Goal: Task Accomplishment & Management: Use online tool/utility

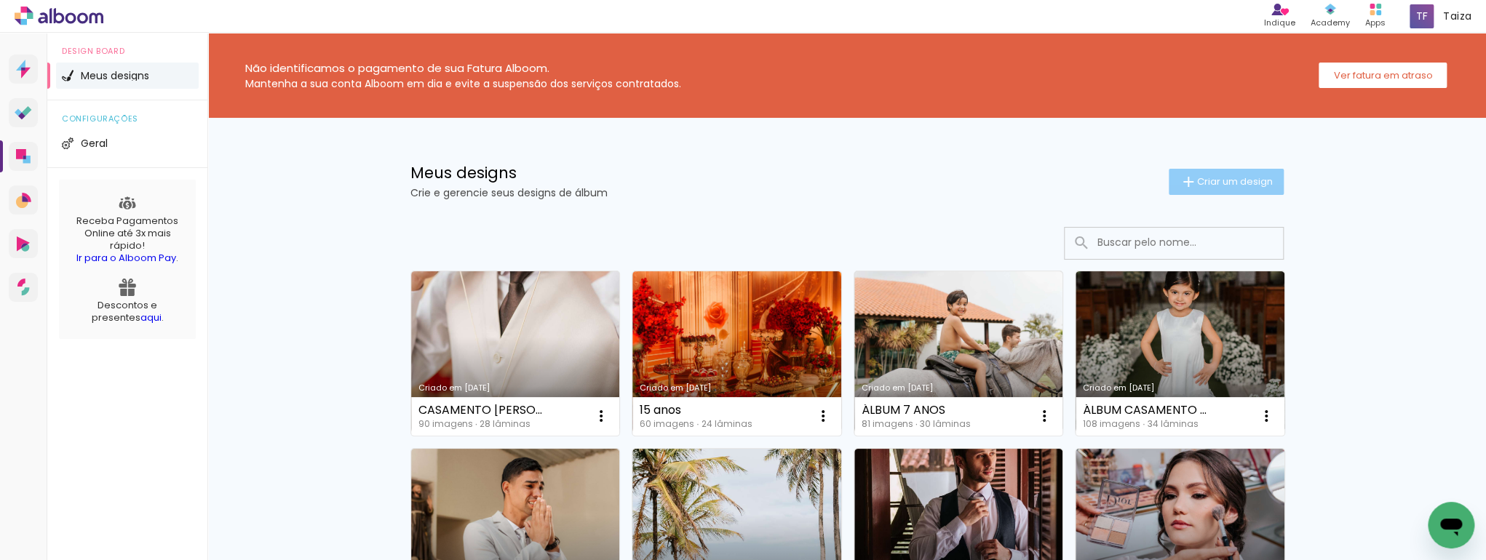
click at [1242, 186] on span "Criar um design" at bounding box center [1235, 181] width 76 height 9
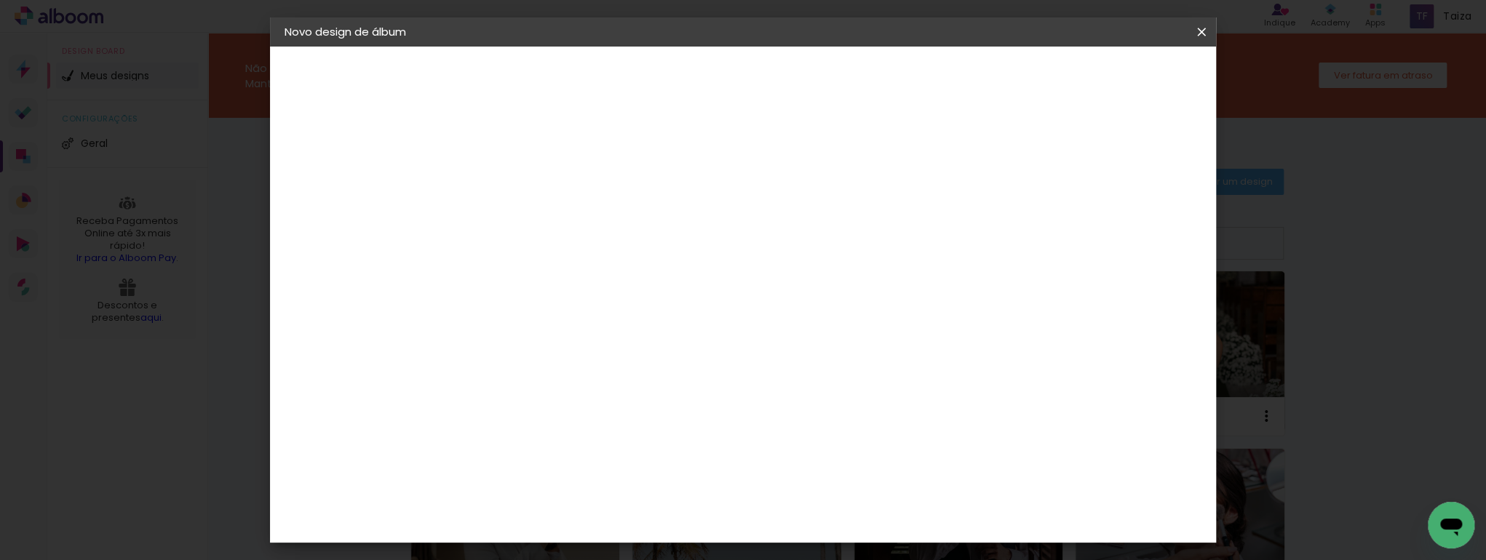
click at [523, 192] on input at bounding box center [523, 195] width 0 height 23
type input "b"
type input "BATISMO RUY"
type paper-input "BATISMO RUY"
click at [672, 79] on paper-button "Avançar" at bounding box center [635, 77] width 71 height 25
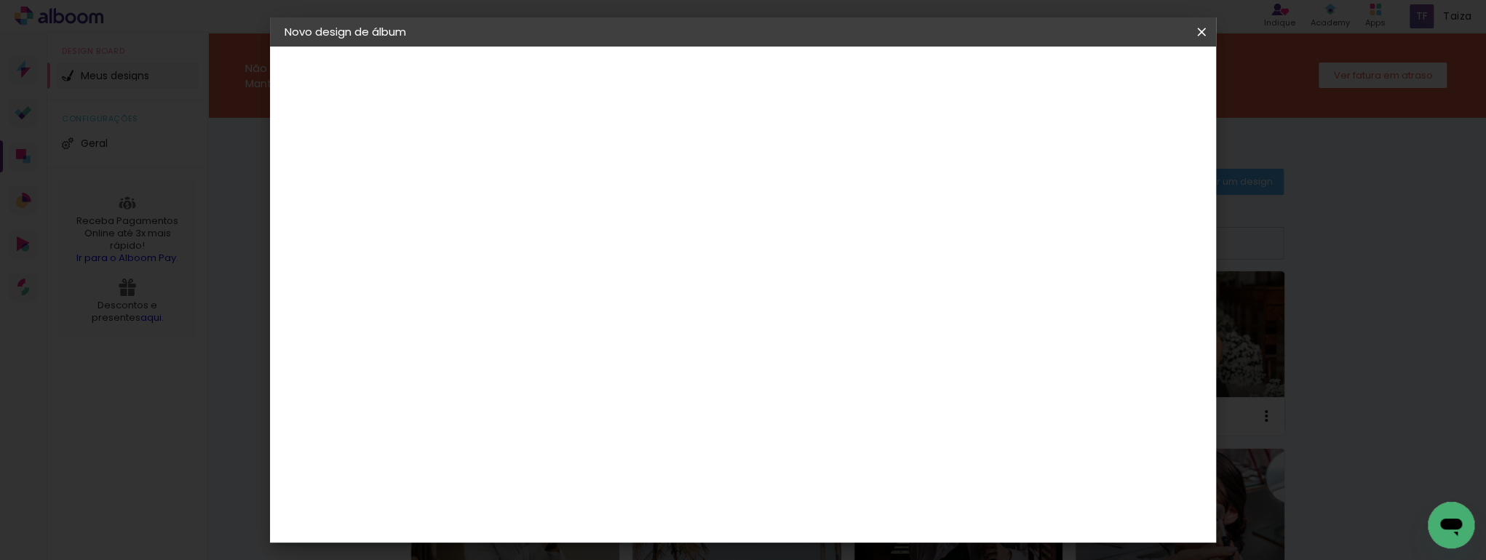
click at [0, 0] on slot "Tamanho Livre" at bounding box center [0, 0] width 0 height 0
click at [609, 243] on paper-input-container "País de atuação Brasil" at bounding box center [545, 233] width 128 height 33
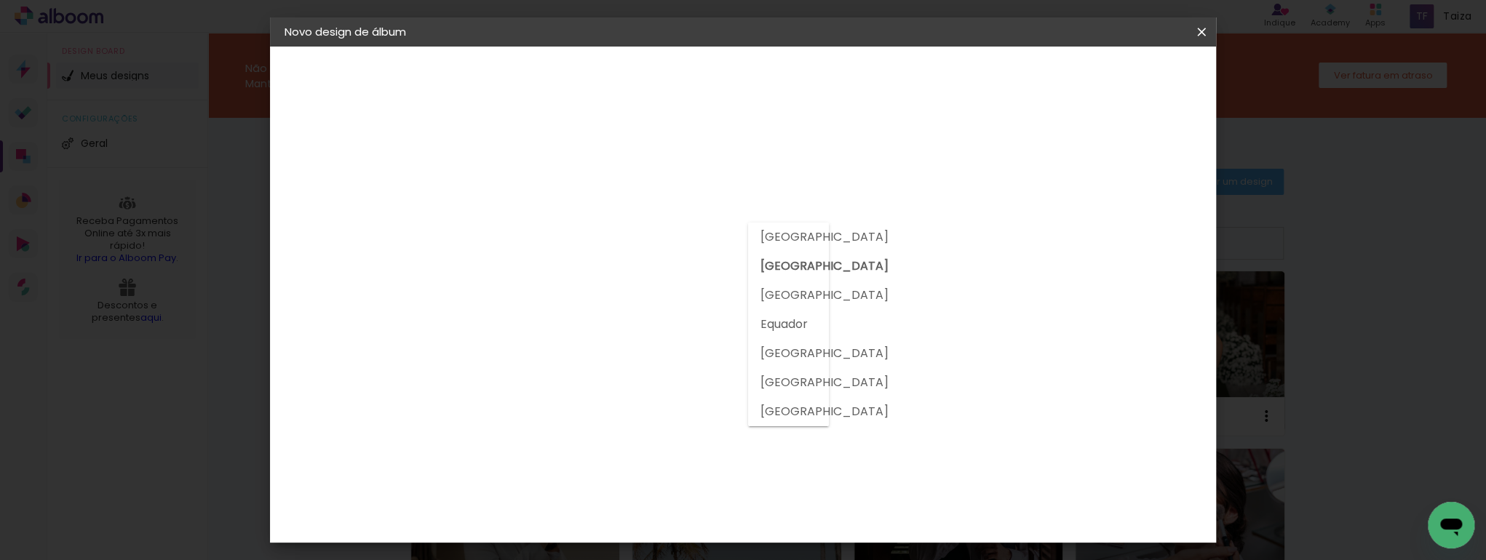
click at [0, 0] on slot "[GEOGRAPHIC_DATA]" at bounding box center [0, 0] width 0 height 0
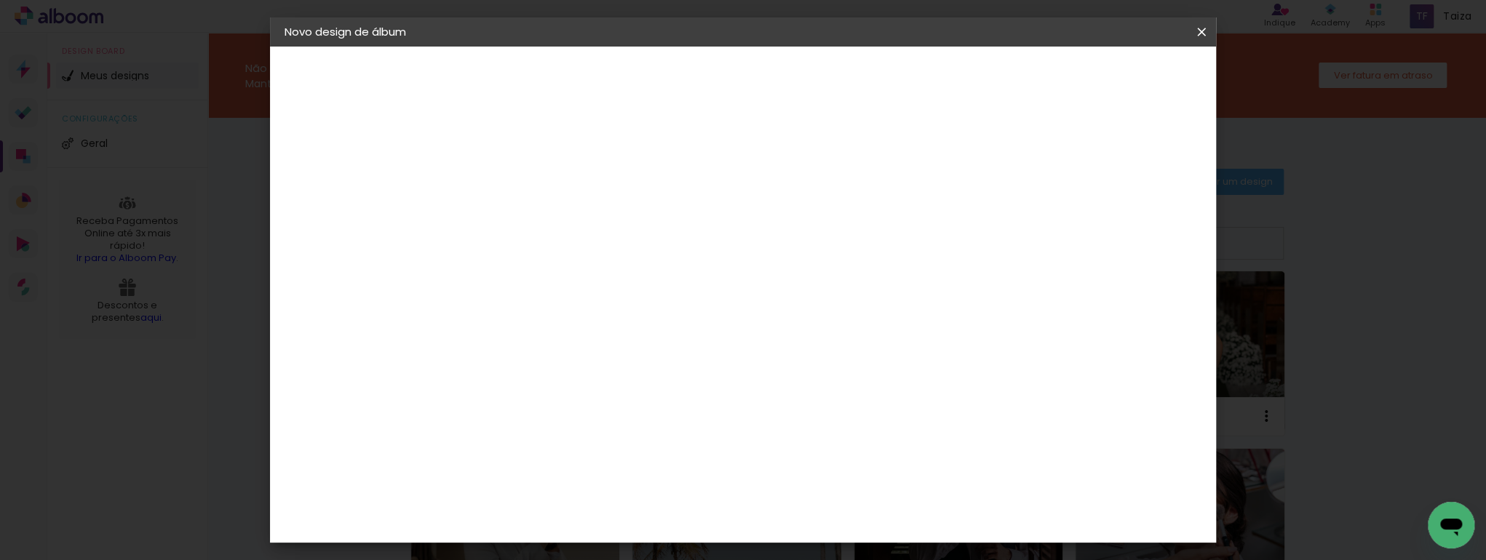
click at [604, 278] on input at bounding box center [545, 277] width 118 height 18
type input "COLO"
type paper-input "COLO"
click at [749, 306] on div "Sugerir uma encadernadora" at bounding box center [704, 303] width 90 height 23
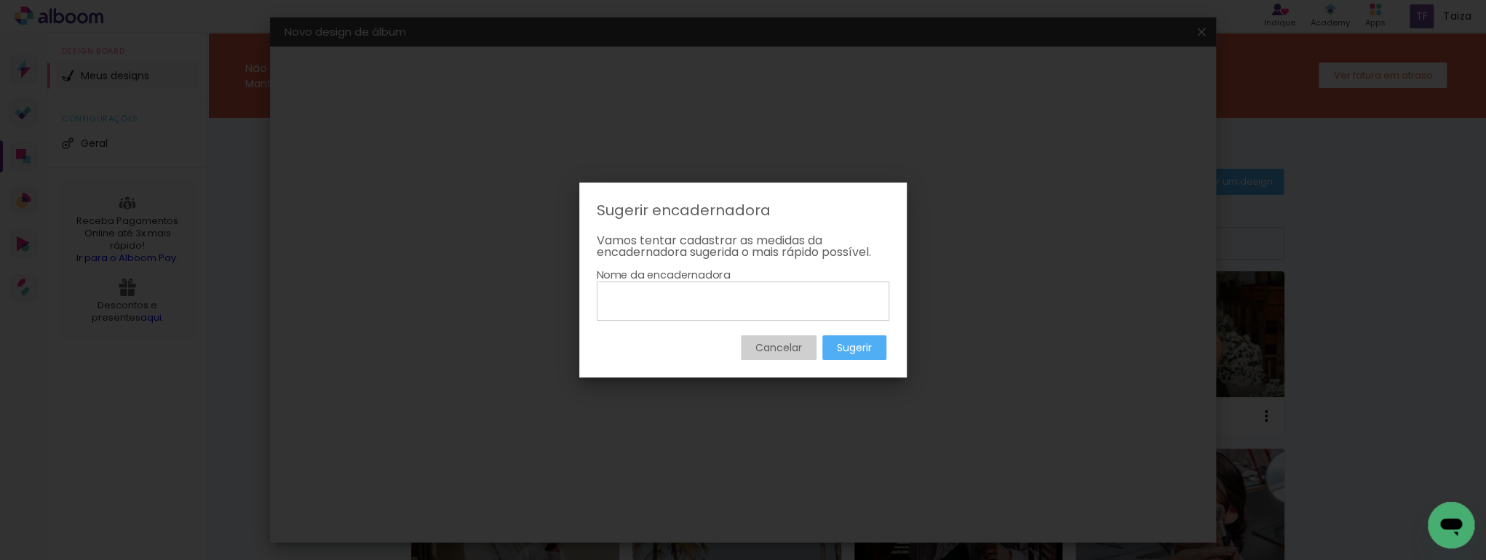
click at [757, 358] on paper-button "Cancelar" at bounding box center [779, 347] width 76 height 25
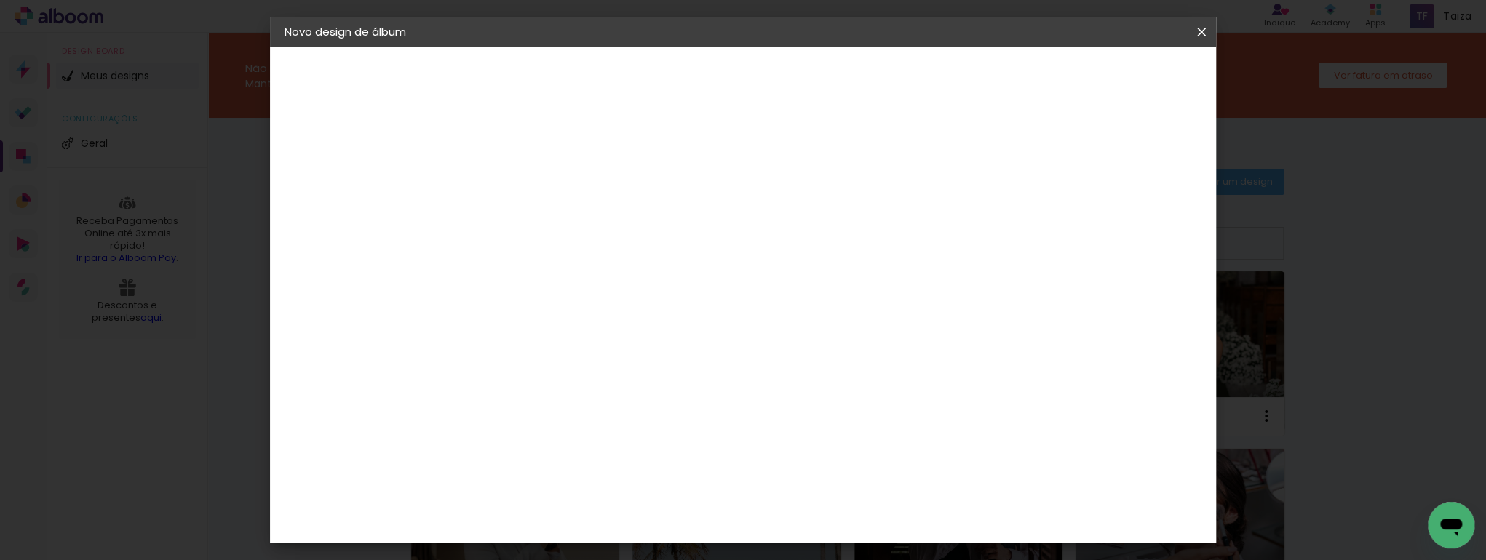
click at [362, 151] on div "2. Especificações" at bounding box center [364, 148] width 159 height 17
click at [333, 96] on paper-button "BATISMO RUY" at bounding box center [364, 107] width 159 height 29
click at [0, 0] on slot "Avançar" at bounding box center [0, 0] width 0 height 0
click at [567, 274] on input "COLO" at bounding box center [545, 277] width 118 height 18
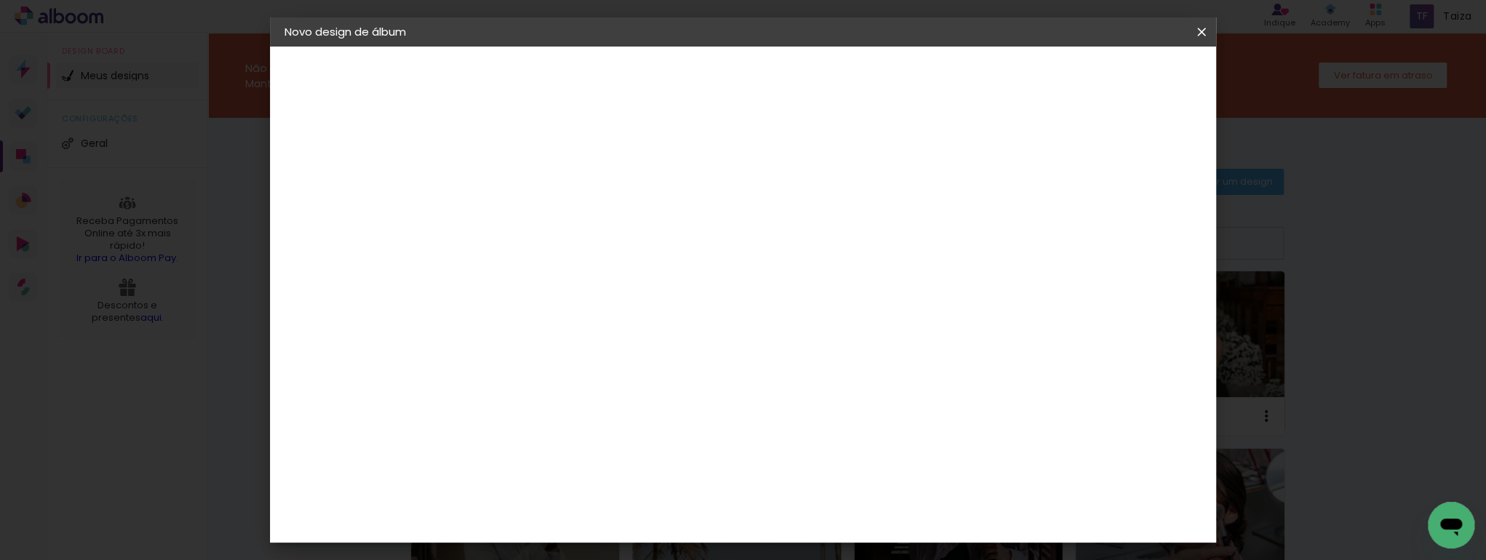
click at [567, 274] on input "COLO" at bounding box center [545, 277] width 118 height 18
type input "COLOR"
type paper-input "COLOR"
type input "COLO"
type paper-input "COLO"
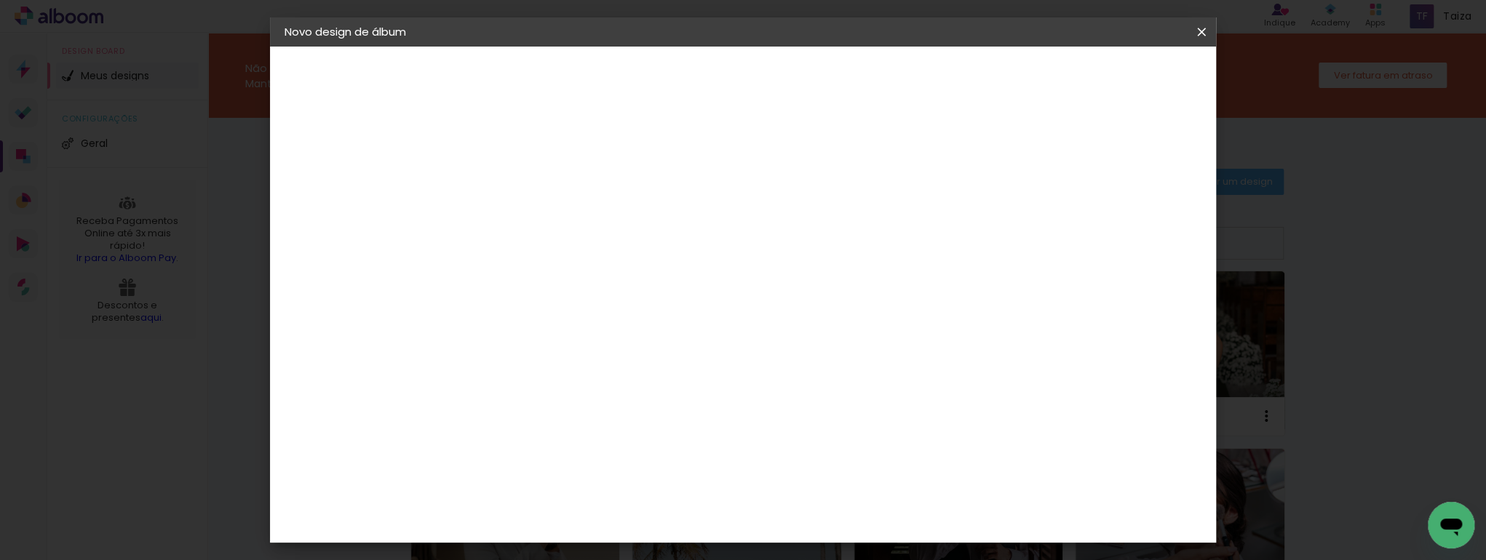
click at [1188, 37] on paper-icon-button at bounding box center [1201, 32] width 29 height 26
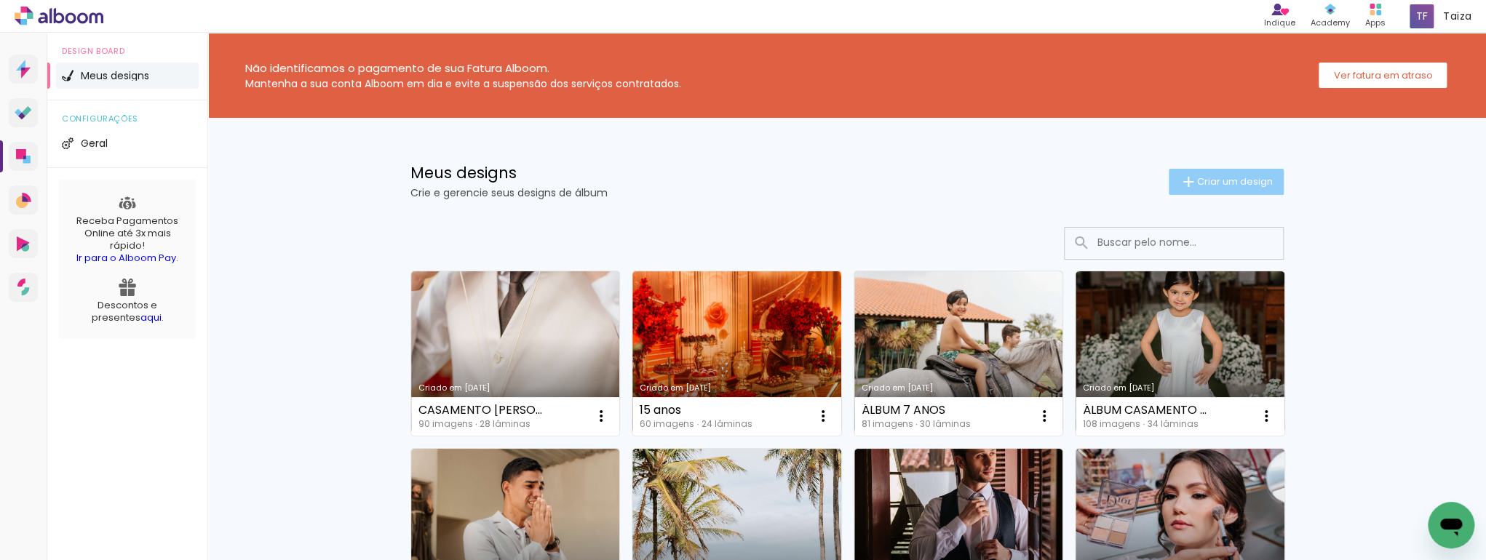
click at [1199, 183] on span "Criar um design" at bounding box center [1235, 181] width 76 height 9
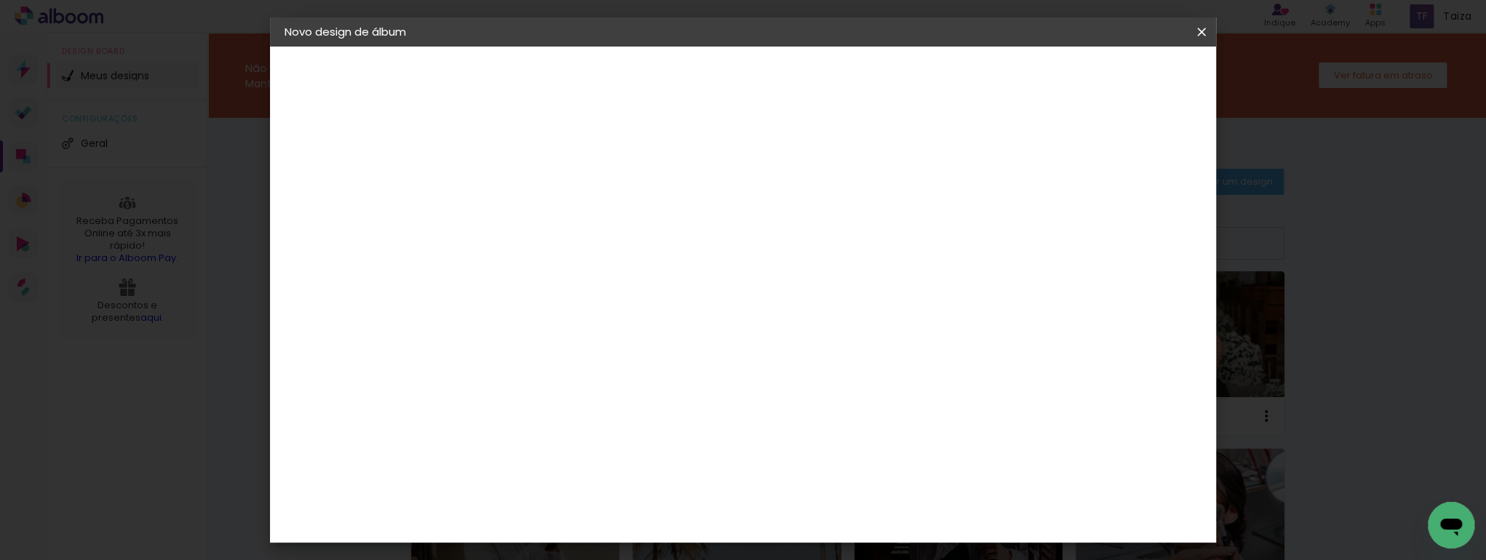
click at [523, 192] on input at bounding box center [523, 195] width 0 height 23
type input "[DEMOGRAPHIC_DATA]"
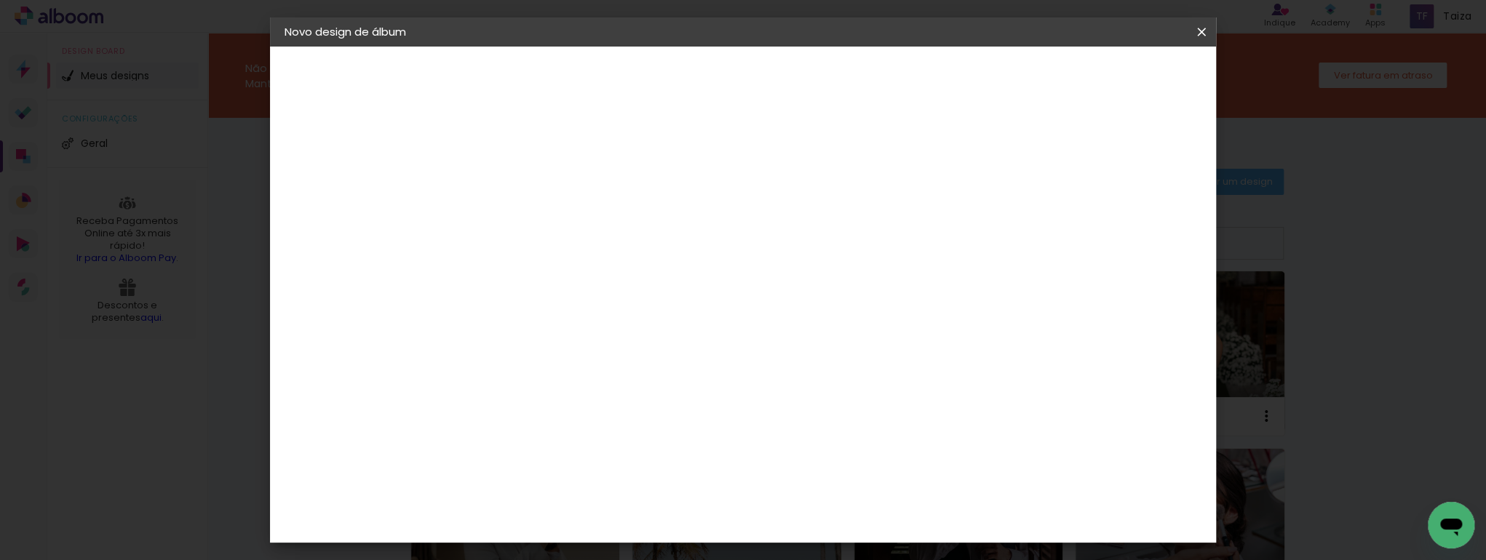
type paper-input "[DEMOGRAPHIC_DATA]"
drag, startPoint x: 1164, startPoint y: 64, endPoint x: 1164, endPoint y: 74, distance: 10.2
click at [586, 70] on header "Informações Dê um título ao seu álbum. Avançar" at bounding box center [522, 90] width 127 height 87
click at [0, 0] on slot "Avançar" at bounding box center [0, 0] width 0 height 0
click at [756, 217] on paper-item "Tamanho Livre" at bounding box center [692, 221] width 130 height 32
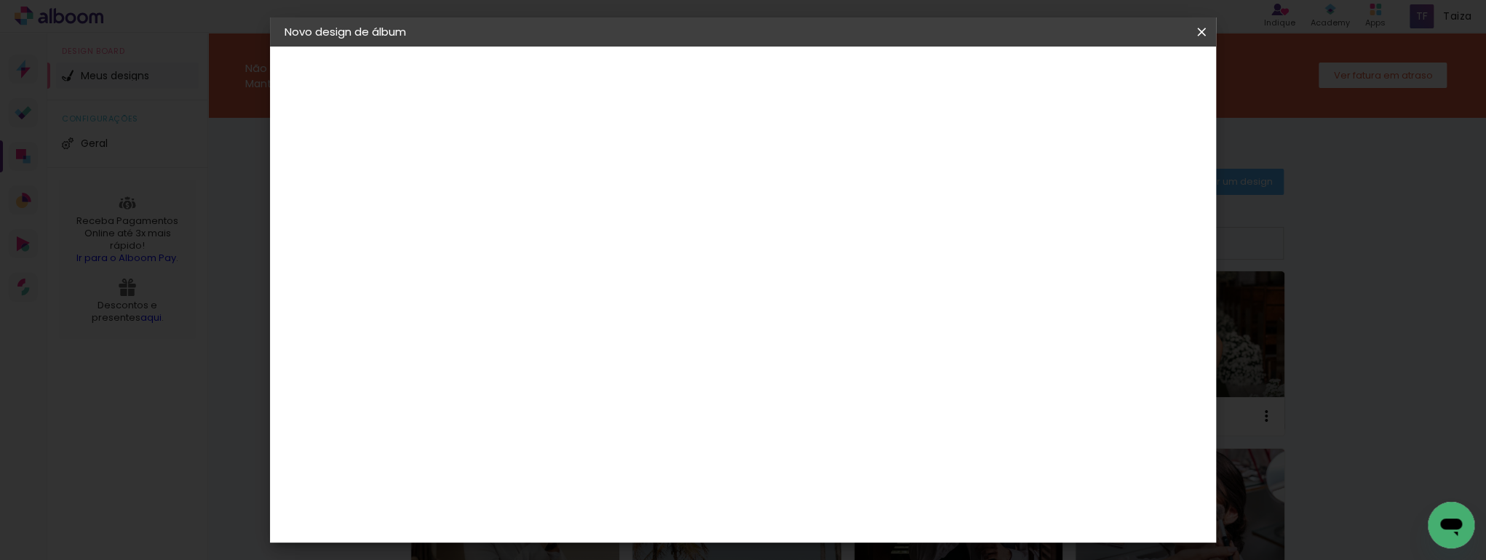
click at [592, 230] on input "[GEOGRAPHIC_DATA]" at bounding box center [539, 232] width 106 height 18
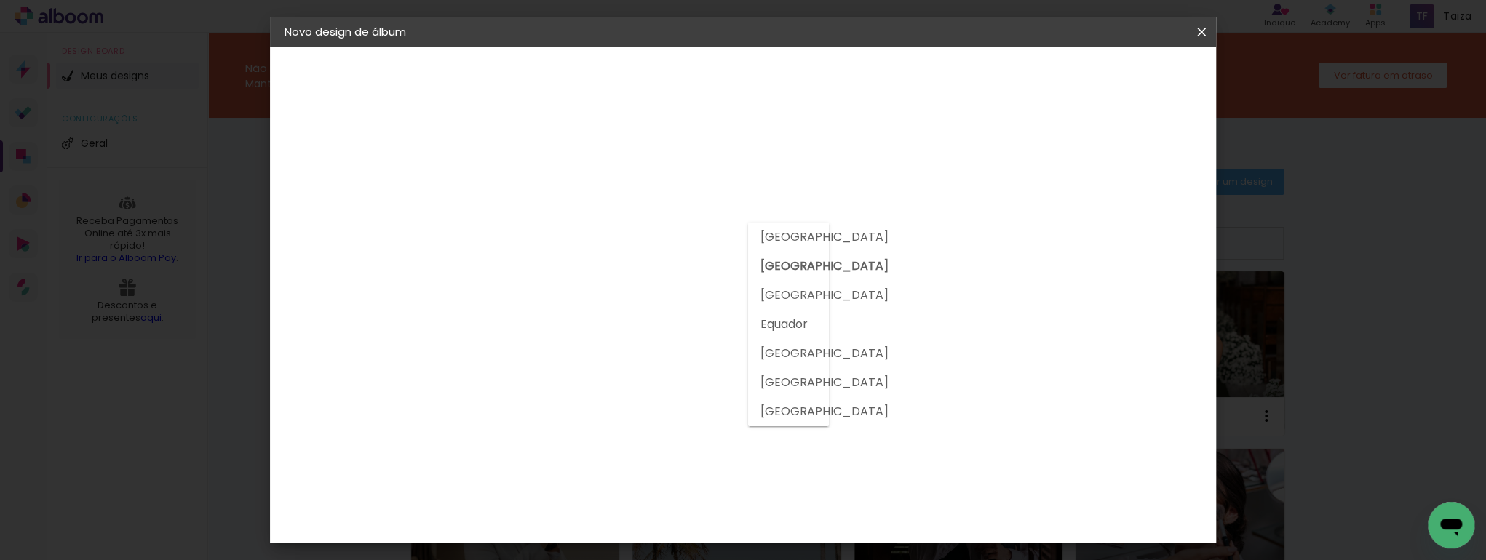
click at [0, 0] on slot "[GEOGRAPHIC_DATA]" at bounding box center [0, 0] width 0 height 0
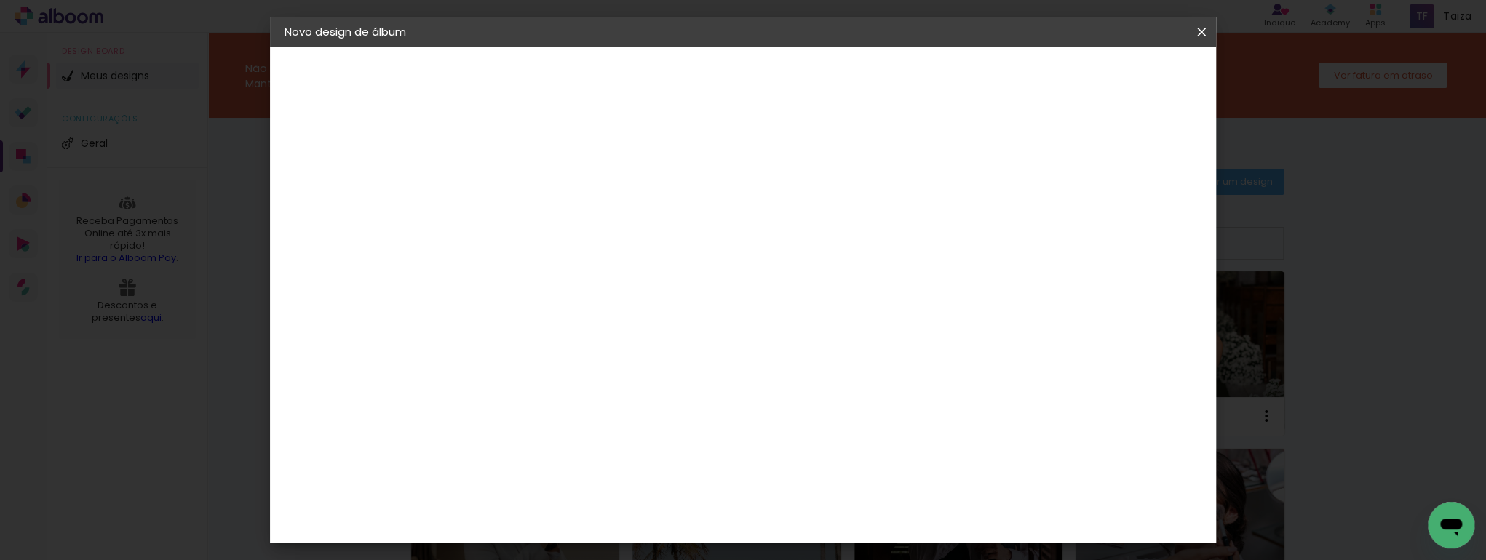
click at [592, 224] on input "[GEOGRAPHIC_DATA]" at bounding box center [539, 232] width 106 height 18
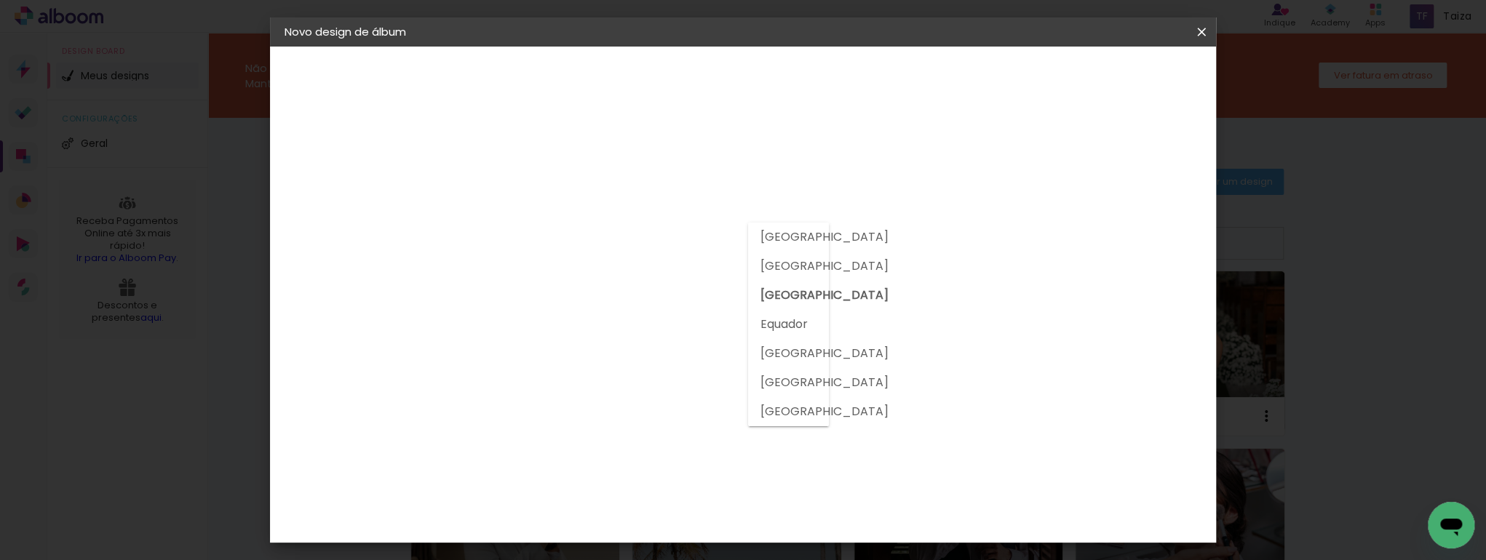
click at [758, 271] on paper-item "[GEOGRAPHIC_DATA]" at bounding box center [768, 266] width 40 height 29
type input "[GEOGRAPHIC_DATA]"
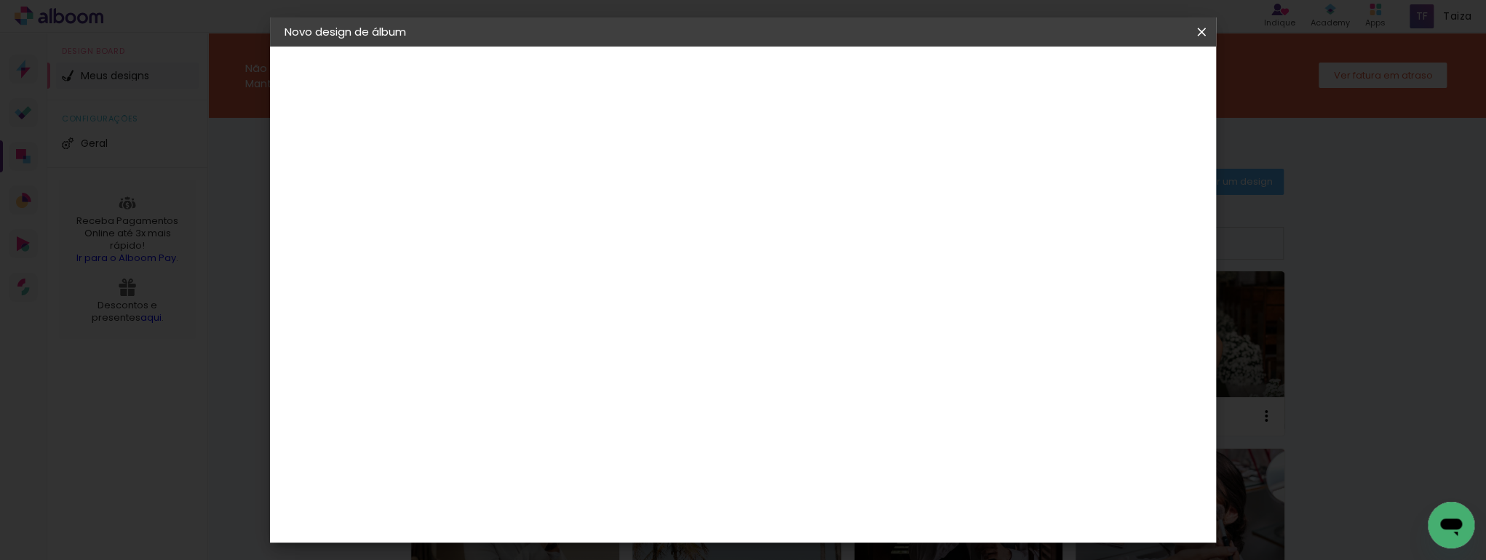
drag, startPoint x: 662, startPoint y: 281, endPoint x: 178, endPoint y: 281, distance: 483.9
click at [178, 281] on body "link( href="../../bower_components/polymer/polymer.html" rel="import" ) picture…" at bounding box center [743, 280] width 1486 height 560
click at [604, 270] on input at bounding box center [545, 277] width 118 height 18
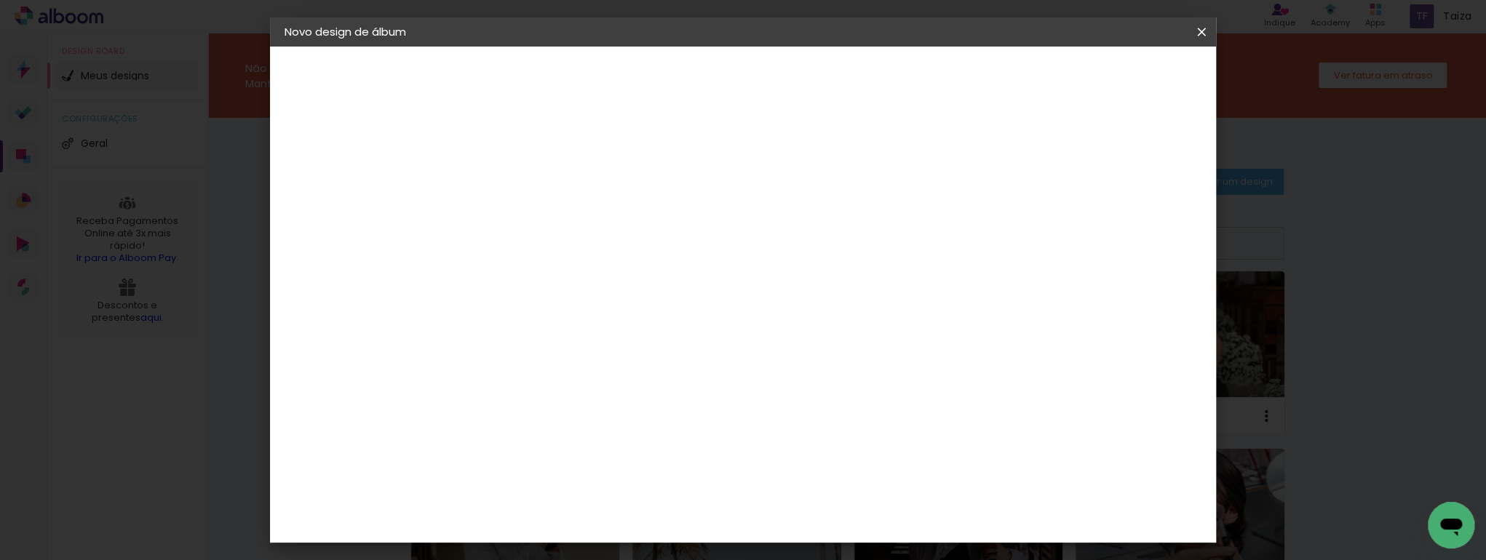
click at [604, 270] on input at bounding box center [545, 277] width 118 height 18
click at [335, 207] on iron-pages "Modelo Escolhendo modelo... Tamanho livre" at bounding box center [364, 212] width 159 height 29
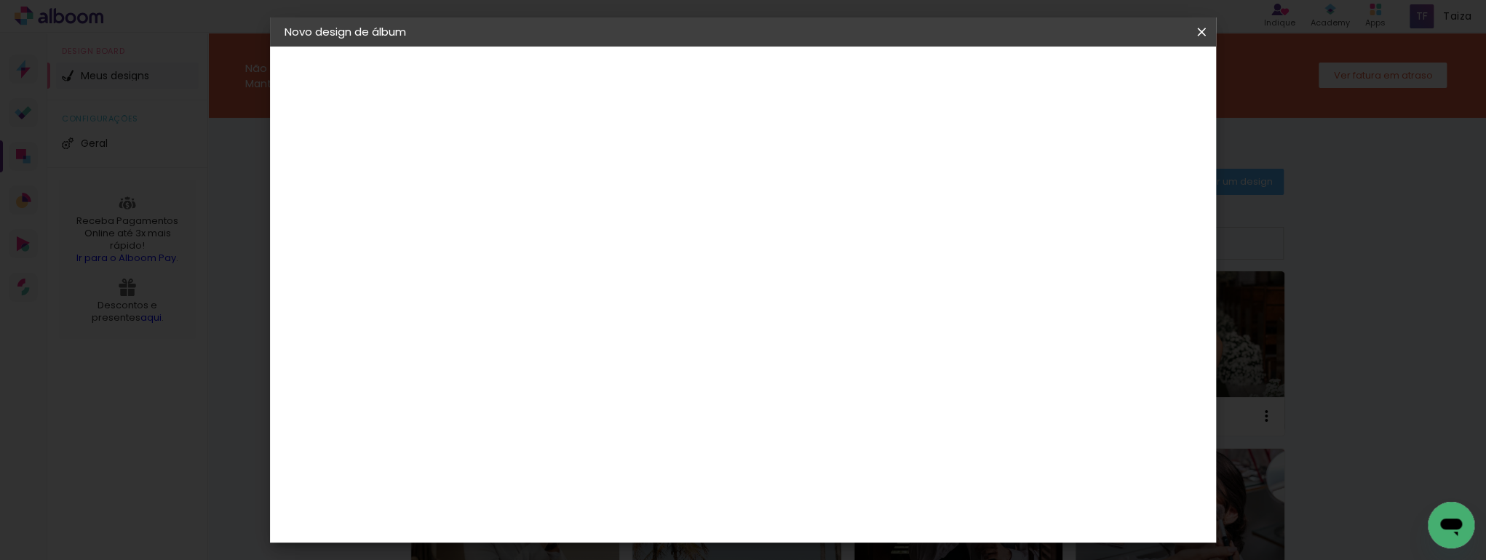
drag, startPoint x: 335, startPoint y: 207, endPoint x: 397, endPoint y: 221, distance: 62.8
click at [397, 221] on iron-pages "Modelo Escolhendo modelo... Tamanho livre" at bounding box center [364, 212] width 159 height 29
click at [0, 0] on slot "Avançar" at bounding box center [0, 0] width 0 height 0
click at [0, 0] on slot "Voltar" at bounding box center [0, 0] width 0 height 0
click at [536, 279] on input at bounding box center [545, 277] width 118 height 18
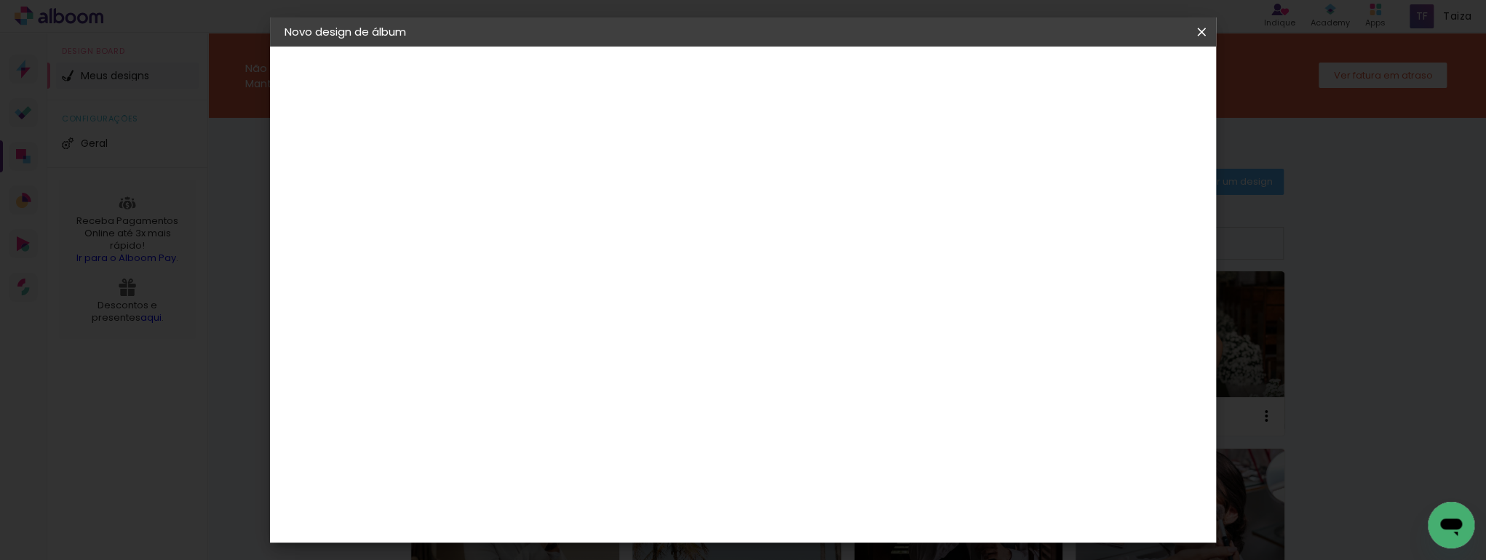
type input "ARTCOLLOR"
type paper-input "ARTCOLLOR"
click at [749, 299] on div "Sugerir uma encadernadora" at bounding box center [704, 303] width 90 height 23
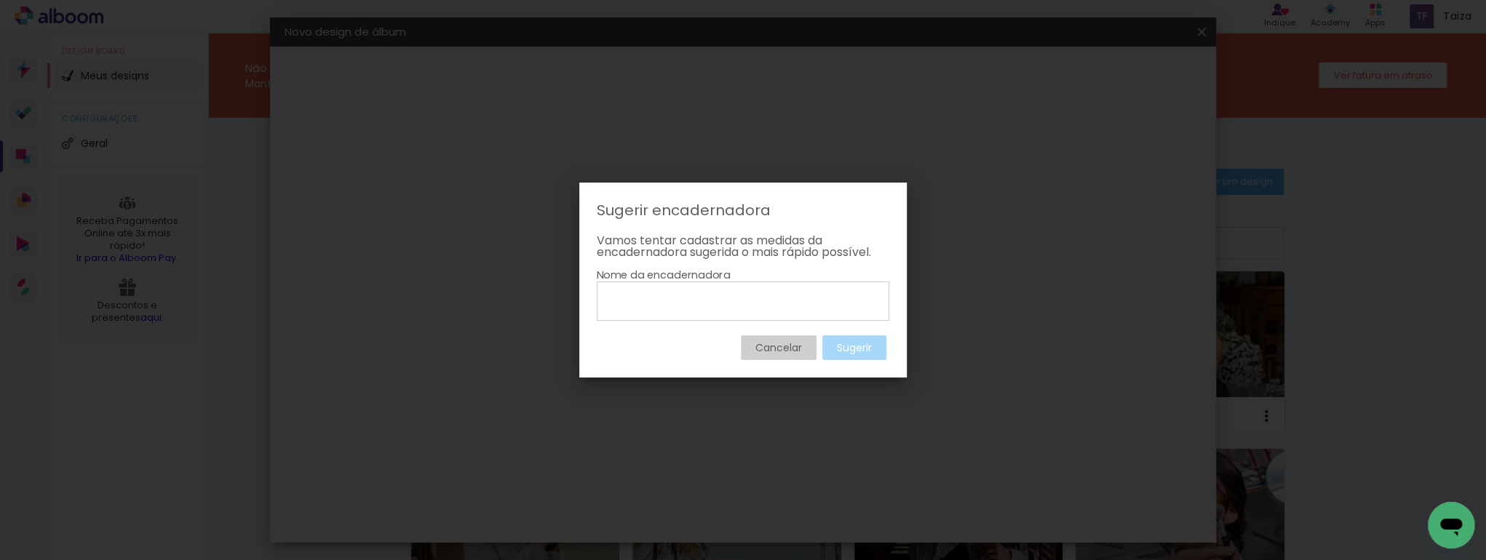
click at [655, 306] on input at bounding box center [743, 300] width 282 height 25
click at [0, 0] on slot "Cancelar" at bounding box center [0, 0] width 0 height 0
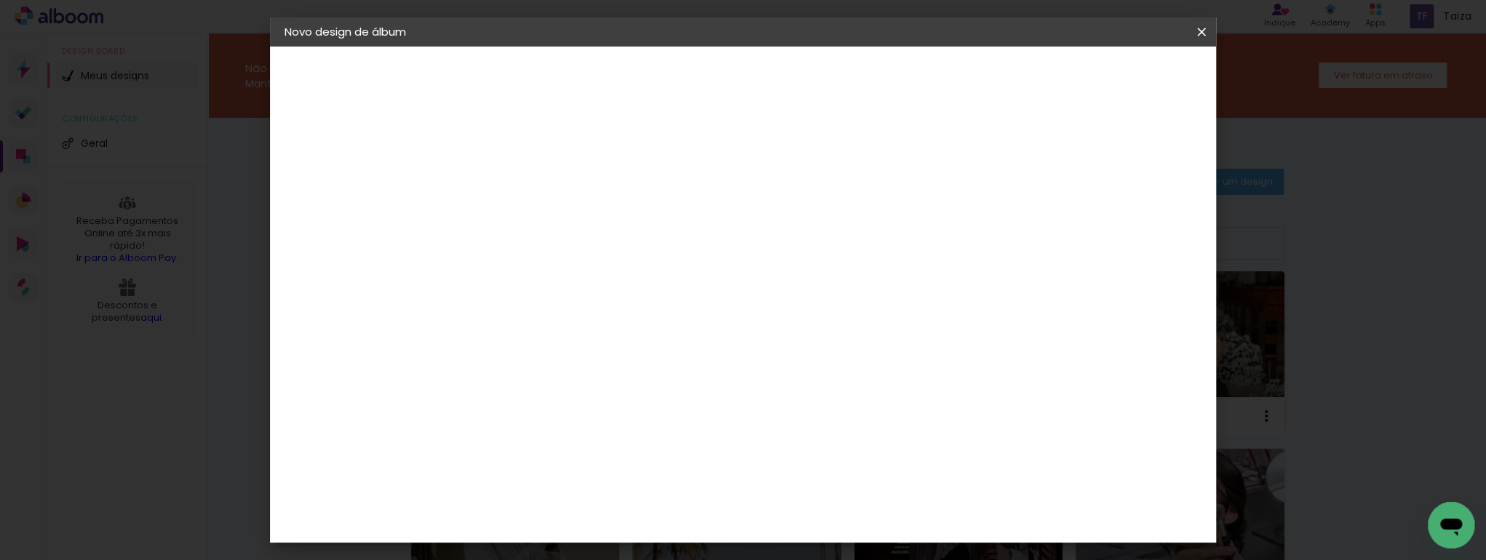
click at [535, 295] on album-spec-supplier-section at bounding box center [618, 233] width 275 height 184
click at [535, 279] on input "ARTCOLLOR" at bounding box center [545, 277] width 118 height 18
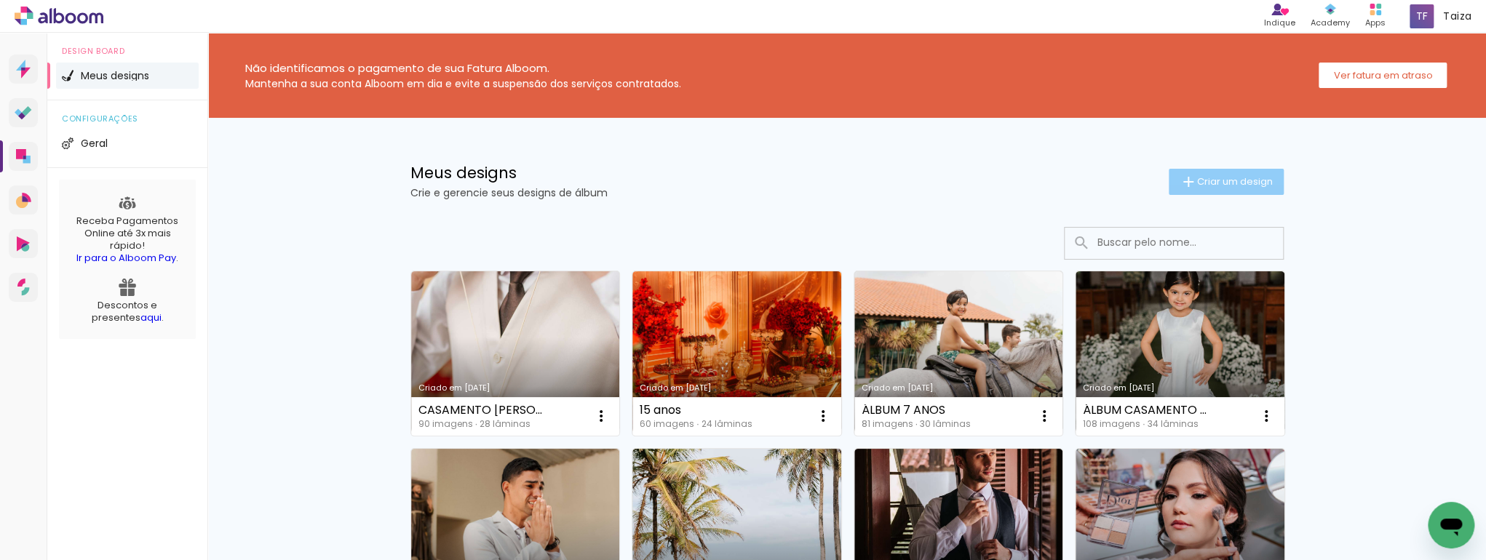
click at [1210, 171] on paper-button "Criar um design" at bounding box center [1226, 182] width 115 height 26
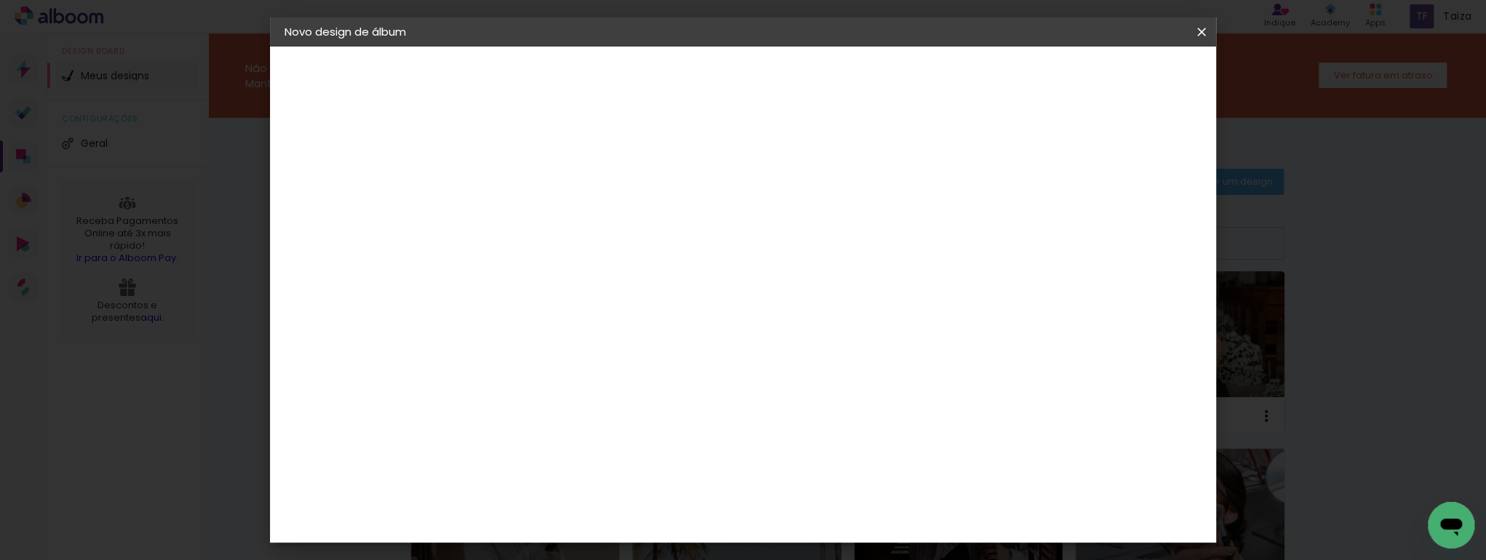
click at [523, 189] on input at bounding box center [523, 195] width 0 height 23
type input "[DEMOGRAPHIC_DATA]"
type paper-input "[DEMOGRAPHIC_DATA]"
click at [672, 85] on paper-button "Avançar" at bounding box center [635, 77] width 71 height 25
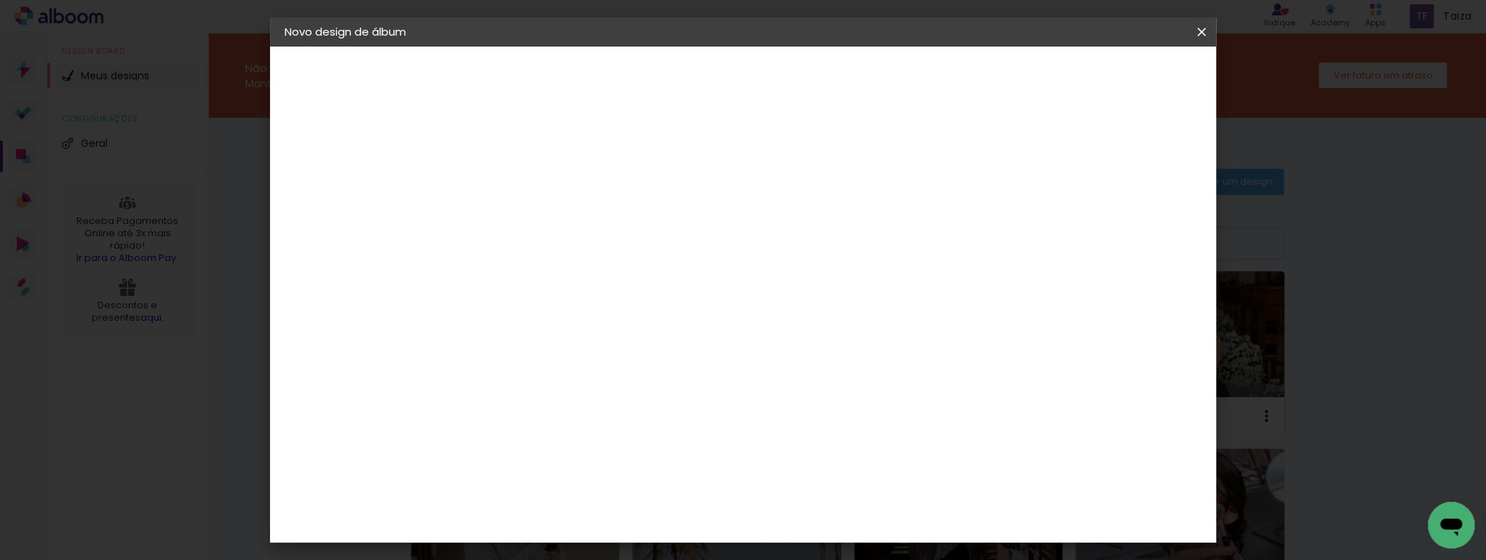
click at [552, 357] on div "ArtCollor" at bounding box center [539, 360] width 52 height 12
click at [0, 0] on slot "Avançar" at bounding box center [0, 0] width 0 height 0
click at [579, 245] on input "text" at bounding box center [551, 253] width 57 height 23
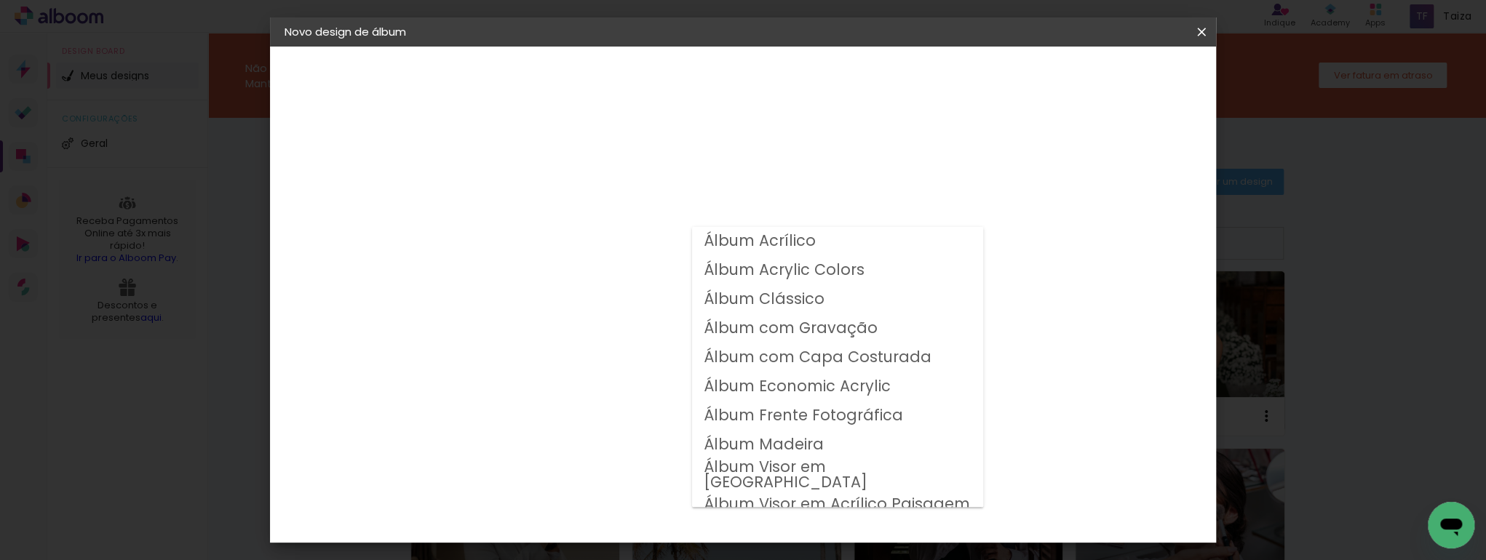
click at [0, 0] on slot "Álbum Frente Fotográfica" at bounding box center [0, 0] width 0 height 0
type input "Álbum Frente Fotográfica"
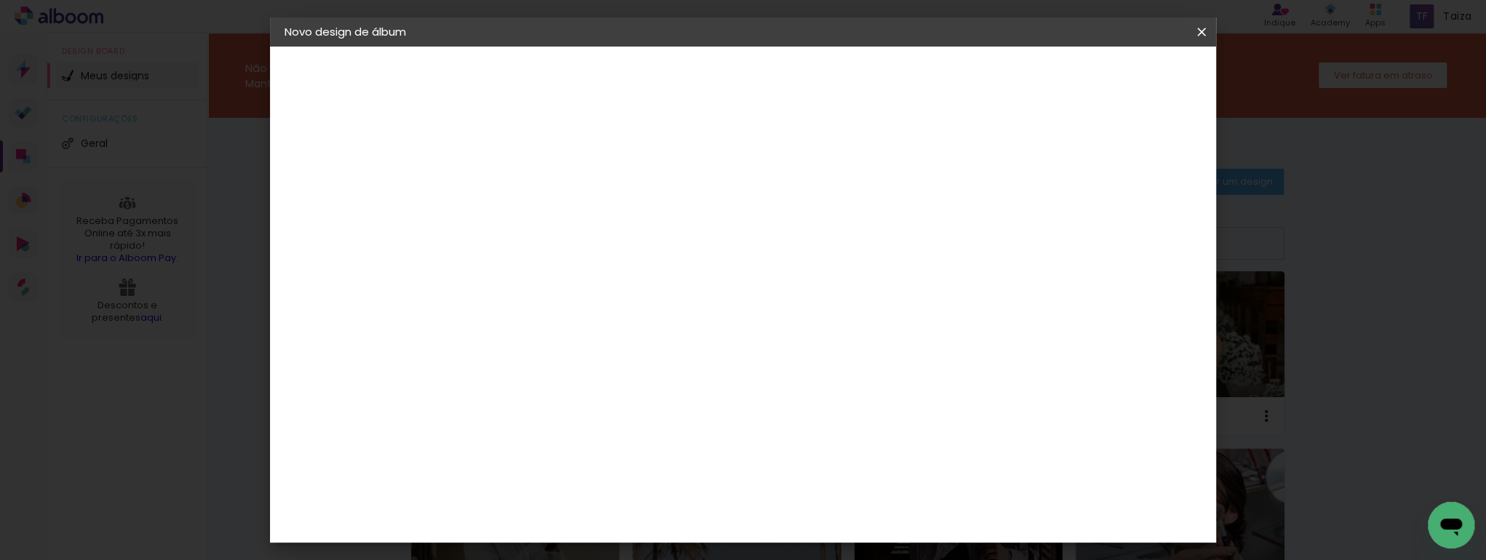
click at [621, 367] on span "20 × 25" at bounding box center [587, 382] width 68 height 30
click at [760, 87] on paper-button "Avançar" at bounding box center [723, 77] width 71 height 25
click at [0, 0] on slot "Mostrar sangria" at bounding box center [0, 0] width 0 height 0
type paper-checkbox "on"
click at [1113, 76] on span "Iniciar design" at bounding box center [1079, 77] width 66 height 10
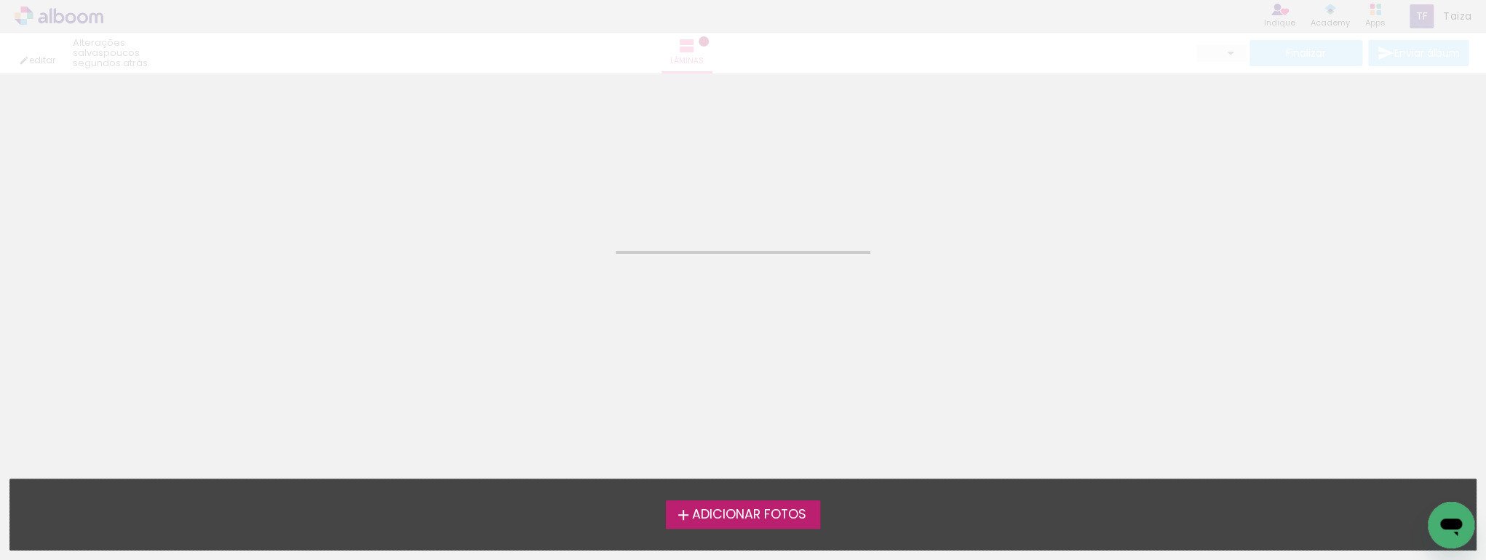
click at [723, 515] on span "Adicionar Fotos" at bounding box center [749, 515] width 114 height 13
click at [0, 0] on input "file" at bounding box center [0, 0] width 0 height 0
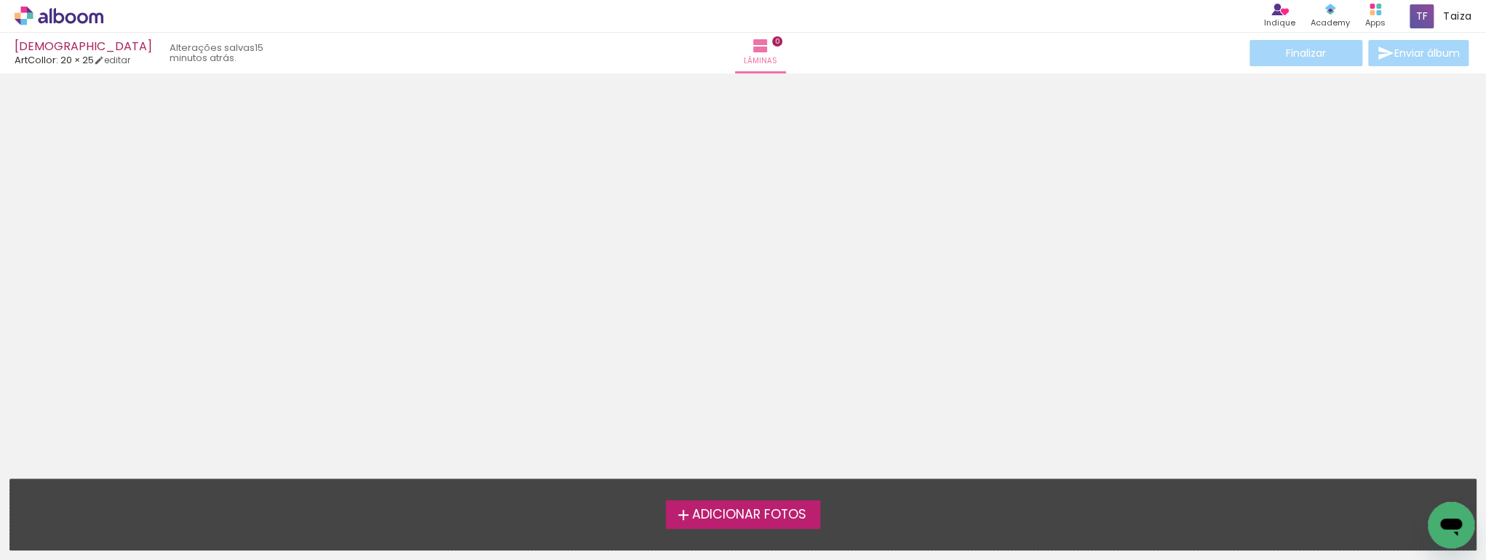
click at [806, 517] on span "Adicionar Fotos" at bounding box center [749, 515] width 114 height 13
click at [0, 0] on input "file" at bounding box center [0, 0] width 0 height 0
click at [710, 520] on span "Adicionar Fotos" at bounding box center [749, 515] width 114 height 13
click at [0, 0] on input "file" at bounding box center [0, 0] width 0 height 0
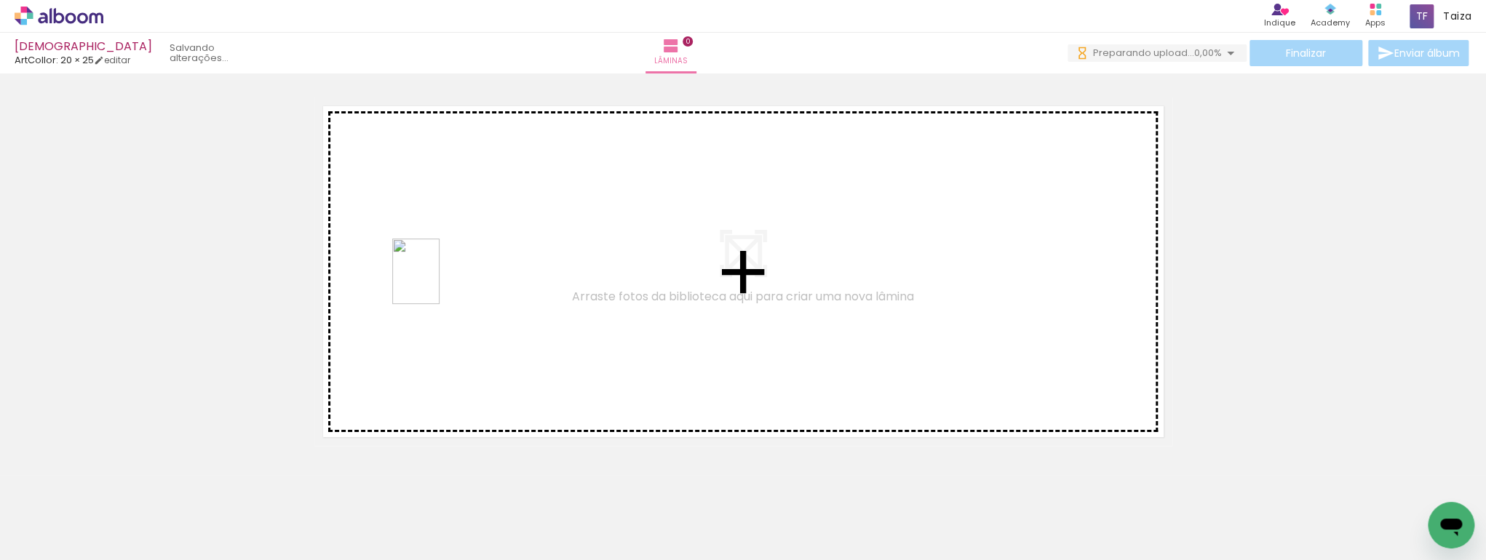
drag, startPoint x: 481, startPoint y: 526, endPoint x: 436, endPoint y: 282, distance: 247.9
click at [436, 282] on quentale-workspace at bounding box center [743, 280] width 1486 height 560
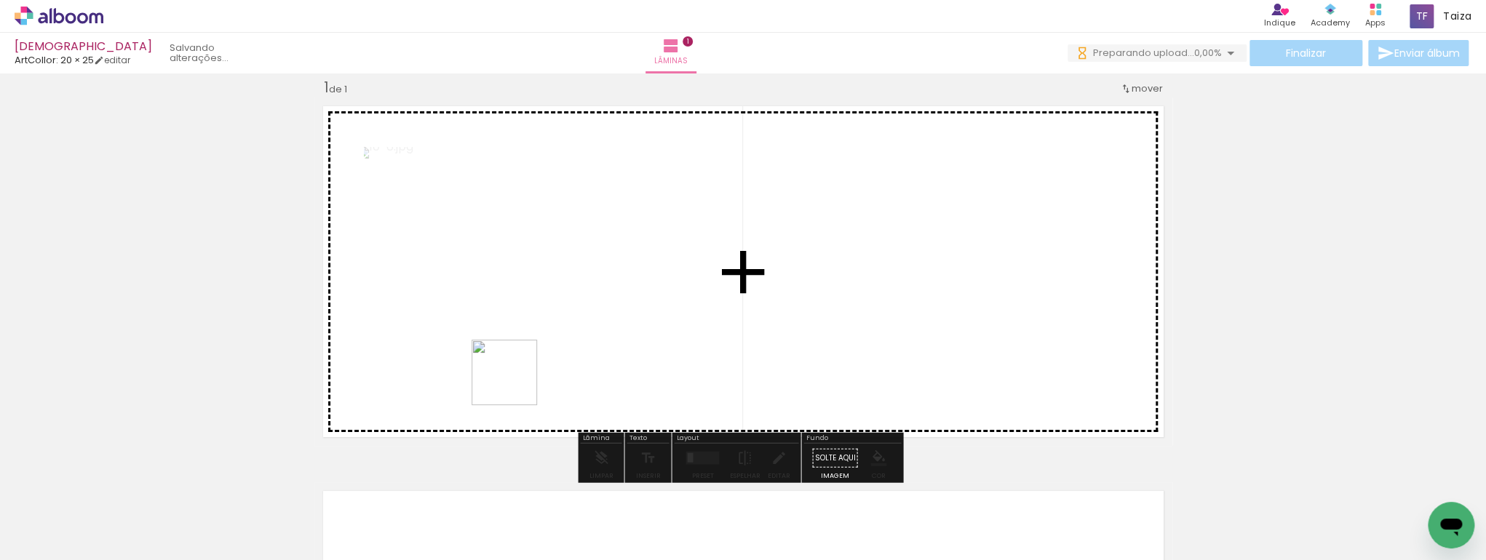
drag, startPoint x: 411, startPoint y: 504, endPoint x: 562, endPoint y: 533, distance: 153.4
click at [559, 343] on quentale-workspace at bounding box center [743, 280] width 1486 height 560
drag, startPoint x: 617, startPoint y: 447, endPoint x: 745, endPoint y: 408, distance: 134.0
click at [786, 341] on quentale-workspace at bounding box center [743, 280] width 1486 height 560
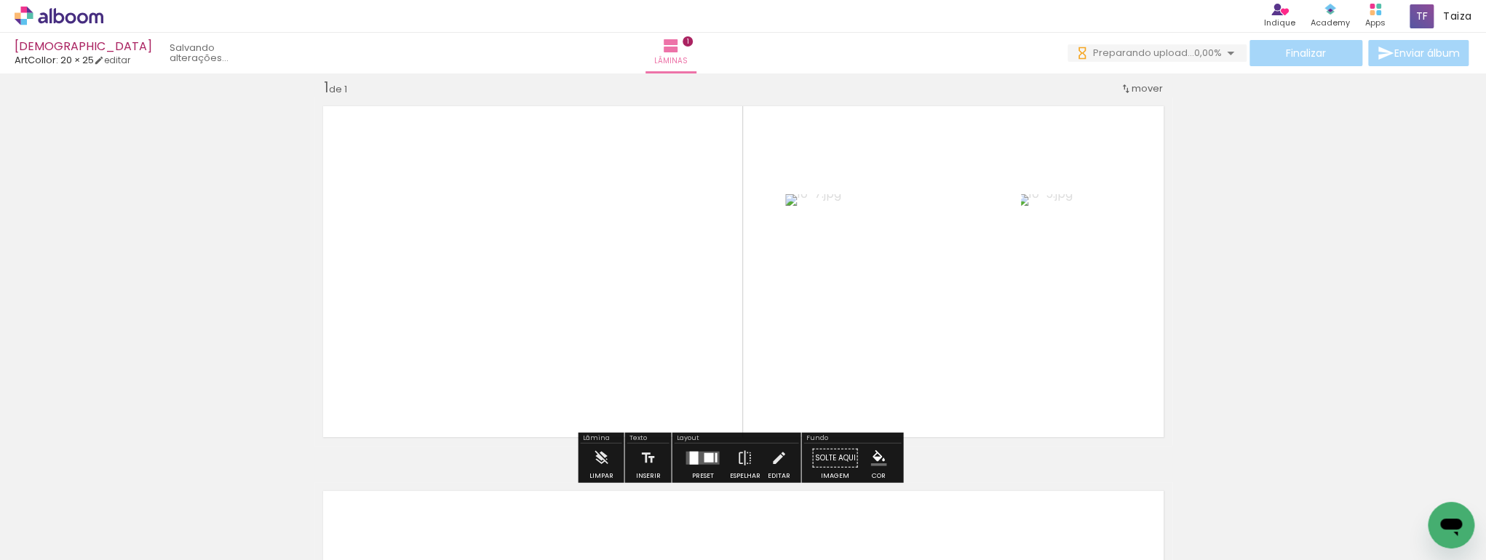
click at [695, 461] on quentale-layouter at bounding box center [702, 458] width 33 height 13
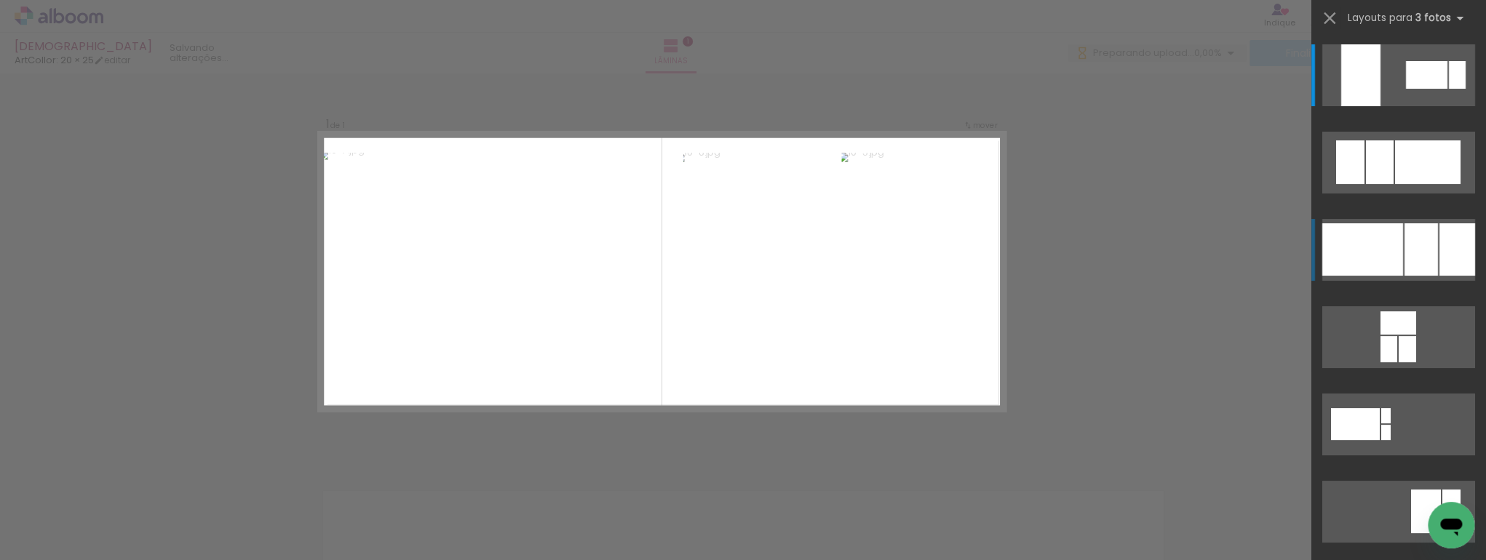
click at [1394, 246] on div at bounding box center [1362, 249] width 81 height 52
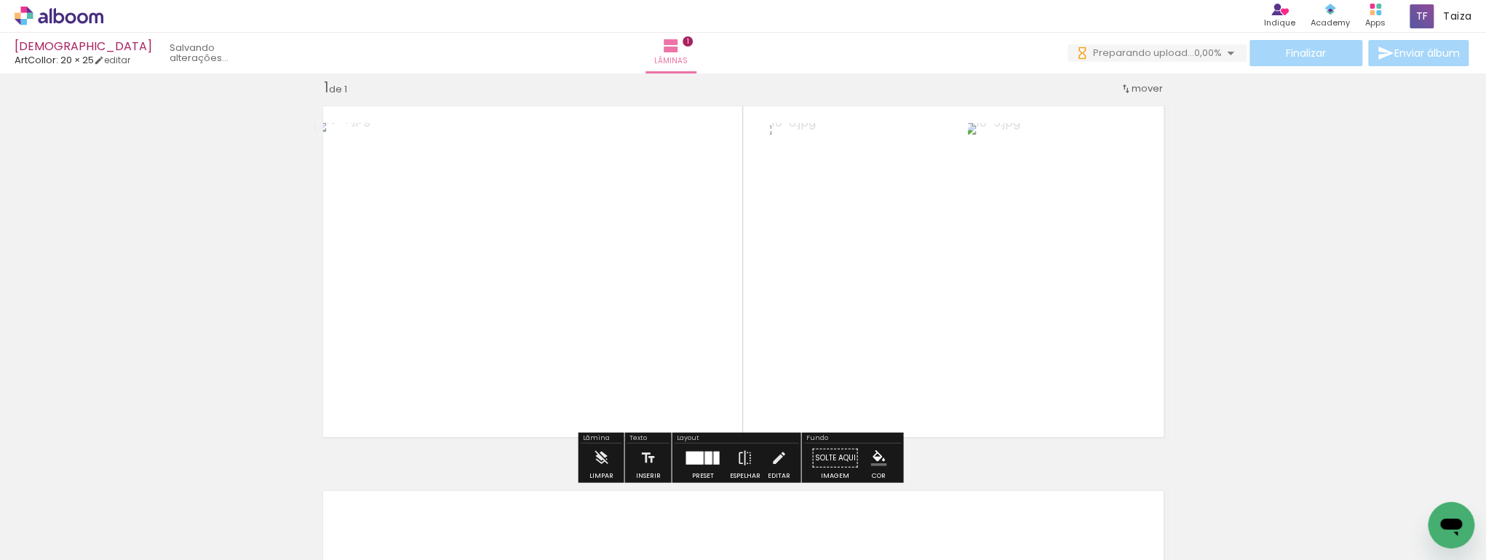
click at [600, 253] on quentale-photo at bounding box center [540, 271] width 453 height 297
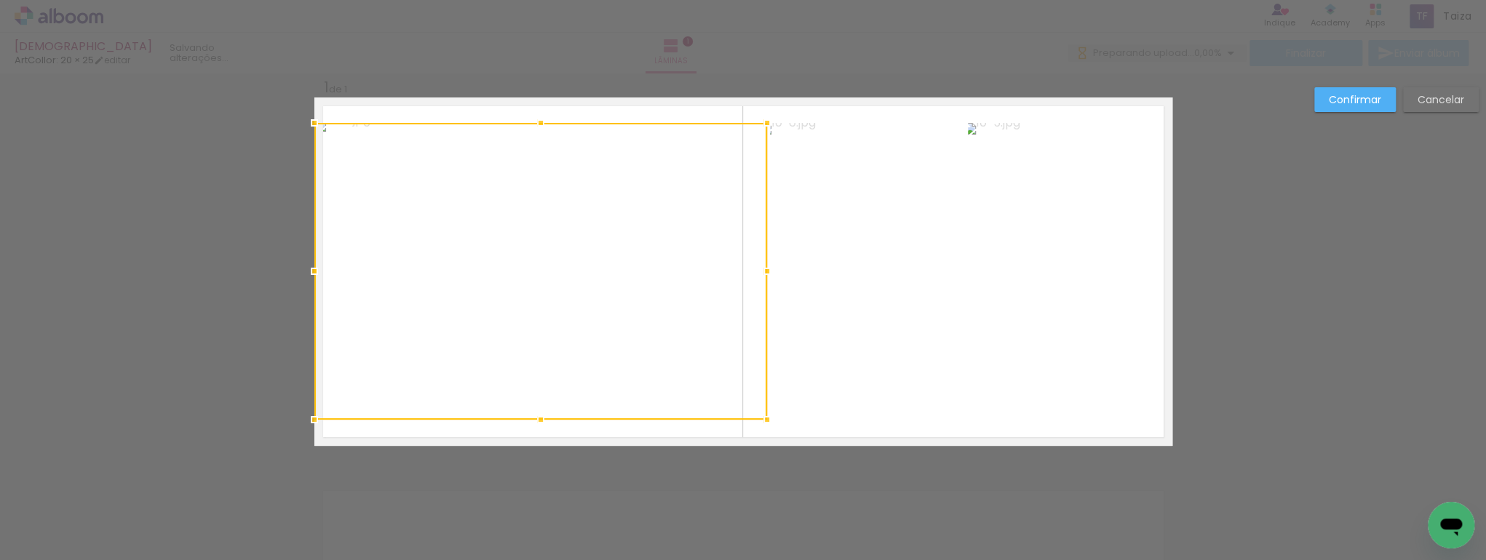
click at [600, 253] on div at bounding box center [540, 271] width 453 height 297
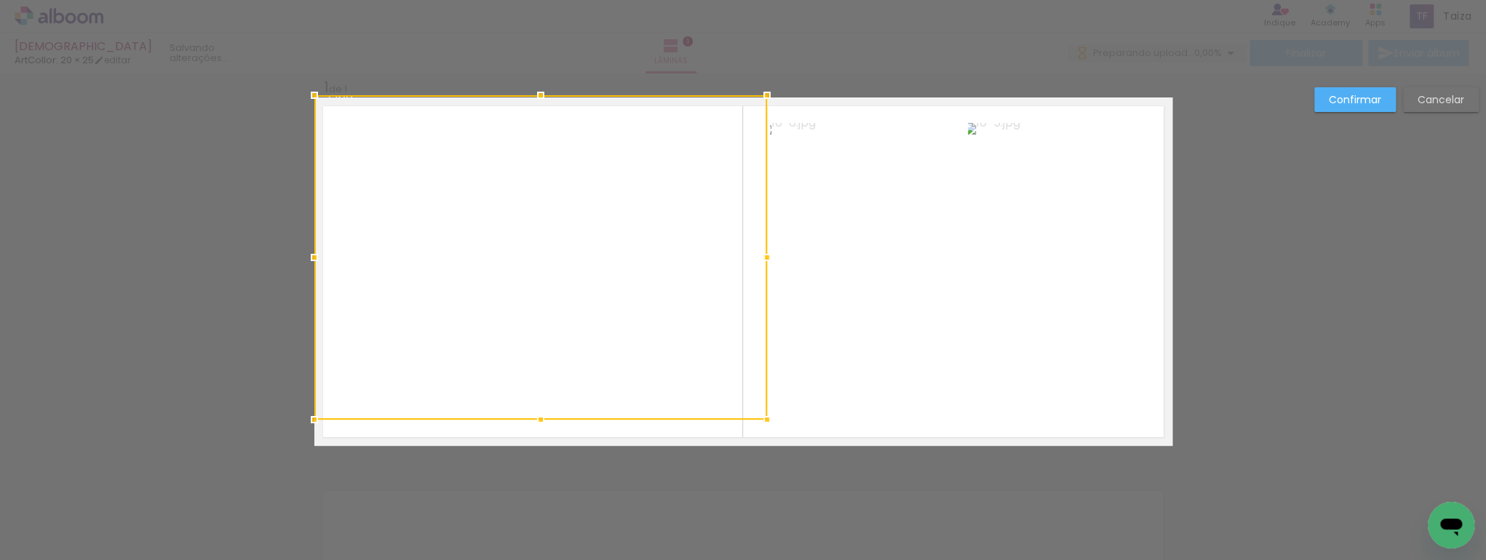
drag, startPoint x: 533, startPoint y: 124, endPoint x: 541, endPoint y: 99, distance: 26.7
click at [541, 99] on div at bounding box center [540, 95] width 29 height 29
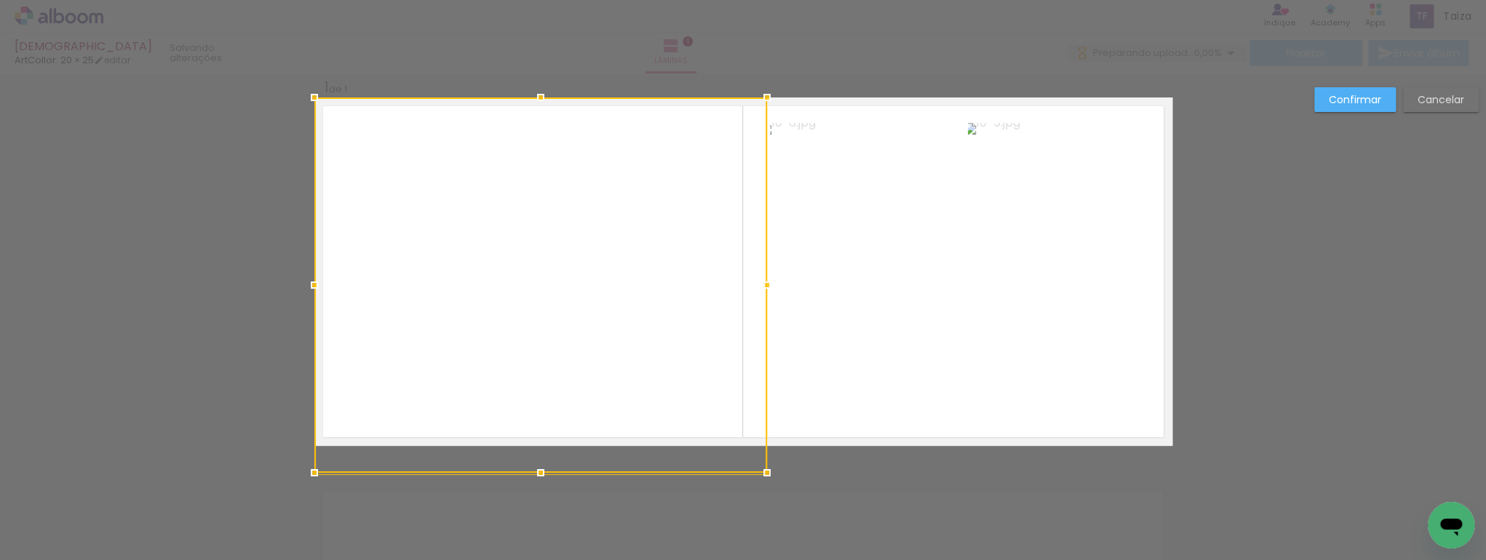
drag, startPoint x: 534, startPoint y: 417, endPoint x: 534, endPoint y: 440, distance: 23.3
click at [534, 440] on div at bounding box center [540, 286] width 453 height 376
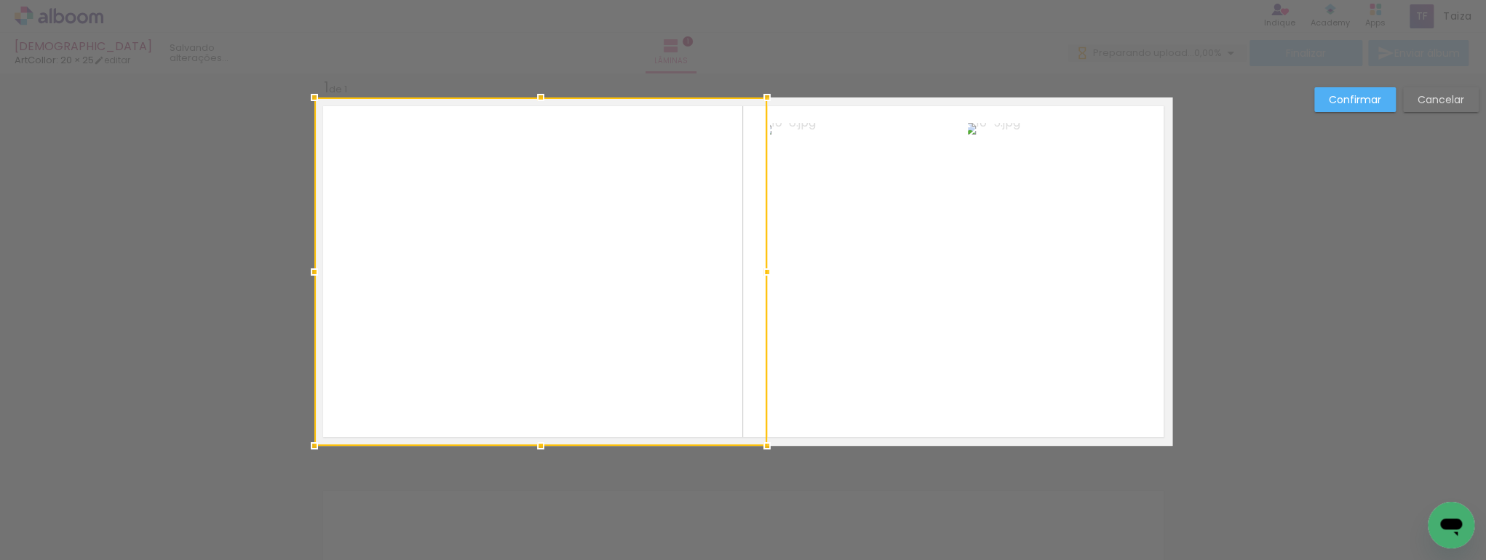
click at [865, 267] on quentale-photo at bounding box center [867, 271] width 195 height 297
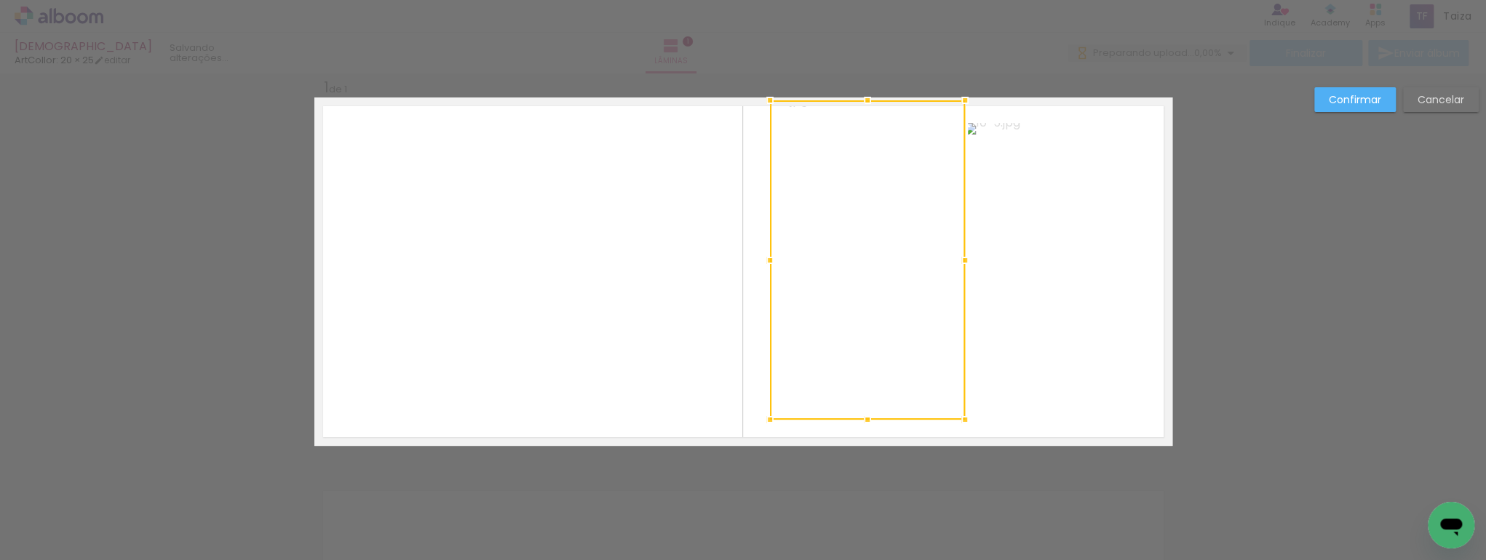
drag, startPoint x: 858, startPoint y: 123, endPoint x: 859, endPoint y: 106, distance: 17.5
click at [859, 106] on div at bounding box center [867, 100] width 29 height 29
drag, startPoint x: 865, startPoint y: 416, endPoint x: 867, endPoint y: 447, distance: 30.6
click at [867, 447] on div at bounding box center [867, 448] width 29 height 29
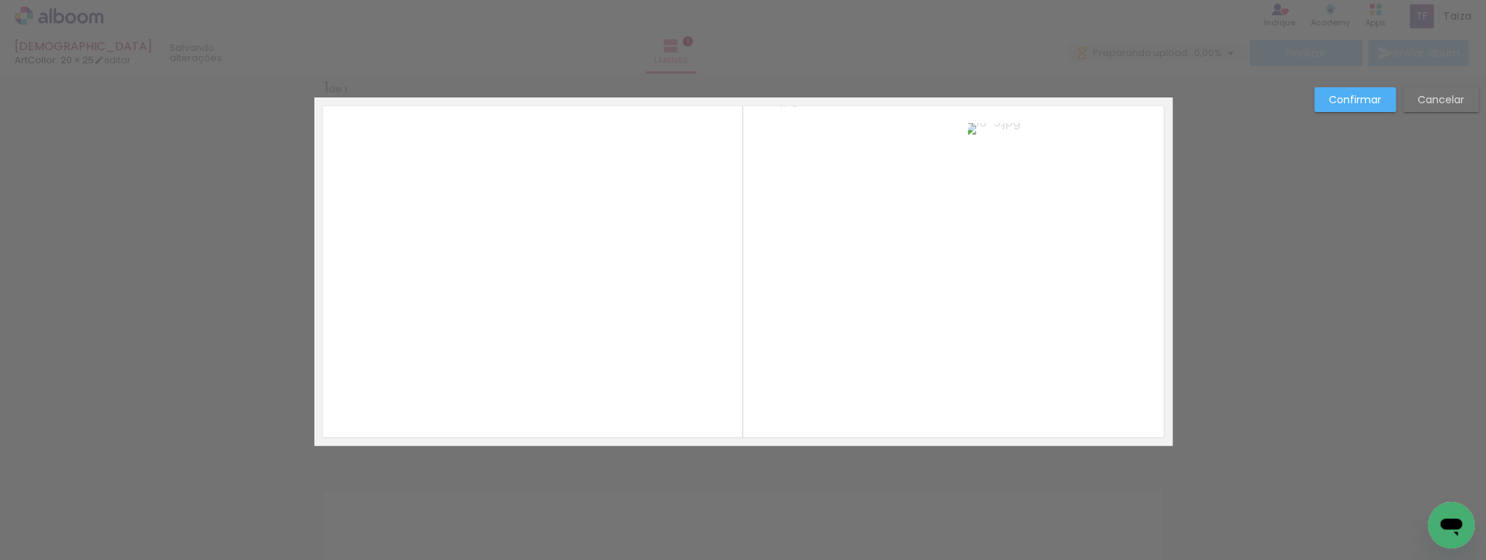
click at [1071, 226] on quentale-photo at bounding box center [1070, 271] width 204 height 297
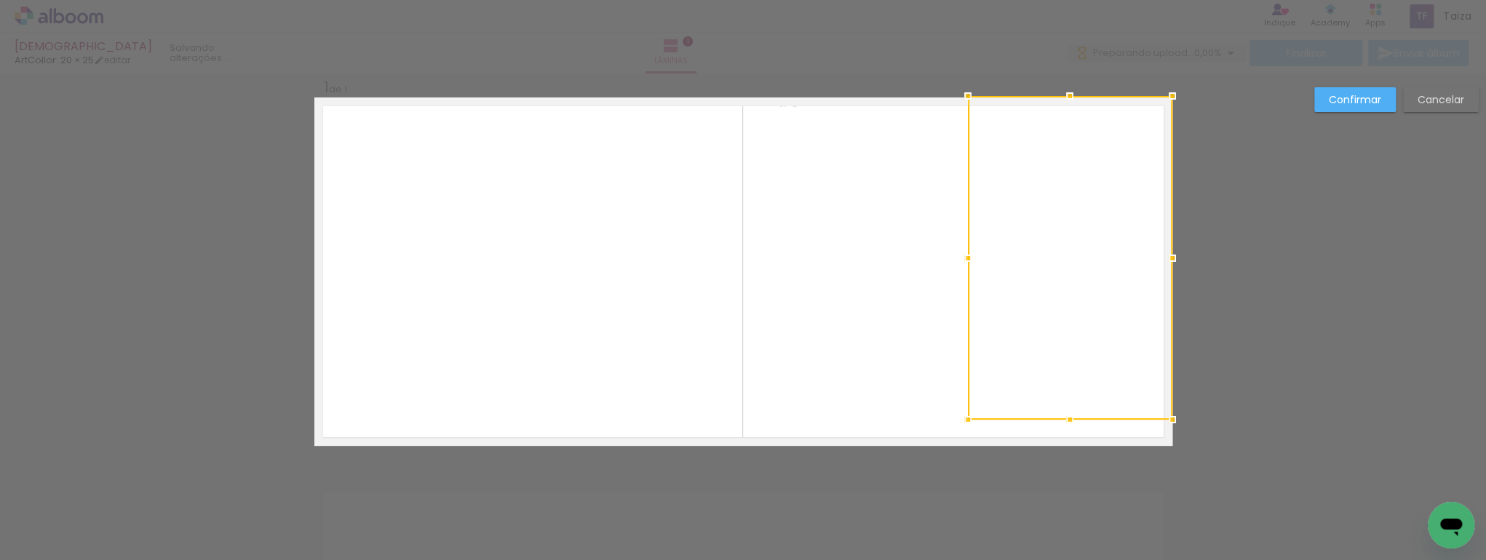
drag, startPoint x: 1068, startPoint y: 123, endPoint x: 1071, endPoint y: 97, distance: 26.4
click at [1071, 97] on div at bounding box center [1069, 96] width 29 height 29
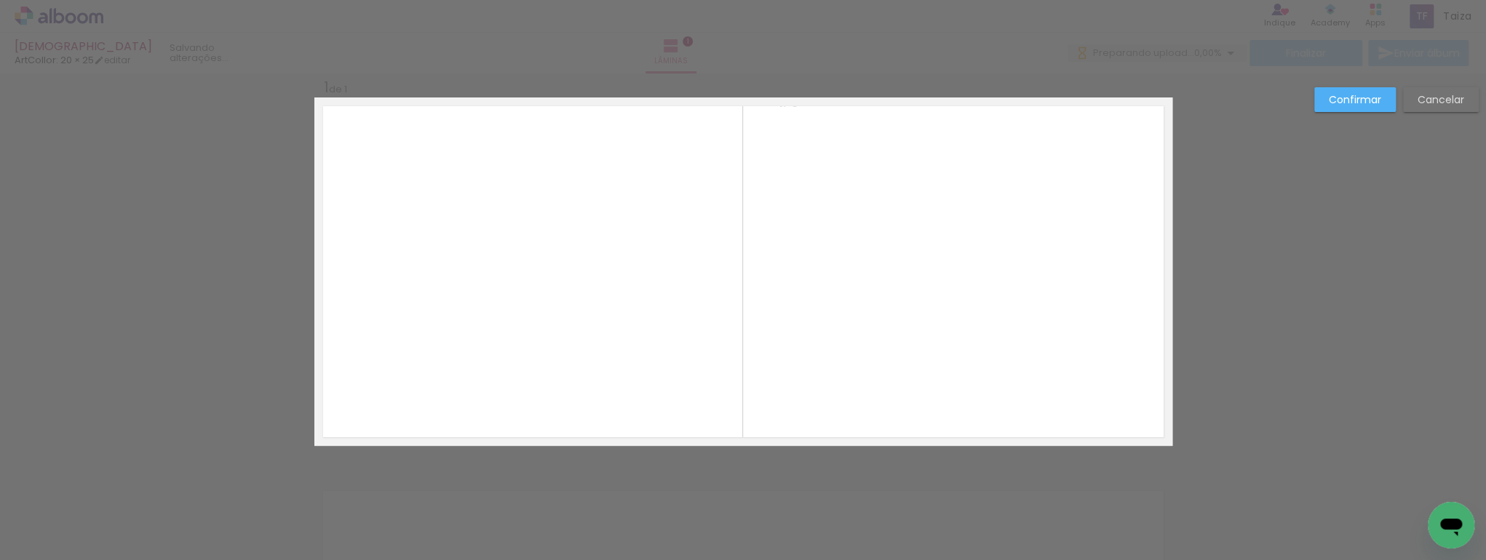
click at [1077, 399] on quentale-photo at bounding box center [1070, 260] width 204 height 324
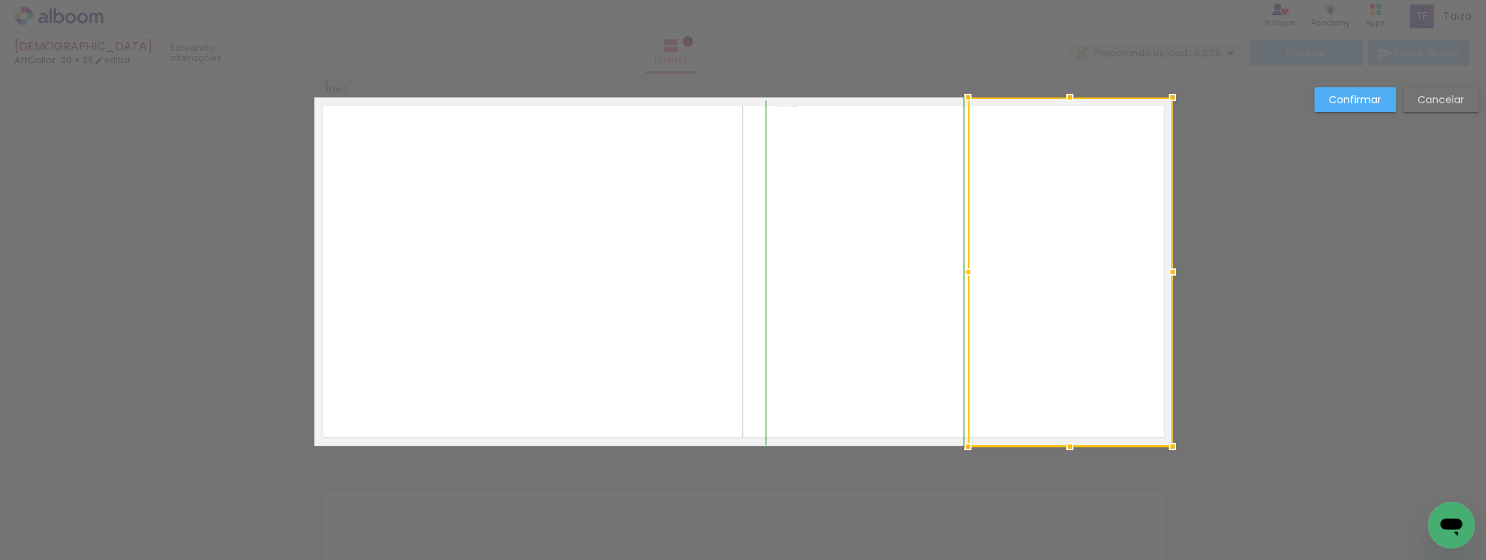
drag, startPoint x: 1070, startPoint y: 422, endPoint x: 1076, endPoint y: 447, distance: 25.4
click at [1073, 448] on div at bounding box center [1069, 446] width 29 height 29
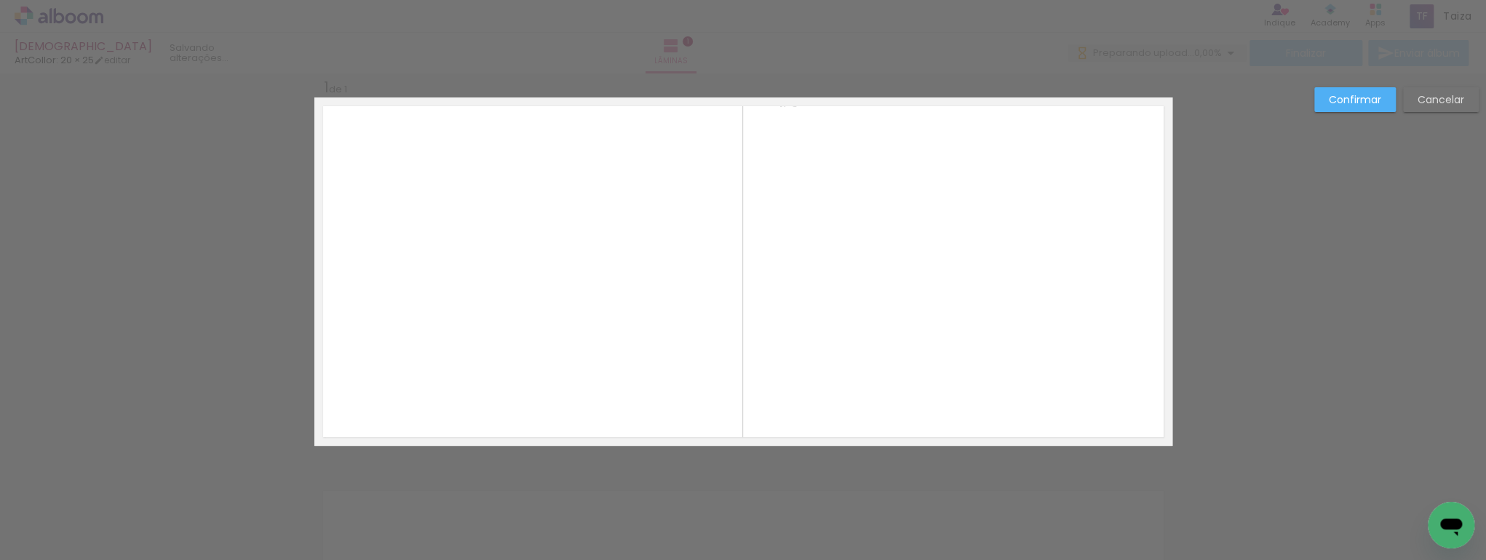
click at [549, 299] on quentale-photo at bounding box center [540, 272] width 453 height 349
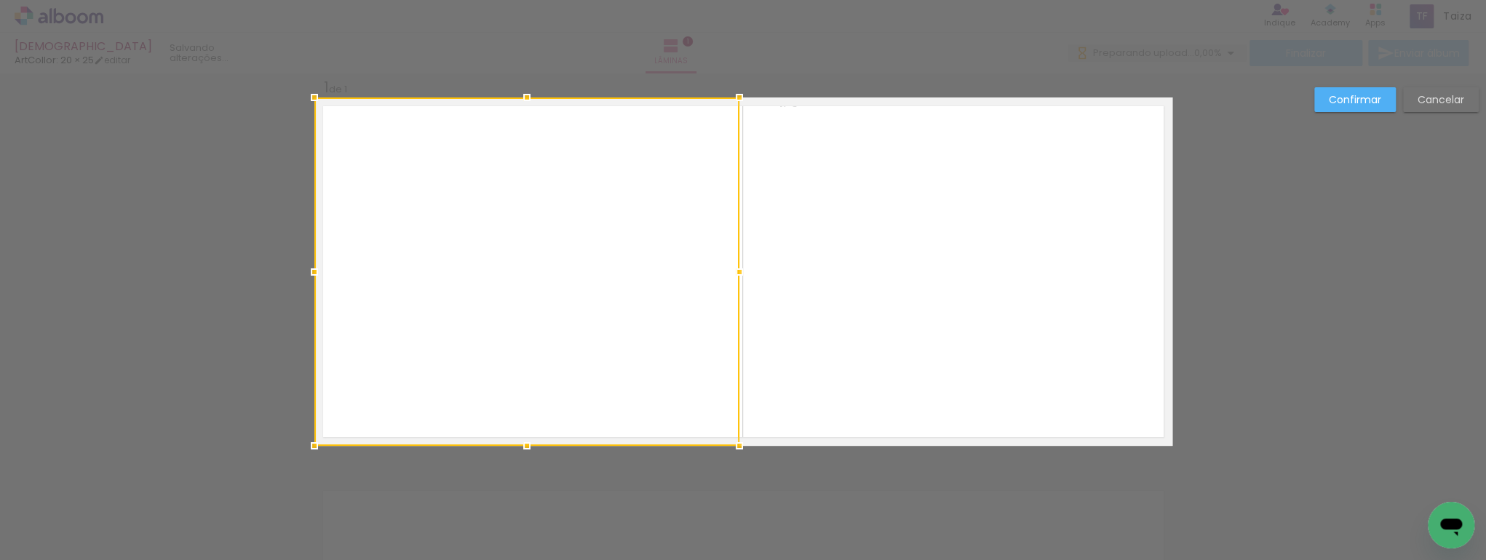
drag, startPoint x: 757, startPoint y: 274, endPoint x: 729, endPoint y: 274, distance: 27.7
click at [729, 274] on div at bounding box center [739, 272] width 29 height 29
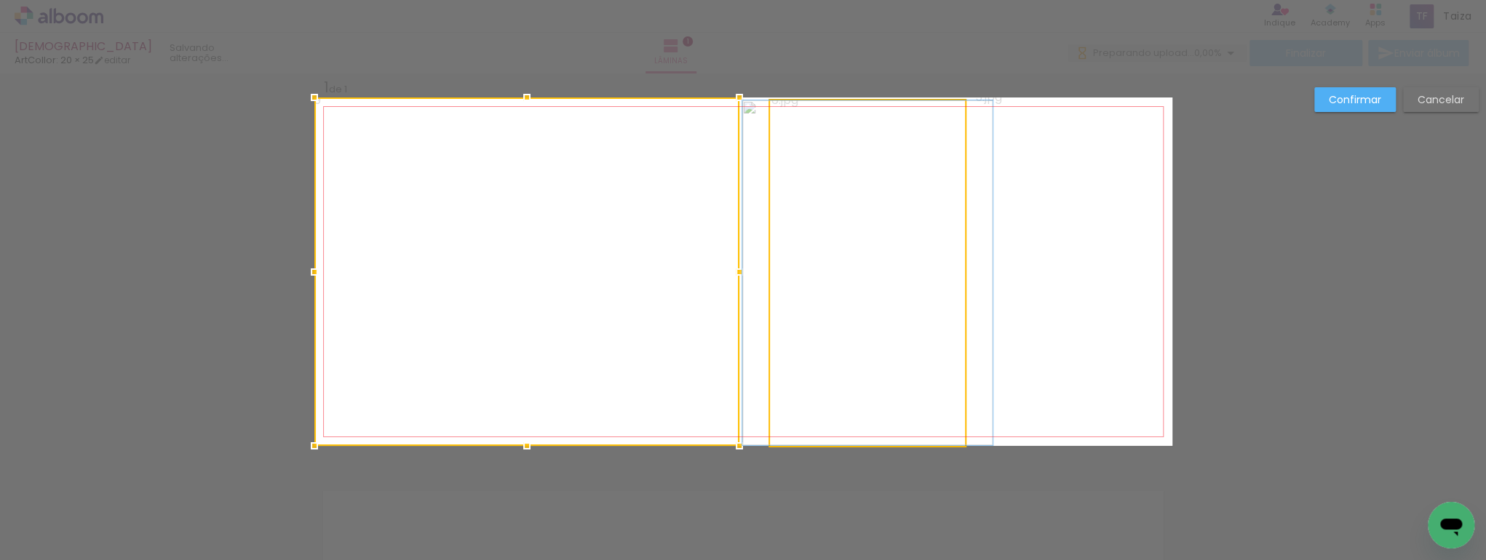
click at [838, 285] on quentale-photo at bounding box center [867, 272] width 195 height 345
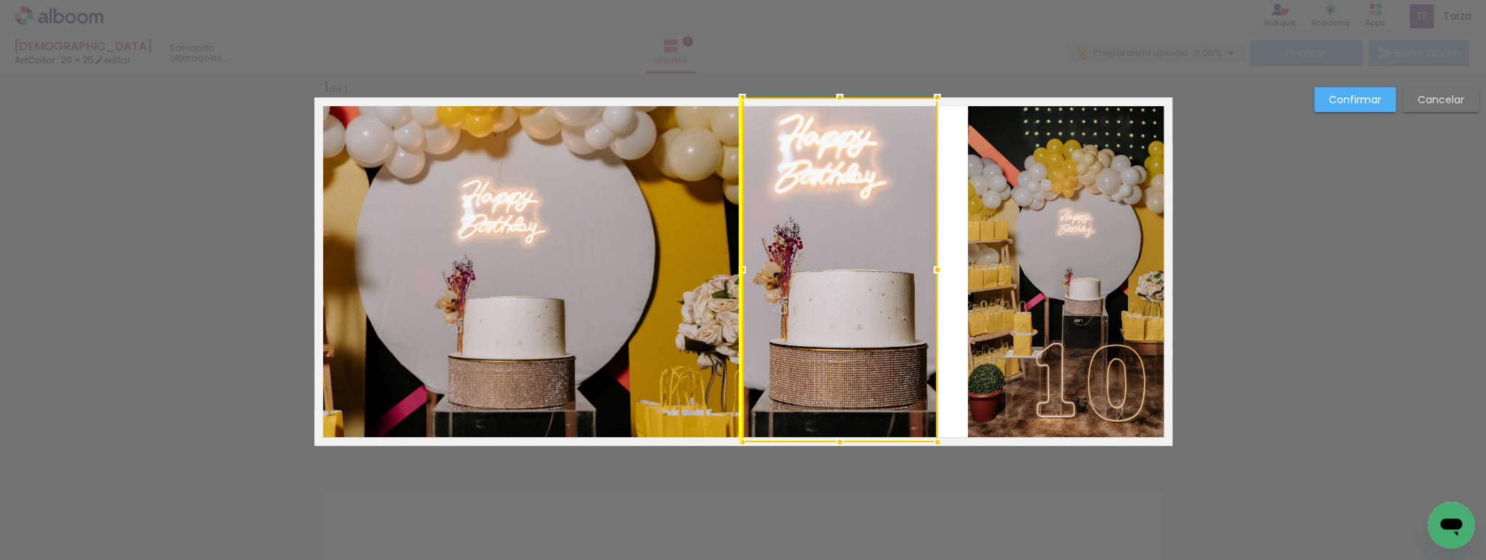
drag, startPoint x: 816, startPoint y: 282, endPoint x: 788, endPoint y: 279, distance: 27.8
click at [788, 279] on div at bounding box center [839, 270] width 195 height 345
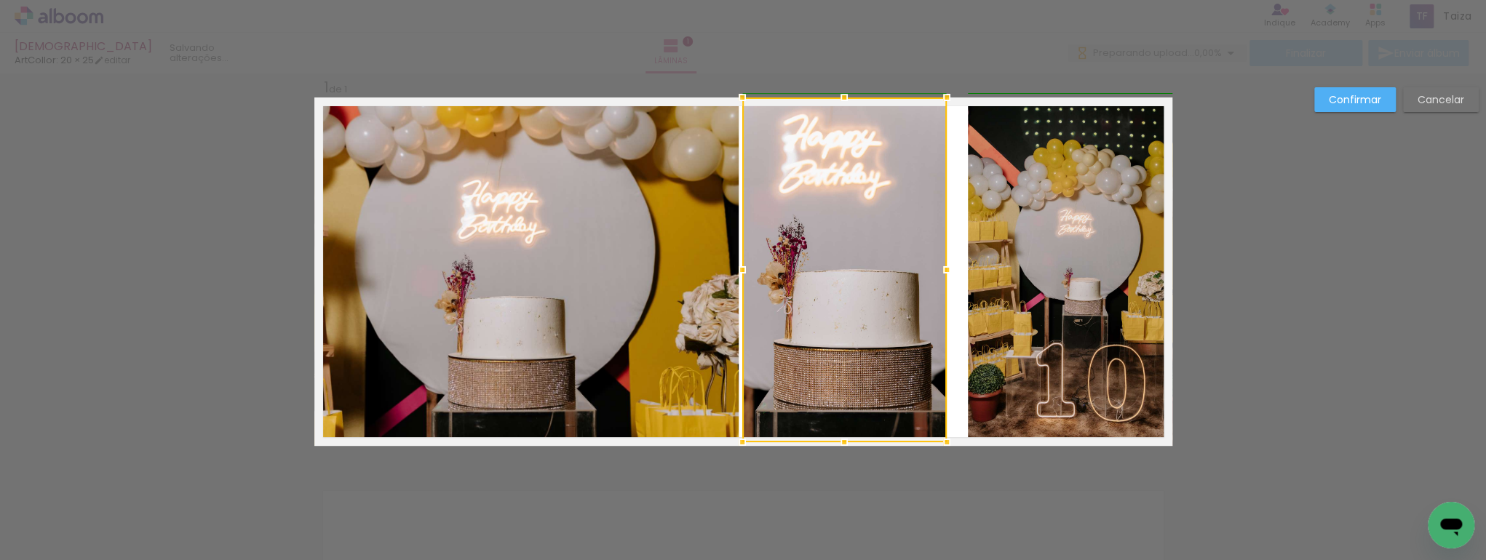
click at [942, 271] on div at bounding box center [946, 269] width 29 height 29
click at [984, 280] on quentale-photo at bounding box center [1070, 272] width 204 height 349
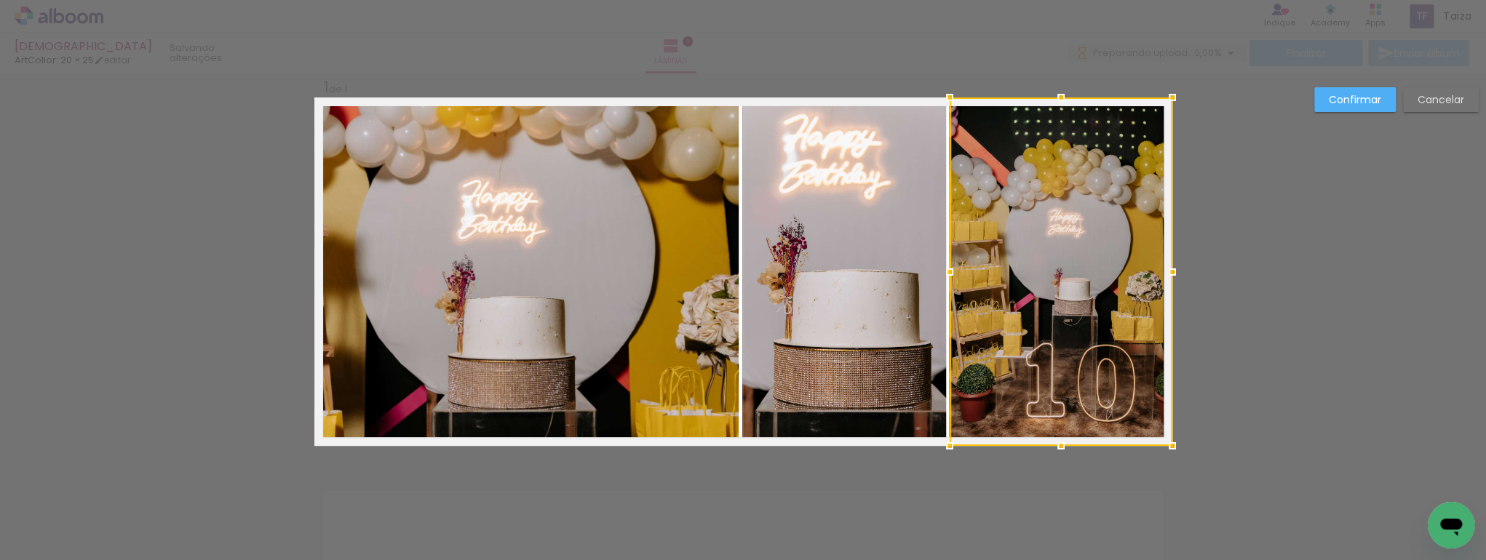
drag, startPoint x: 966, startPoint y: 271, endPoint x: 954, endPoint y: 269, distance: 12.6
click at [954, 269] on div at bounding box center [949, 272] width 29 height 29
click at [0, 0] on slot "Confirmar" at bounding box center [0, 0] width 0 height 0
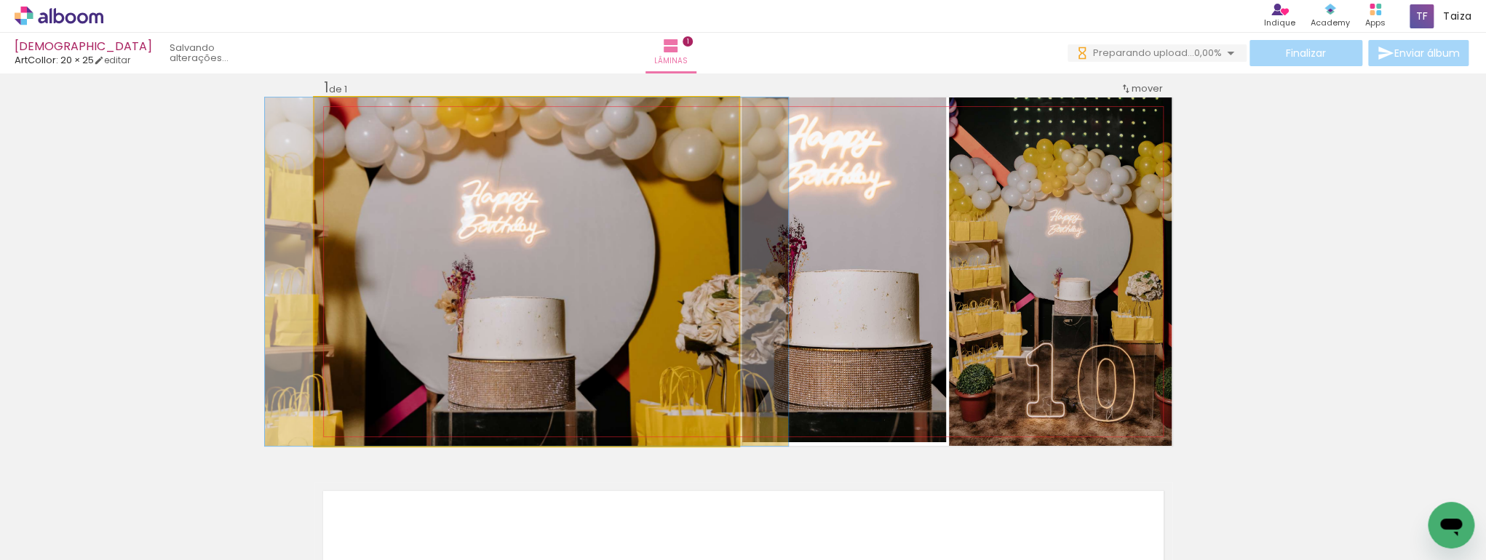
click at [573, 274] on quentale-photo at bounding box center [526, 272] width 425 height 349
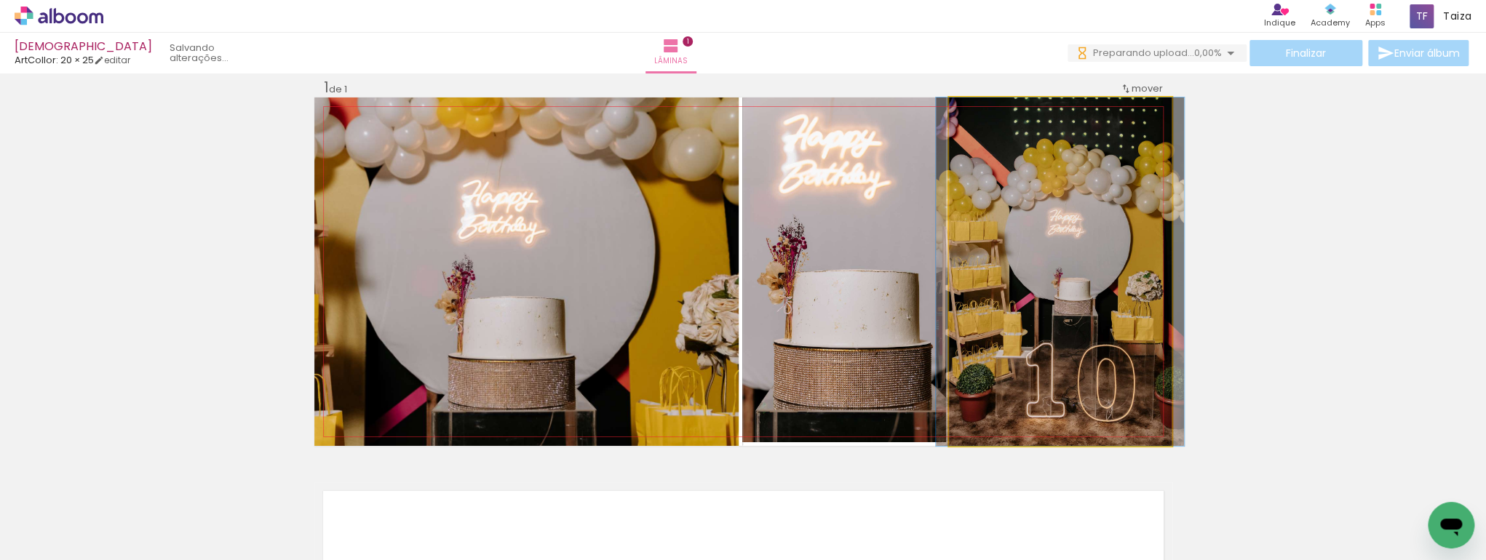
click at [1063, 288] on quentale-photo at bounding box center [1060, 272] width 223 height 349
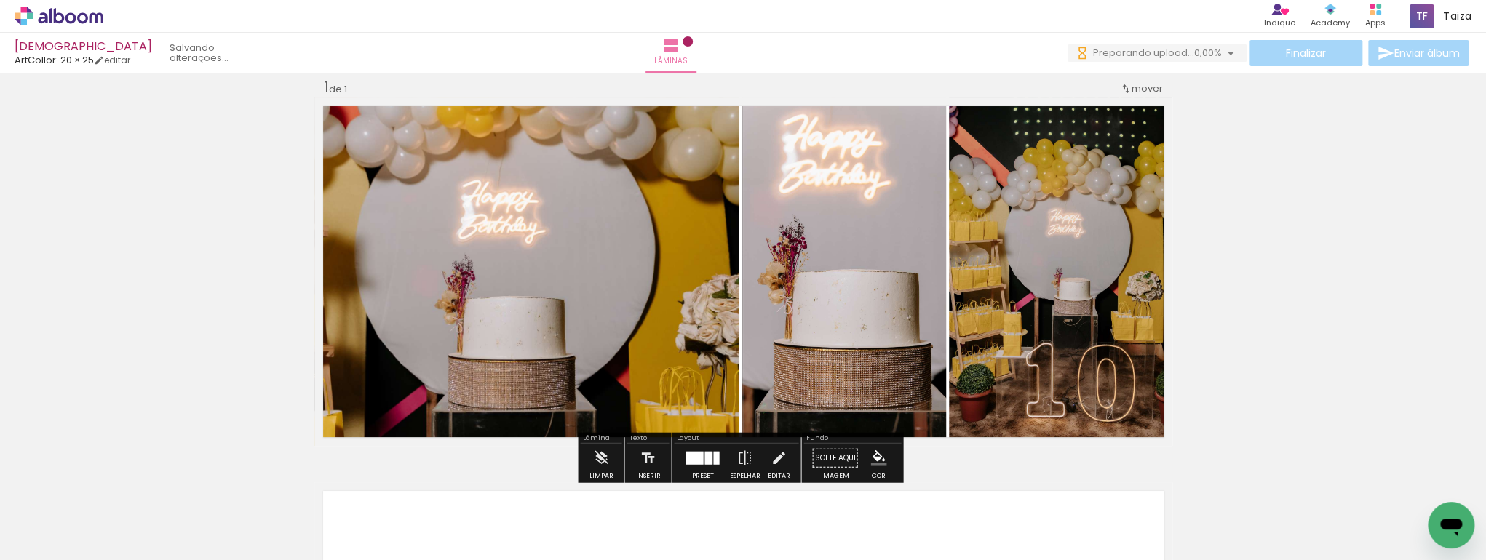
click at [870, 288] on quentale-photo at bounding box center [844, 270] width 204 height 345
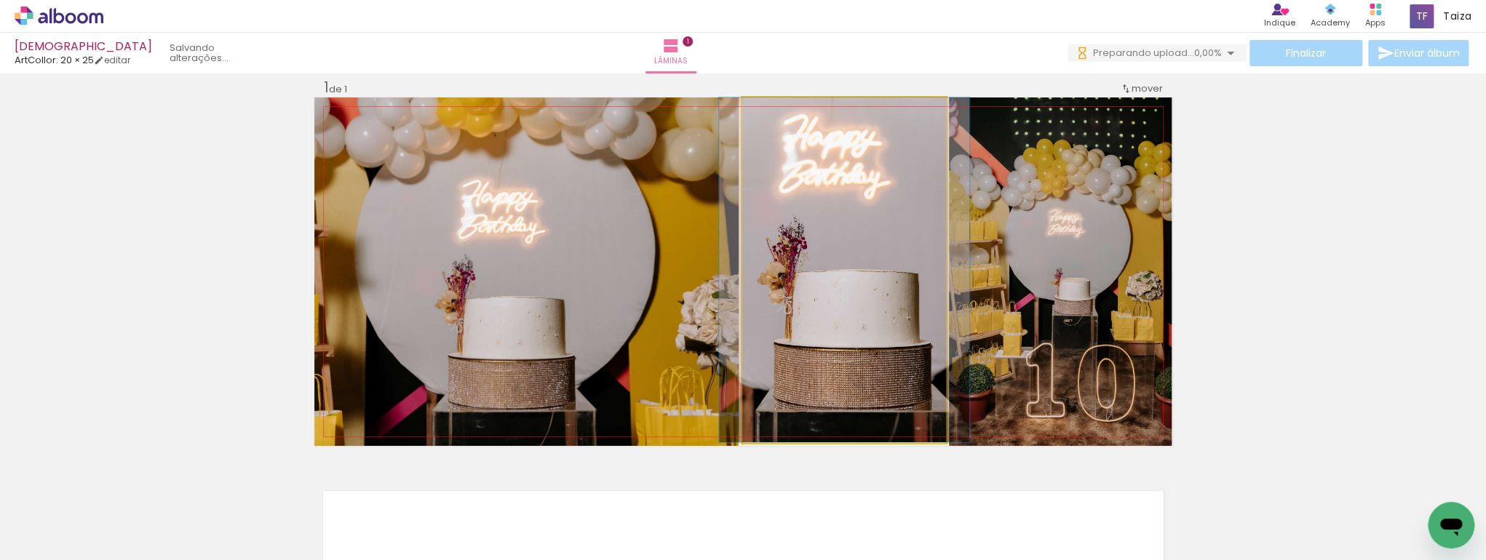
click at [870, 289] on quentale-photo at bounding box center [844, 270] width 204 height 345
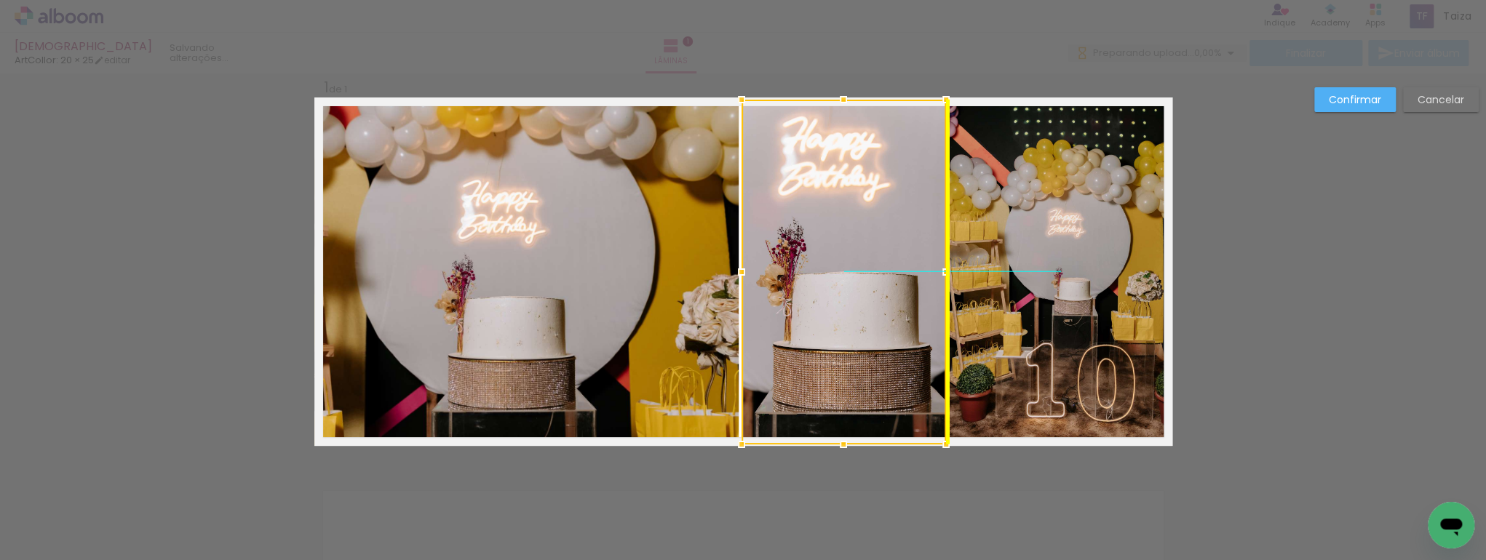
click at [875, 294] on div at bounding box center [844, 272] width 204 height 345
click at [1349, 108] on paper-button "Confirmar" at bounding box center [1355, 99] width 82 height 25
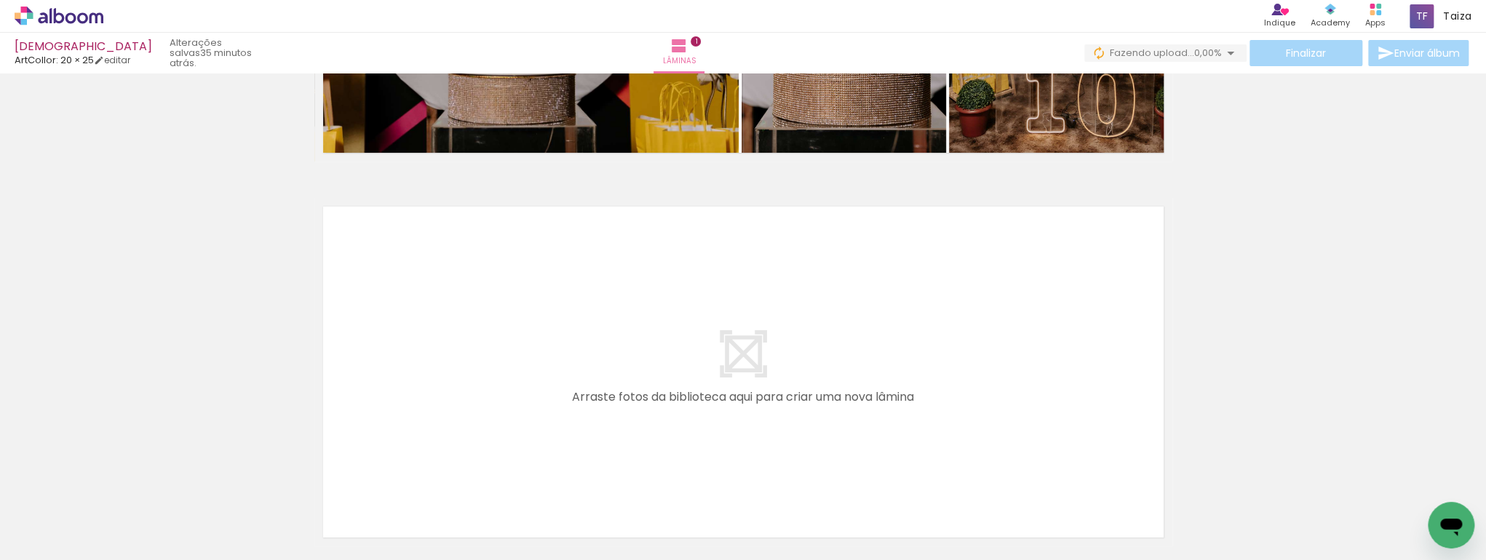
scroll to position [329, 0]
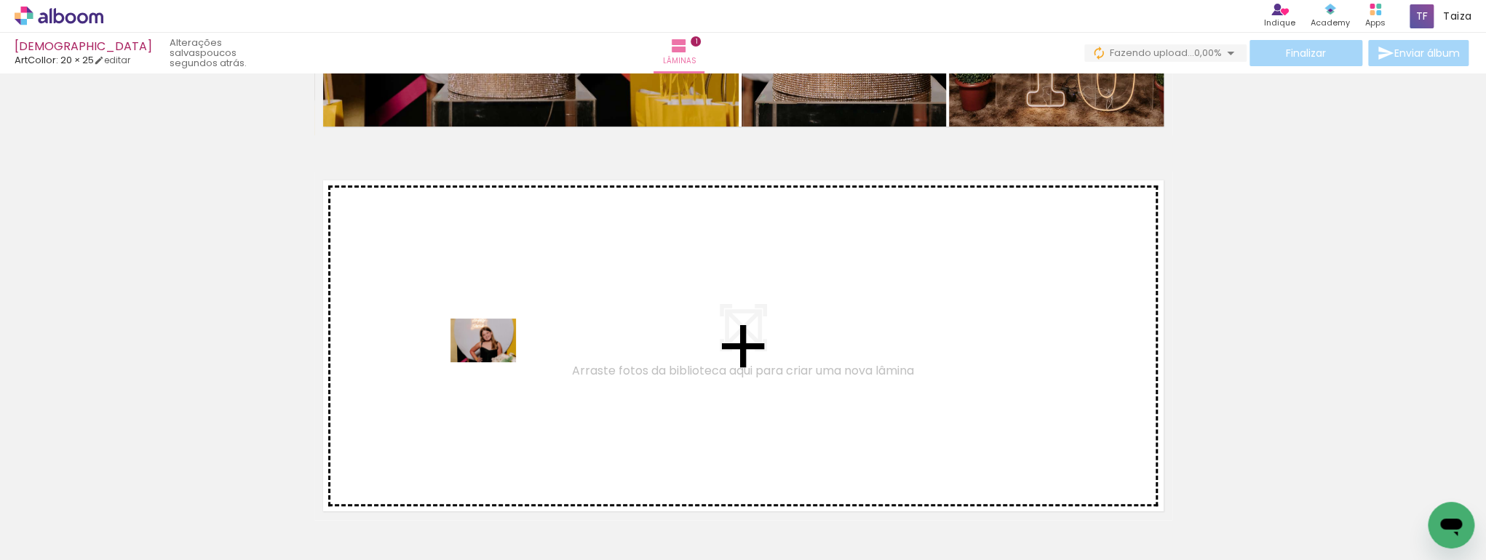
drag, startPoint x: 592, startPoint y: 520, endPoint x: 493, endPoint y: 362, distance: 186.0
click at [493, 362] on quentale-workspace at bounding box center [743, 280] width 1486 height 560
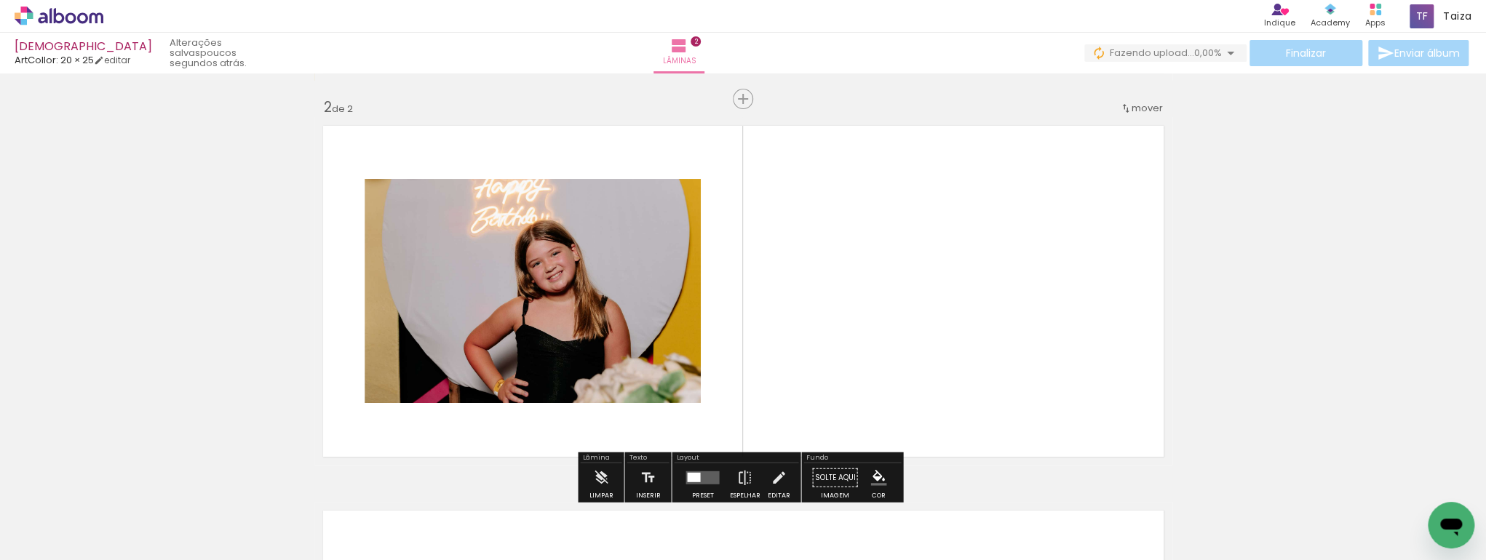
scroll to position [403, 0]
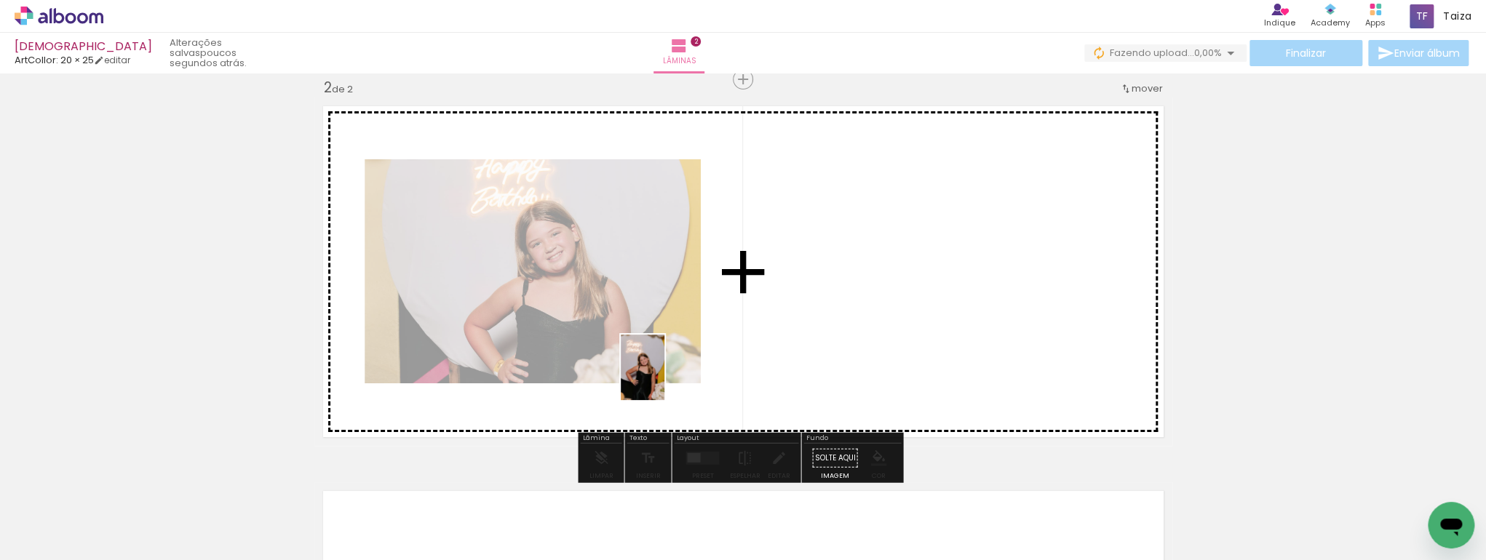
drag, startPoint x: 495, startPoint y: 528, endPoint x: 664, endPoint y: 378, distance: 225.9
click at [664, 378] on quentale-workspace at bounding box center [743, 280] width 1486 height 560
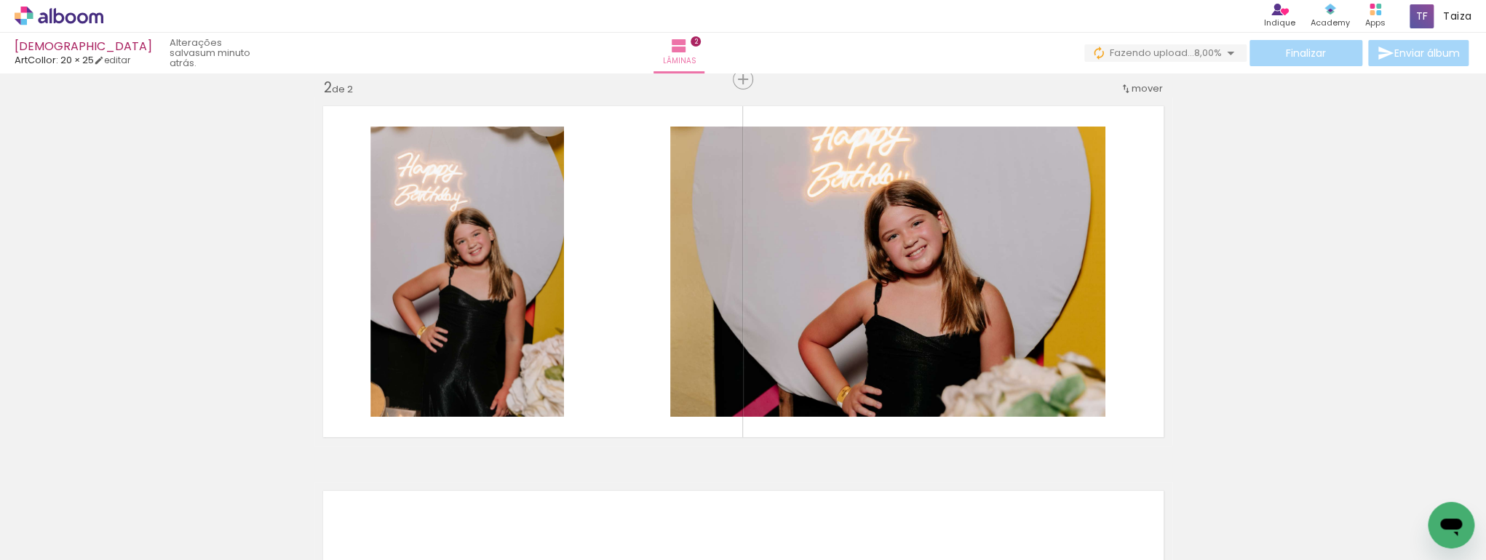
scroll to position [0, 815]
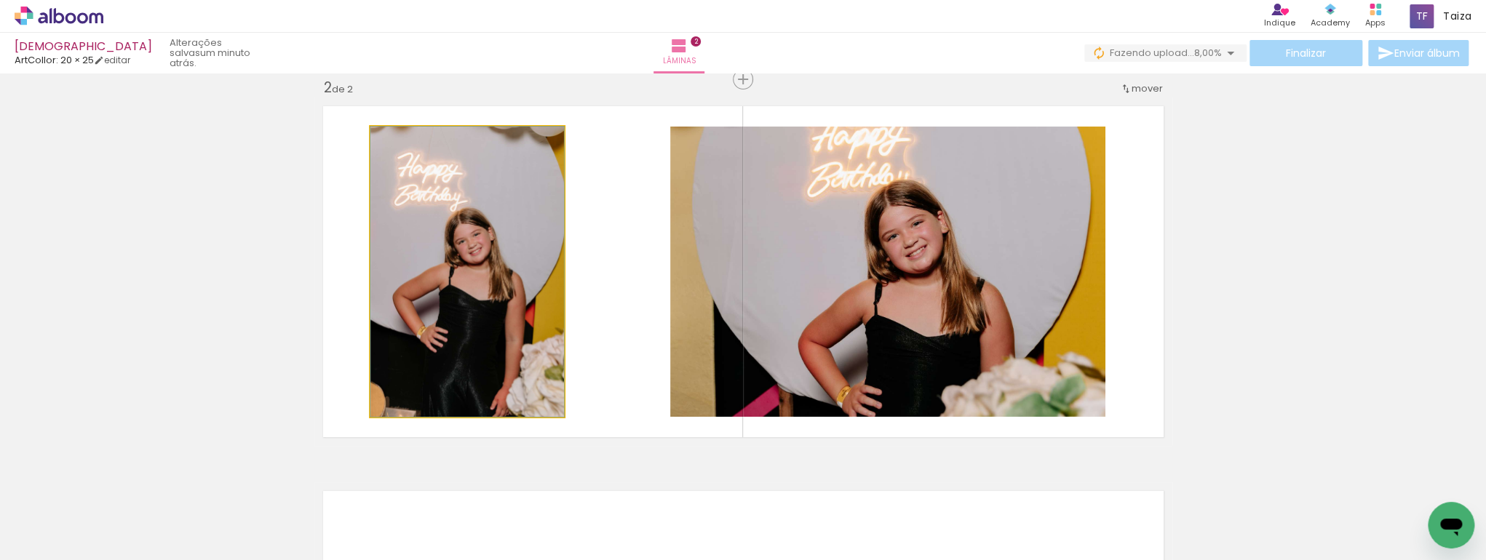
click at [493, 327] on quentale-photo at bounding box center [467, 272] width 194 height 290
click at [492, 327] on quentale-photo at bounding box center [467, 272] width 194 height 290
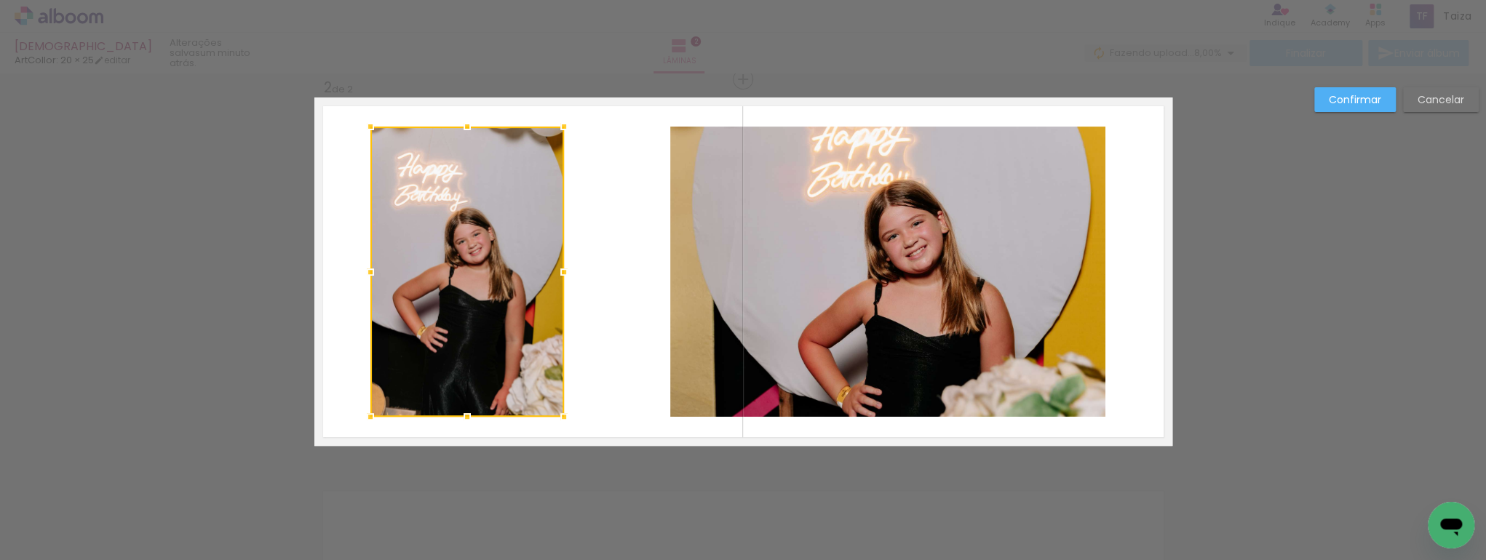
click at [492, 327] on div at bounding box center [467, 272] width 194 height 290
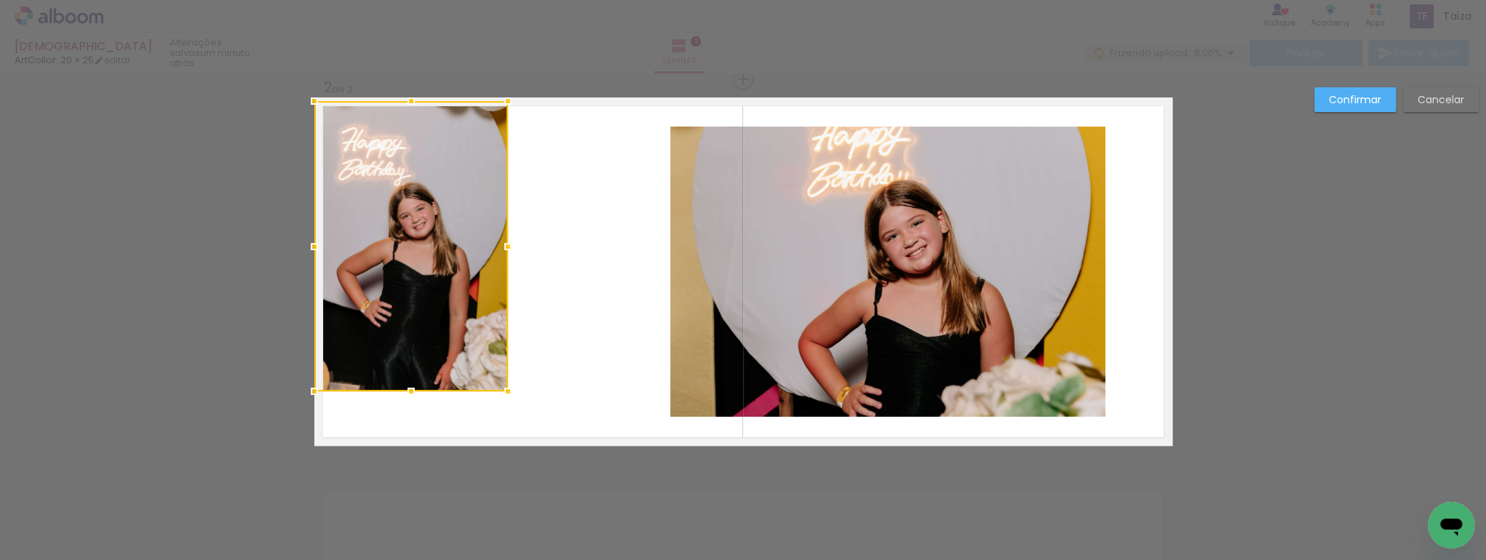
drag, startPoint x: 482, startPoint y: 321, endPoint x: 426, endPoint y: 297, distance: 61.0
click at [426, 297] on div at bounding box center [411, 246] width 194 height 290
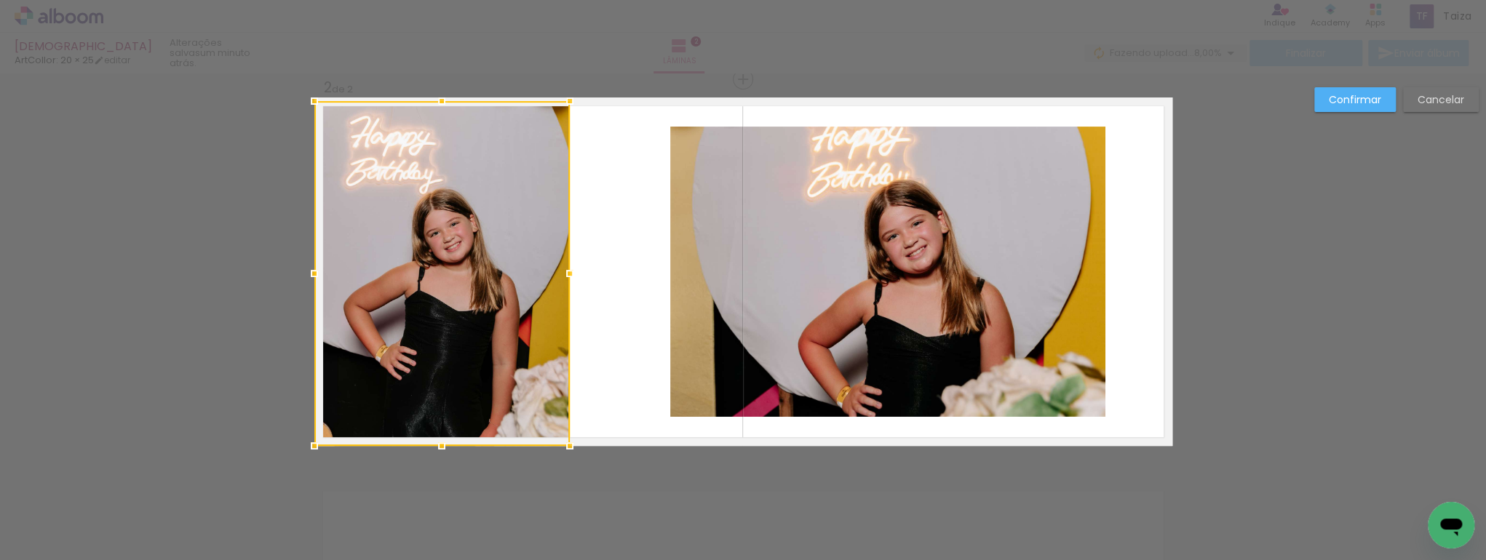
drag, startPoint x: 509, startPoint y: 391, endPoint x: 572, endPoint y: 441, distance: 80.8
click at [572, 441] on div at bounding box center [569, 446] width 29 height 29
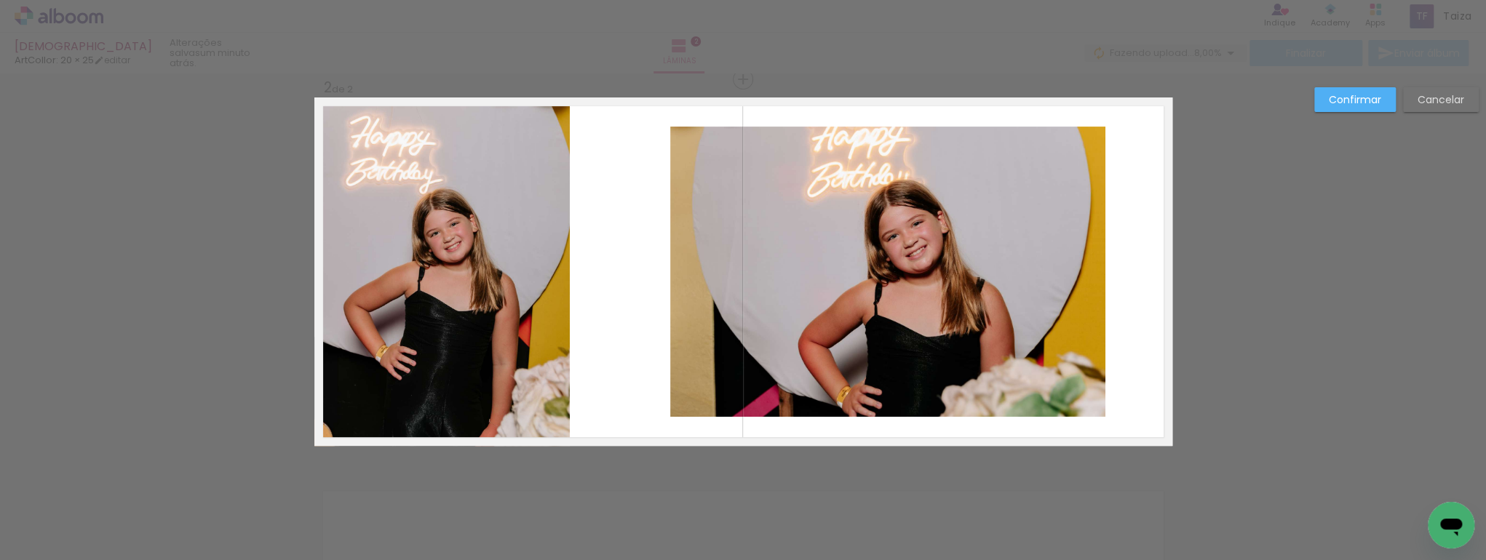
click at [512, 285] on quentale-photo at bounding box center [441, 273] width 255 height 345
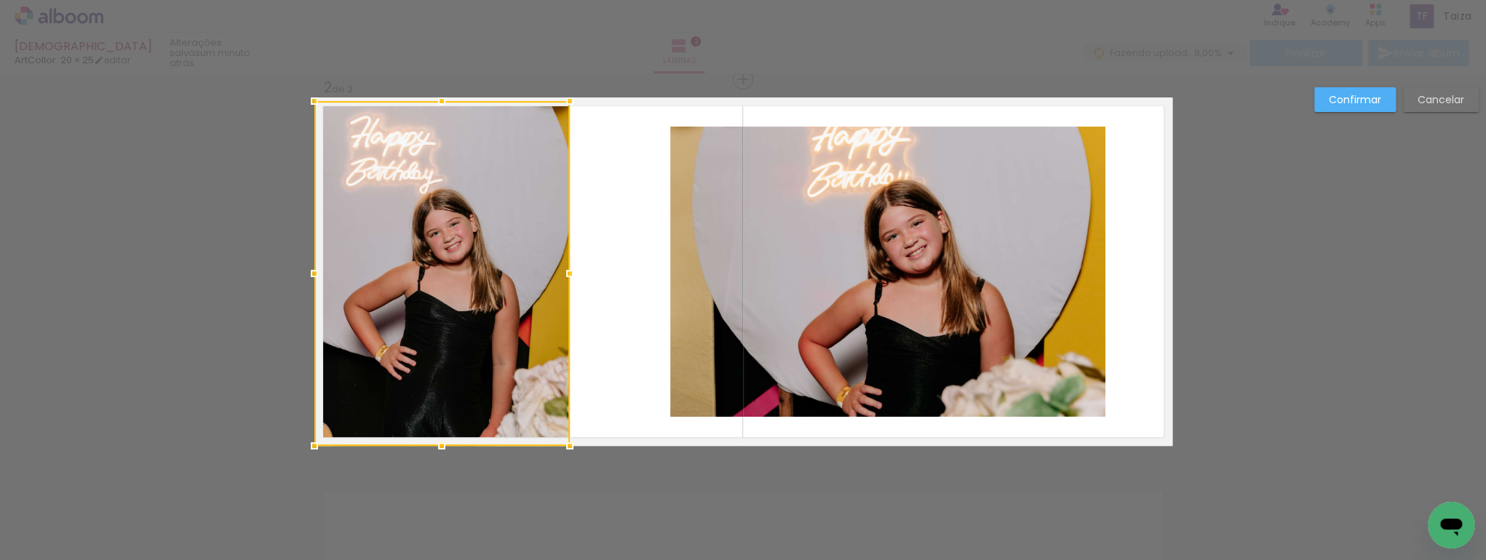
click at [683, 204] on quentale-photo at bounding box center [887, 272] width 435 height 290
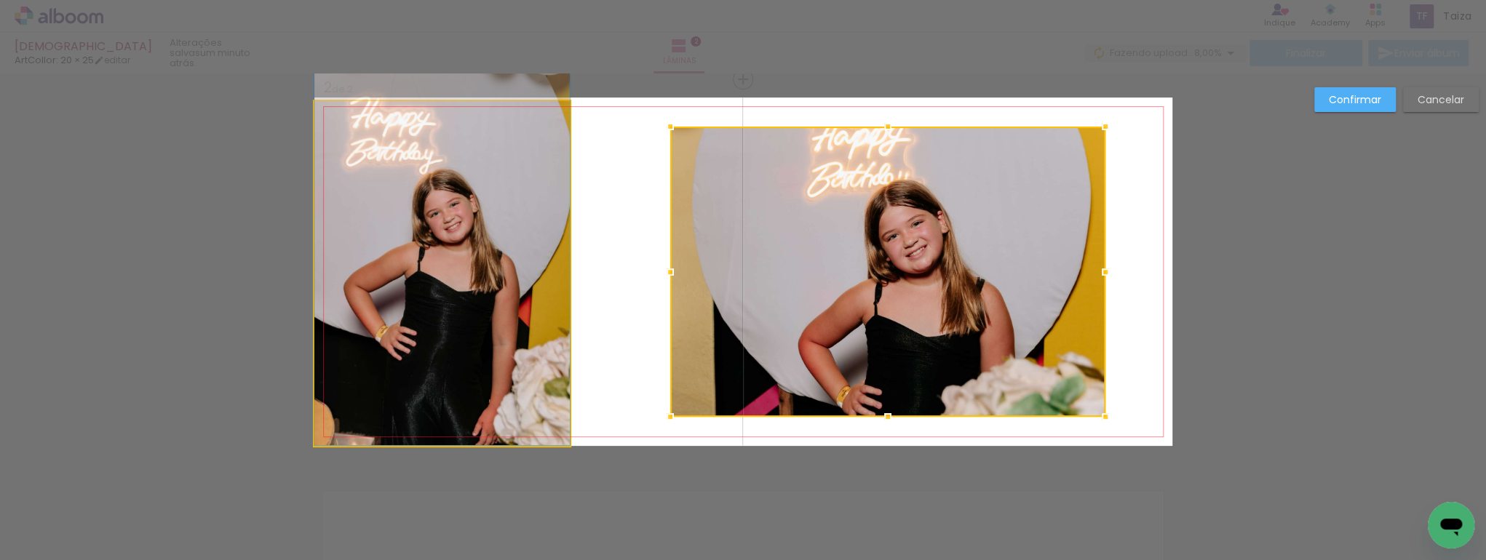
drag, startPoint x: 472, startPoint y: 281, endPoint x: 465, endPoint y: 242, distance: 39.8
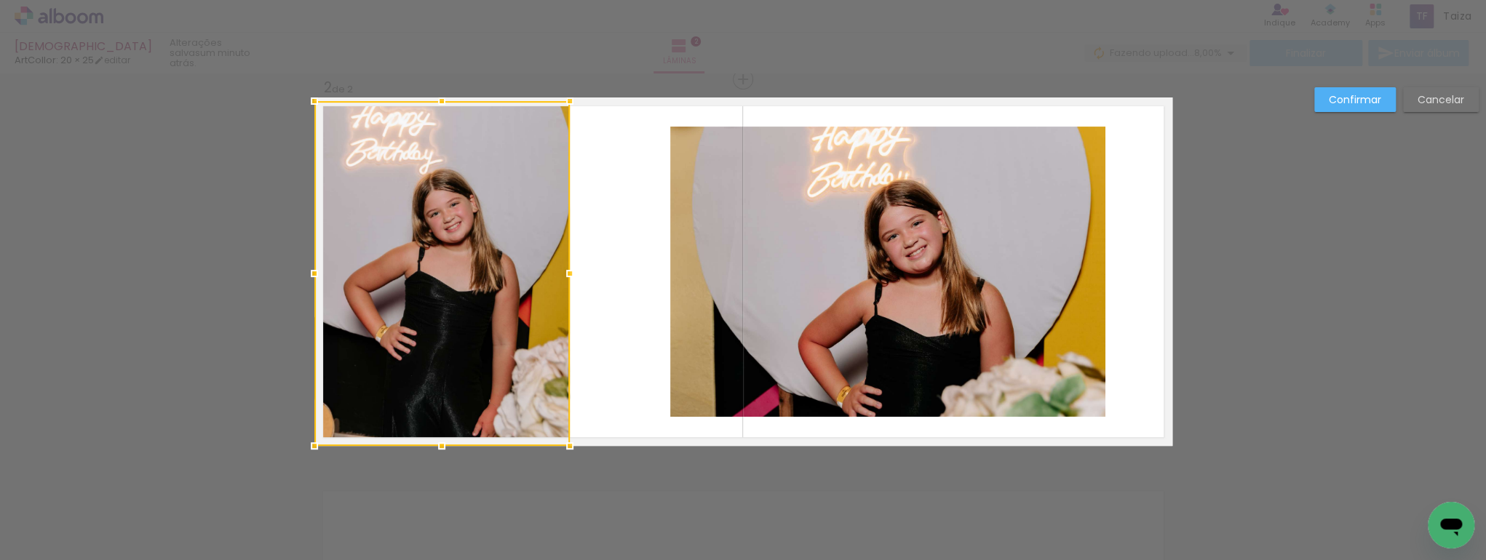
click at [761, 255] on quentale-photo at bounding box center [887, 272] width 435 height 290
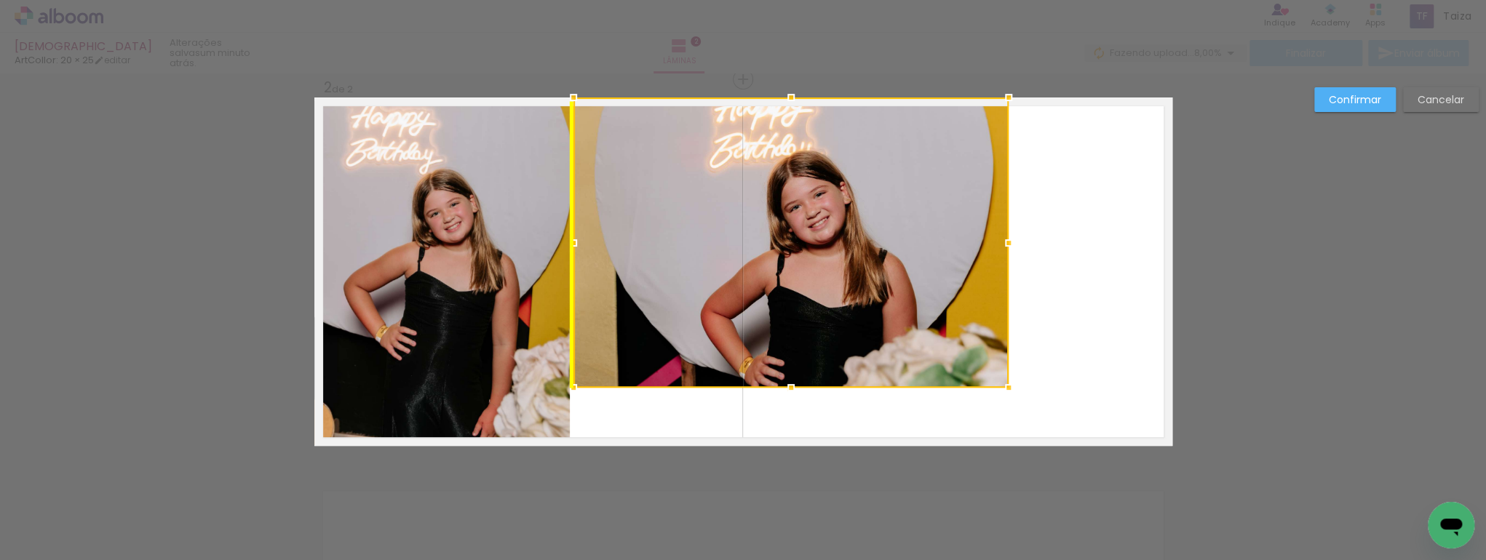
drag, startPoint x: 748, startPoint y: 262, endPoint x: 641, endPoint y: 232, distance: 111.1
click at [641, 232] on div at bounding box center [790, 243] width 435 height 290
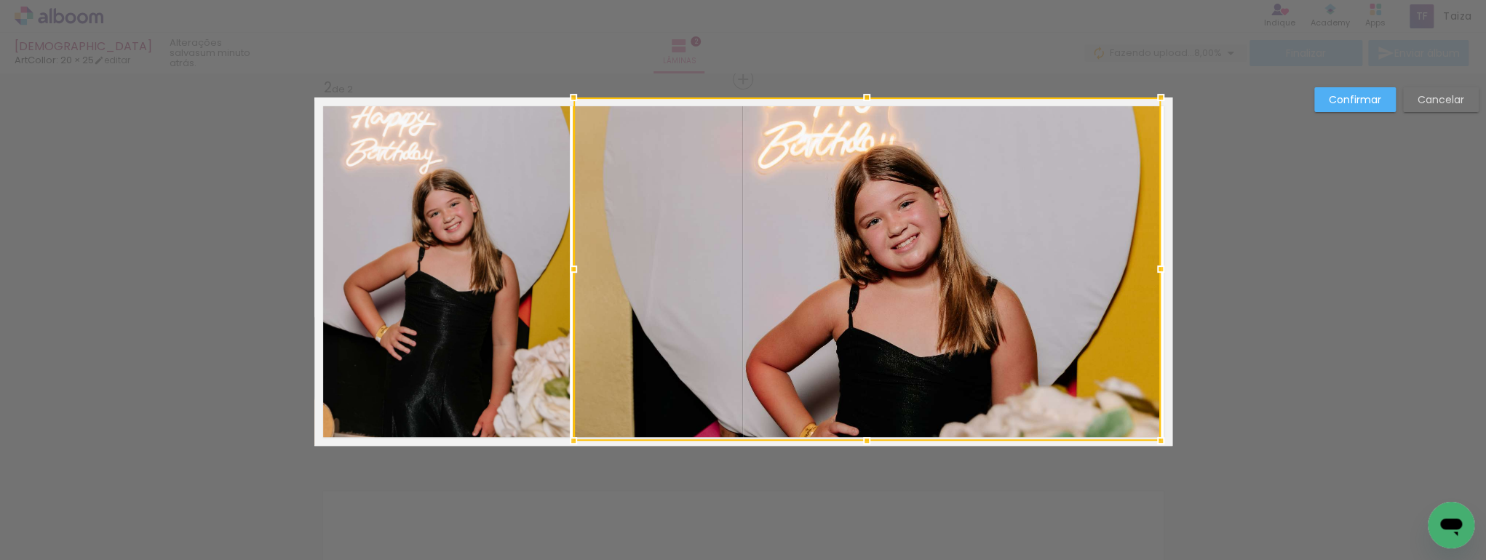
drag, startPoint x: 1005, startPoint y: 392, endPoint x: 1190, endPoint y: 443, distance: 191.9
click at [1188, 443] on div "Inserir lâmina 1 de 2 Inserir lâmina 2 de 2 Confirmar Cancelar" at bounding box center [743, 265] width 1486 height 1190
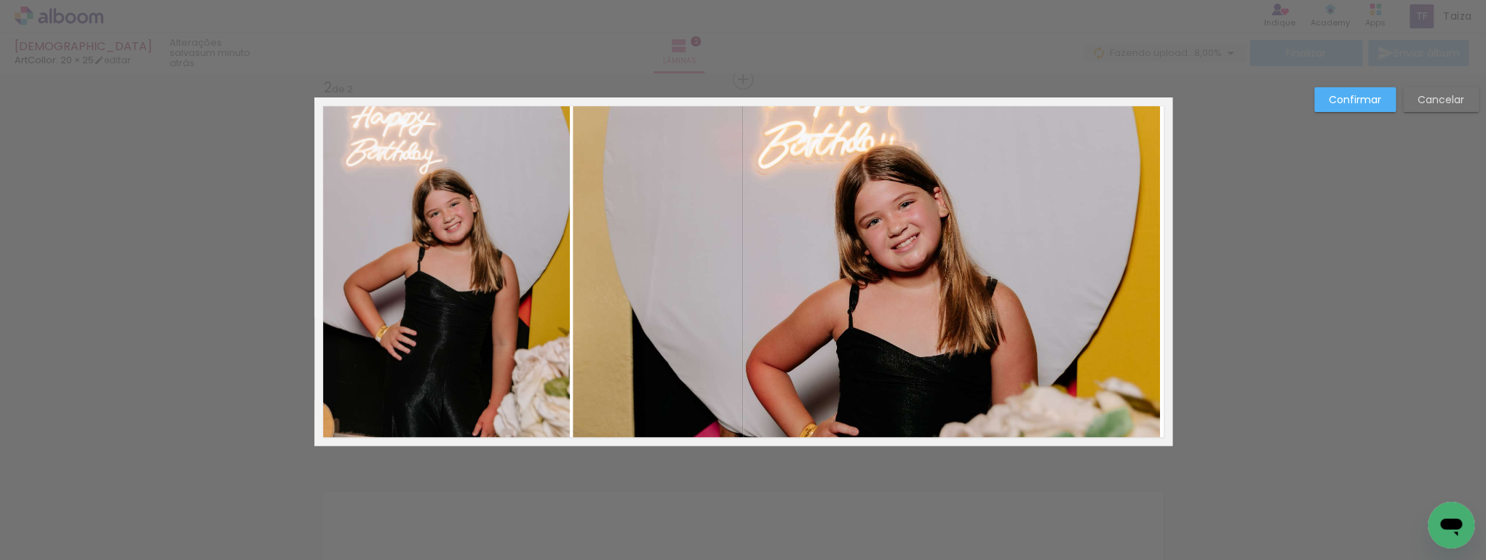
click at [1115, 284] on quentale-photo at bounding box center [866, 269] width 587 height 343
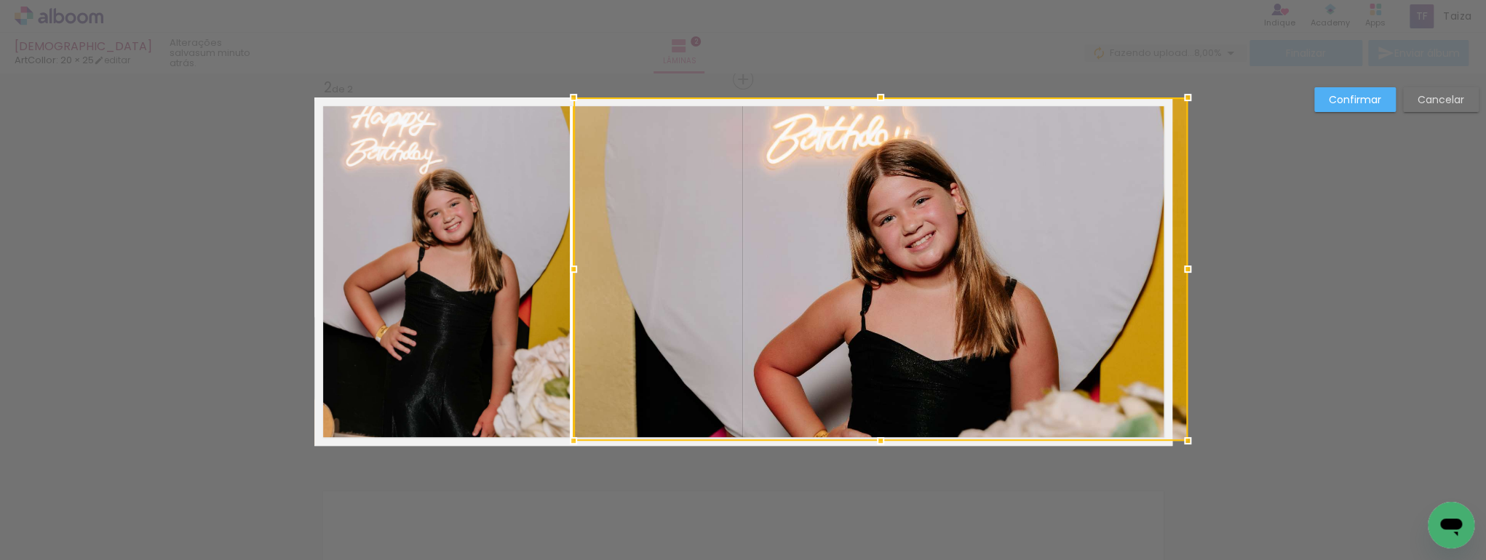
drag, startPoint x: 1163, startPoint y: 269, endPoint x: 1175, endPoint y: 269, distance: 11.6
click at [1175, 269] on div at bounding box center [1187, 269] width 29 height 29
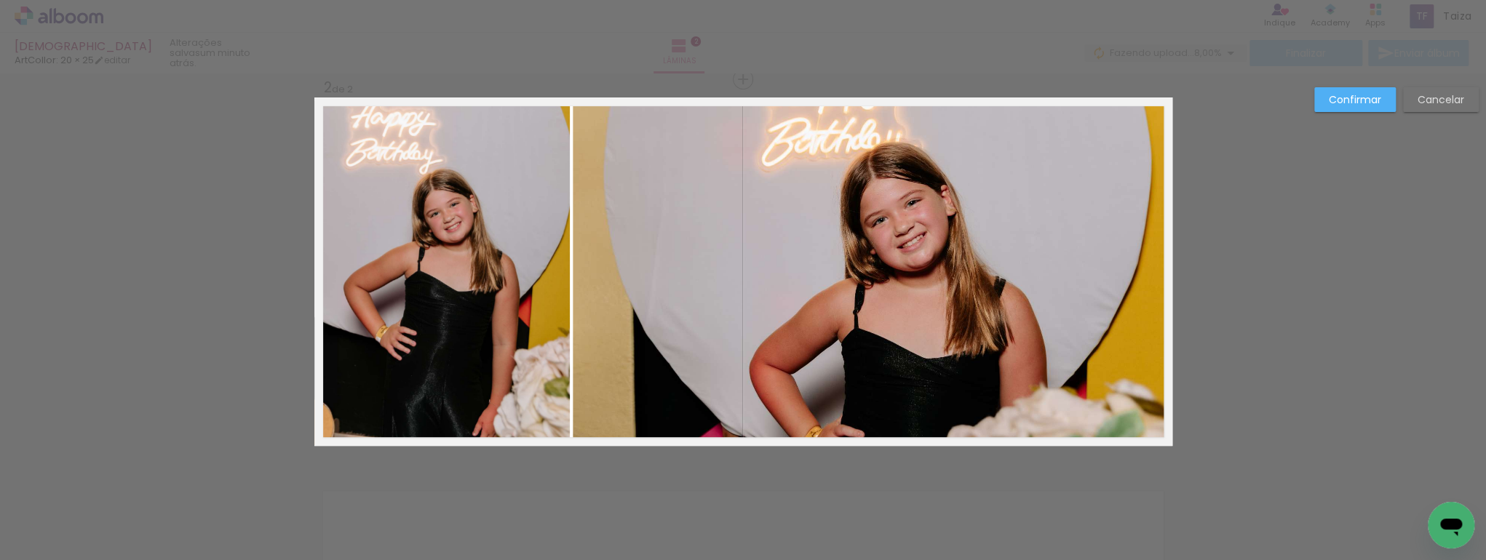
click at [1382, 95] on paper-button "Confirmar" at bounding box center [1355, 99] width 82 height 25
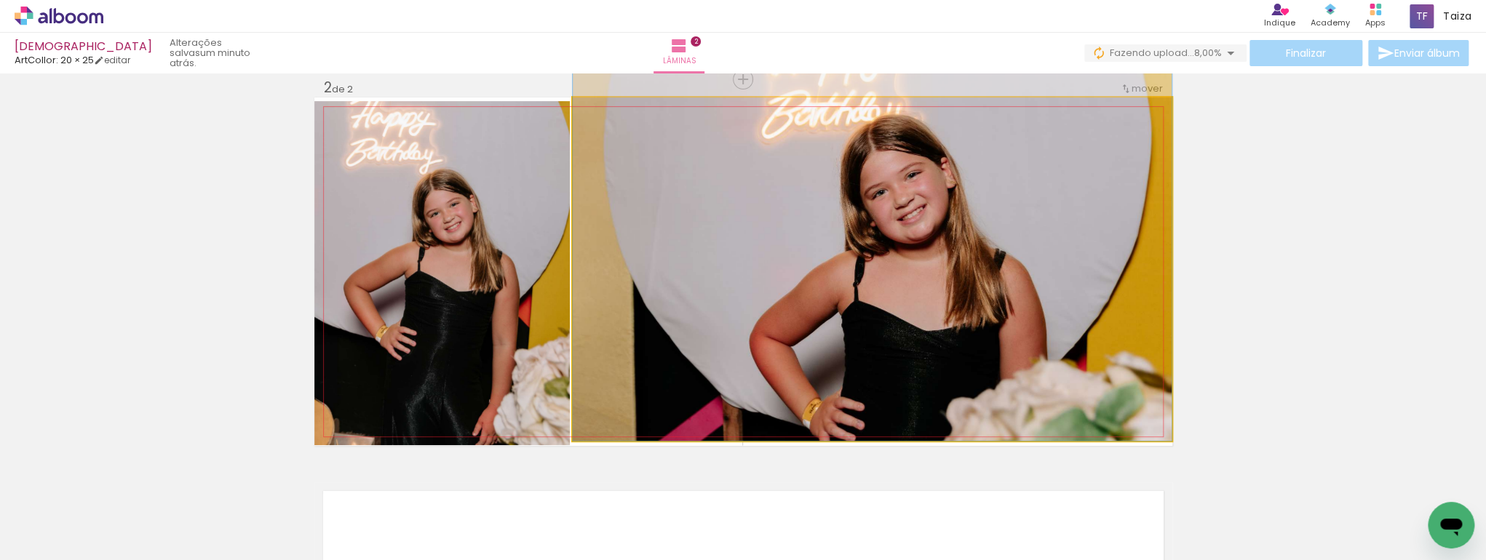
drag, startPoint x: 1027, startPoint y: 303, endPoint x: 1026, endPoint y: 274, distance: 29.1
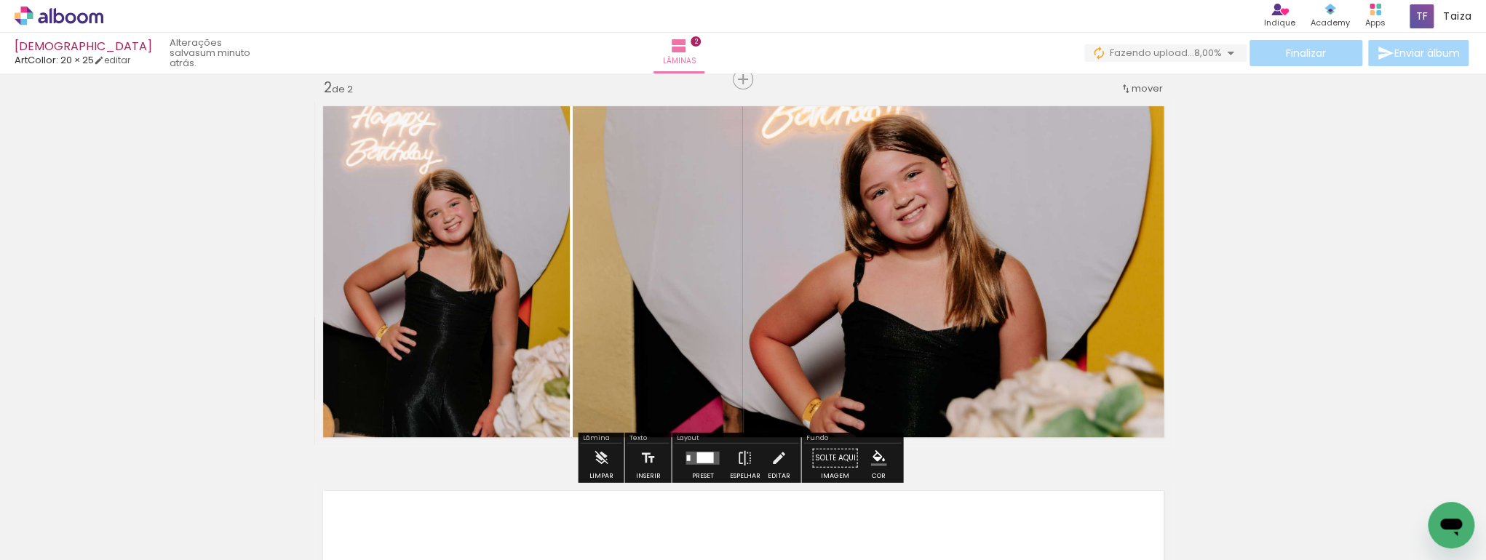
click at [1298, 279] on div "Inserir lâmina 1 de 2 Inserir lâmina 2 de 2" at bounding box center [743, 253] width 1486 height 1156
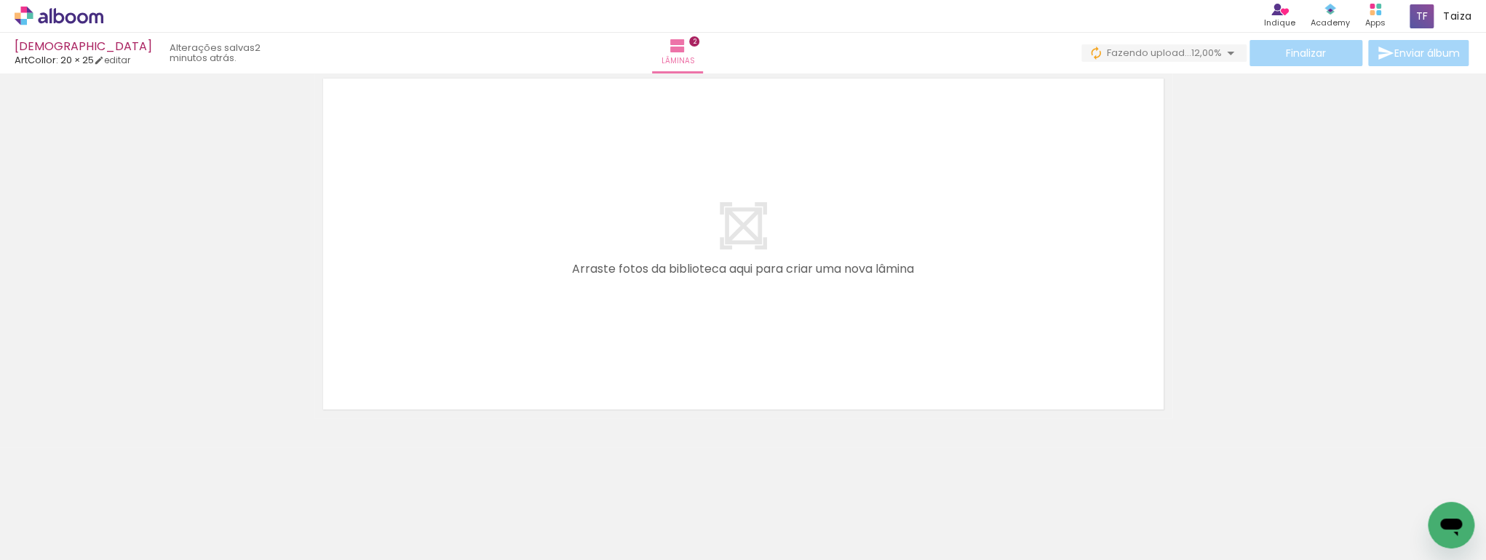
scroll to position [0, 4024]
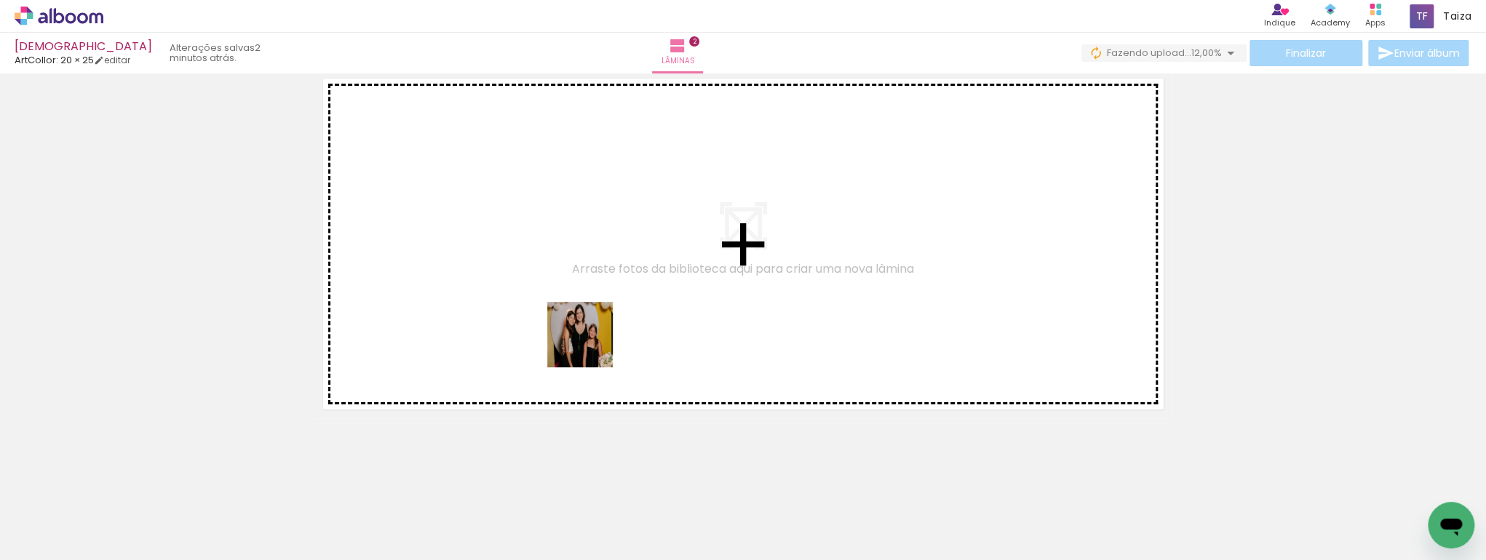
drag, startPoint x: 934, startPoint y: 522, endPoint x: 591, endPoint y: 346, distance: 386.0
click at [591, 346] on quentale-workspace at bounding box center [743, 280] width 1486 height 560
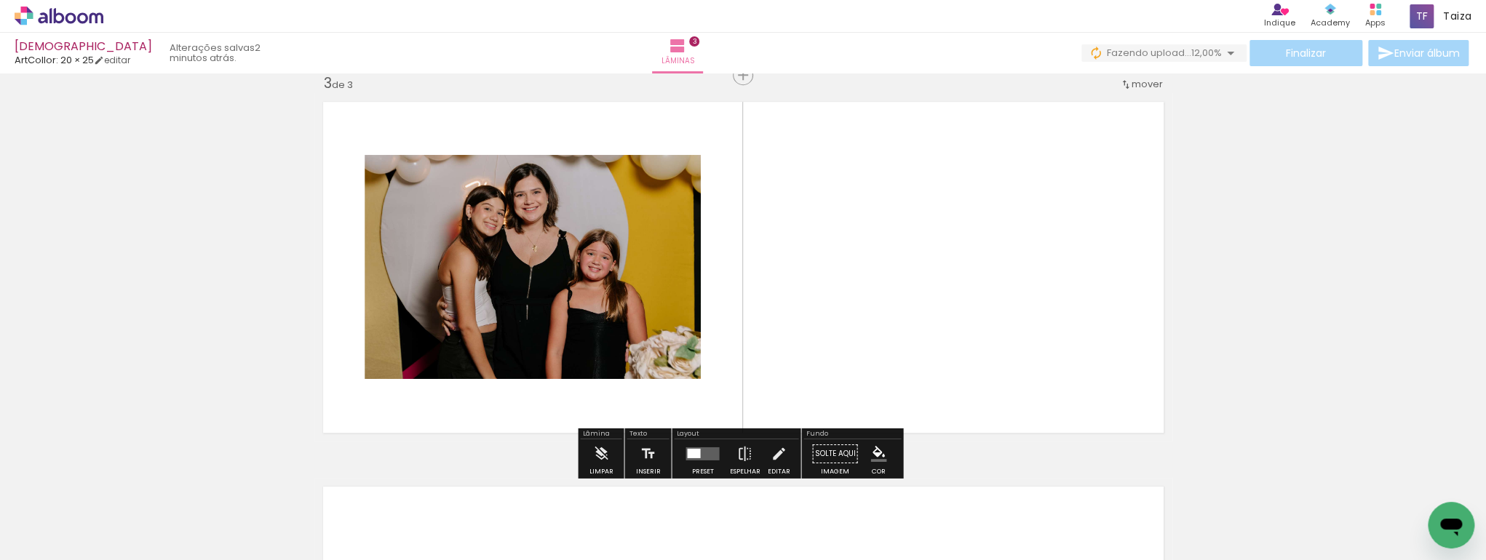
scroll to position [789, 0]
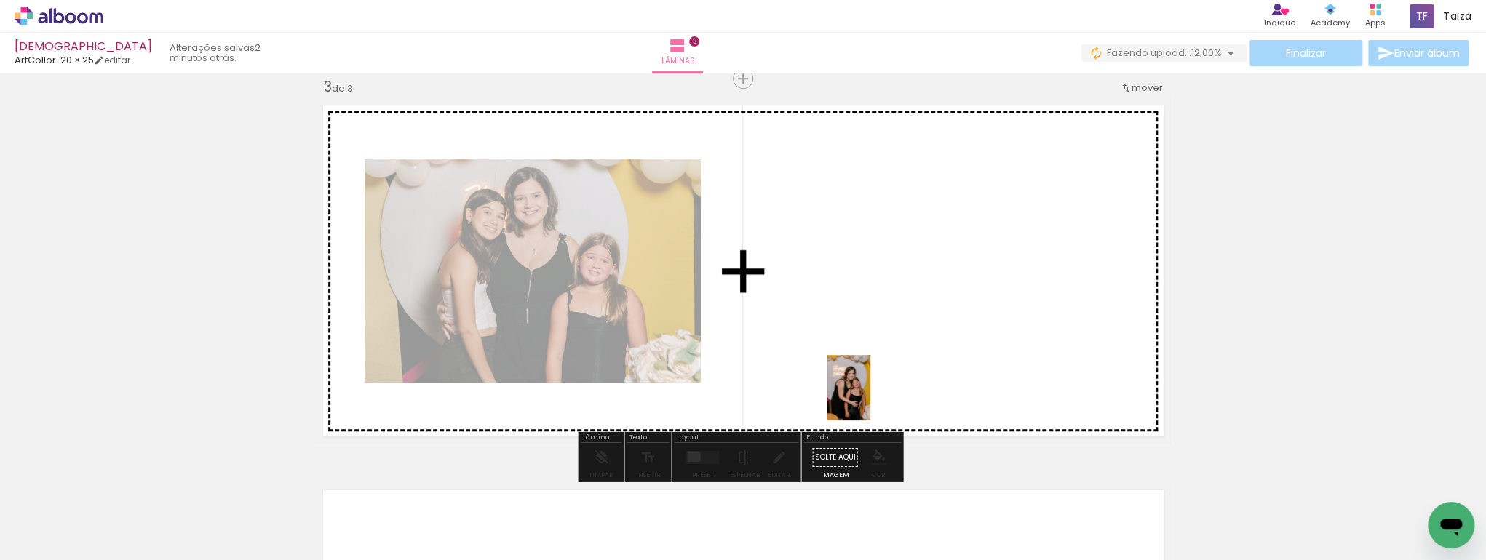
drag, startPoint x: 1033, startPoint y: 528, endPoint x: 870, endPoint y: 399, distance: 207.2
click at [870, 399] on quentale-workspace at bounding box center [743, 280] width 1486 height 560
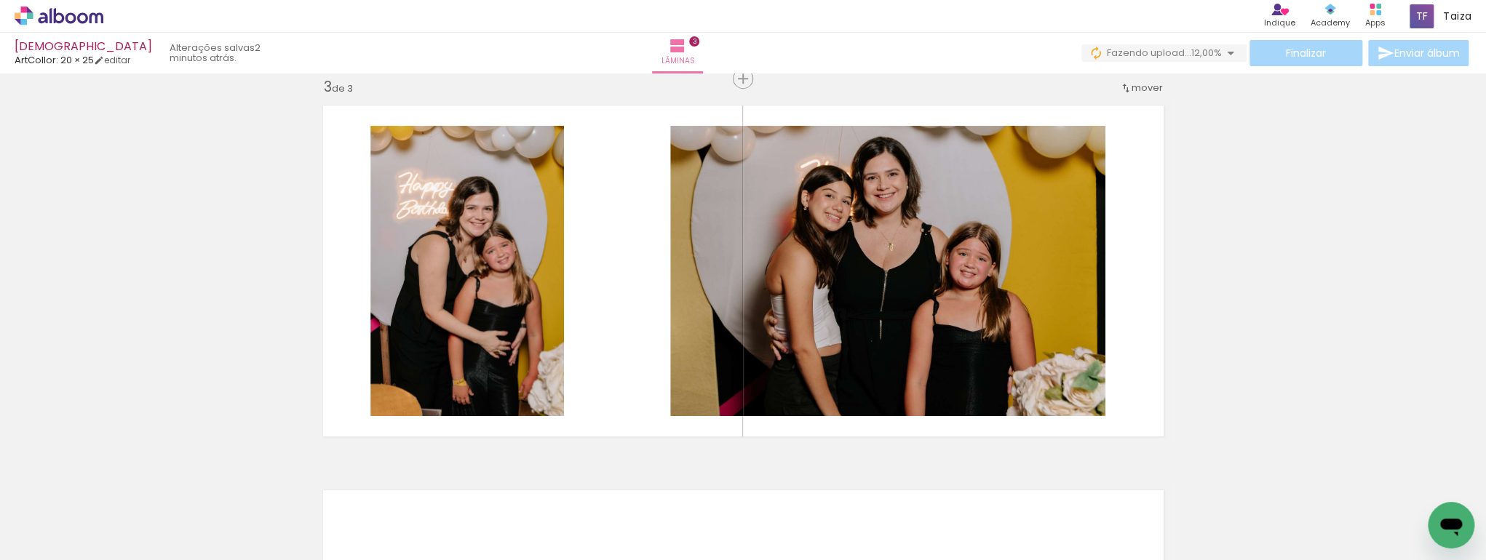
scroll to position [0, 1185]
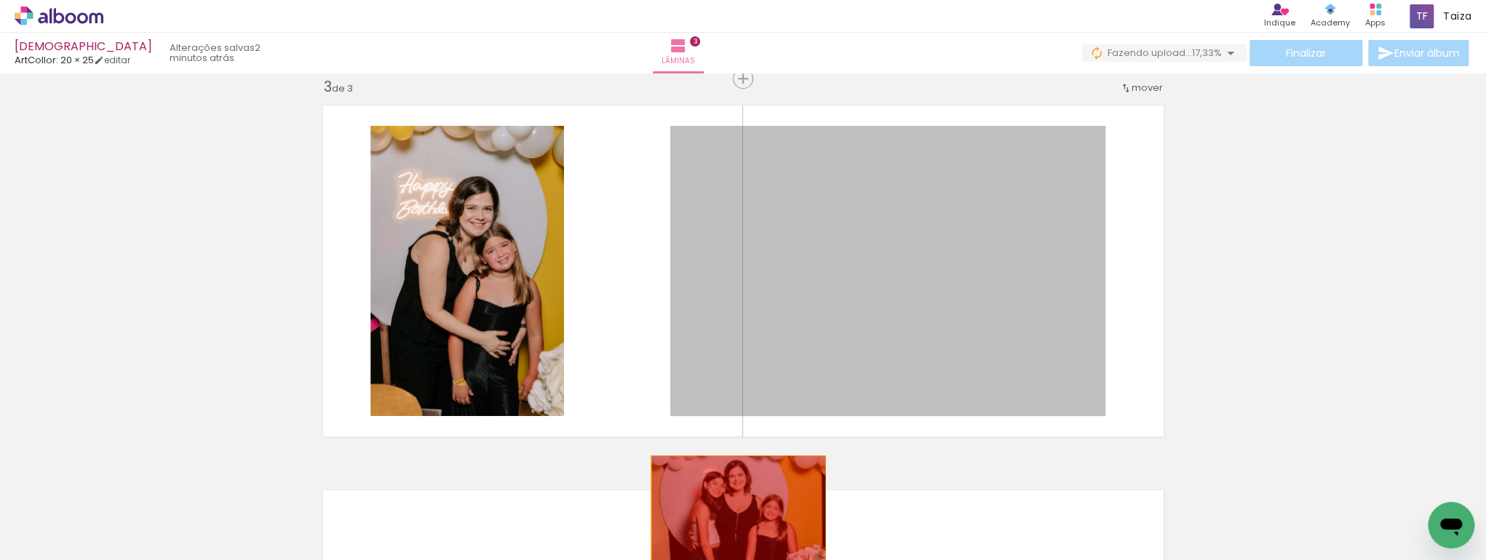
drag, startPoint x: 806, startPoint y: 344, endPoint x: 734, endPoint y: 514, distance: 184.2
click at [734, 514] on quentale-workspace at bounding box center [743, 280] width 1486 height 560
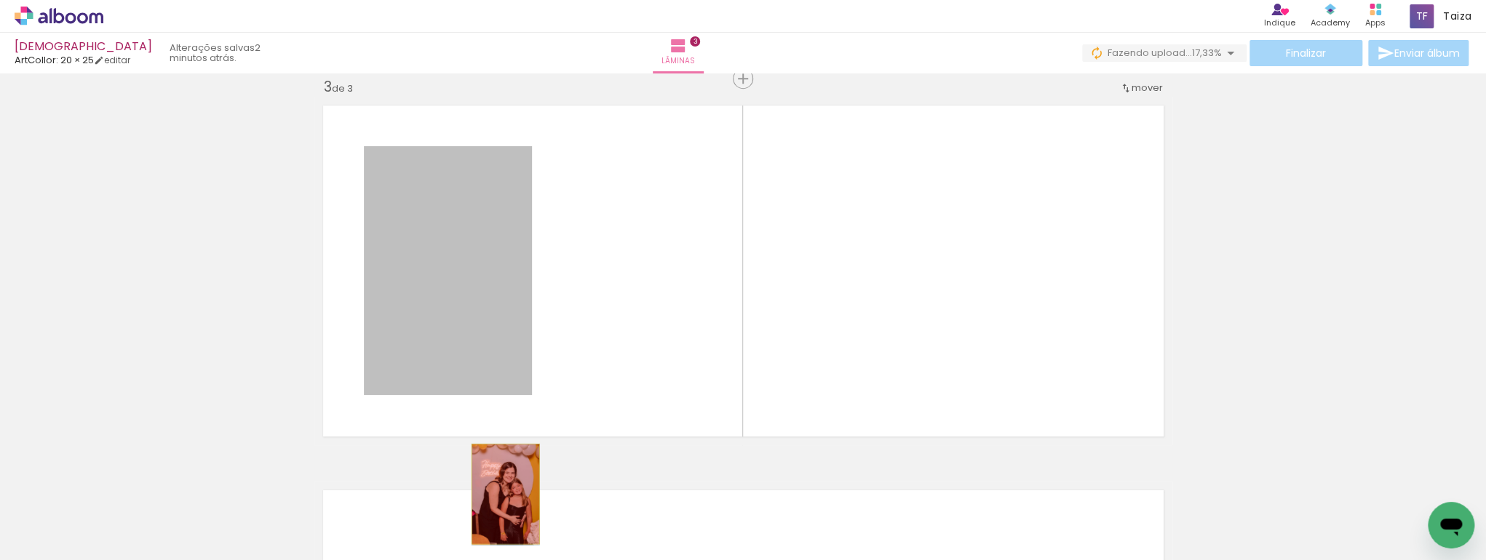
drag, startPoint x: 472, startPoint y: 322, endPoint x: 501, endPoint y: 494, distance: 174.8
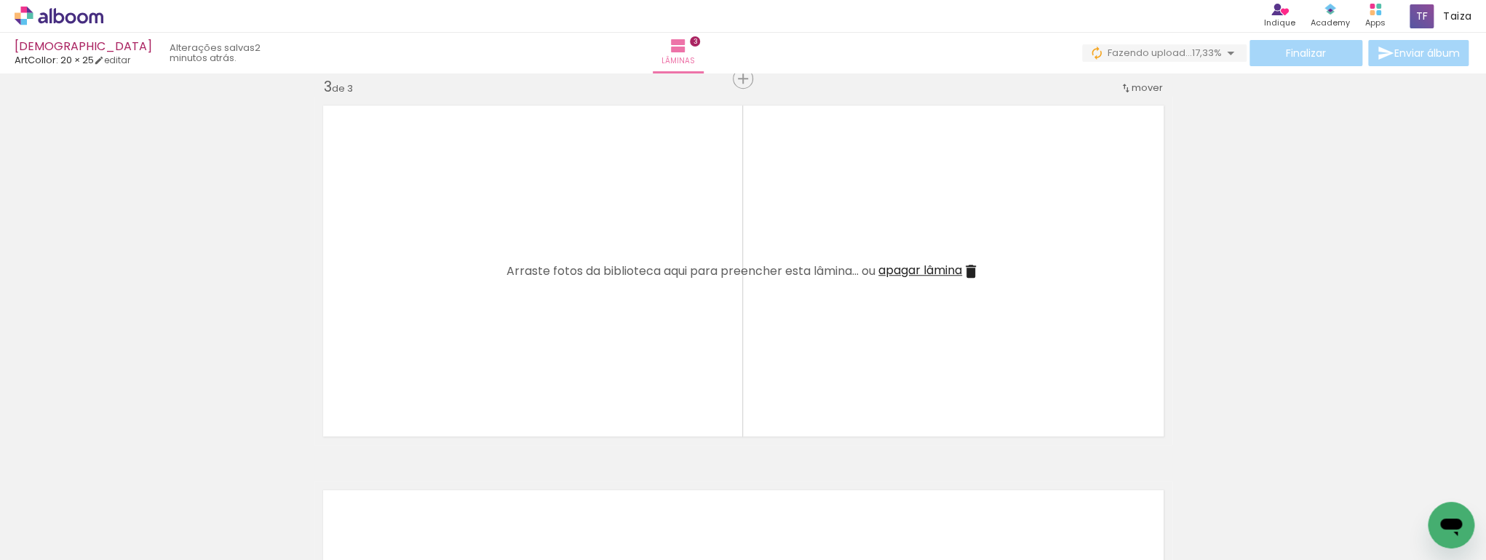
scroll to position [0, 0]
drag, startPoint x: 160, startPoint y: 522, endPoint x: 325, endPoint y: 381, distance: 216.8
click at [364, 311] on quentale-workspace at bounding box center [743, 280] width 1486 height 560
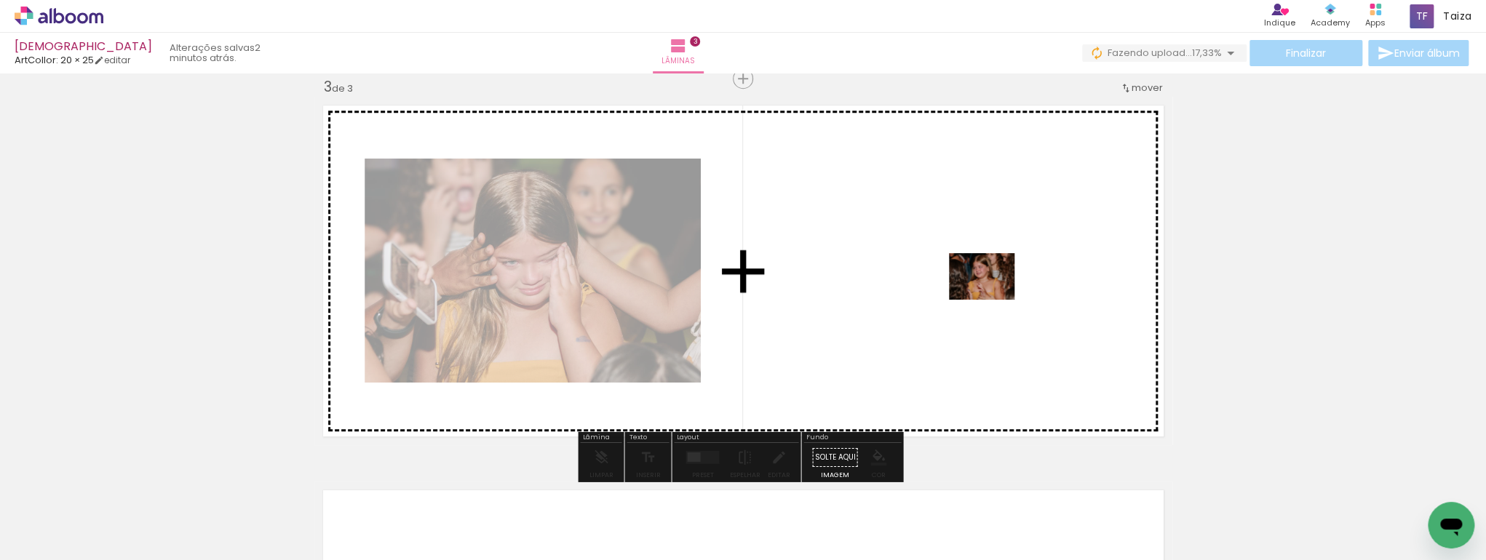
drag, startPoint x: 243, startPoint y: 509, endPoint x: 993, endPoint y: 297, distance: 778.9
click at [993, 297] on quentale-workspace at bounding box center [743, 280] width 1486 height 560
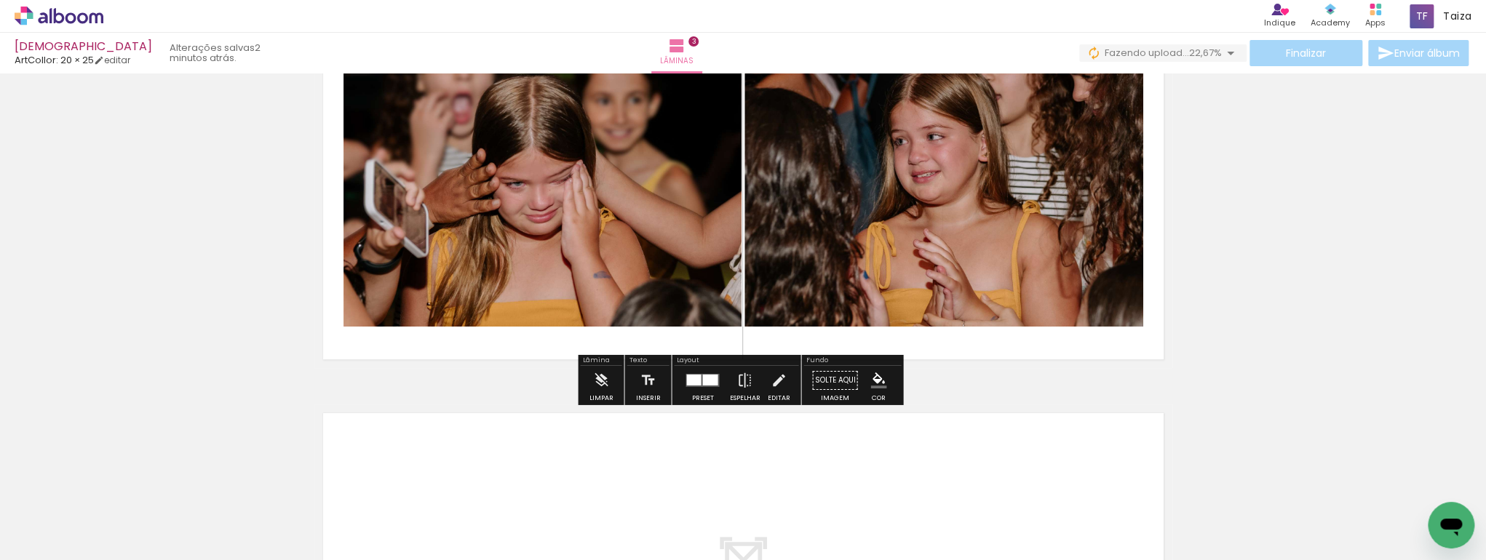
scroll to position [0, 2656]
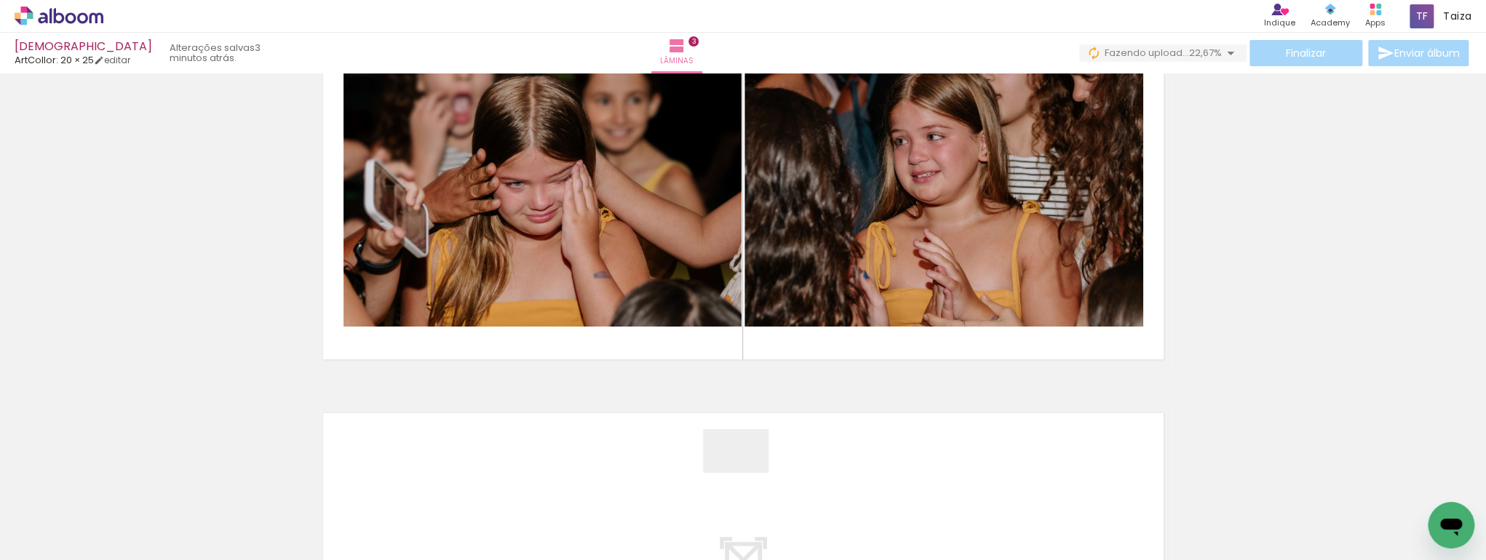
drag, startPoint x: 727, startPoint y: 507, endPoint x: 765, endPoint y: 448, distance: 70.0
click at [765, 448] on quentale-workspace at bounding box center [743, 280] width 1486 height 560
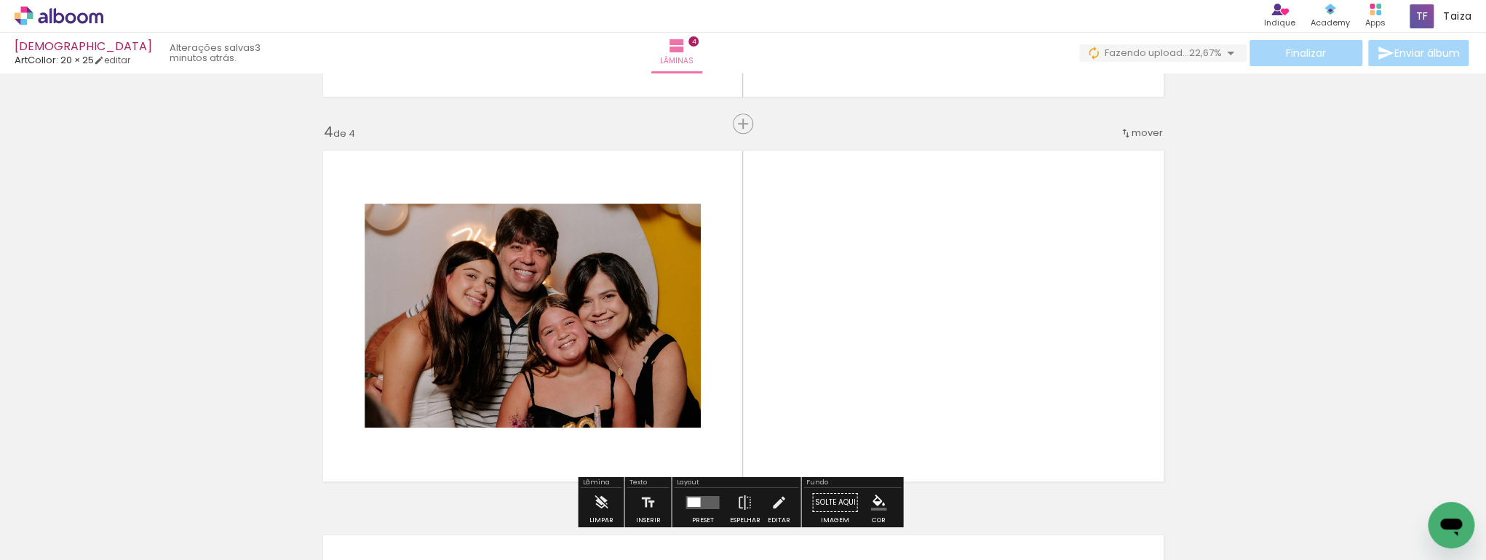
scroll to position [1173, 0]
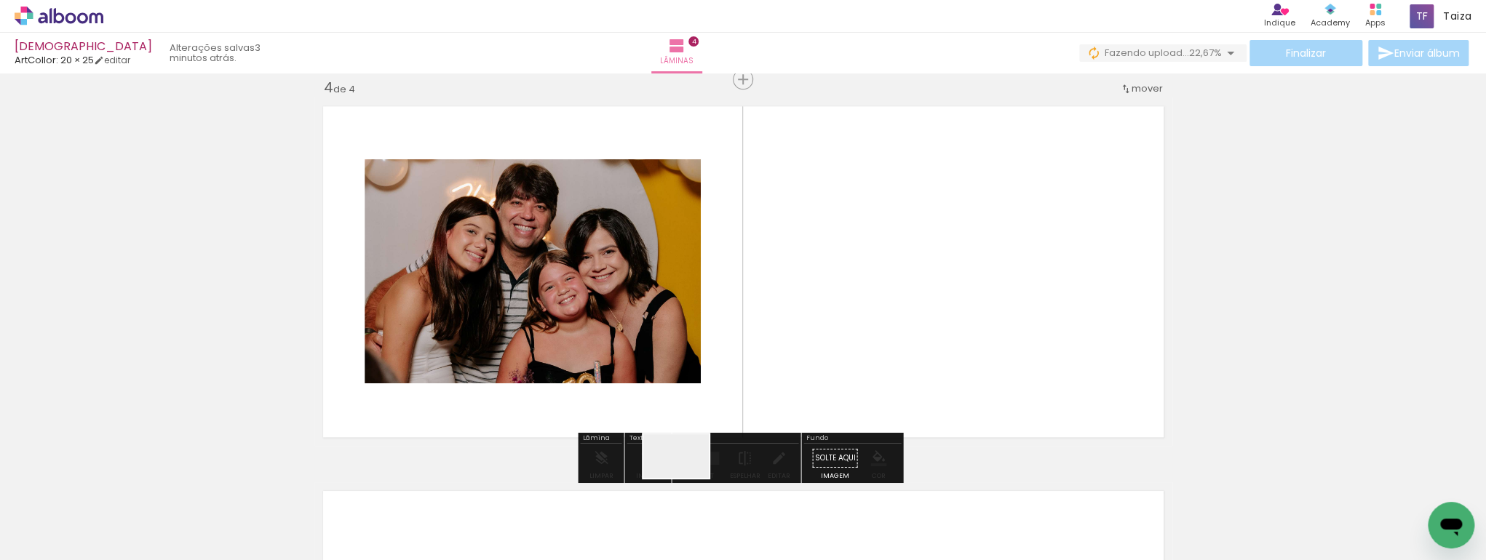
drag, startPoint x: 675, startPoint y: 506, endPoint x: 809, endPoint y: 281, distance: 261.7
click at [809, 281] on quentale-workspace at bounding box center [743, 280] width 1486 height 560
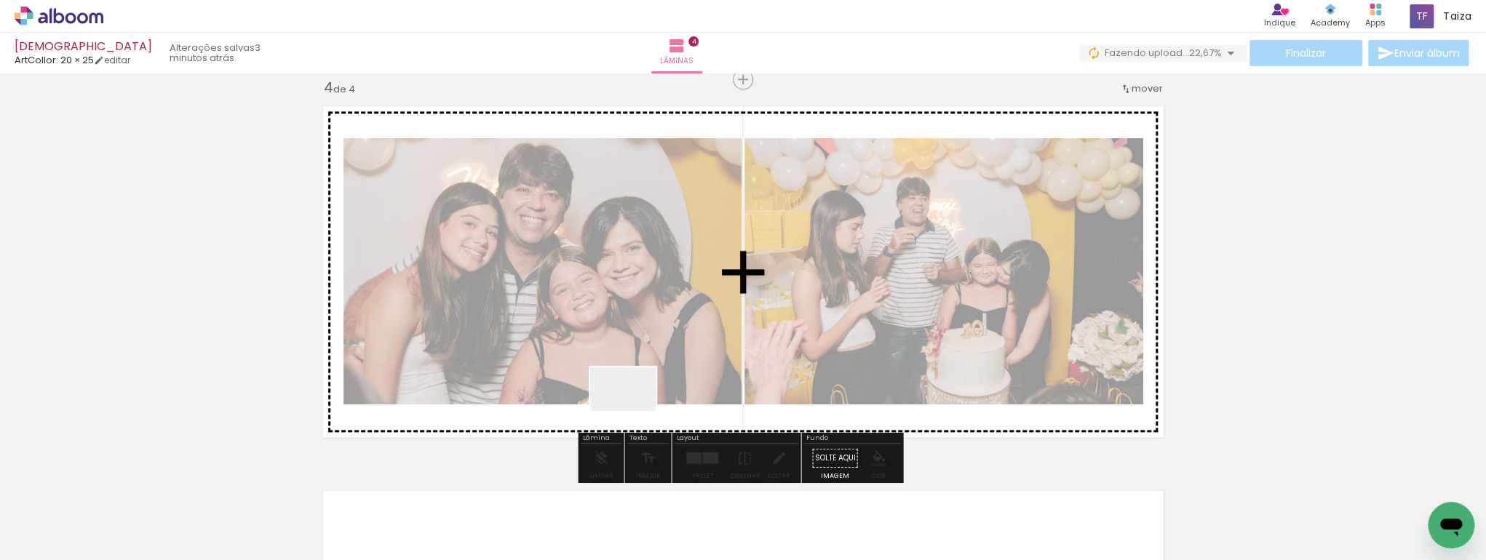
drag, startPoint x: 583, startPoint y: 518, endPoint x: 667, endPoint y: 358, distance: 181.0
click at [670, 352] on quentale-workspace at bounding box center [743, 280] width 1486 height 560
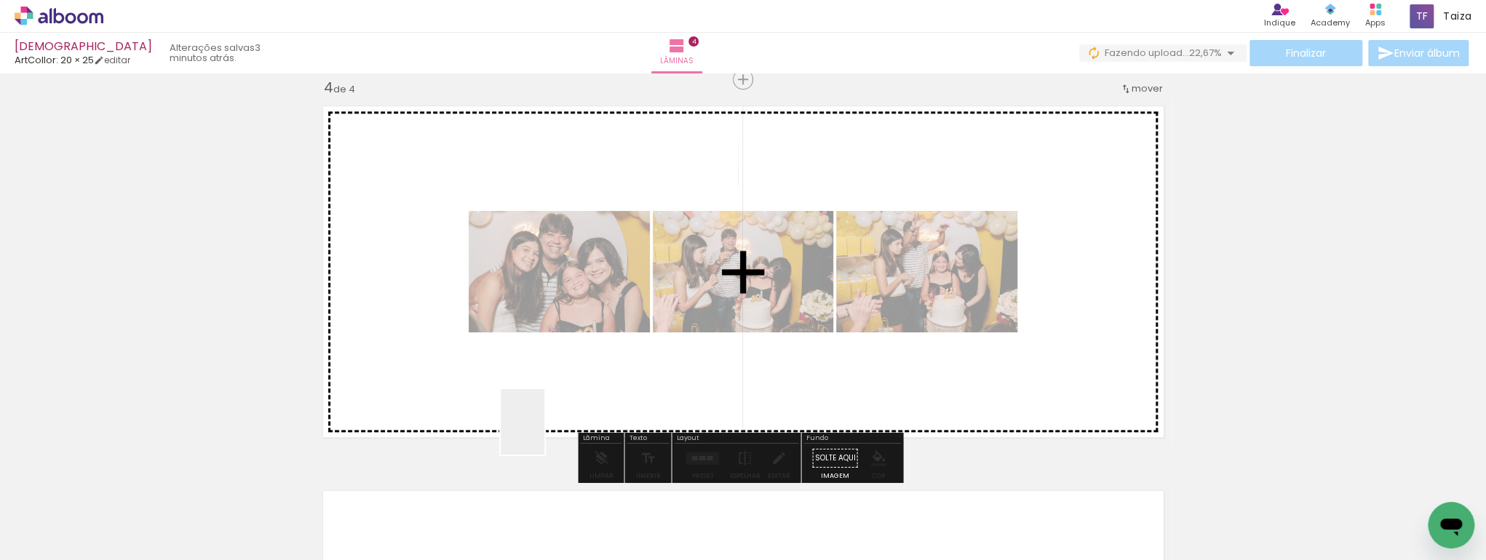
drag, startPoint x: 544, startPoint y: 433, endPoint x: 591, endPoint y: 358, distance: 88.2
click at [605, 338] on quentale-workspace at bounding box center [743, 280] width 1486 height 560
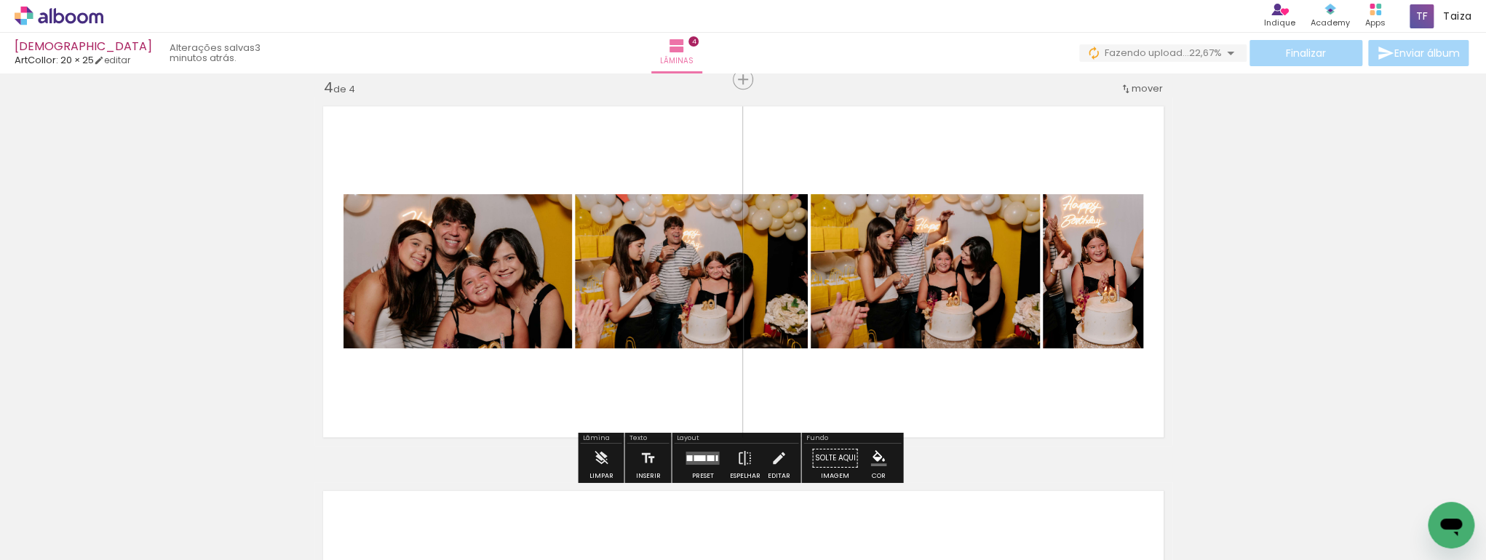
drag, startPoint x: 466, startPoint y: 375, endPoint x: 474, endPoint y: 350, distance: 26.0
click at [474, 350] on quentale-workspace at bounding box center [743, 280] width 1486 height 560
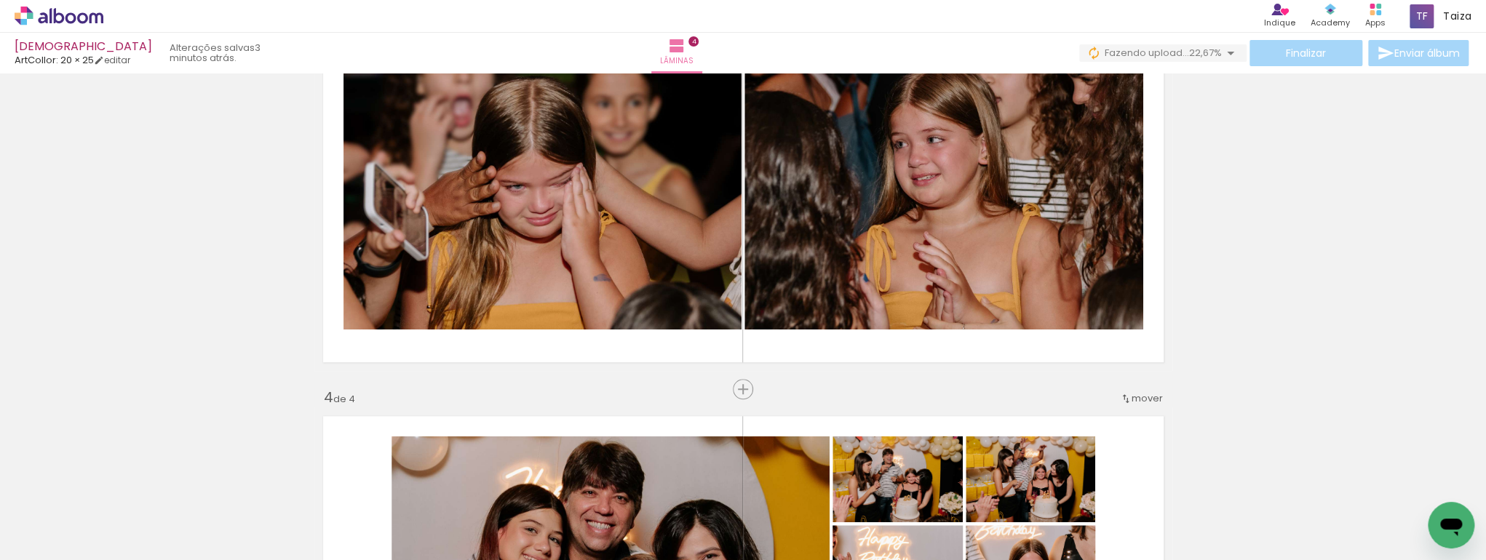
scroll to position [0, 3851]
drag, startPoint x: 875, startPoint y: 514, endPoint x: 883, endPoint y: 311, distance: 202.5
click at [883, 311] on quentale-workspace at bounding box center [743, 280] width 1486 height 560
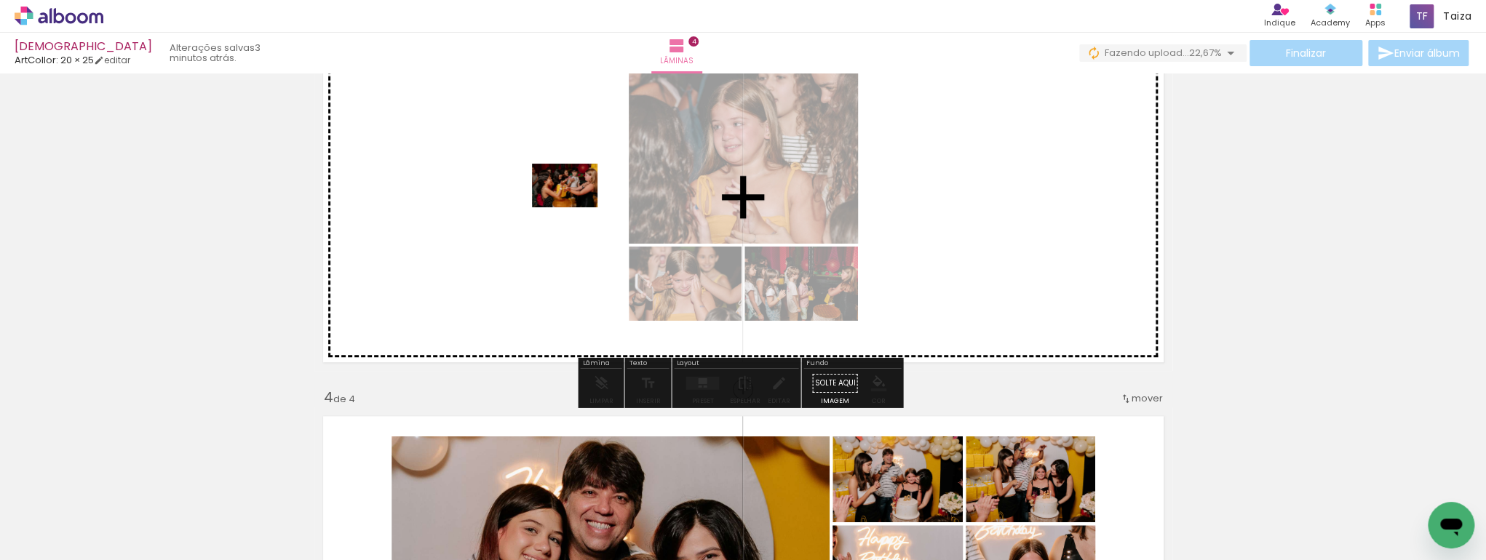
drag, startPoint x: 692, startPoint y: 516, endPoint x: 576, endPoint y: 207, distance: 329.8
click at [576, 207] on quentale-workspace at bounding box center [743, 280] width 1486 height 560
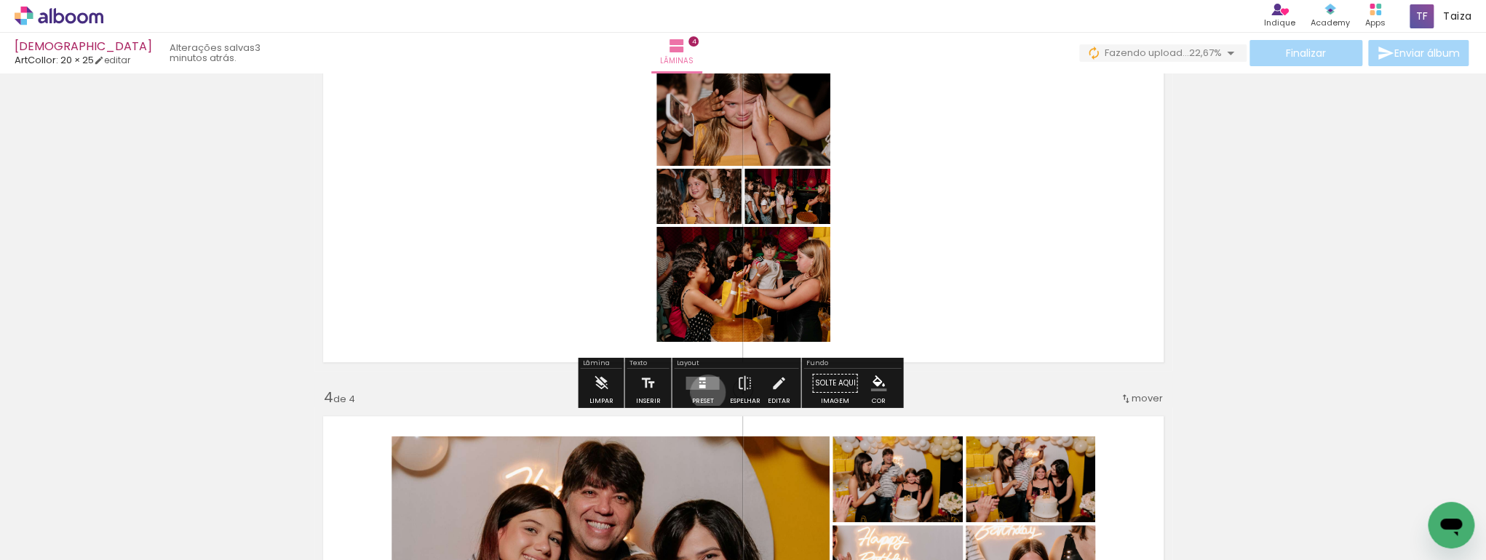
click at [704, 392] on div at bounding box center [702, 383] width 39 height 29
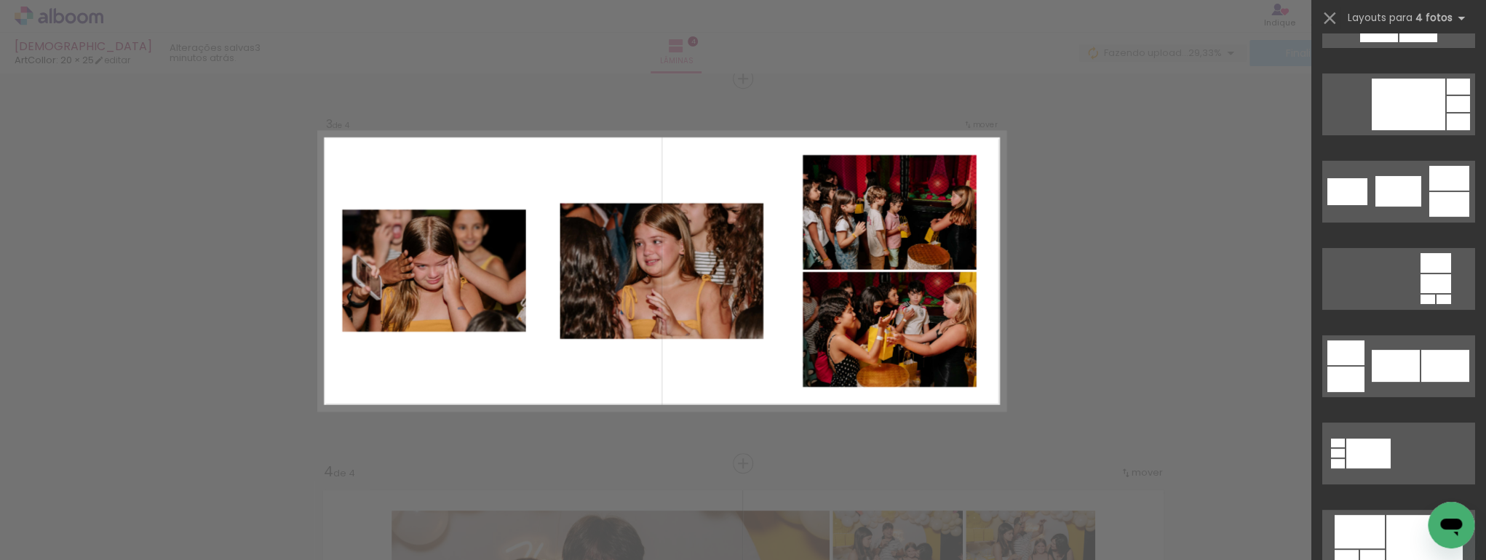
scroll to position [4036, 0]
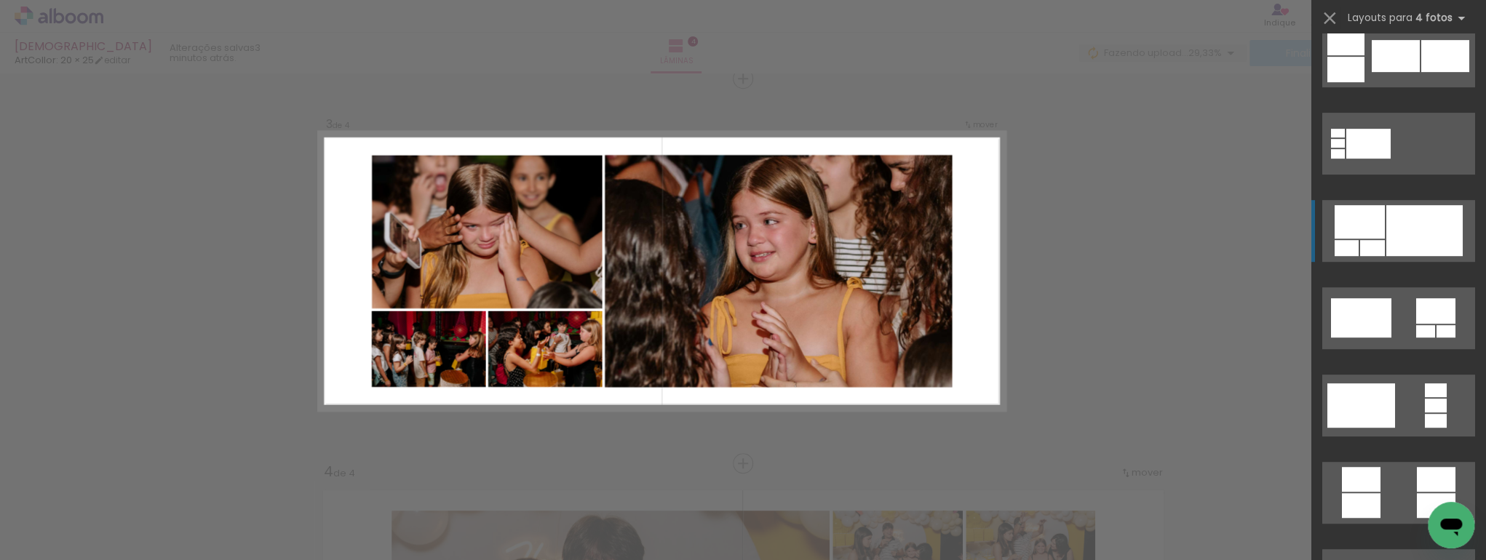
click at [1365, 242] on div at bounding box center [1372, 248] width 25 height 16
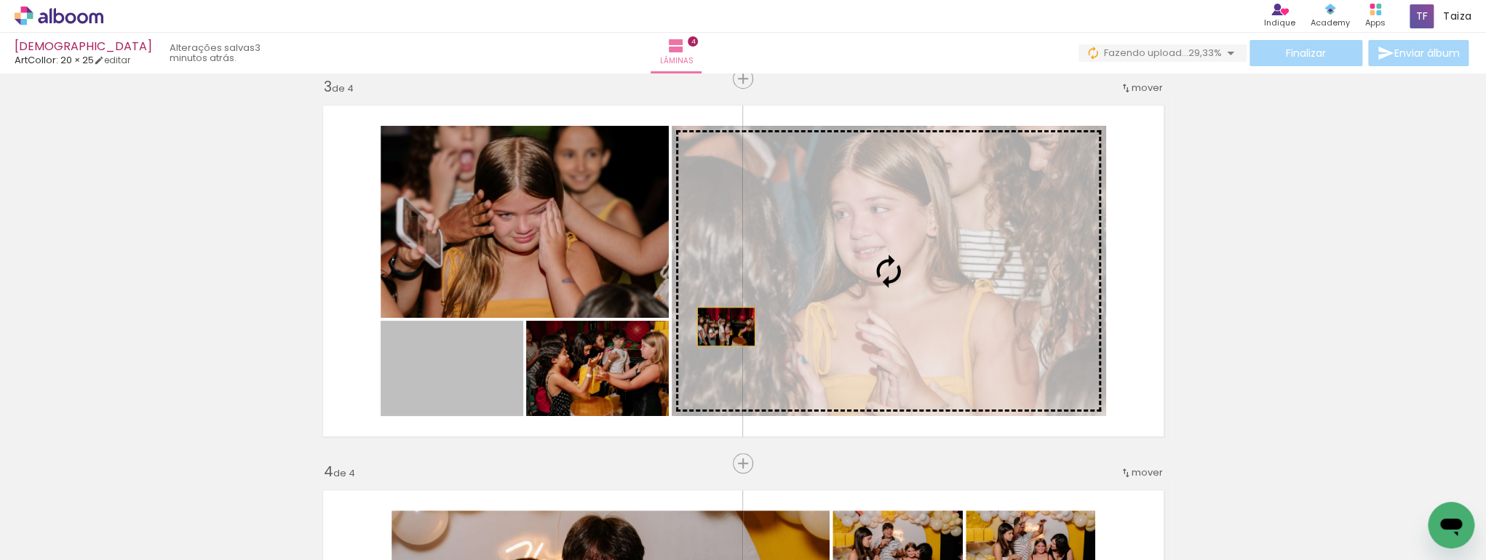
drag, startPoint x: 492, startPoint y: 400, endPoint x: 731, endPoint y: 325, distance: 250.4
click at [0, 0] on slot at bounding box center [0, 0] width 0 height 0
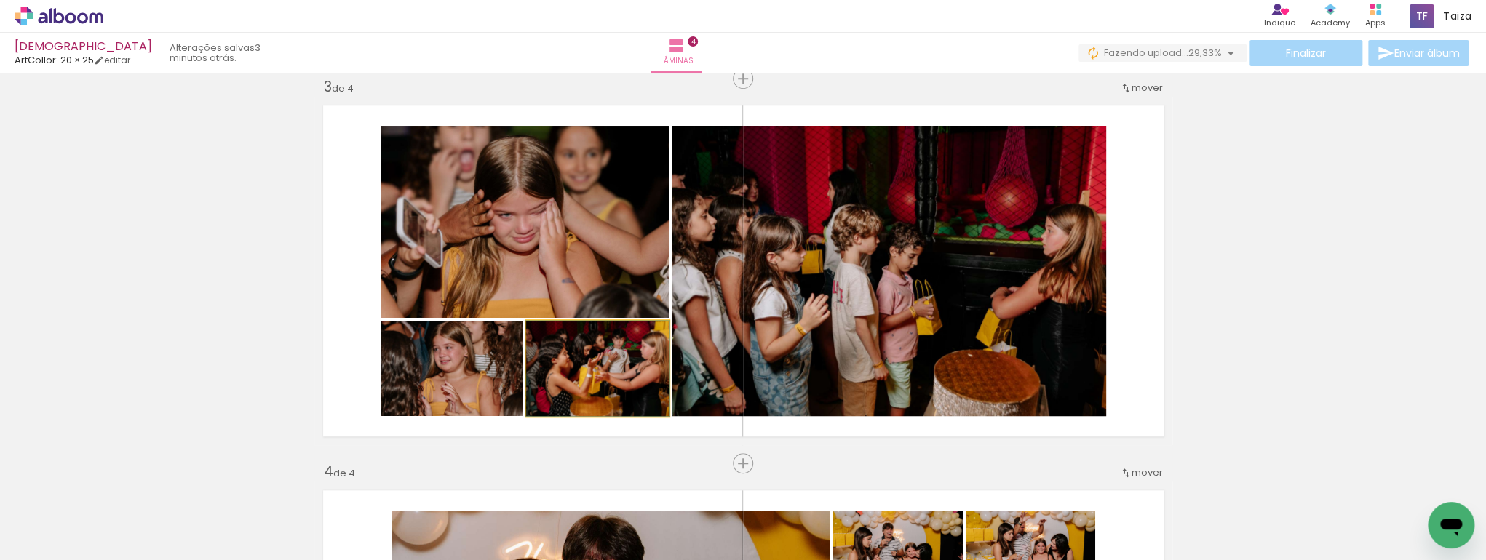
drag, startPoint x: 609, startPoint y: 382, endPoint x: 759, endPoint y: 343, distance: 154.8
click at [0, 0] on slot at bounding box center [0, 0] width 0 height 0
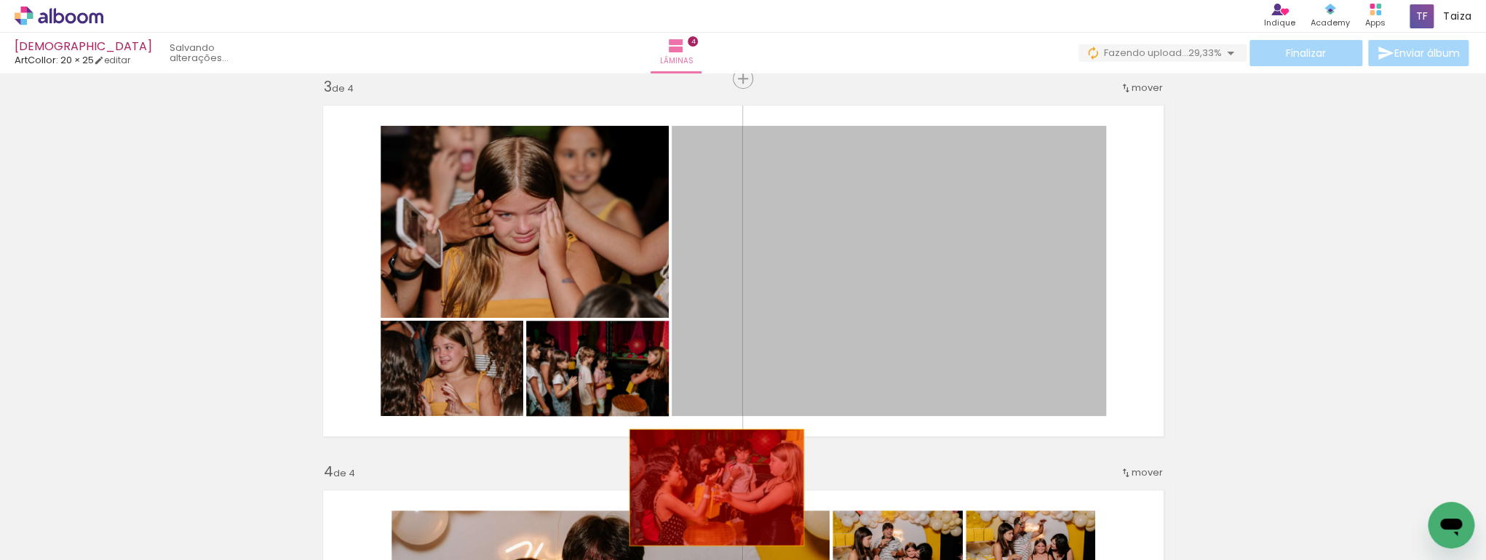
drag, startPoint x: 769, startPoint y: 335, endPoint x: 712, endPoint y: 488, distance: 162.6
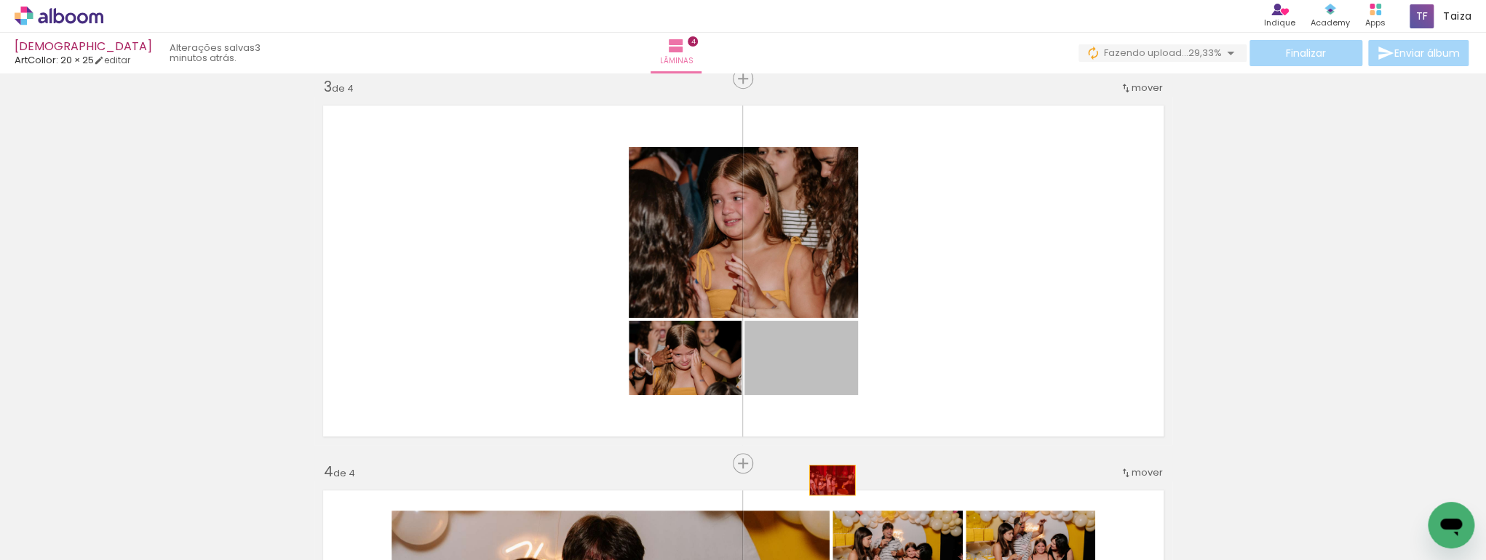
drag, startPoint x: 827, startPoint y: 376, endPoint x: 827, endPoint y: 480, distance: 104.8
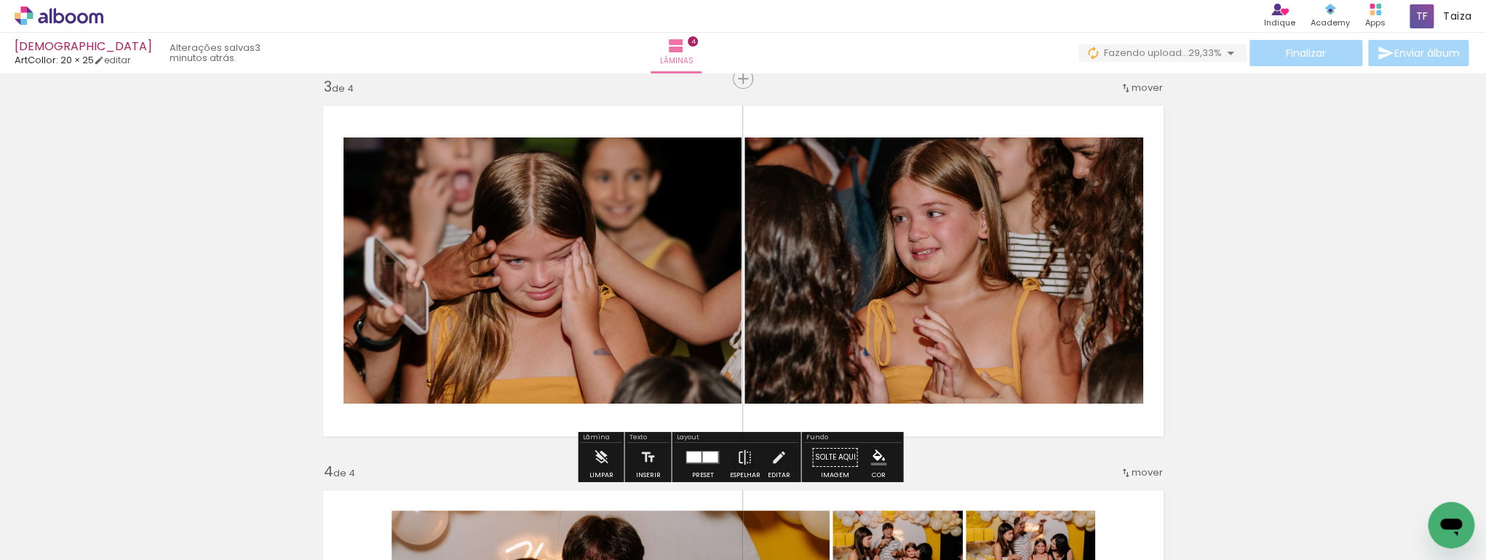
click at [702, 457] on div at bounding box center [709, 457] width 15 height 11
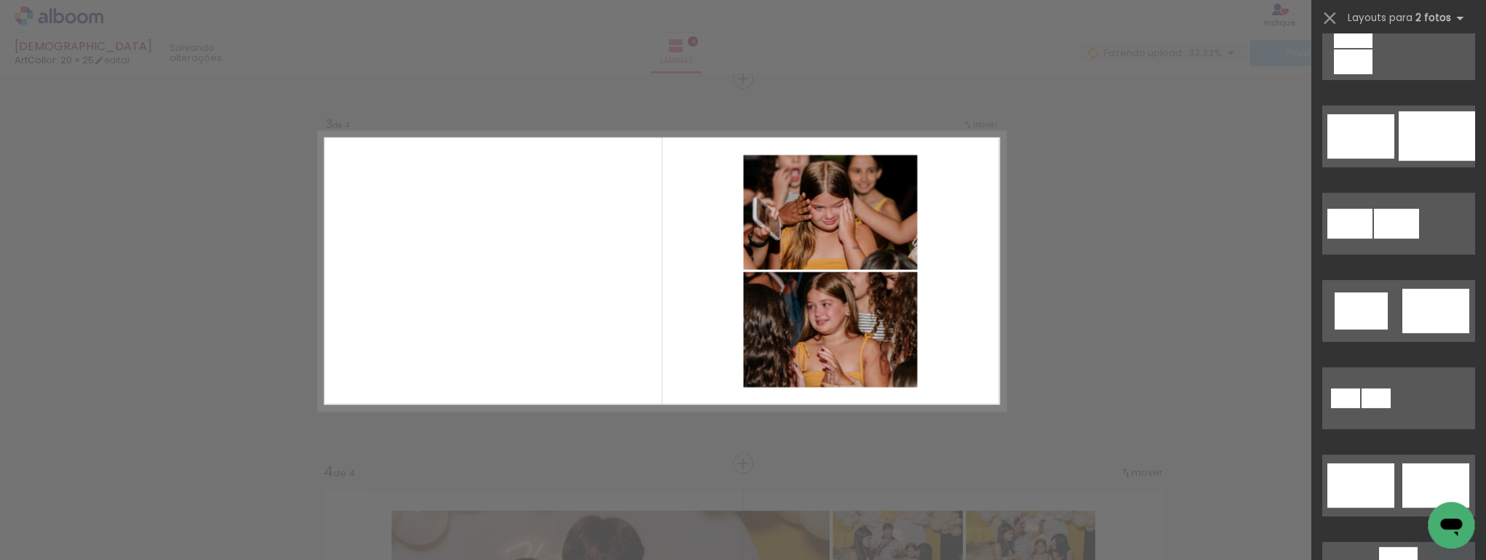
scroll to position [544, 0]
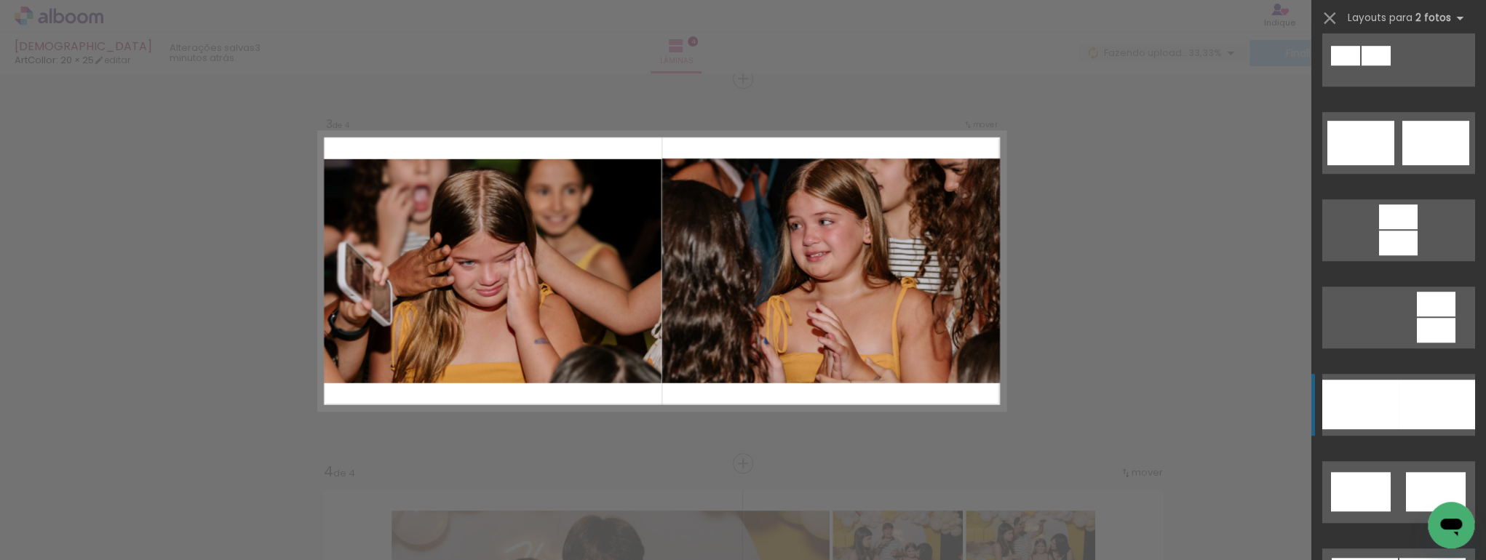
click at [1393, 397] on div at bounding box center [1360, 404] width 76 height 49
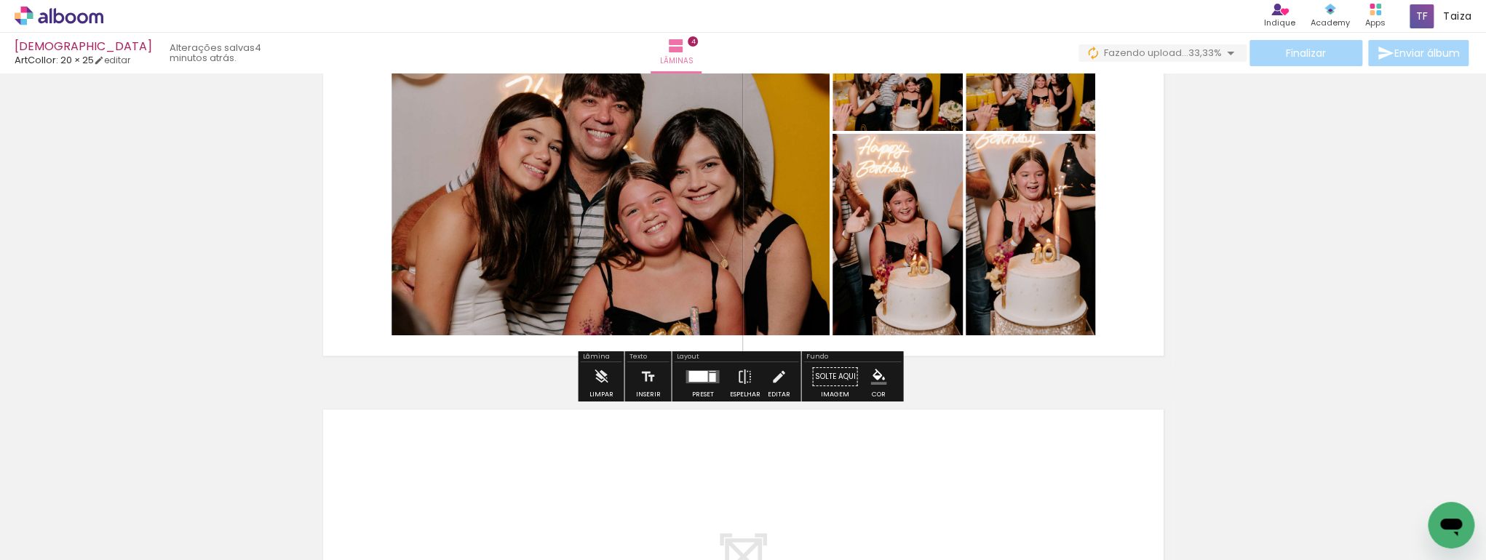
scroll to position [1022, 0]
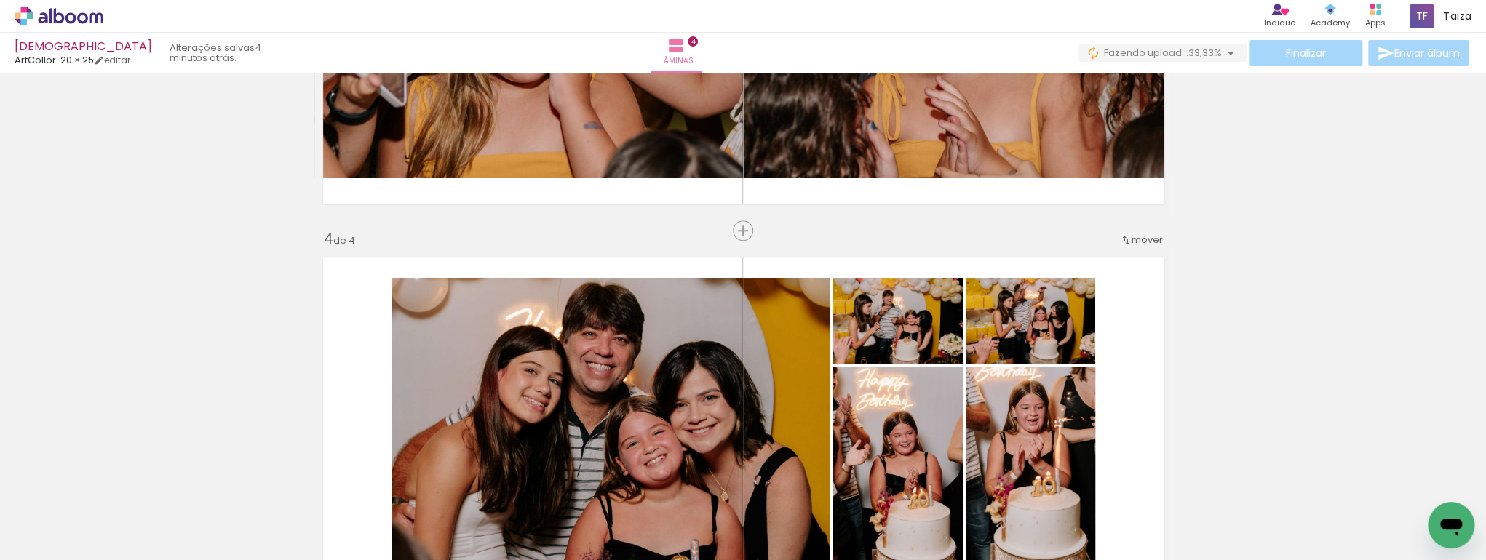
drag, startPoint x: 736, startPoint y: 230, endPoint x: 740, endPoint y: 251, distance: 21.4
click at [752, 230] on span "Inserir lâmina" at bounding box center [780, 230] width 57 height 9
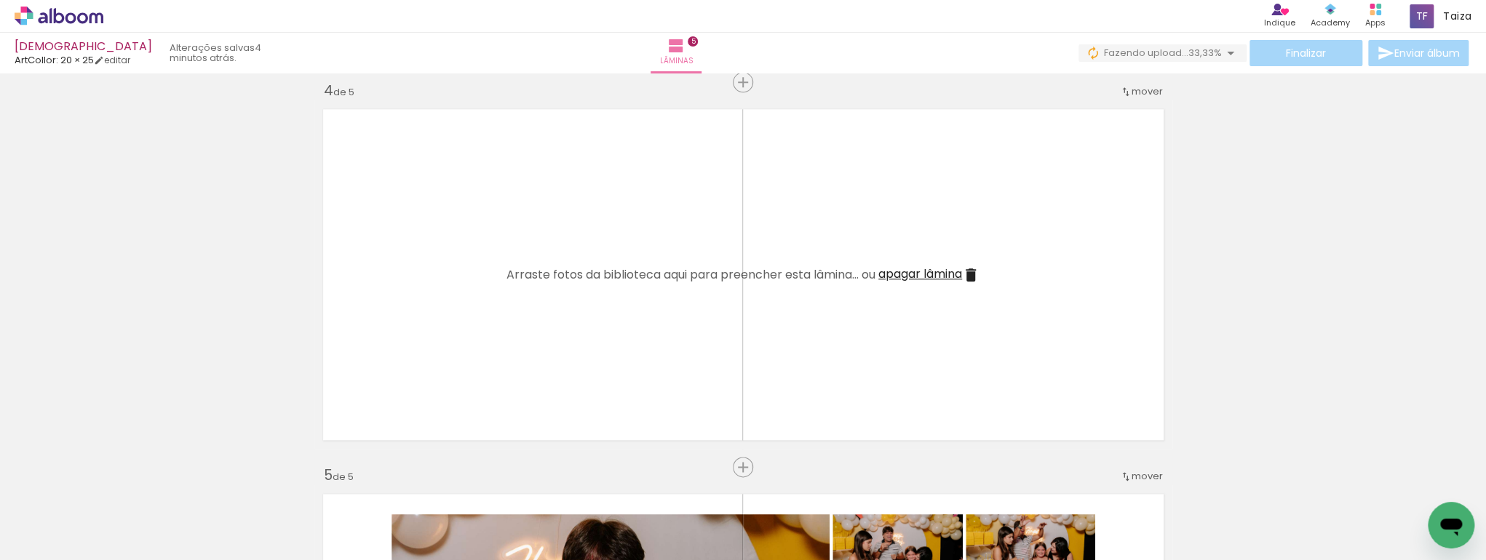
scroll to position [1177, 0]
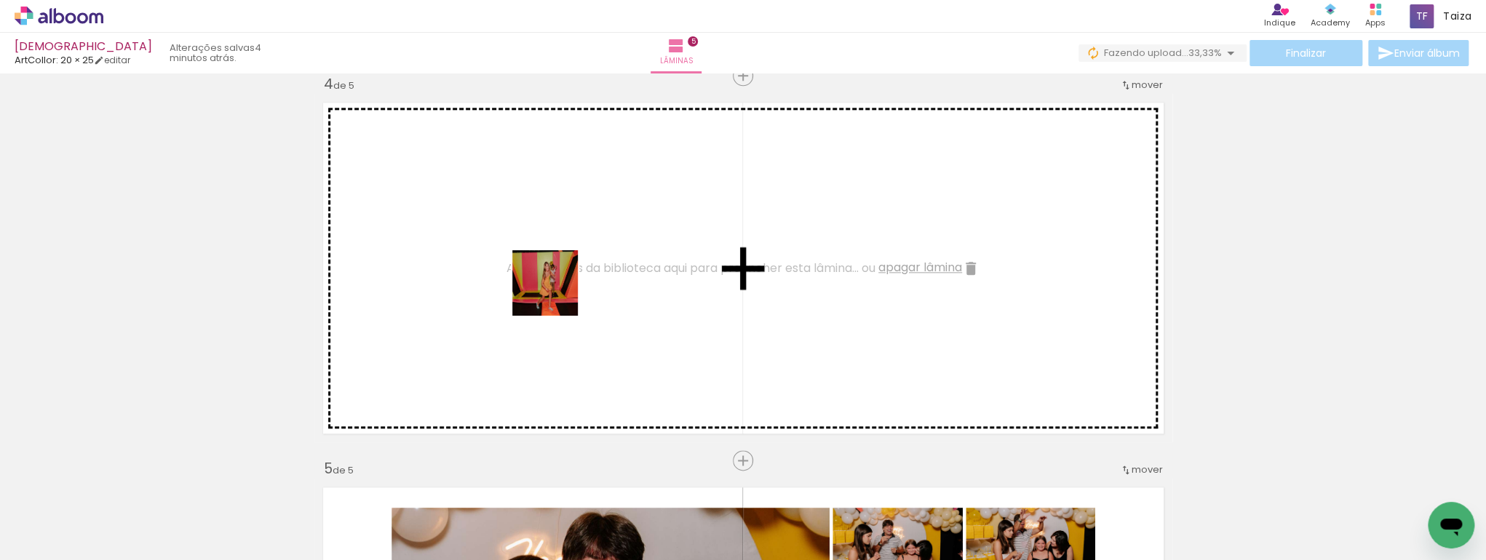
drag, startPoint x: 635, startPoint y: 515, endPoint x: 608, endPoint y: 422, distance: 96.3
click at [549, 277] on quentale-workspace at bounding box center [743, 280] width 1486 height 560
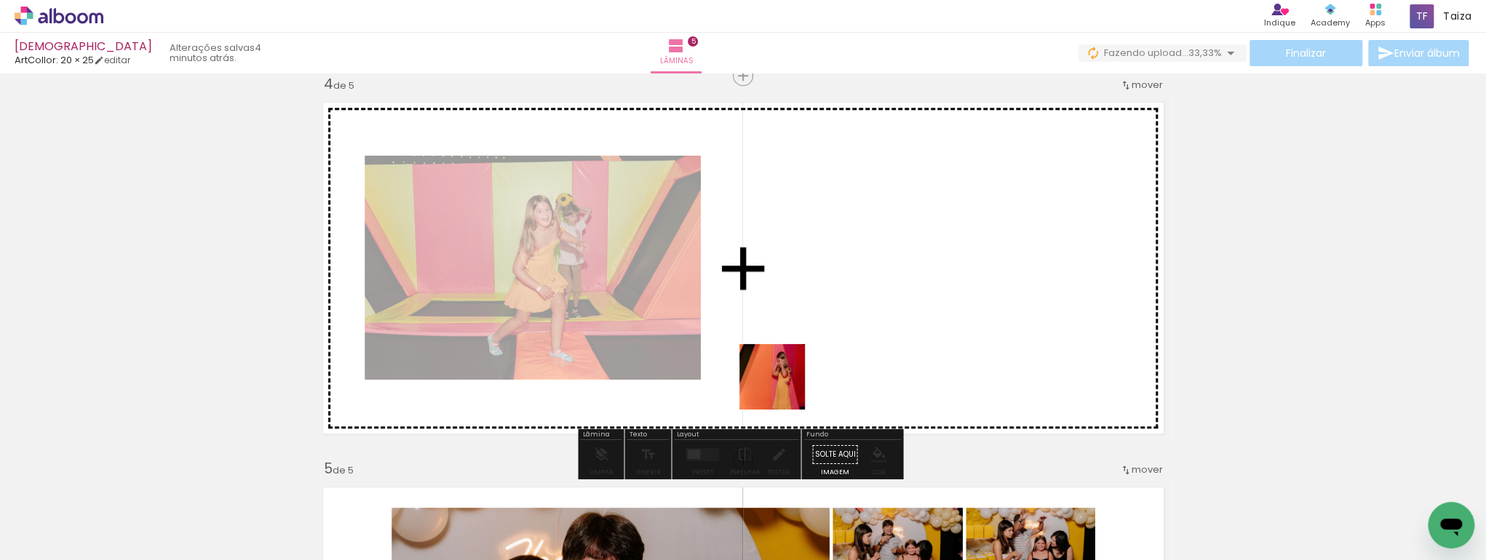
drag, startPoint x: 687, startPoint y: 525, endPoint x: 789, endPoint y: 385, distance: 173.5
click at [789, 385] on quentale-workspace at bounding box center [743, 280] width 1486 height 560
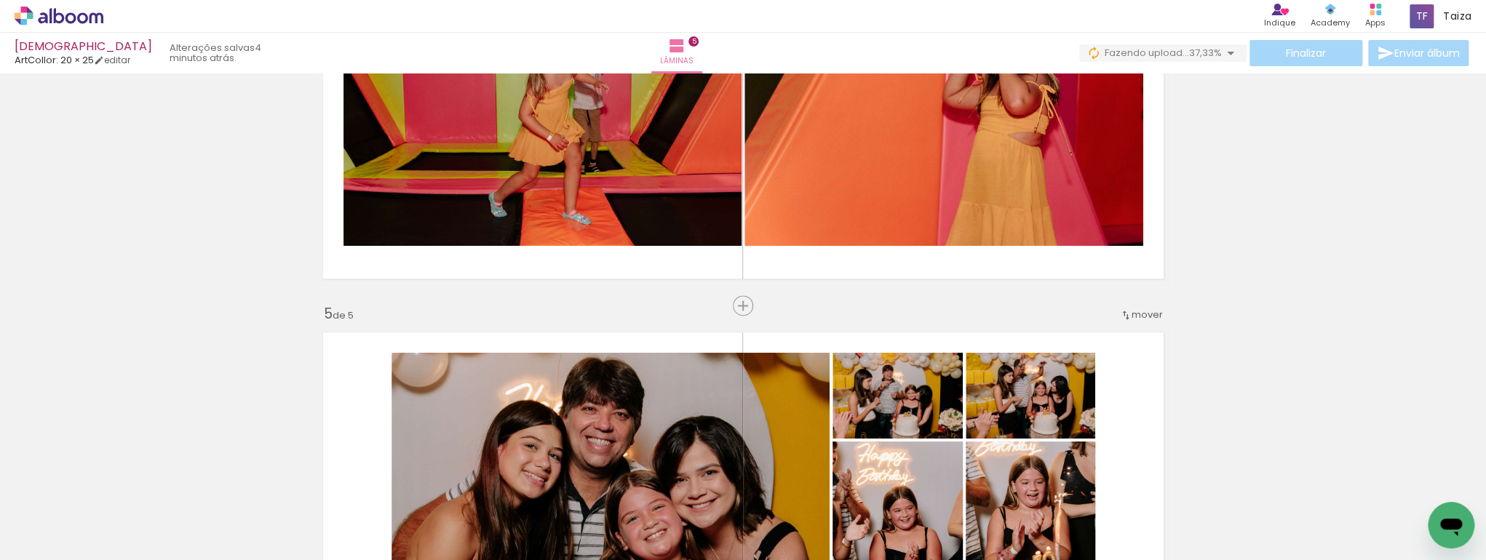
scroll to position [1255, 0]
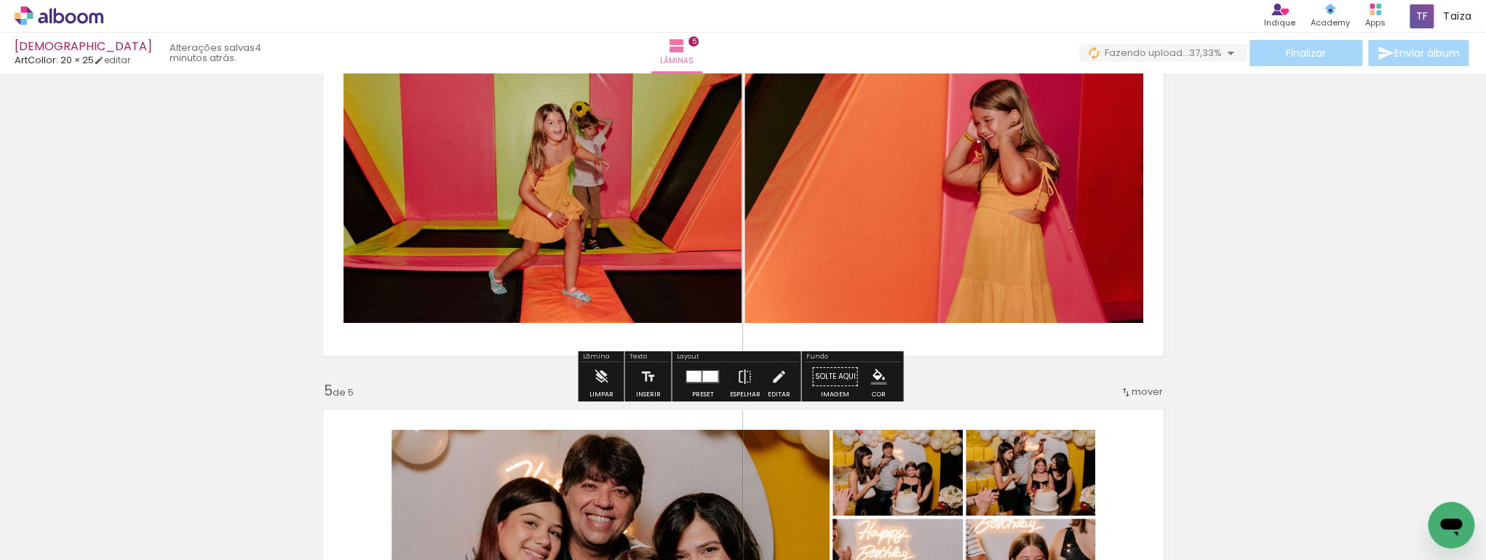
click at [693, 378] on div at bounding box center [693, 376] width 15 height 11
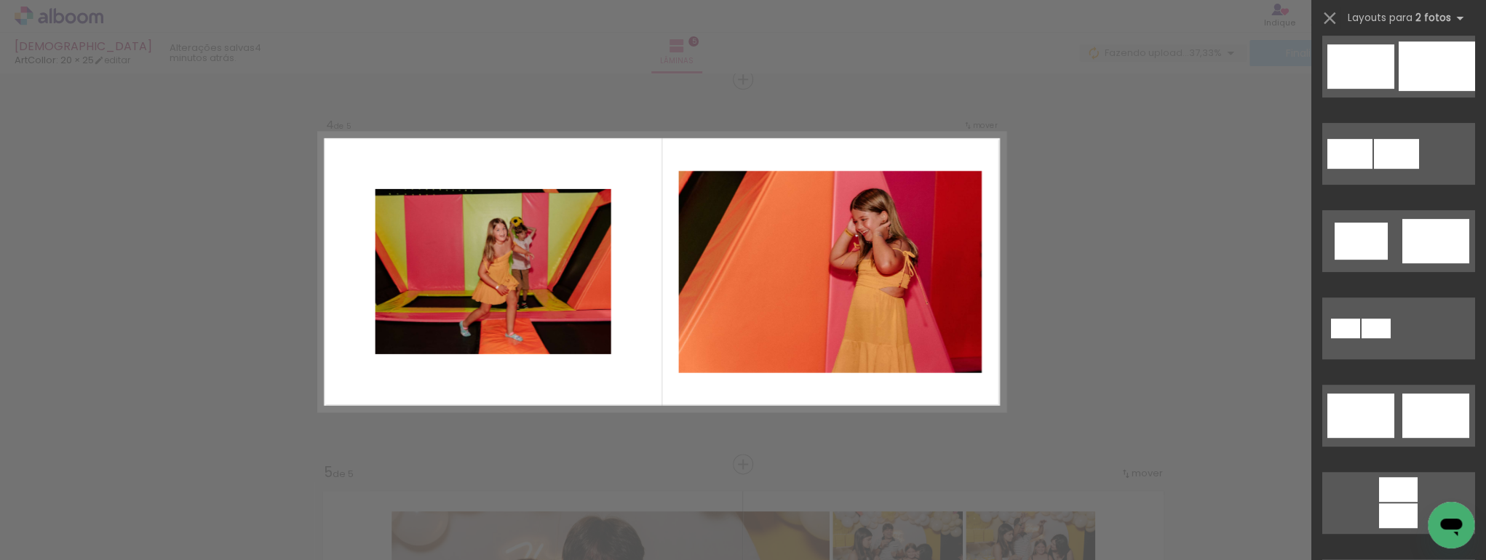
scroll to position [310, 0]
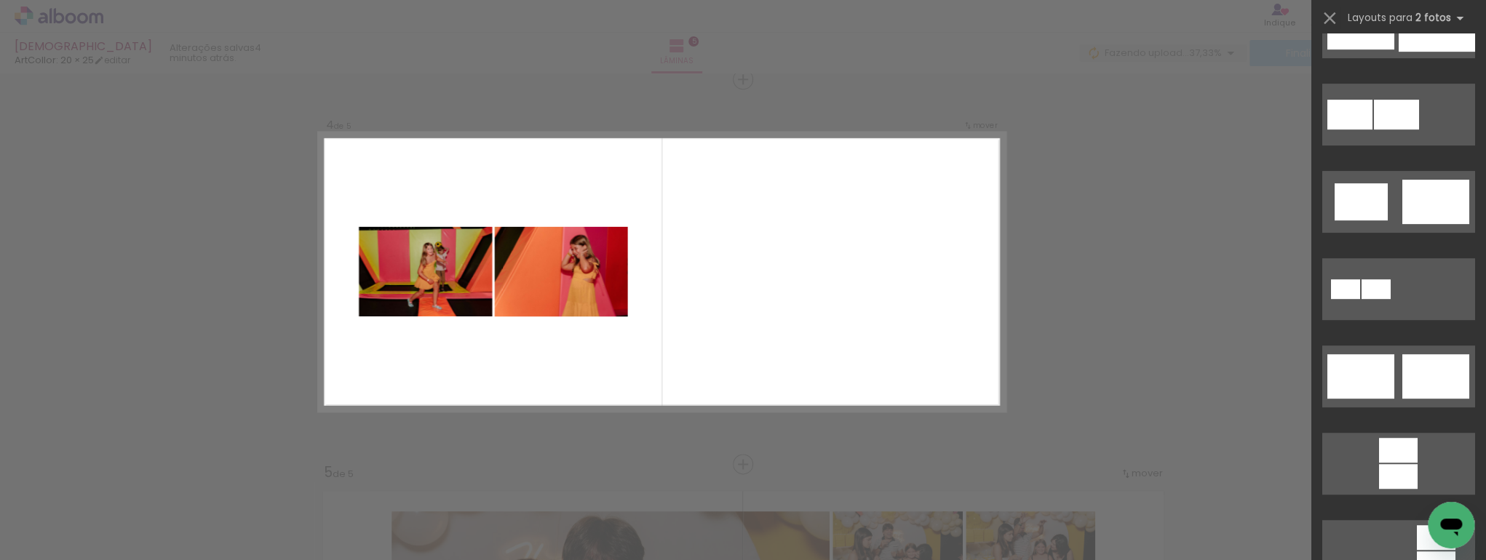
click at [1196, 338] on div "Confirmar Cancelar" at bounding box center [743, 72] width 1486 height 2345
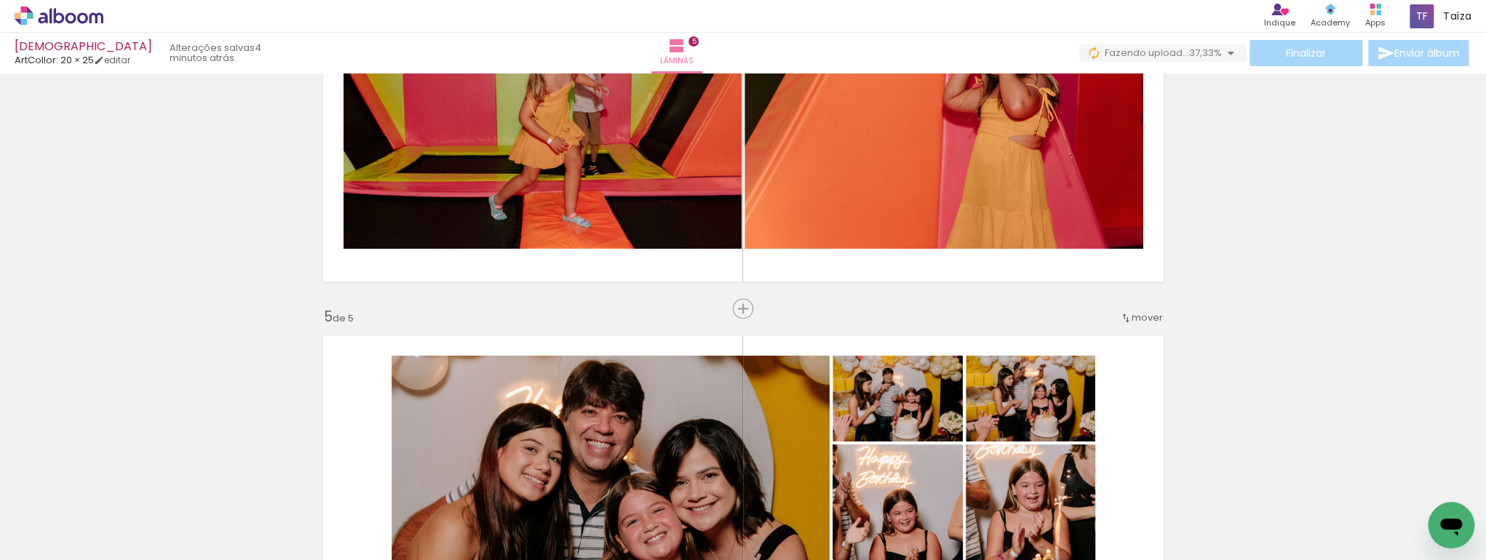
scroll to position [0, 646]
drag, startPoint x: 1214, startPoint y: 500, endPoint x: 1142, endPoint y: 373, distance: 146.3
click at [1060, 246] on quentale-workspace at bounding box center [743, 280] width 1486 height 560
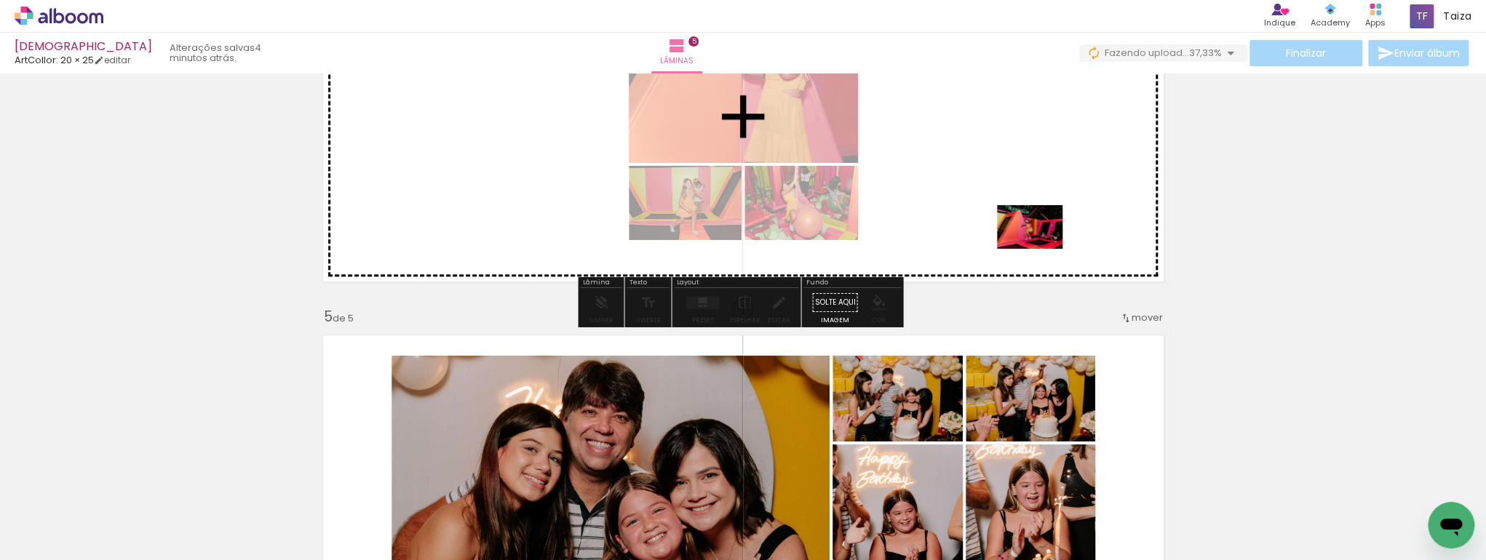
drag, startPoint x: 1306, startPoint y: 518, endPoint x: 1041, endPoint y: 249, distance: 378.2
click at [1041, 249] on quentale-workspace at bounding box center [743, 280] width 1486 height 560
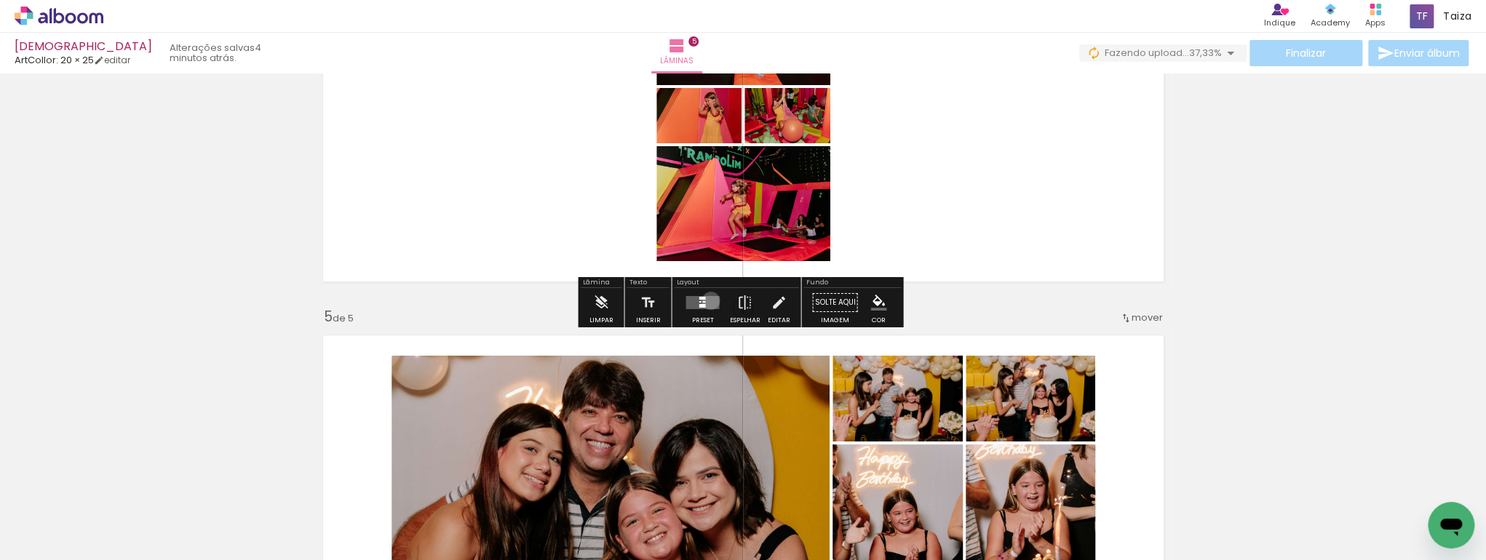
click at [707, 300] on quentale-layouter at bounding box center [702, 302] width 33 height 13
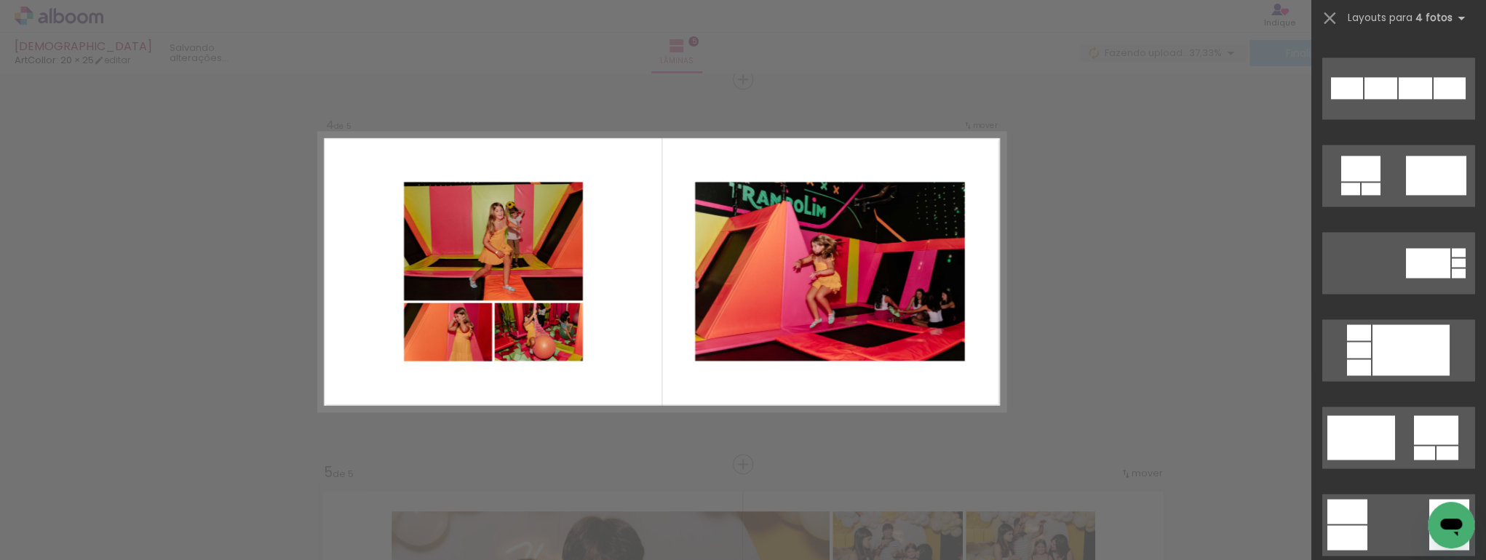
scroll to position [1474, 0]
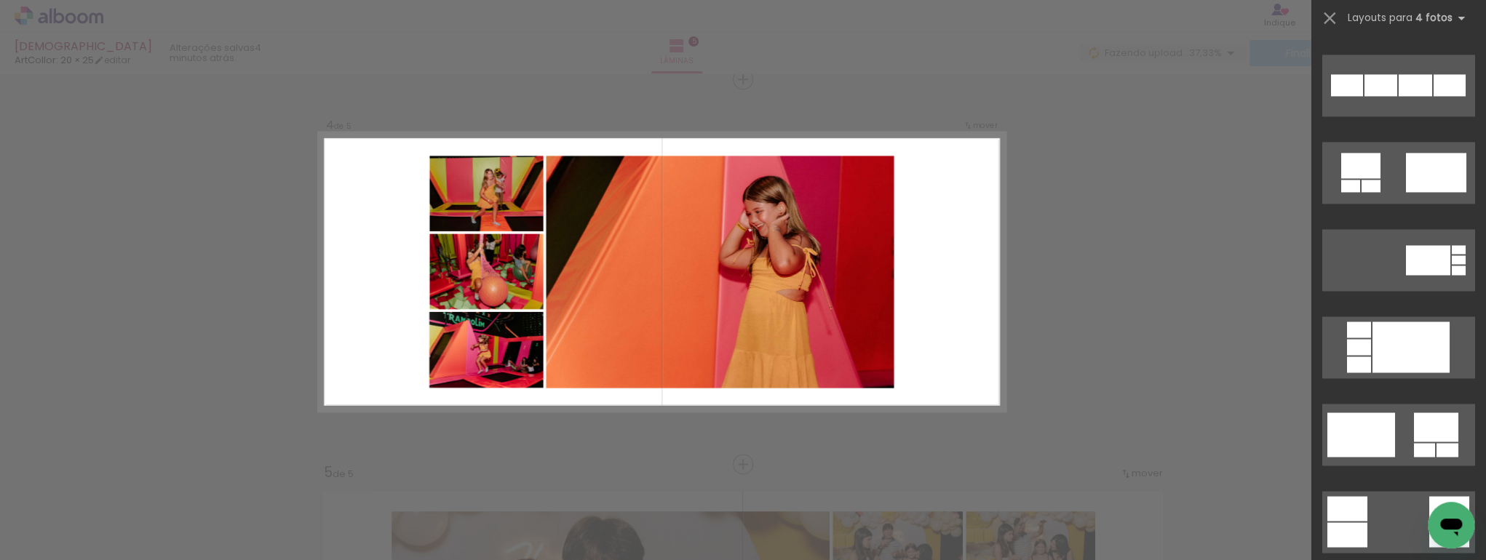
click at [1202, 301] on div "Confirmar Cancelar" at bounding box center [743, 72] width 1486 height 2345
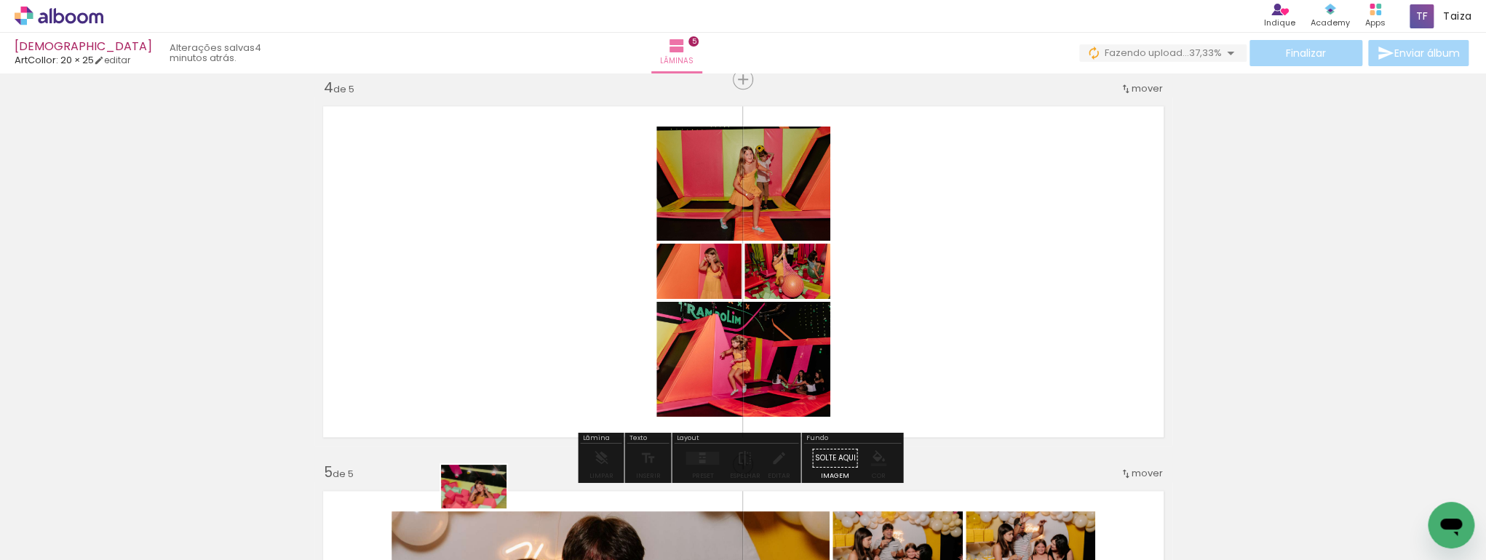
drag, startPoint x: 466, startPoint y: 523, endPoint x: 485, endPoint y: 509, distance: 23.9
click at [485, 509] on div at bounding box center [478, 512] width 72 height 48
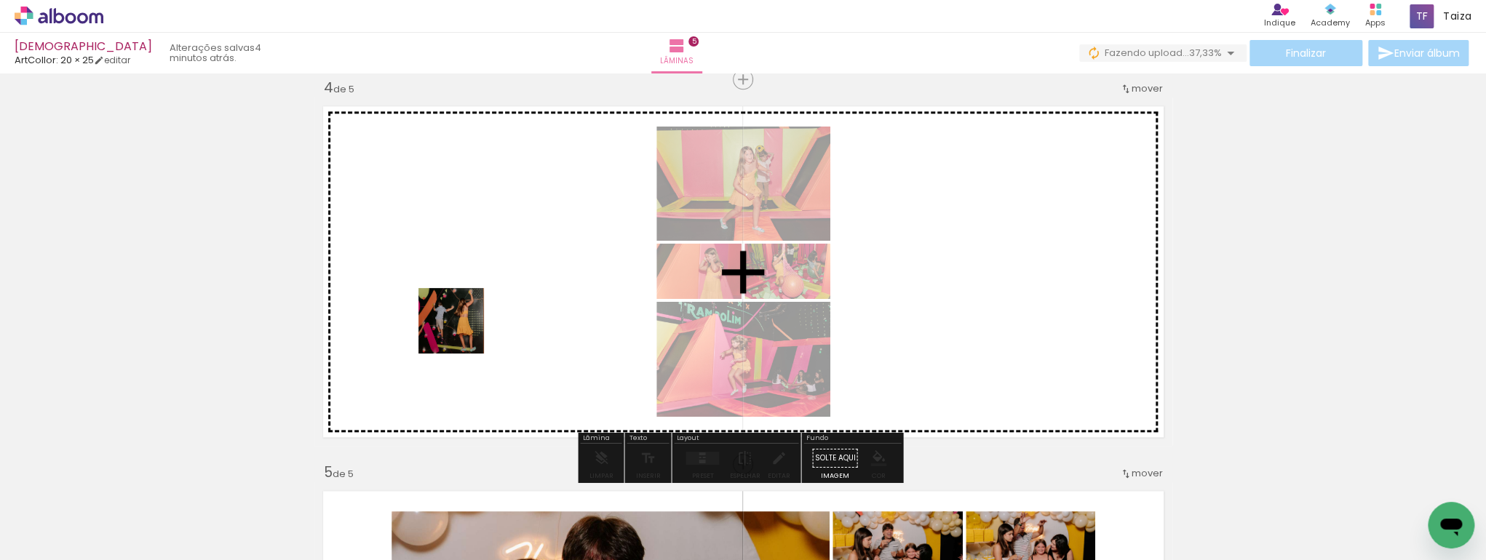
drag, startPoint x: 410, startPoint y: 528, endPoint x: 410, endPoint y: 474, distance: 53.1
click at [464, 326] on quentale-workspace at bounding box center [743, 280] width 1486 height 560
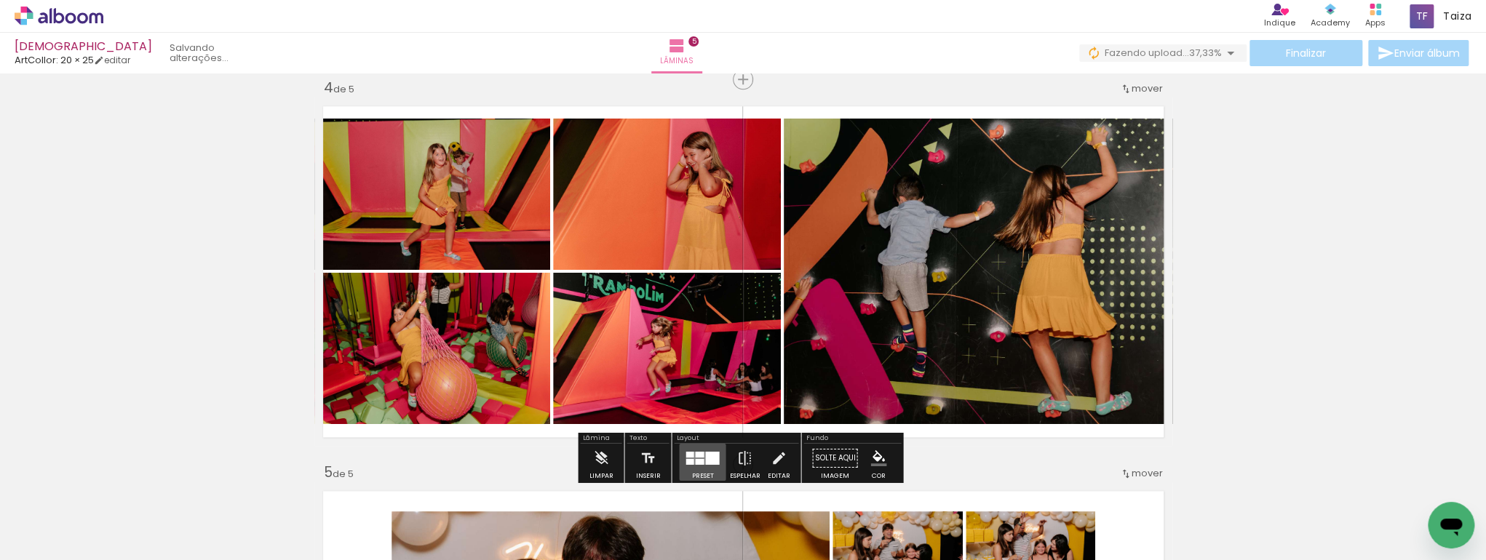
click at [705, 454] on div at bounding box center [712, 458] width 14 height 13
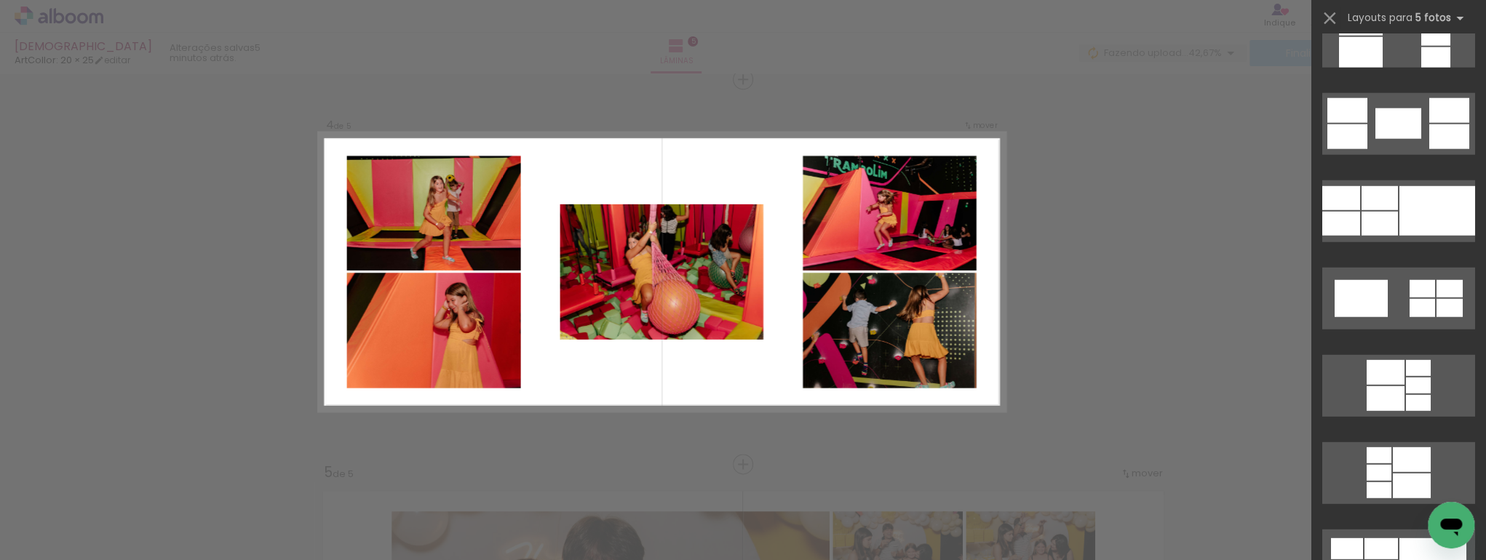
scroll to position [2640, 0]
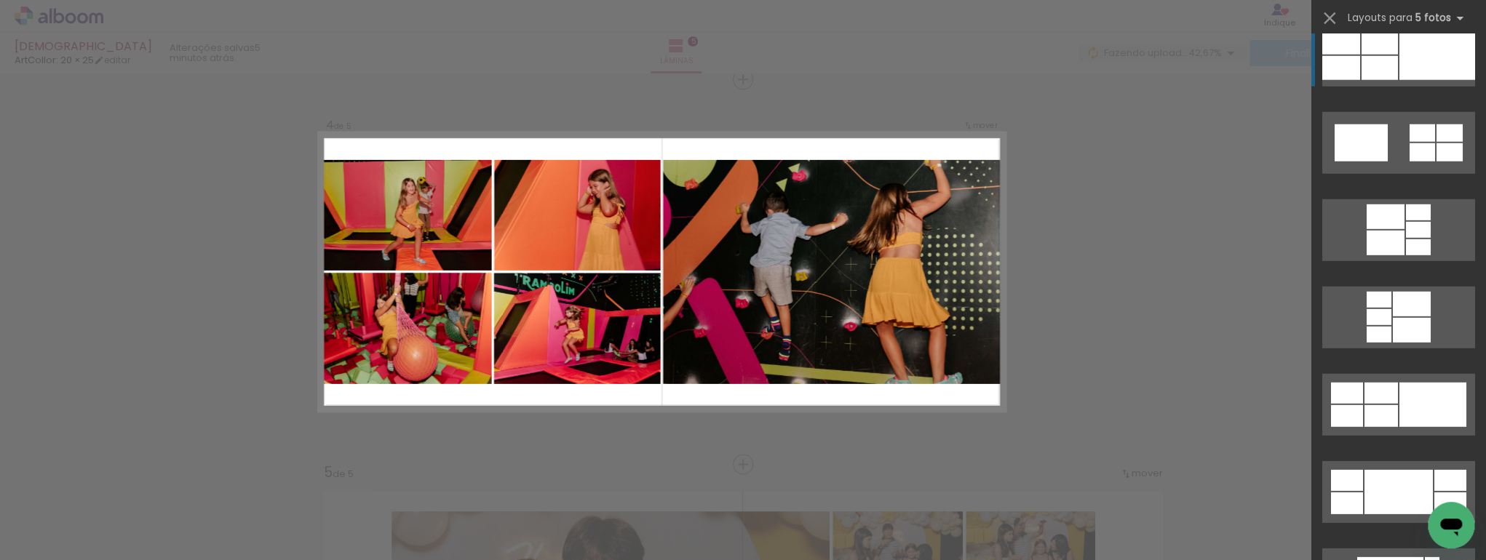
click at [1429, 70] on div at bounding box center [1437, 55] width 76 height 49
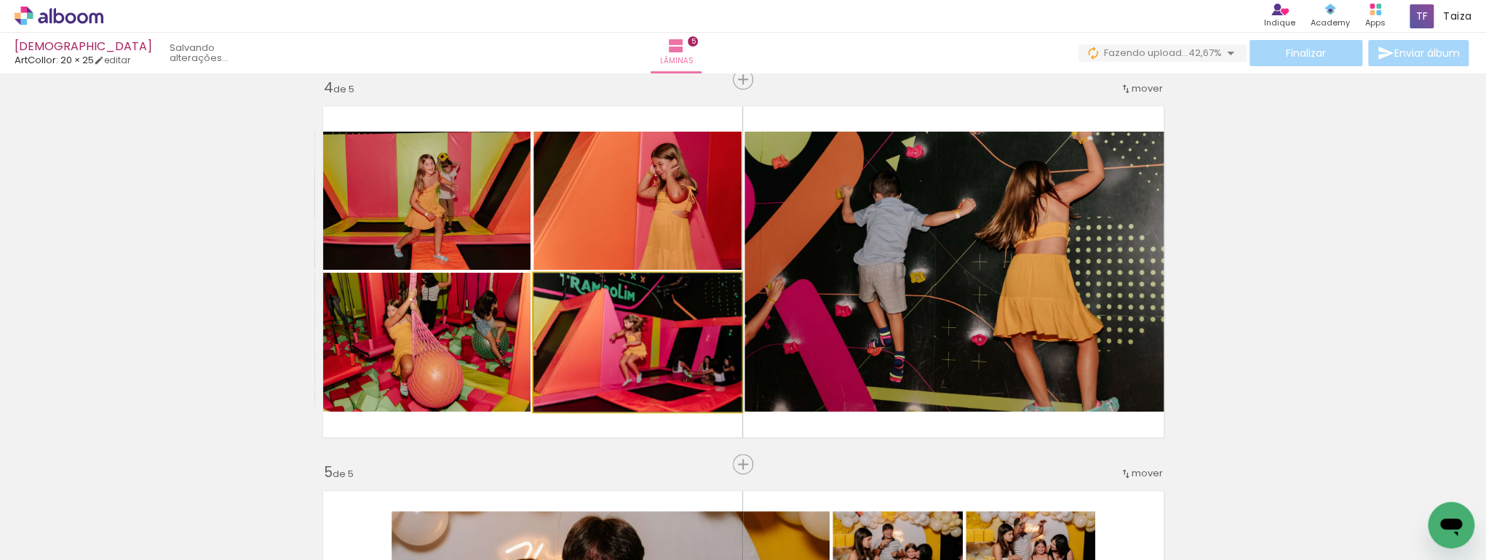
drag, startPoint x: 607, startPoint y: 365, endPoint x: 857, endPoint y: 315, distance: 254.6
click at [0, 0] on slot at bounding box center [0, 0] width 0 height 0
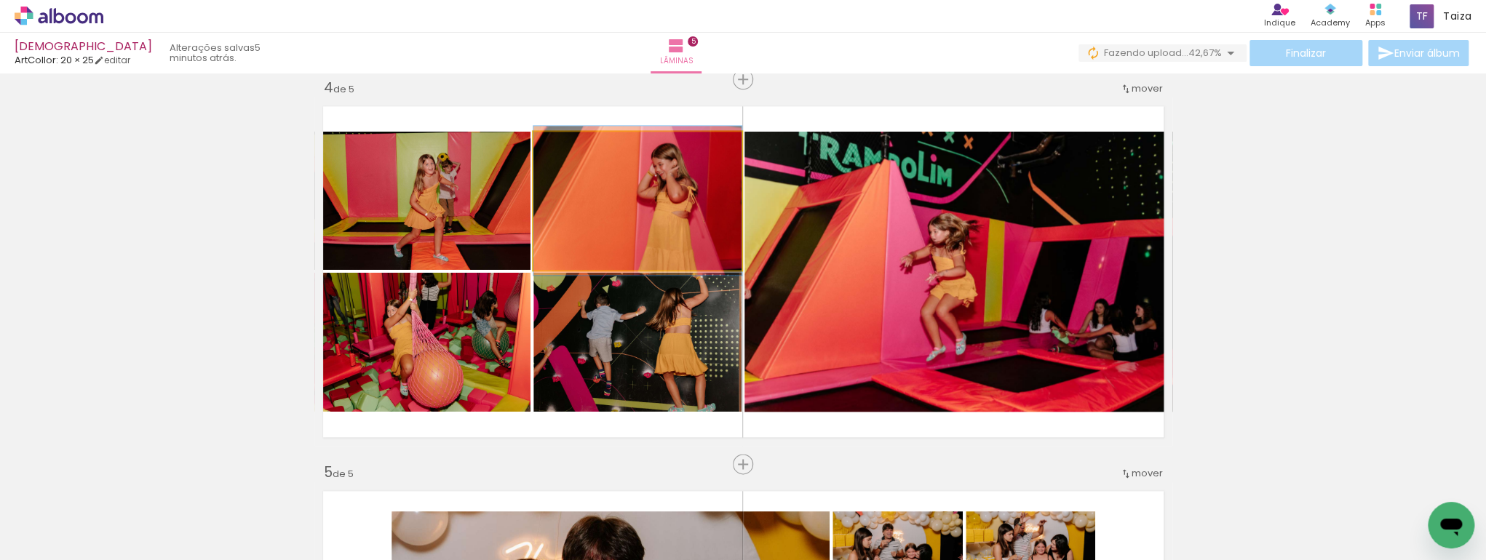
drag, startPoint x: 644, startPoint y: 227, endPoint x: 909, endPoint y: 273, distance: 268.8
click at [0, 0] on slot at bounding box center [0, 0] width 0 height 0
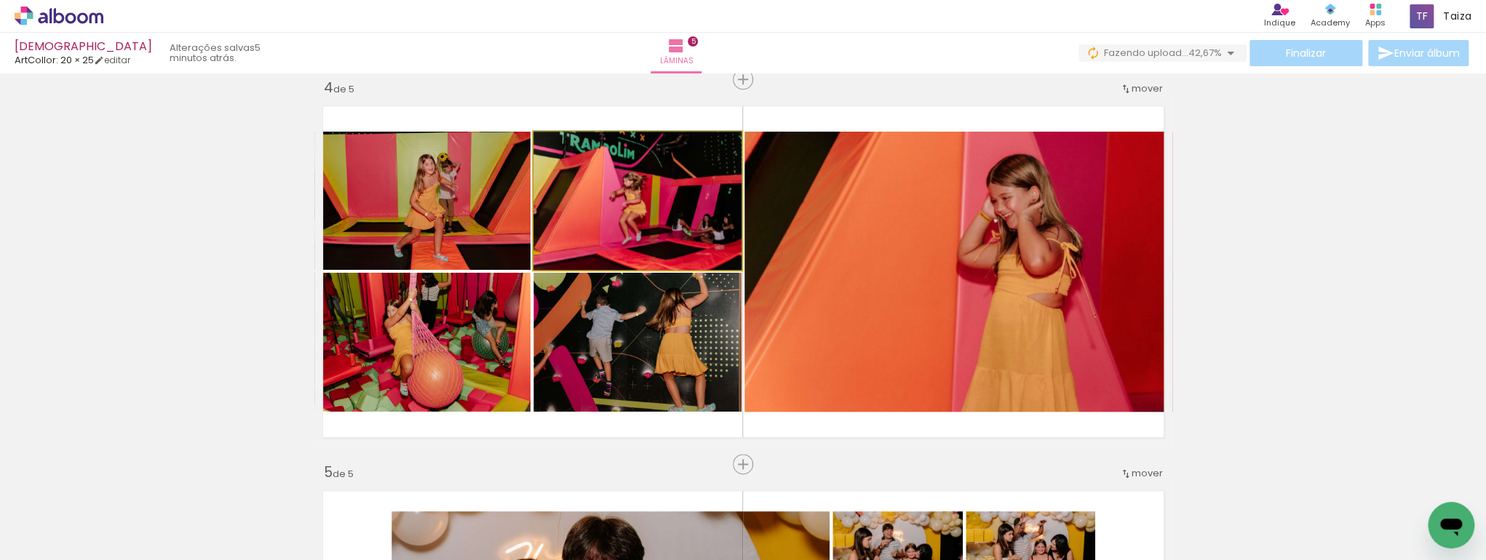
click at [681, 183] on quentale-photo at bounding box center [637, 201] width 208 height 138
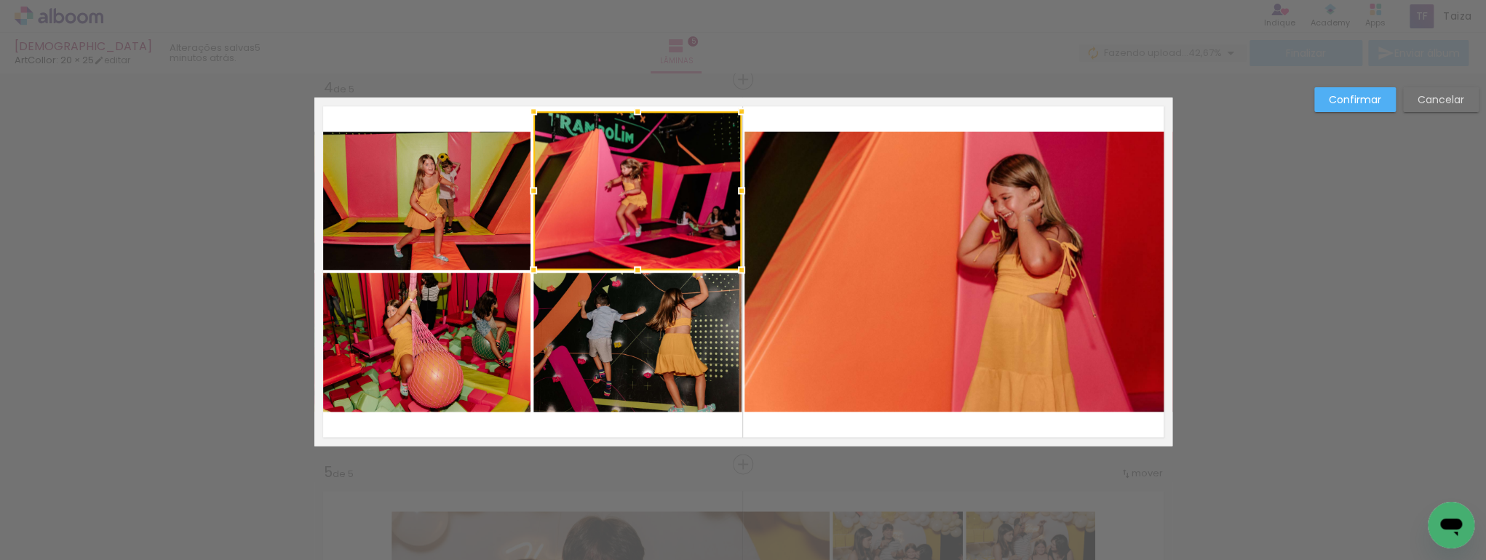
drag, startPoint x: 635, startPoint y: 130, endPoint x: 632, endPoint y: 109, distance: 20.6
click at [632, 109] on div at bounding box center [637, 111] width 29 height 29
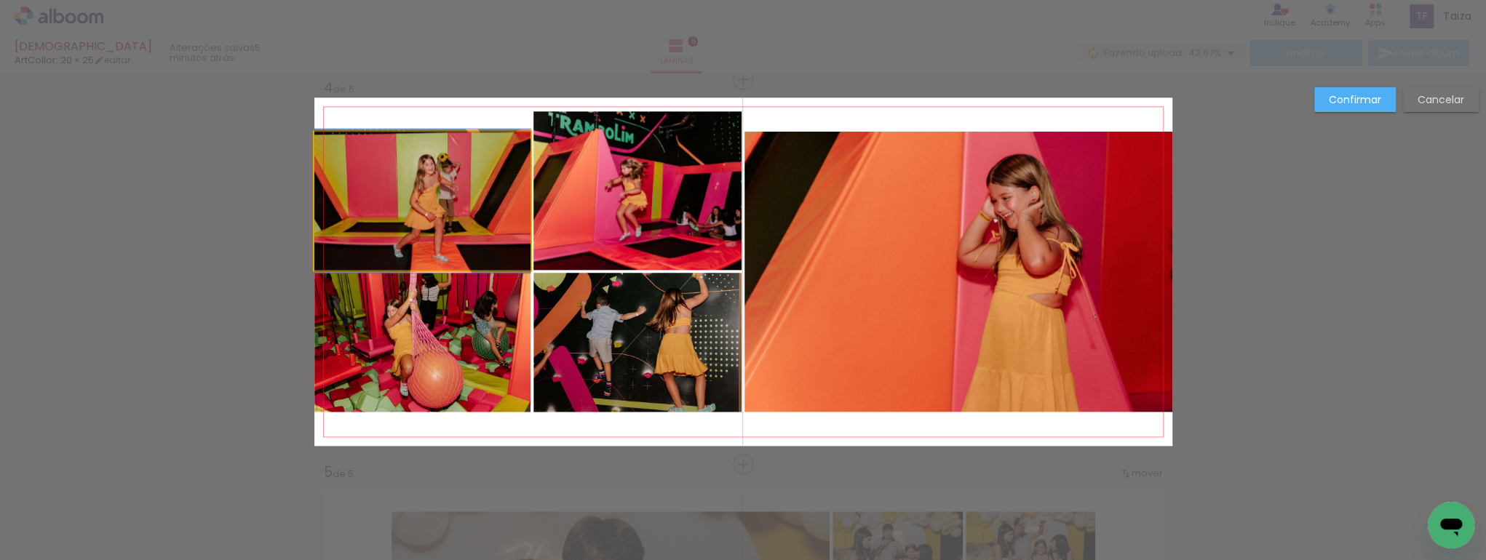
click at [402, 177] on quentale-photo at bounding box center [422, 201] width 216 height 138
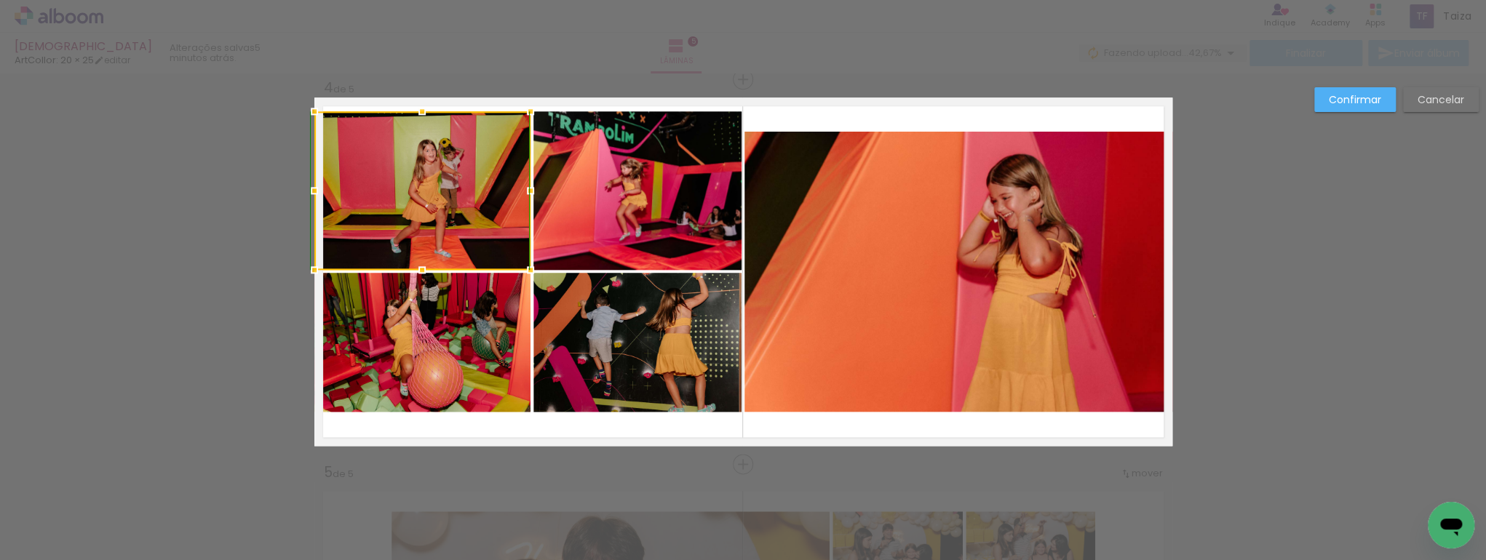
drag, startPoint x: 421, startPoint y: 127, endPoint x: 419, endPoint y: 108, distance: 19.7
click at [419, 108] on div at bounding box center [422, 111] width 29 height 29
click at [410, 341] on quentale-photo at bounding box center [422, 342] width 216 height 139
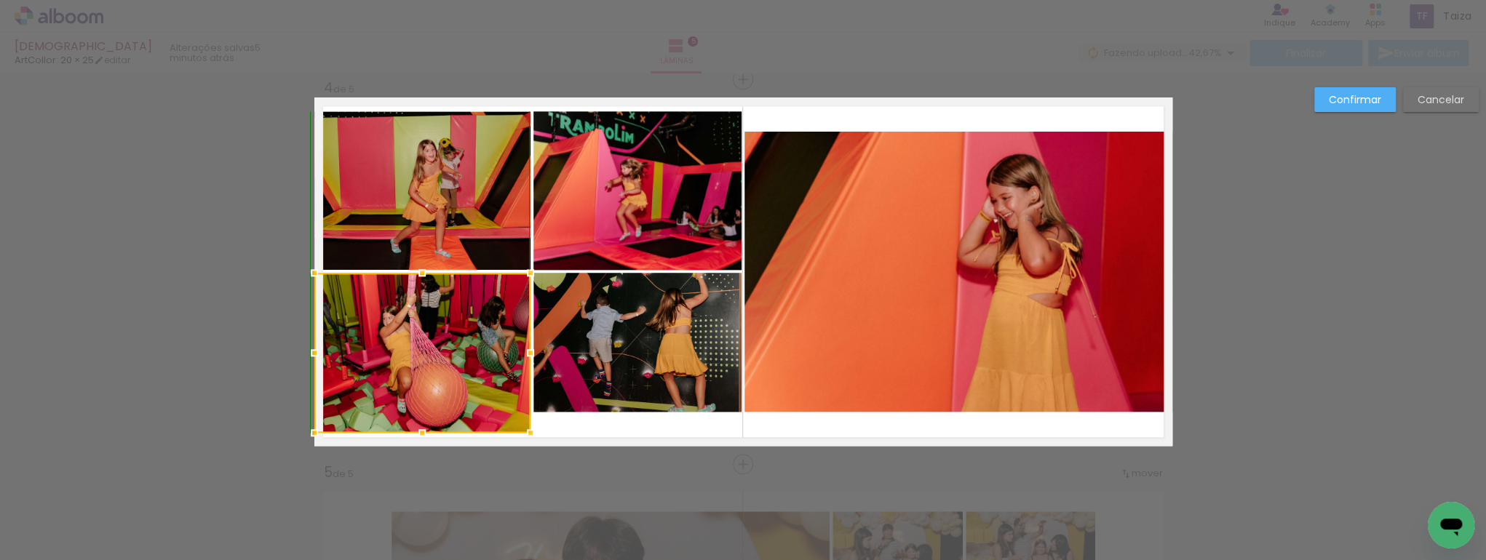
drag, startPoint x: 421, startPoint y: 408, endPoint x: 419, endPoint y: 431, distance: 23.3
click at [419, 431] on div at bounding box center [422, 432] width 29 height 29
click at [588, 365] on quentale-photo at bounding box center [637, 342] width 208 height 139
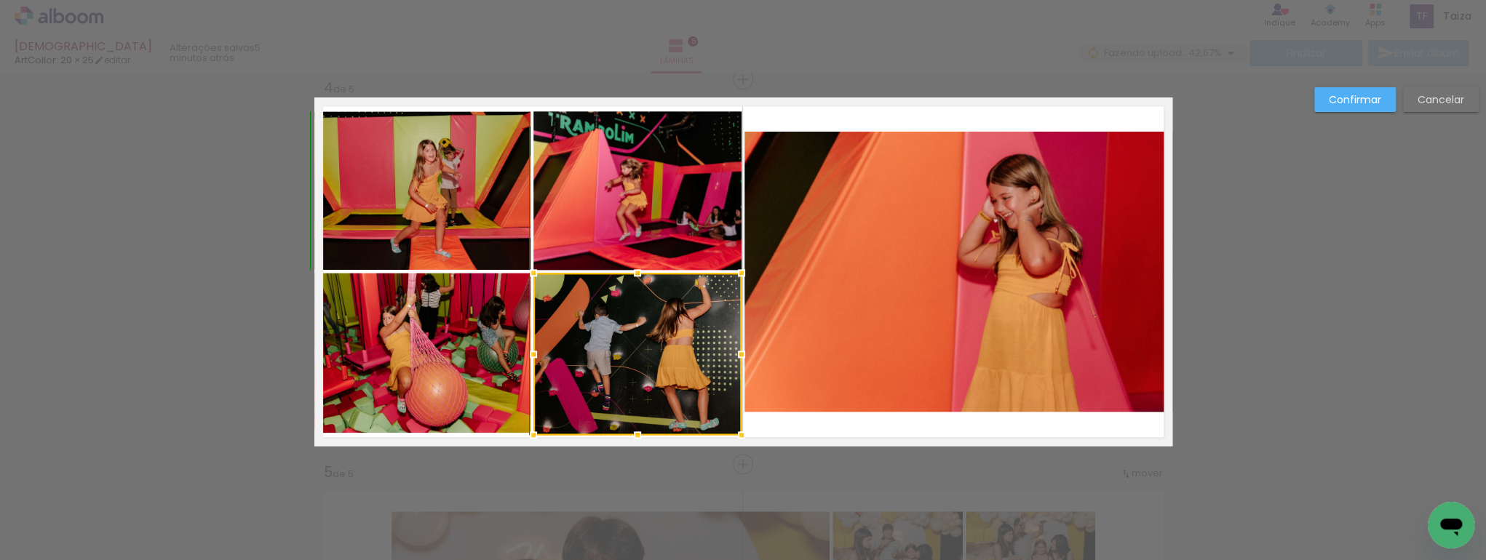
drag, startPoint x: 631, startPoint y: 411, endPoint x: 632, endPoint y: 426, distance: 15.4
click at [632, 426] on div at bounding box center [637, 435] width 29 height 29
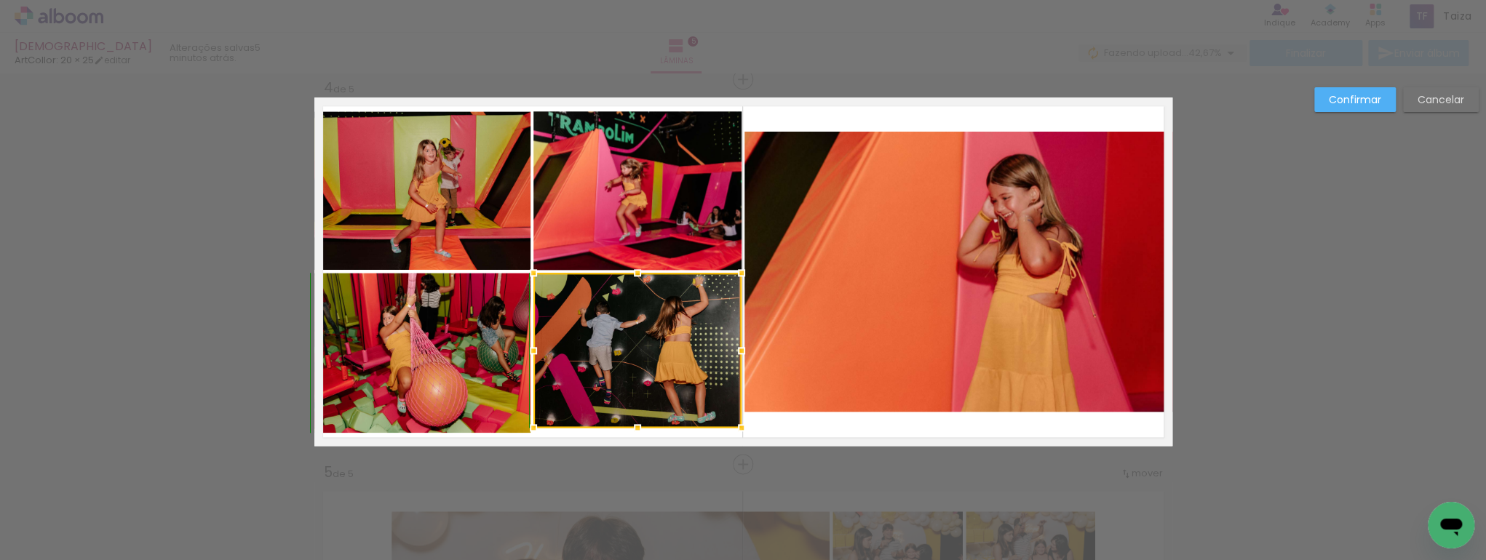
click at [632, 437] on div at bounding box center [637, 427] width 29 height 29
click at [623, 426] on quentale-photo at bounding box center [637, 350] width 208 height 155
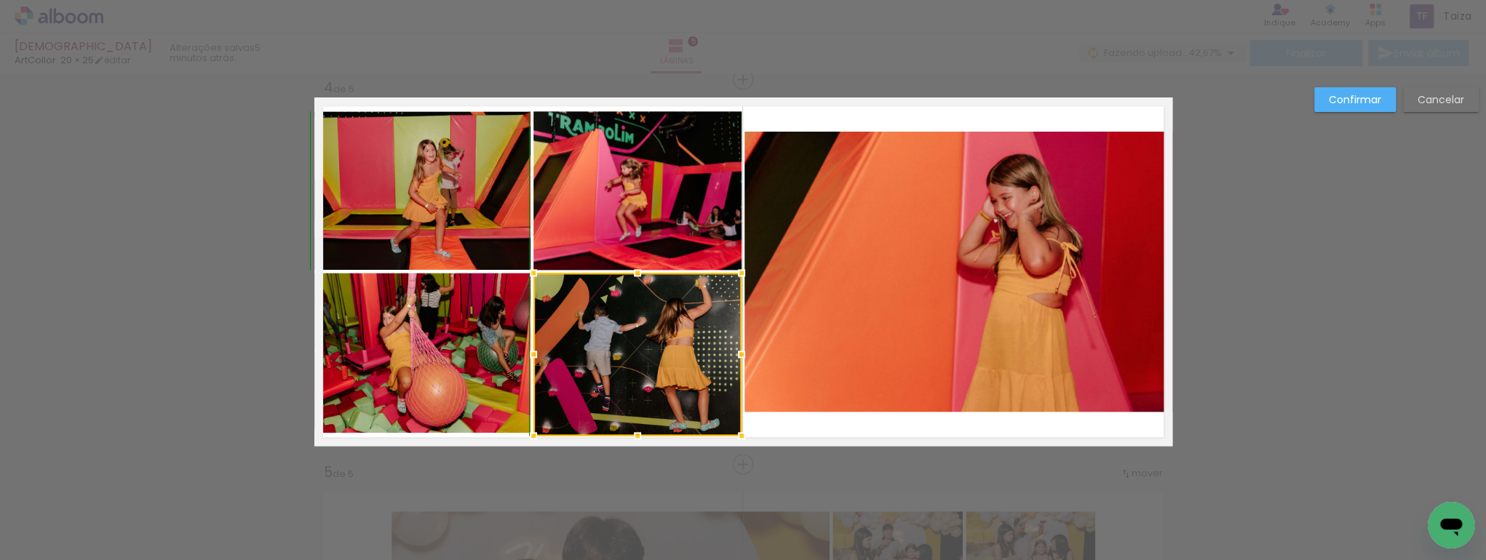
click at [633, 429] on div at bounding box center [637, 435] width 29 height 29
click at [667, 392] on div at bounding box center [637, 354] width 208 height 163
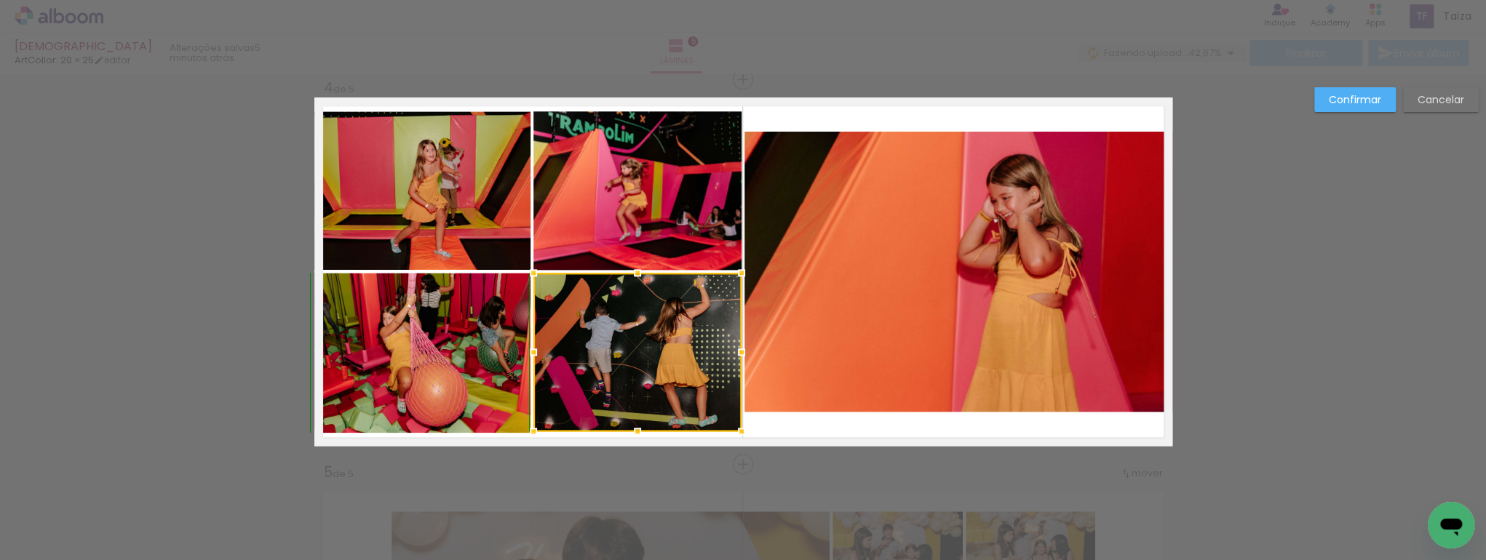
click at [635, 437] on div at bounding box center [637, 431] width 29 height 29
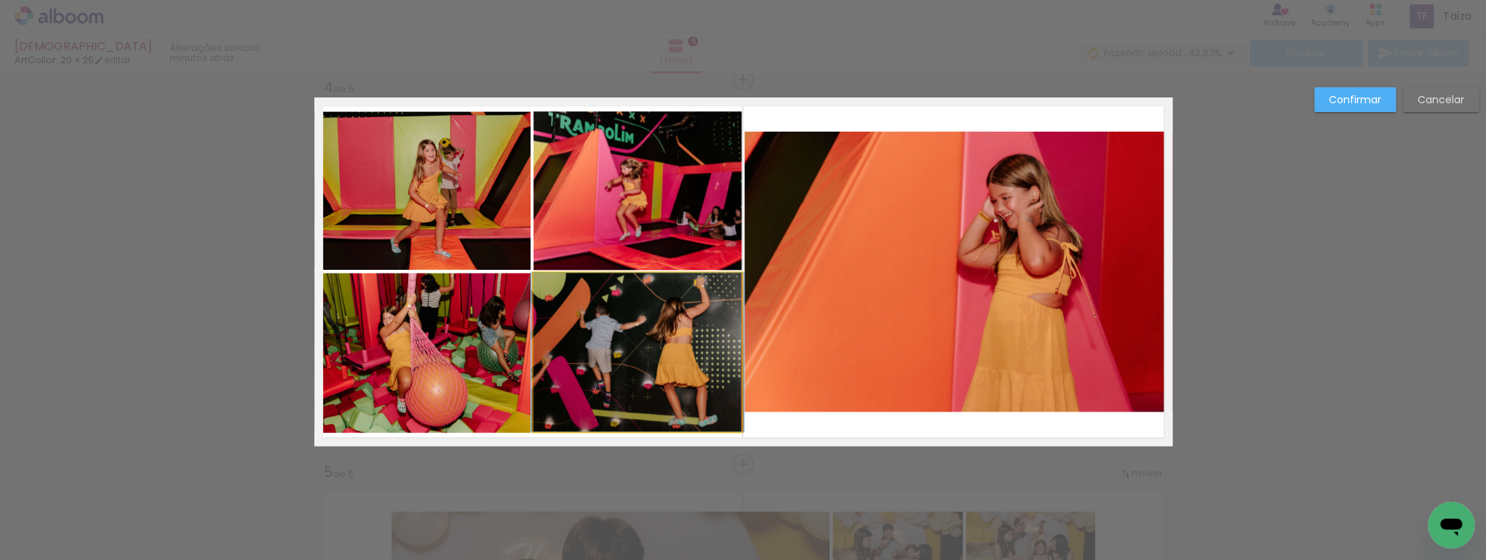
click at [651, 349] on quentale-photo at bounding box center [637, 352] width 208 height 159
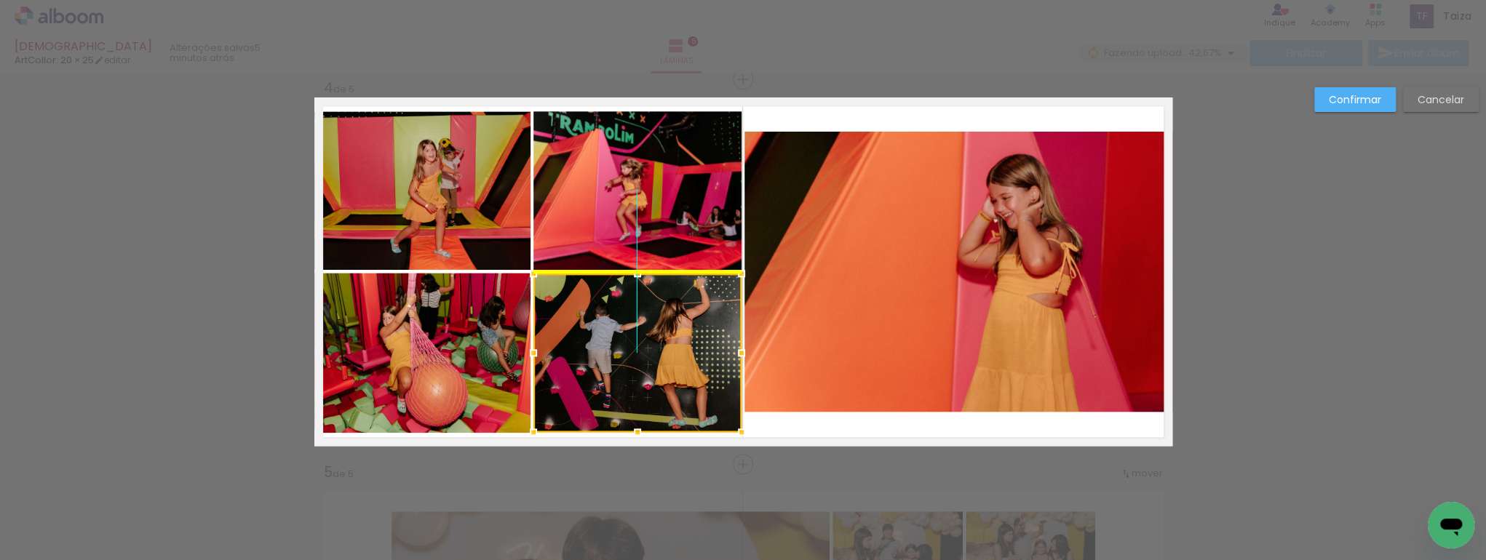
click at [646, 349] on div at bounding box center [637, 353] width 208 height 159
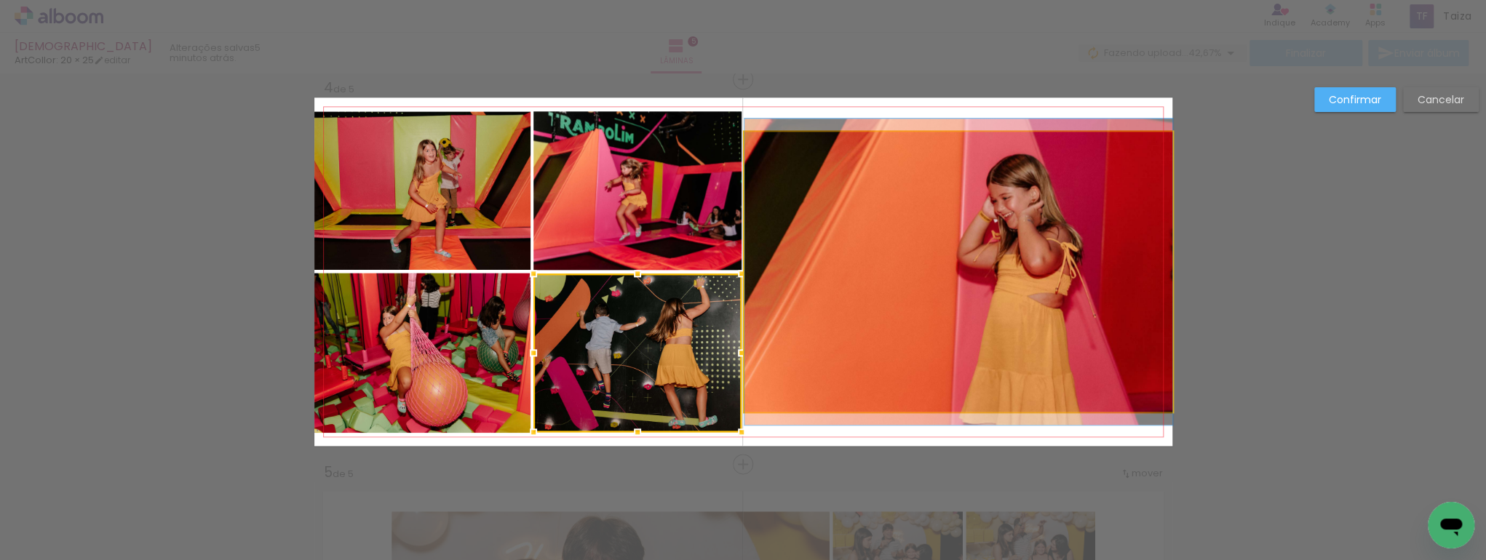
click at [894, 258] on quentale-photo at bounding box center [958, 272] width 428 height 280
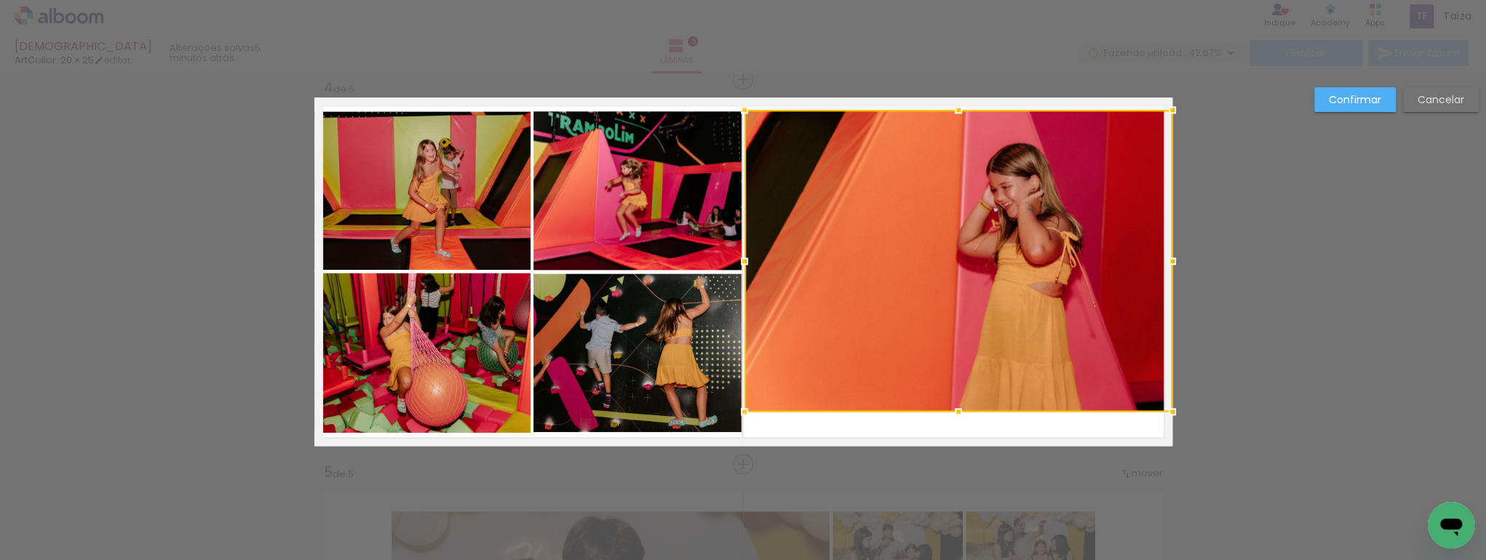
drag, startPoint x: 950, startPoint y: 131, endPoint x: 950, endPoint y: 108, distance: 22.6
click at [950, 108] on div at bounding box center [958, 109] width 29 height 29
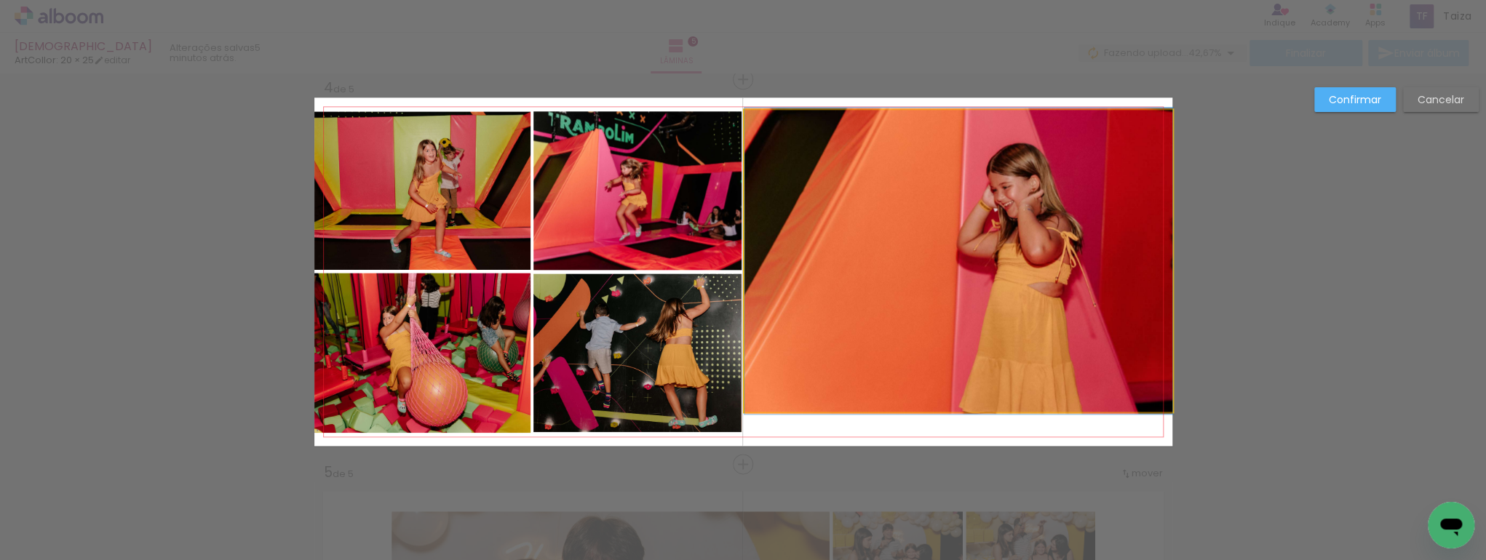
click at [876, 306] on quentale-photo at bounding box center [958, 261] width 428 height 302
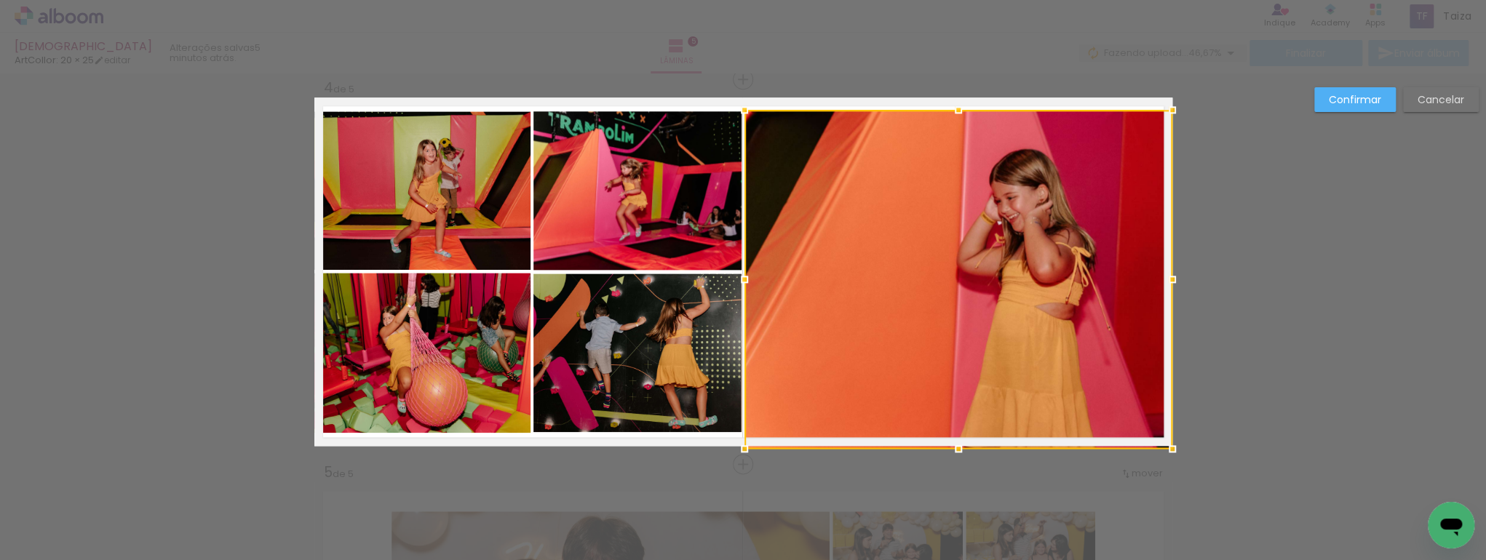
drag, startPoint x: 949, startPoint y: 408, endPoint x: 964, endPoint y: 448, distance: 43.3
click at [963, 448] on div at bounding box center [958, 448] width 29 height 29
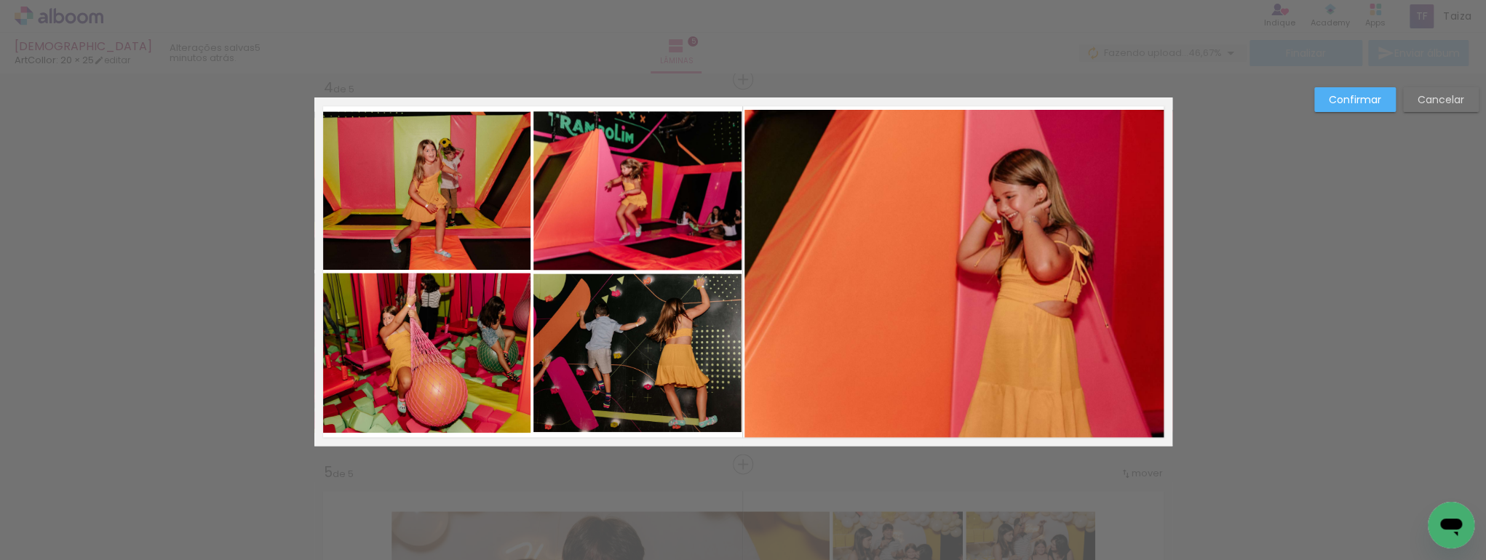
click at [1149, 282] on quentale-photo at bounding box center [958, 277] width 428 height 335
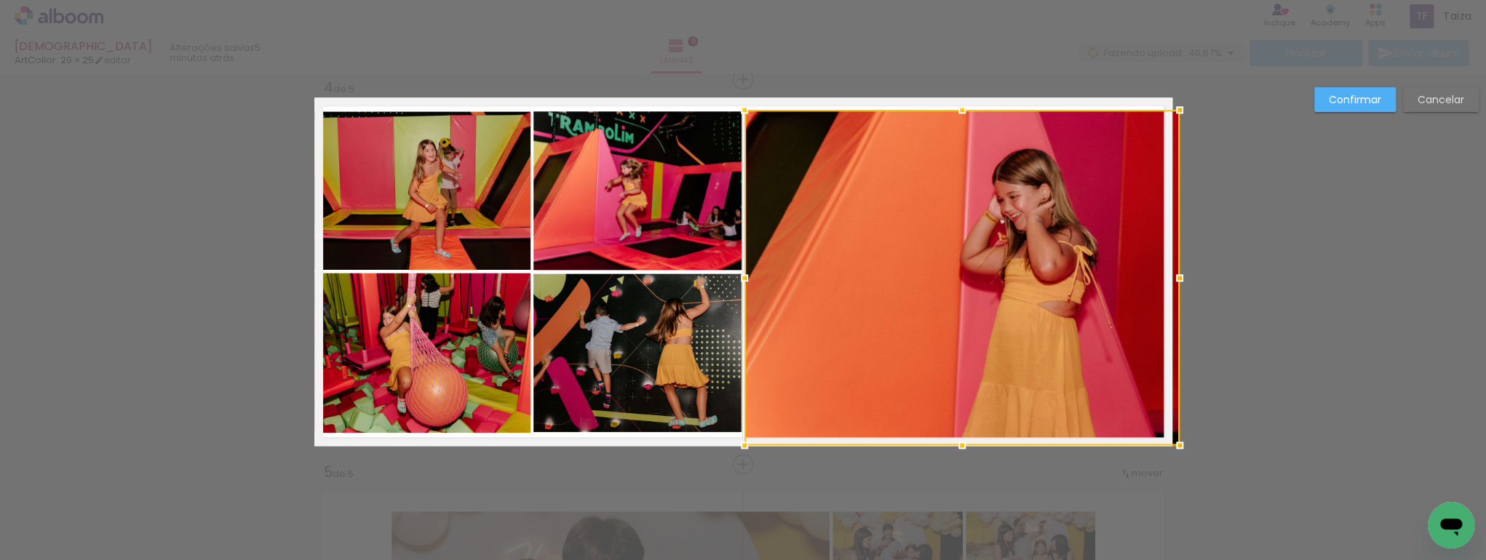
drag, startPoint x: 1160, startPoint y: 272, endPoint x: 1185, endPoint y: 271, distance: 24.8
click at [1185, 271] on div at bounding box center [1179, 277] width 29 height 29
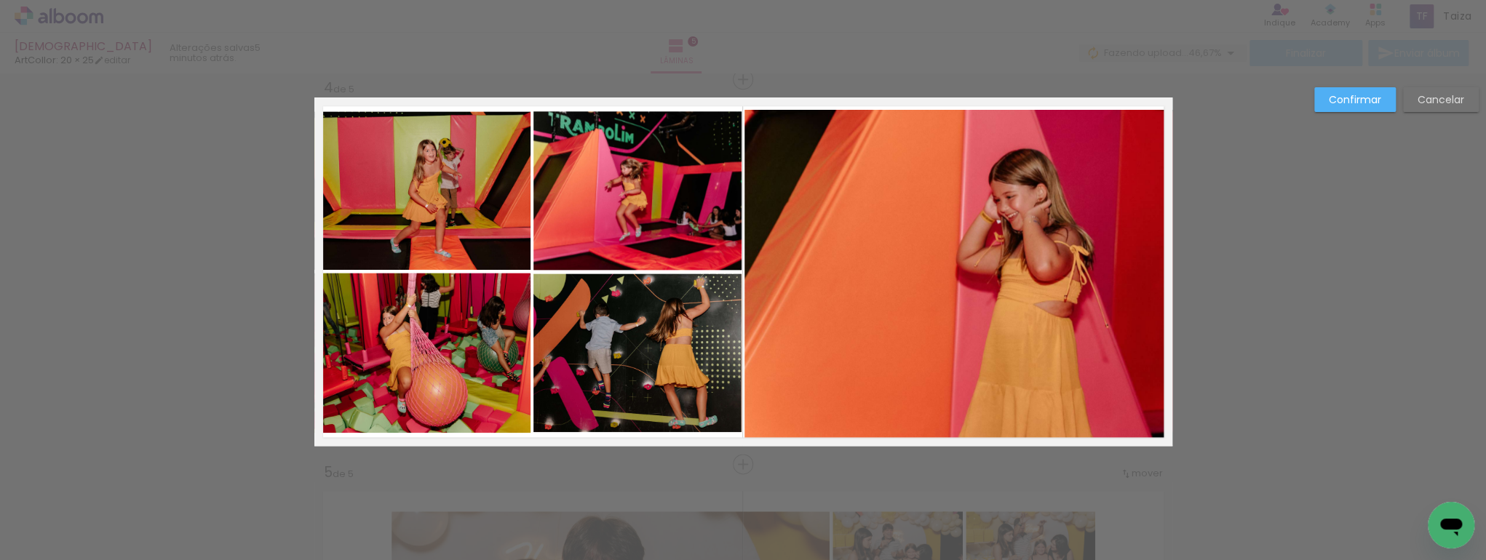
click at [955, 125] on quentale-photo at bounding box center [958, 277] width 428 height 335
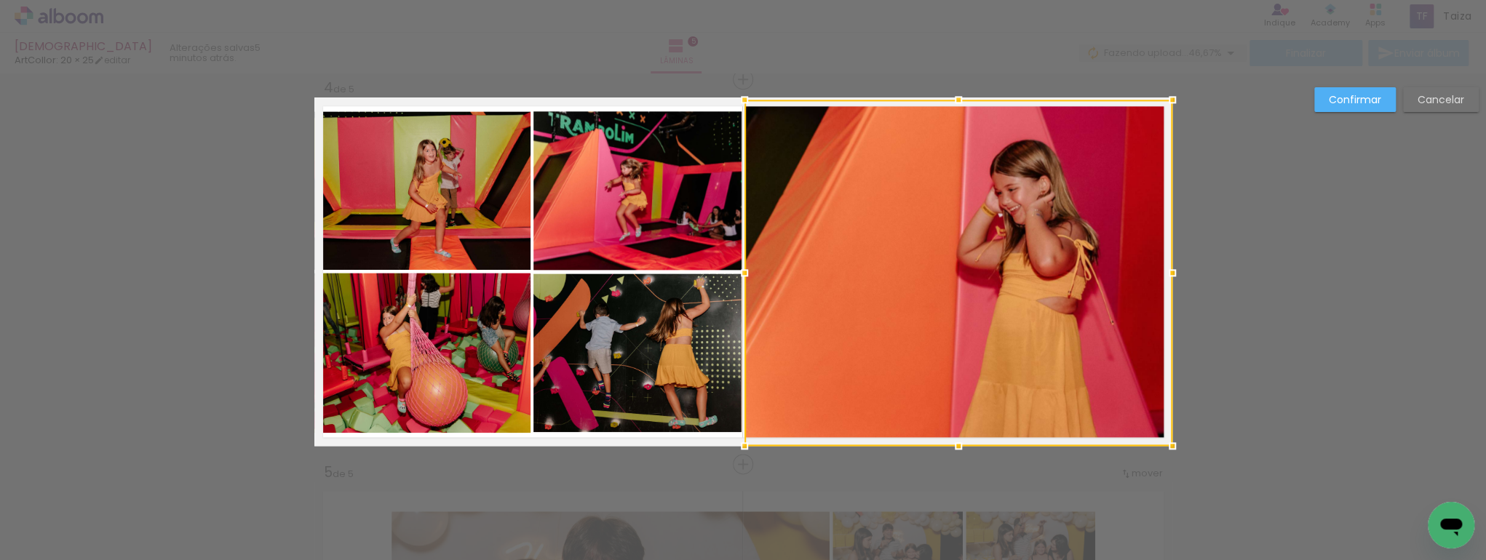
drag, startPoint x: 956, startPoint y: 108, endPoint x: 956, endPoint y: 82, distance: 26.2
click at [956, 82] on div "Inserir lâmina 1 de 5 Inserir lâmina 2 de 5 Inserir lâmina 3 de 5 Inserir lâmin…" at bounding box center [743, 72] width 1486 height 2345
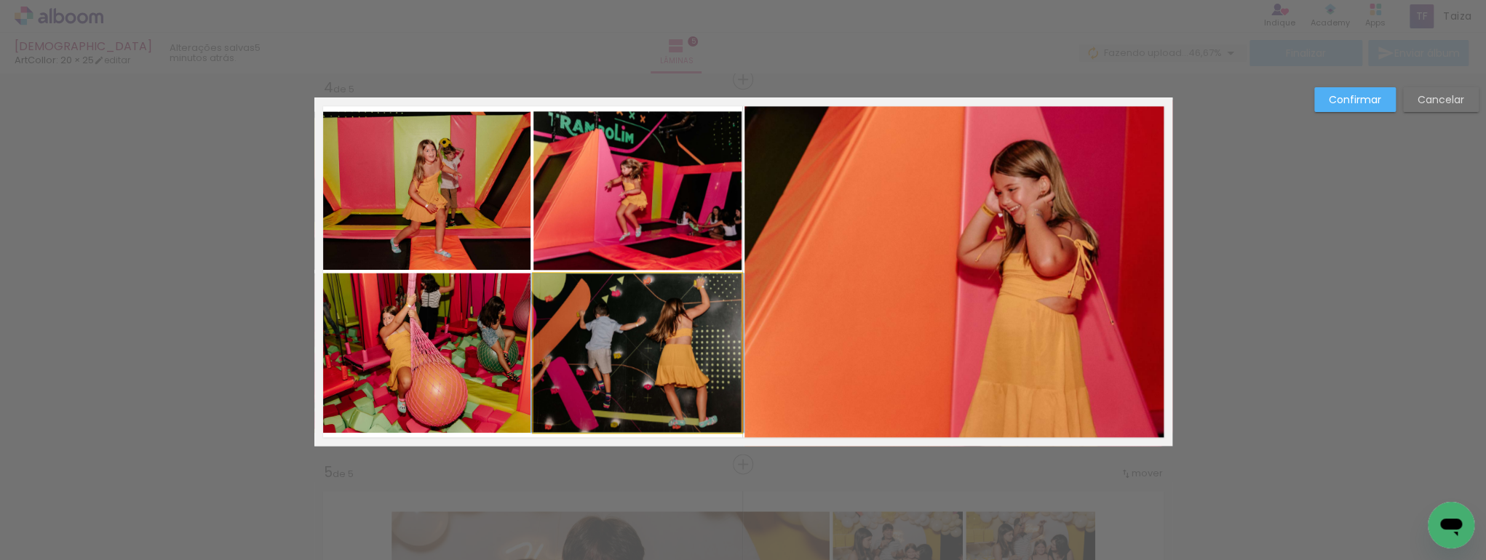
click at [643, 337] on quentale-photo at bounding box center [637, 353] width 208 height 159
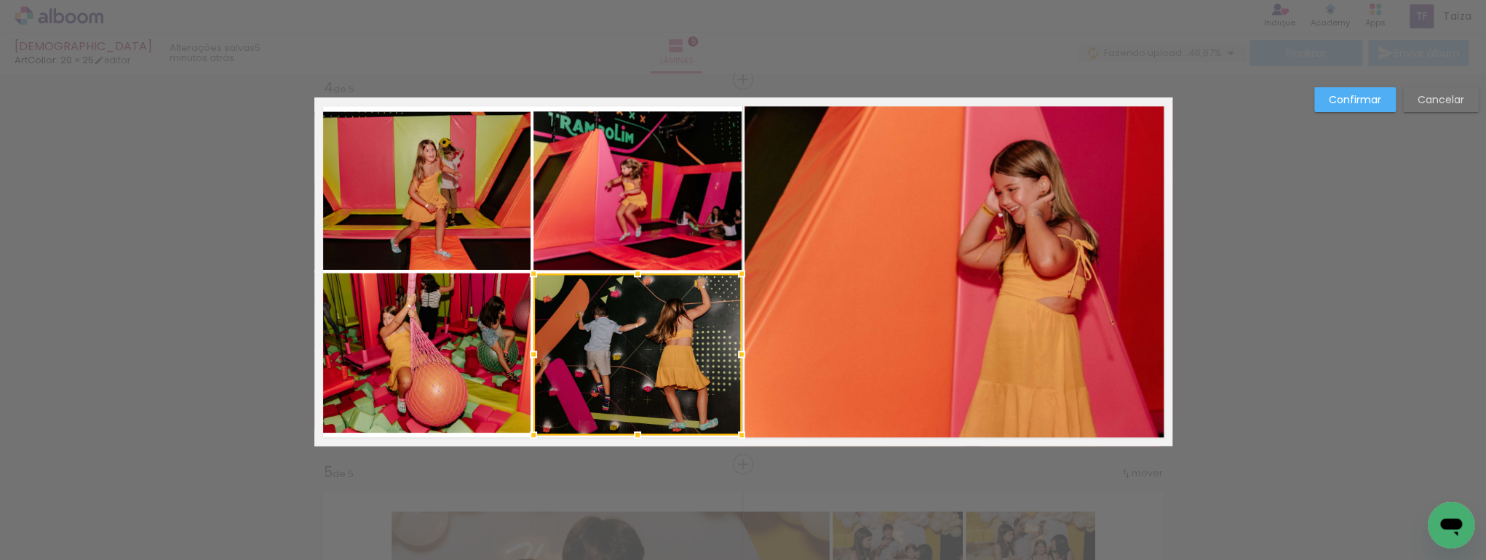
drag, startPoint x: 634, startPoint y: 428, endPoint x: 636, endPoint y: 419, distance: 9.0
click at [636, 448] on div at bounding box center [637, 435] width 29 height 29
click at [636, 403] on quentale-photo at bounding box center [637, 355] width 208 height 162
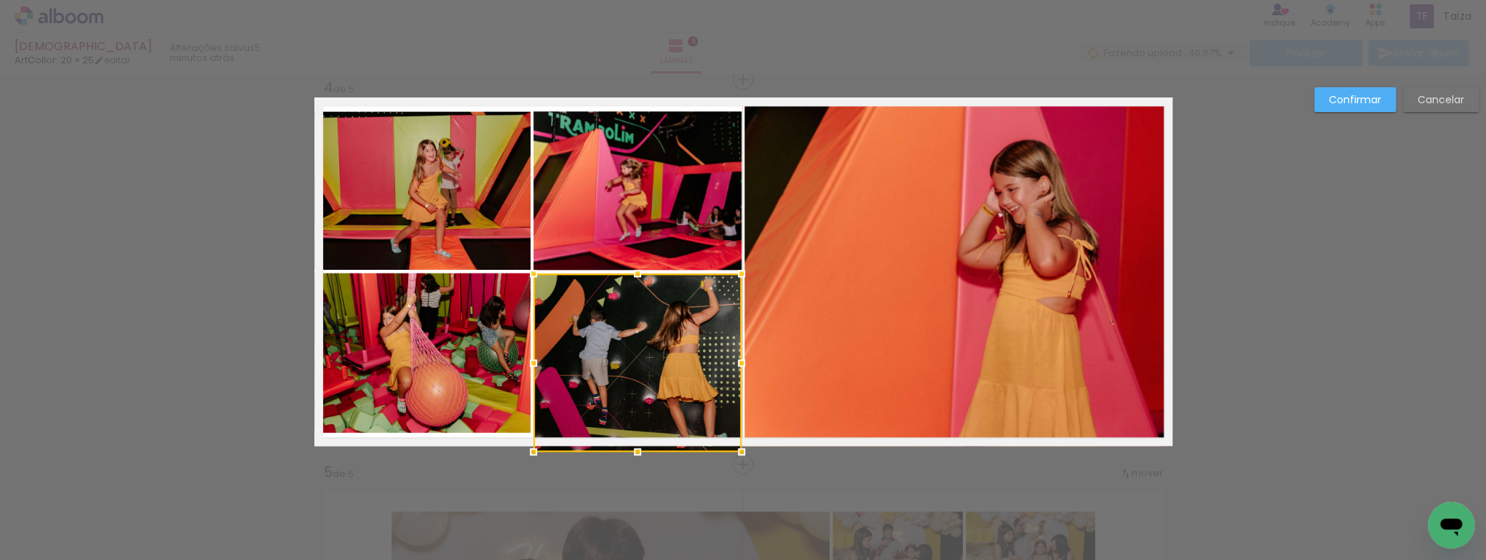
drag, startPoint x: 635, startPoint y: 436, endPoint x: 637, endPoint y: 448, distance: 11.8
click at [637, 448] on div at bounding box center [637, 451] width 29 height 29
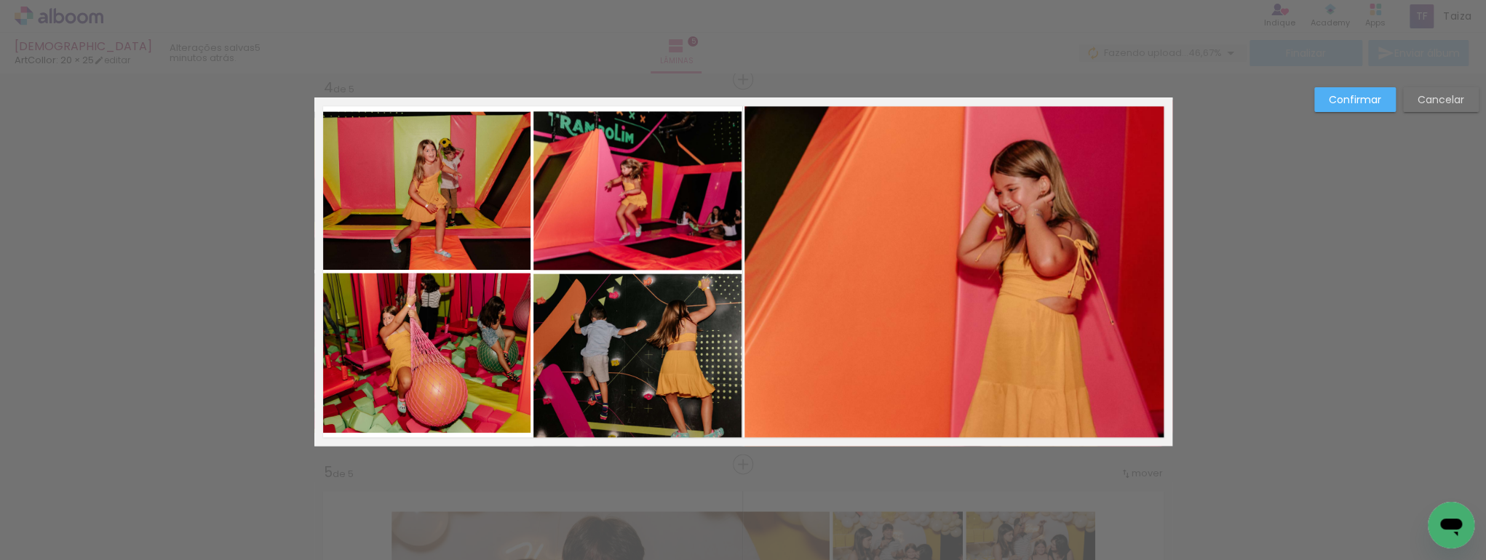
click at [629, 231] on quentale-photo at bounding box center [637, 190] width 208 height 159
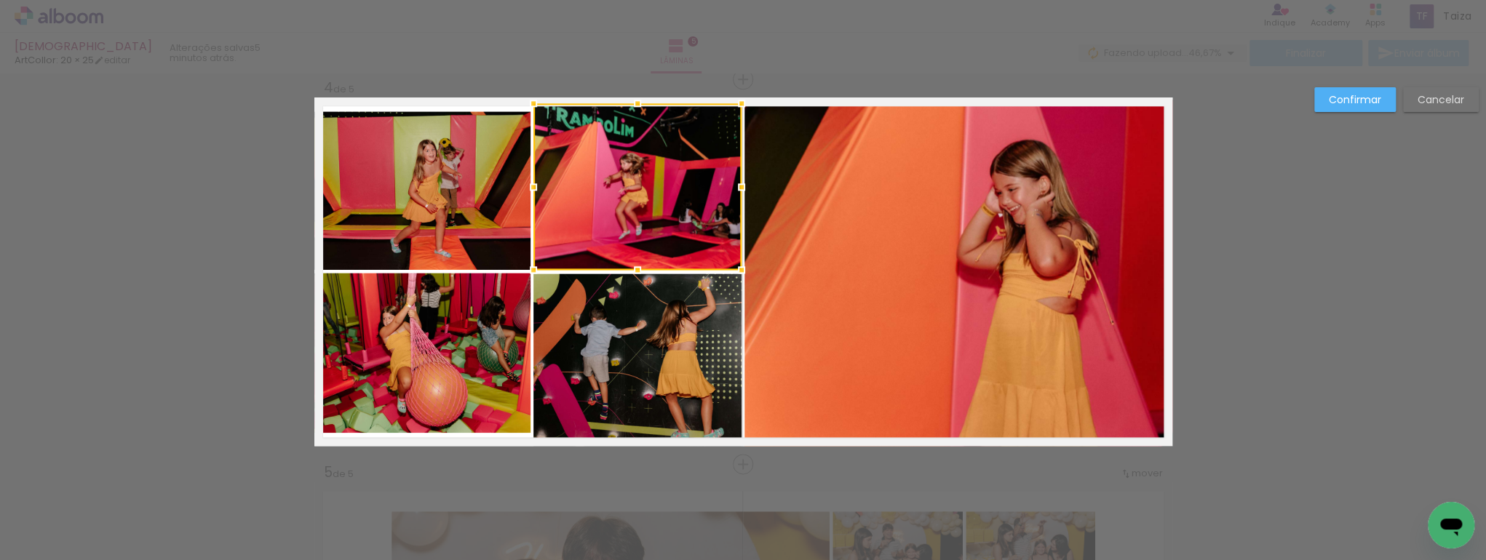
drag, startPoint x: 633, startPoint y: 108, endPoint x: 635, endPoint y: 67, distance: 40.8
click at [635, 0] on div "BATISMO ArtCollor: 20 × 25 editar 5 minutos atrás. Lâminas 5 Finalizar Enviar á…" at bounding box center [743, 0] width 1486 height 0
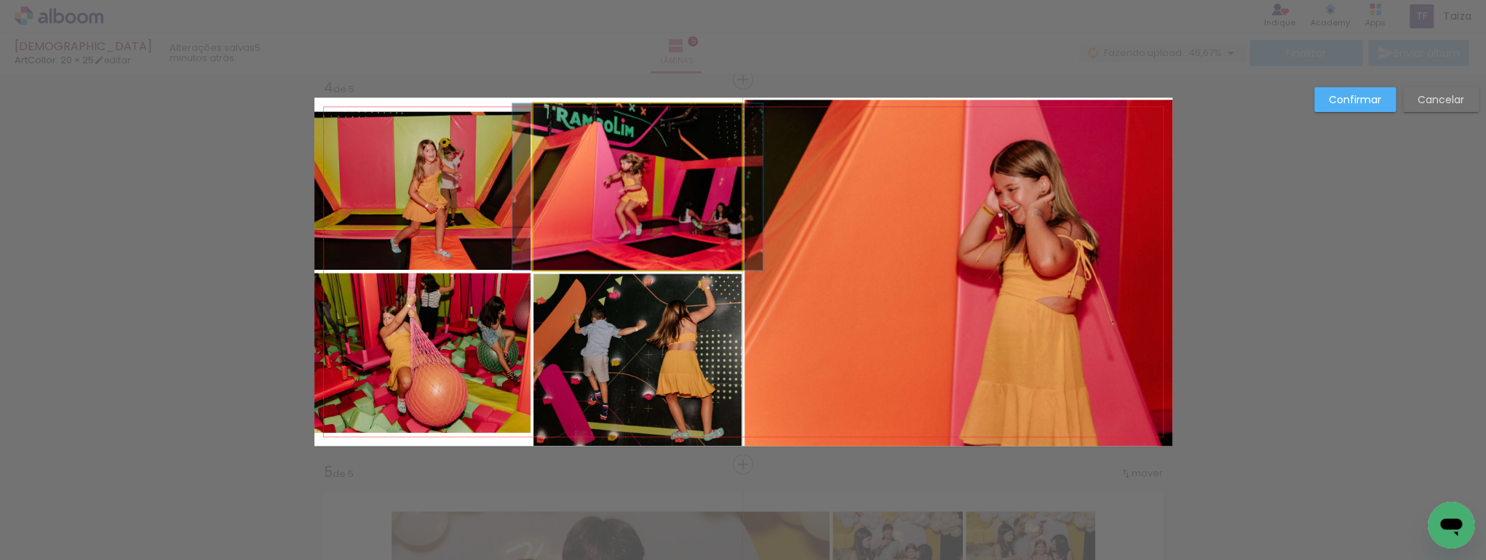
click at [627, 119] on quentale-photo at bounding box center [637, 186] width 208 height 167
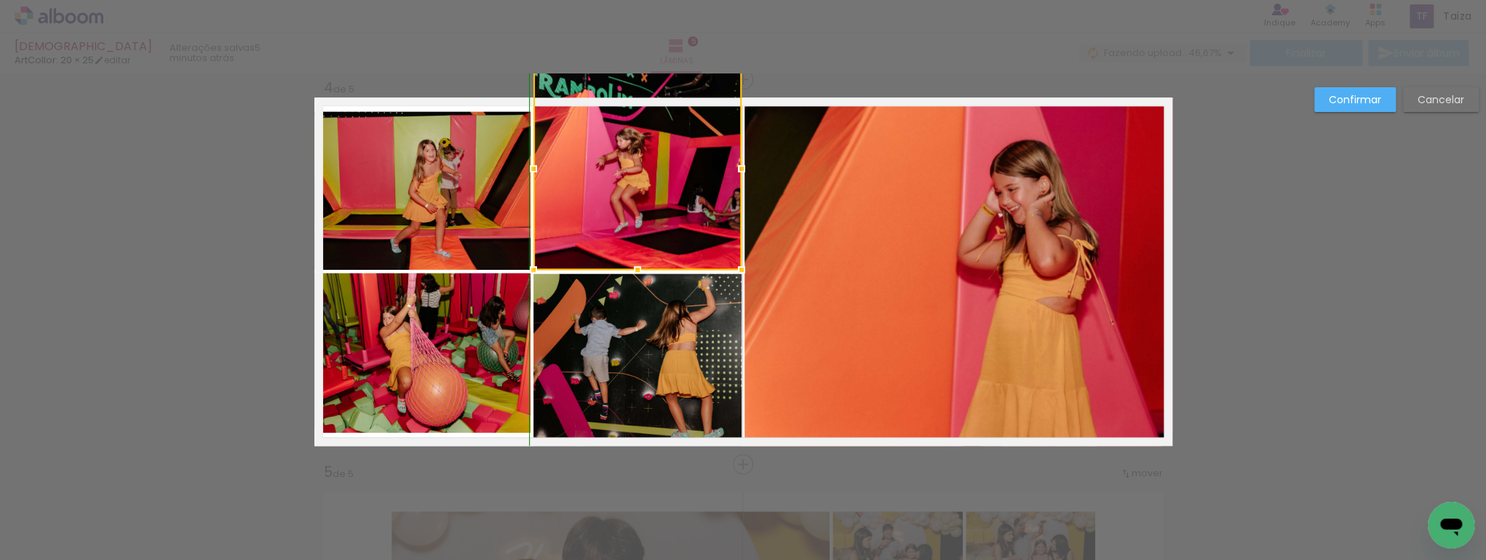
drag, startPoint x: 631, startPoint y: 106, endPoint x: 635, endPoint y: 85, distance: 21.4
click at [635, 85] on div at bounding box center [637, 169] width 208 height 202
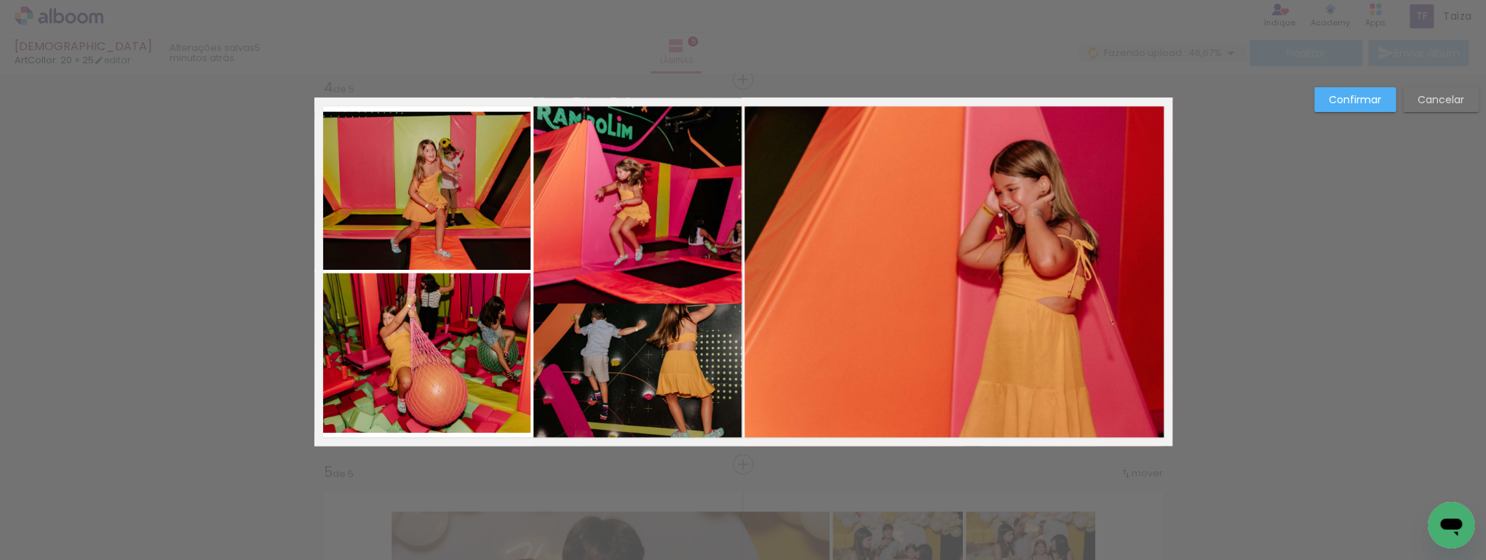
click at [636, 237] on quentale-photo at bounding box center [637, 201] width 208 height 206
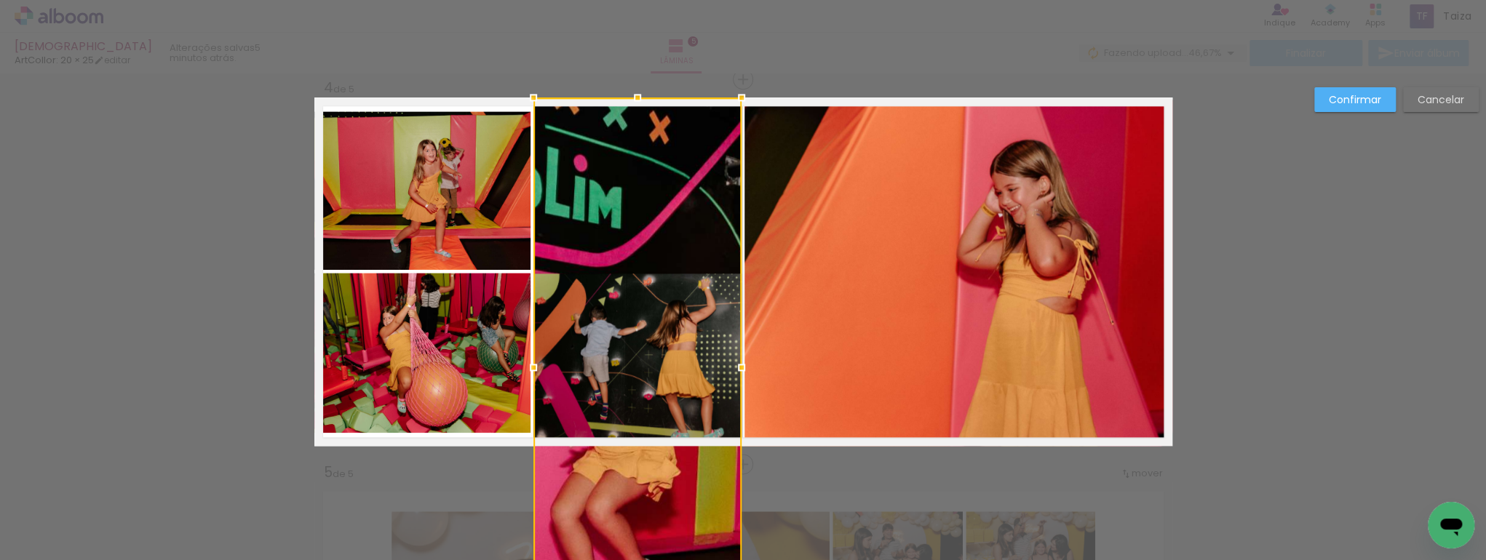
click at [633, 265] on div at bounding box center [637, 368] width 208 height 540
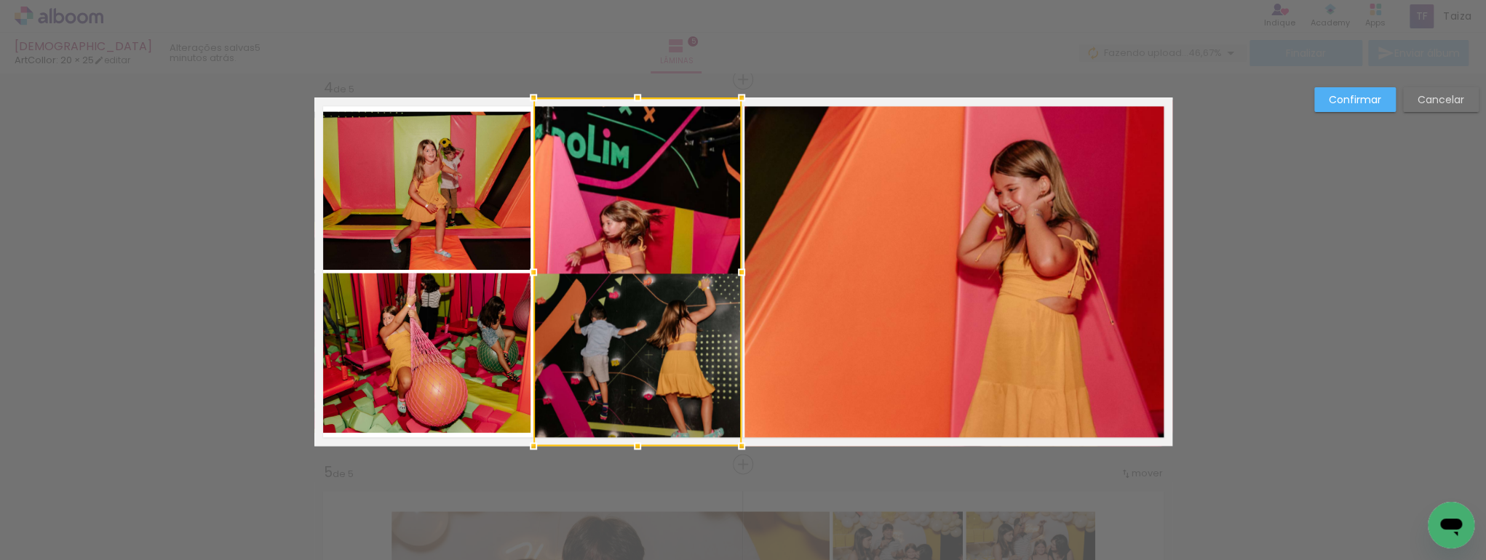
click at [633, 227] on div at bounding box center [637, 272] width 208 height 349
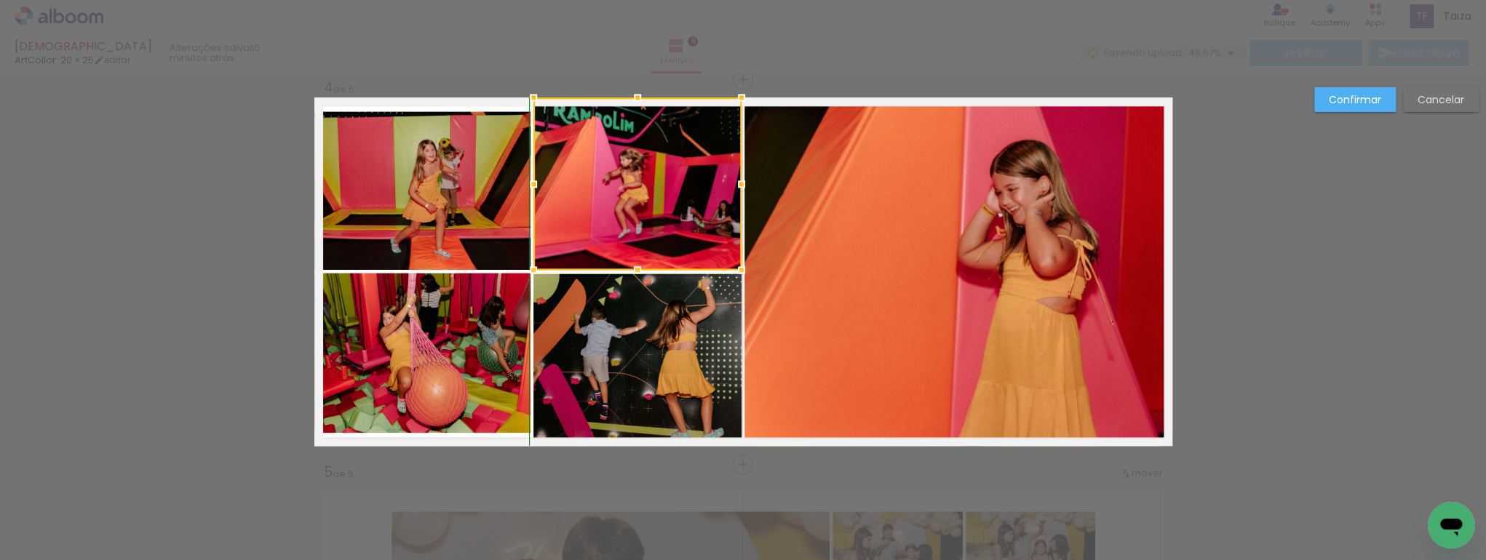
drag, startPoint x: 635, startPoint y: 448, endPoint x: 640, endPoint y: 271, distance: 177.6
click at [640, 271] on div at bounding box center [637, 269] width 29 height 29
click at [443, 219] on quentale-photo at bounding box center [422, 190] width 216 height 159
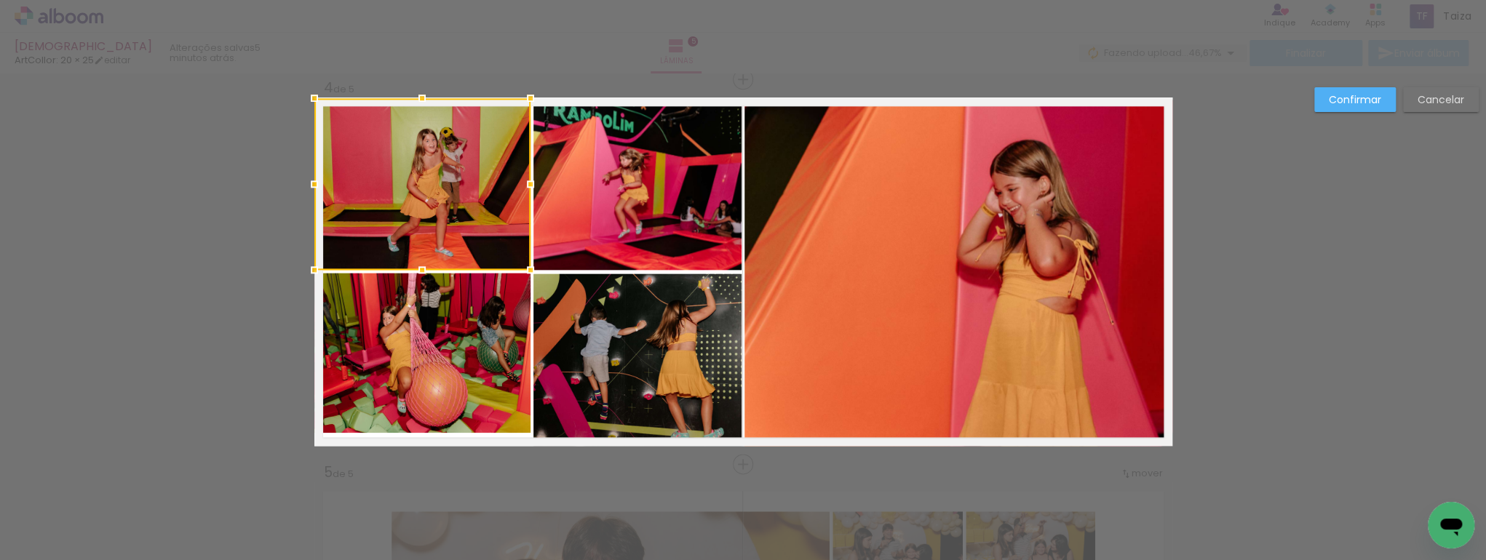
drag, startPoint x: 425, startPoint y: 108, endPoint x: 424, endPoint y: 74, distance: 35.0
click at [424, 74] on div "Inserir lâmina 1 de 5 Inserir lâmina 2 de 5 Inserir lâmina 3 de 5 Inserir lâmin…" at bounding box center [743, 72] width 1486 height 2345
click at [415, 348] on quentale-photo at bounding box center [422, 353] width 216 height 160
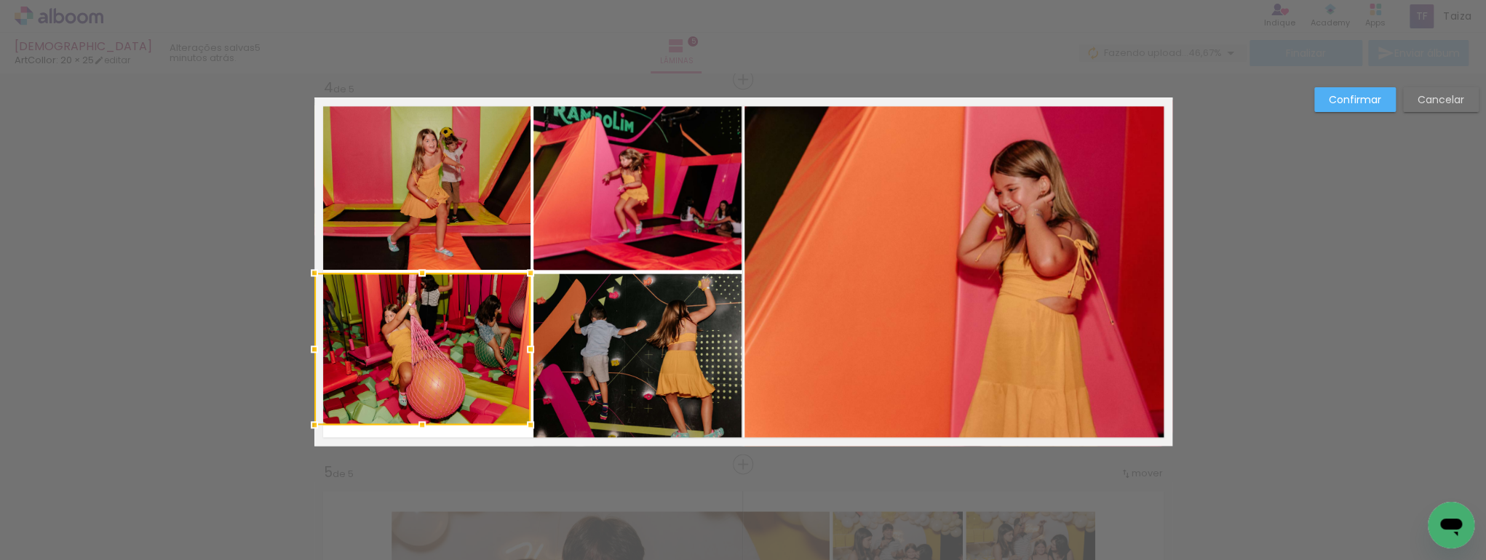
drag, startPoint x: 420, startPoint y: 430, endPoint x: 417, endPoint y: 459, distance: 29.3
click at [417, 459] on div "Inserir lâmina 1 de 5 Inserir lâmina 2 de 5 Inserir lâmina 3 de 5 Inserir lâmin…" at bounding box center [743, 72] width 1486 height 2345
click at [424, 416] on quentale-photo at bounding box center [422, 349] width 216 height 152
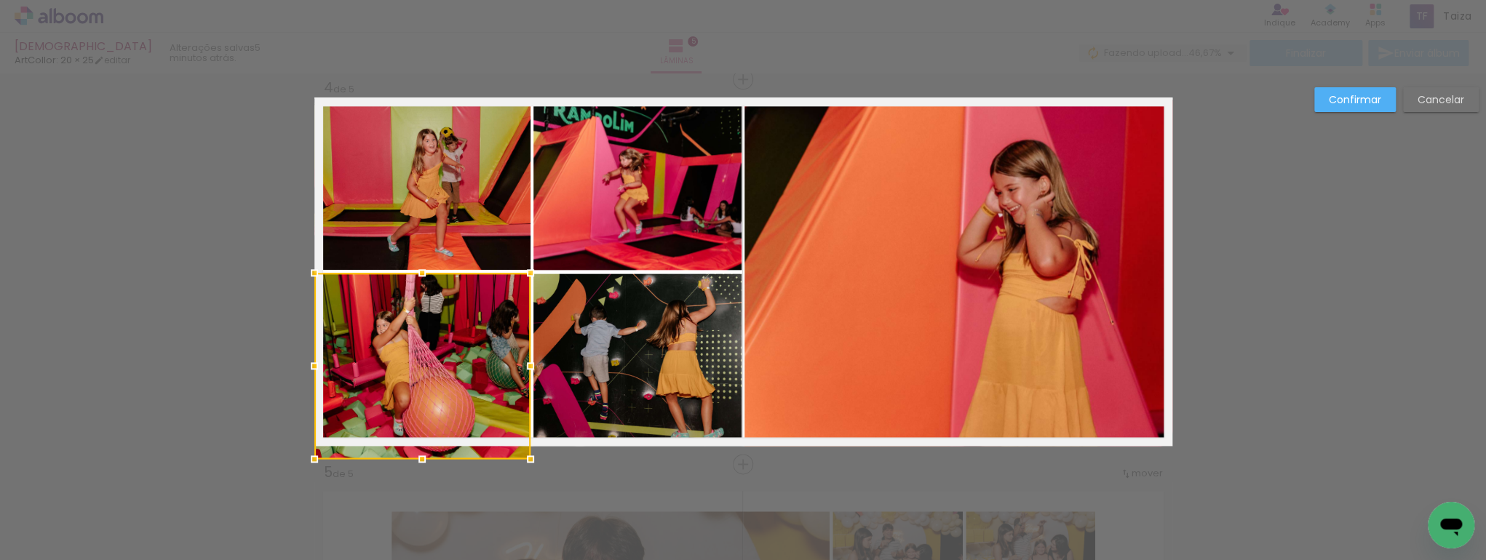
drag, startPoint x: 419, startPoint y: 459, endPoint x: 419, endPoint y: 469, distance: 10.2
click at [419, 469] on div at bounding box center [422, 459] width 29 height 29
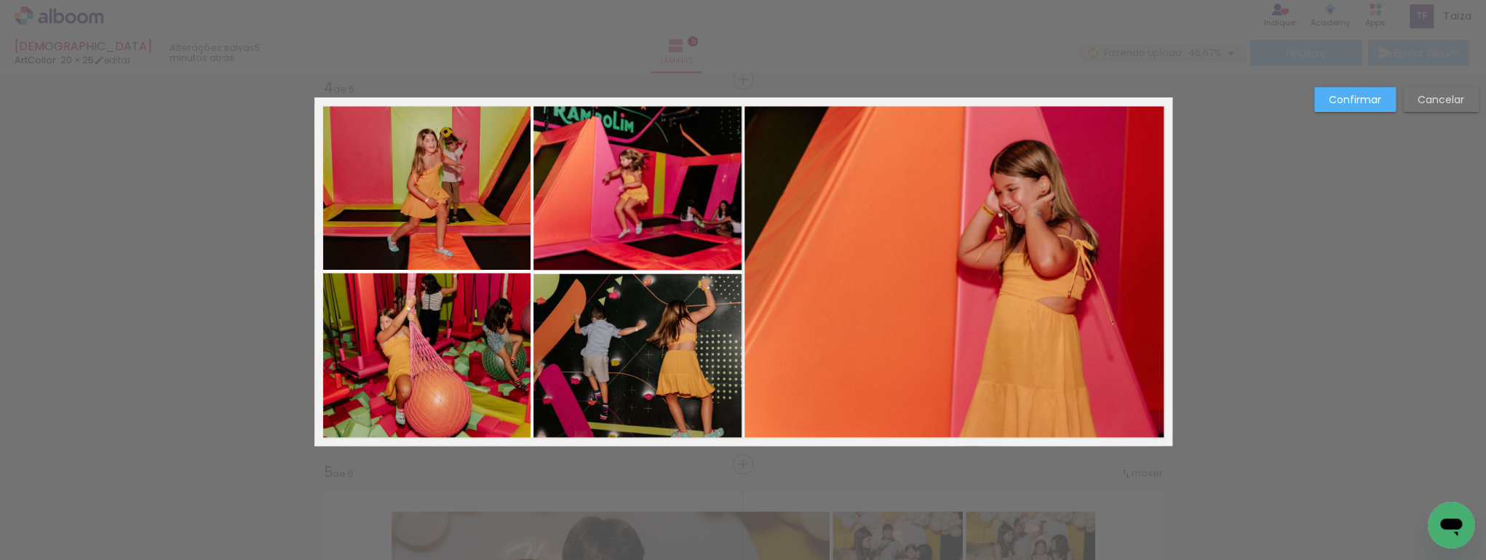
click at [346, 338] on quentale-photo at bounding box center [422, 359] width 216 height 173
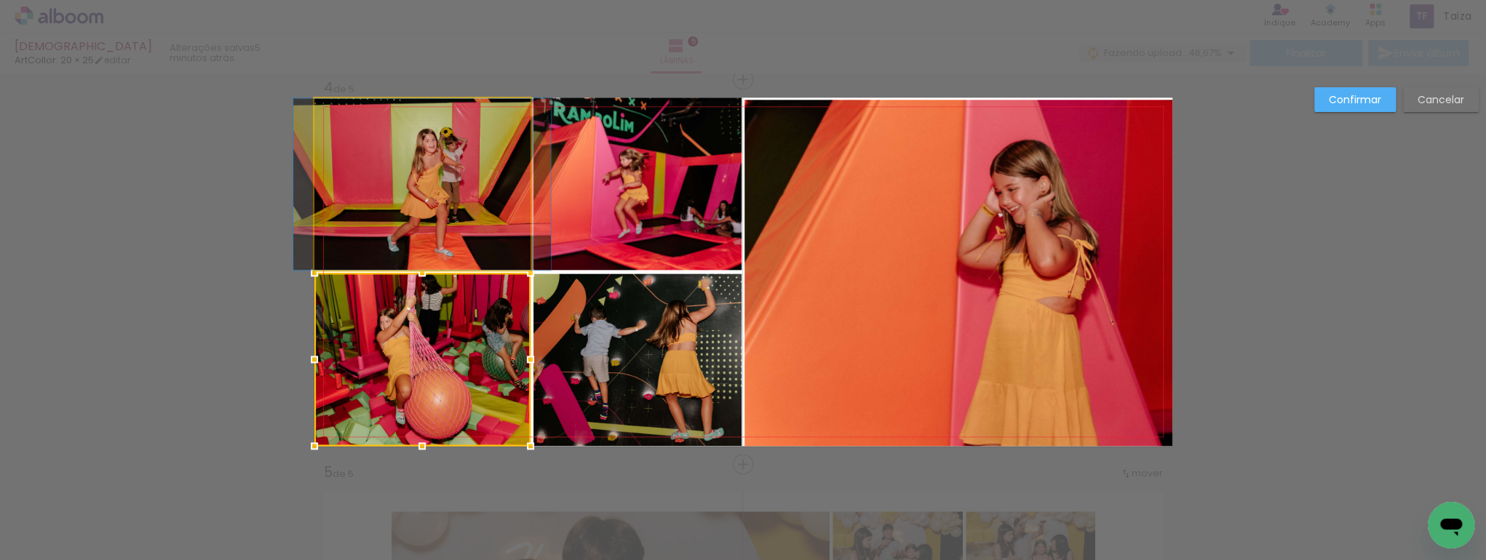
click at [314, 186] on quentale-photo at bounding box center [422, 184] width 216 height 172
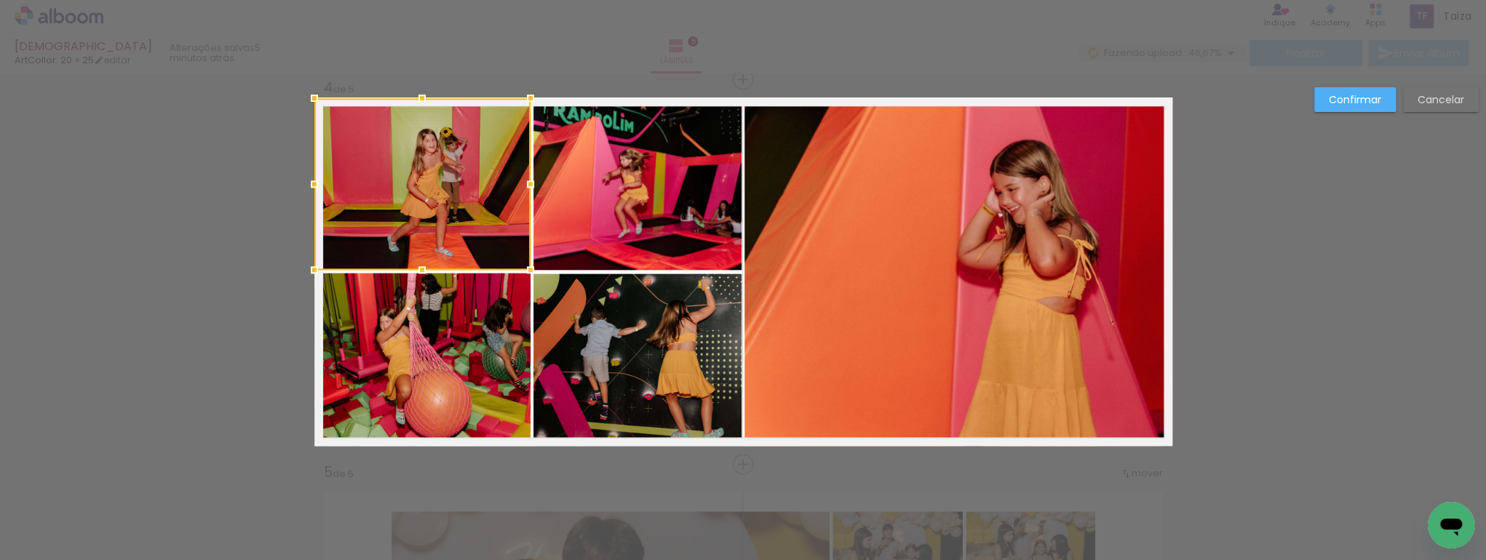
click at [0, 0] on slot "Confirmar" at bounding box center [0, 0] width 0 height 0
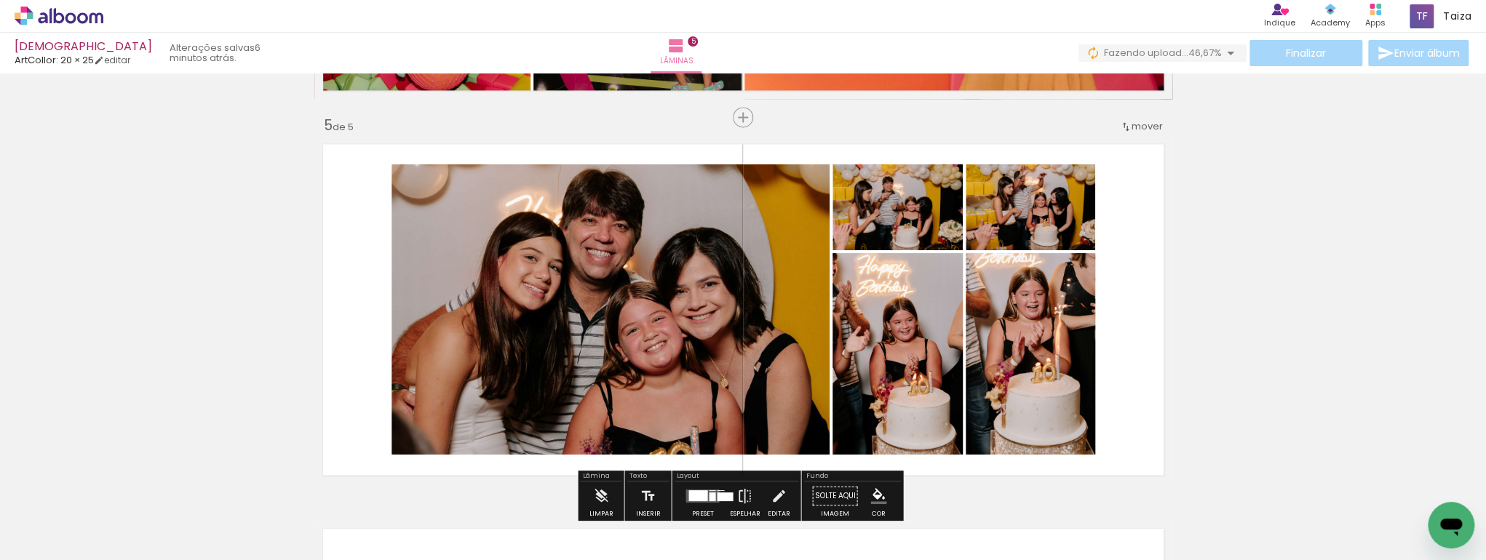
scroll to position [1484, 0]
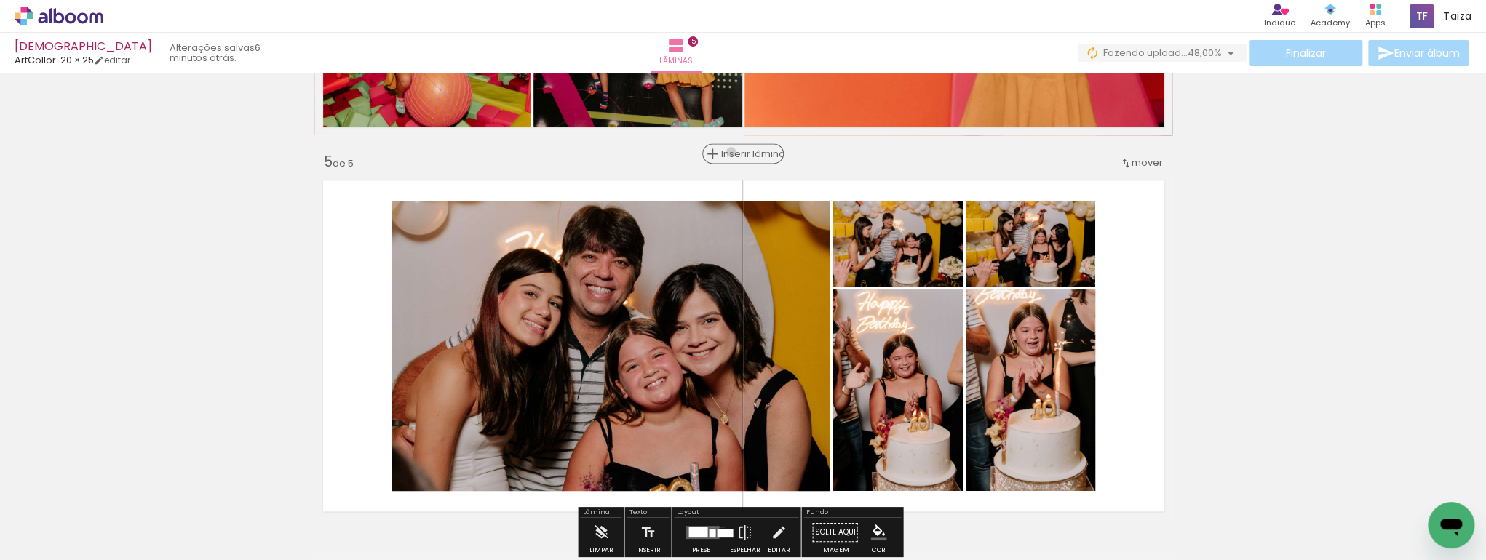
click at [737, 151] on span "Inserir lâmina" at bounding box center [749, 153] width 57 height 9
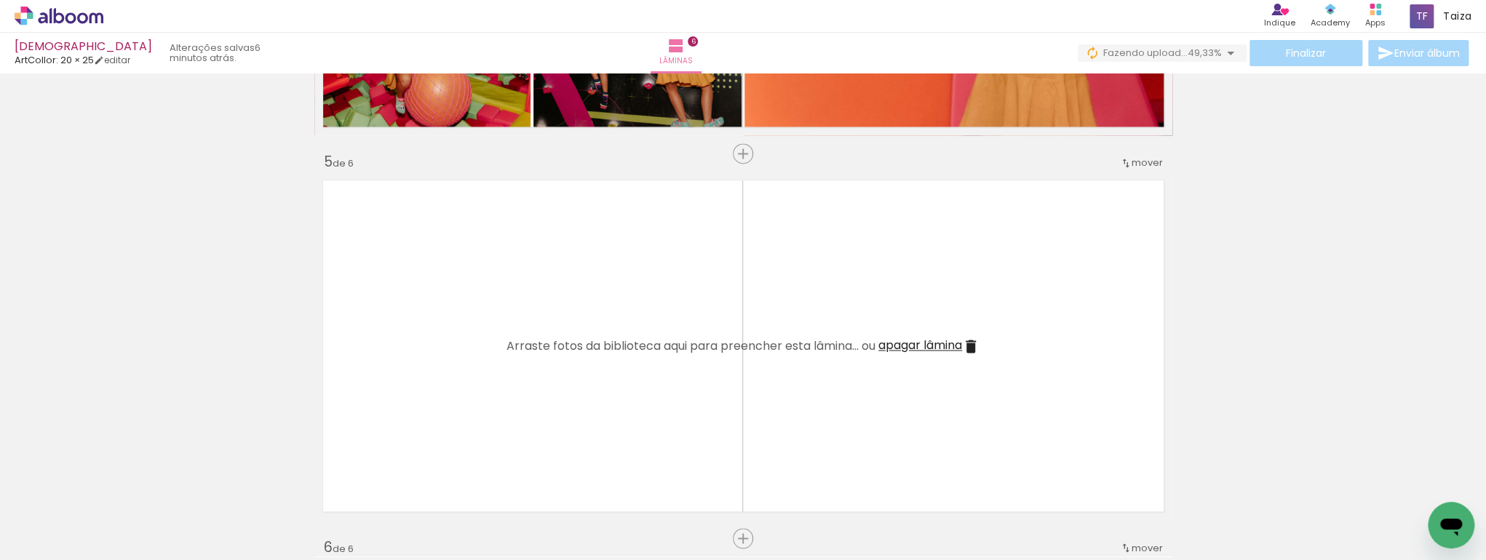
scroll to position [0, 0]
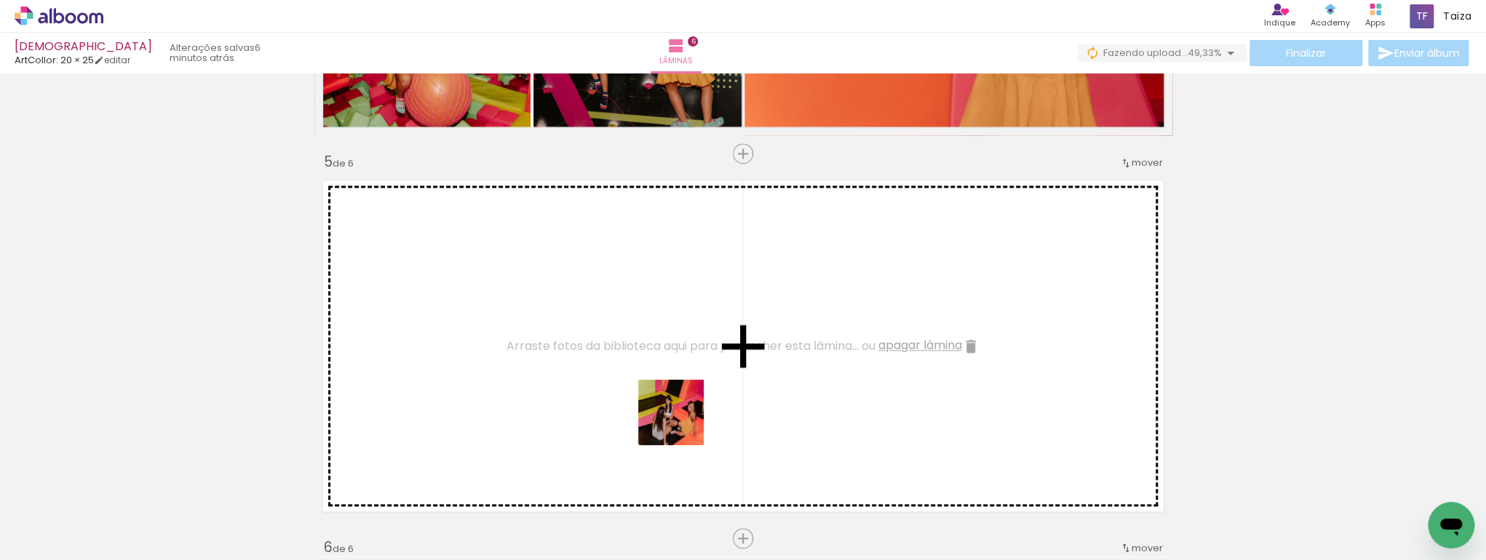
drag, startPoint x: 682, startPoint y: 424, endPoint x: 654, endPoint y: 402, distance: 35.4
click at [654, 402] on quentale-workspace at bounding box center [743, 280] width 1486 height 560
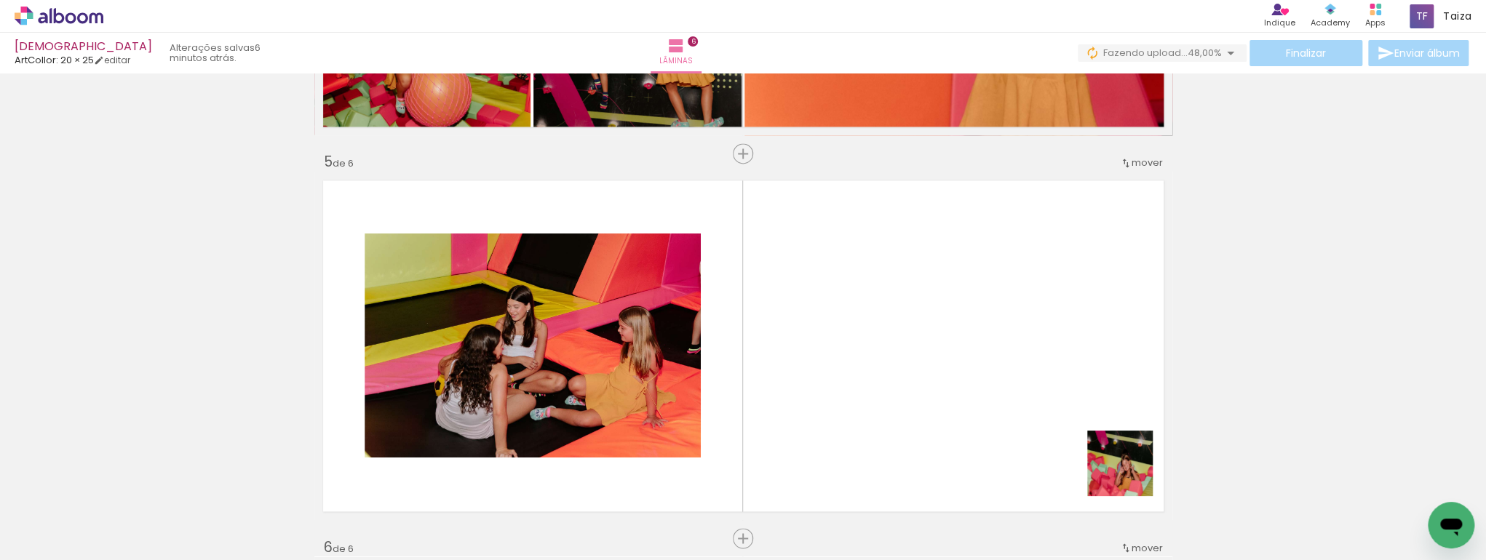
drag, startPoint x: 1144, startPoint y: 521, endPoint x: 1028, endPoint y: 400, distance: 167.8
click at [1028, 400] on quentale-workspace at bounding box center [743, 280] width 1486 height 560
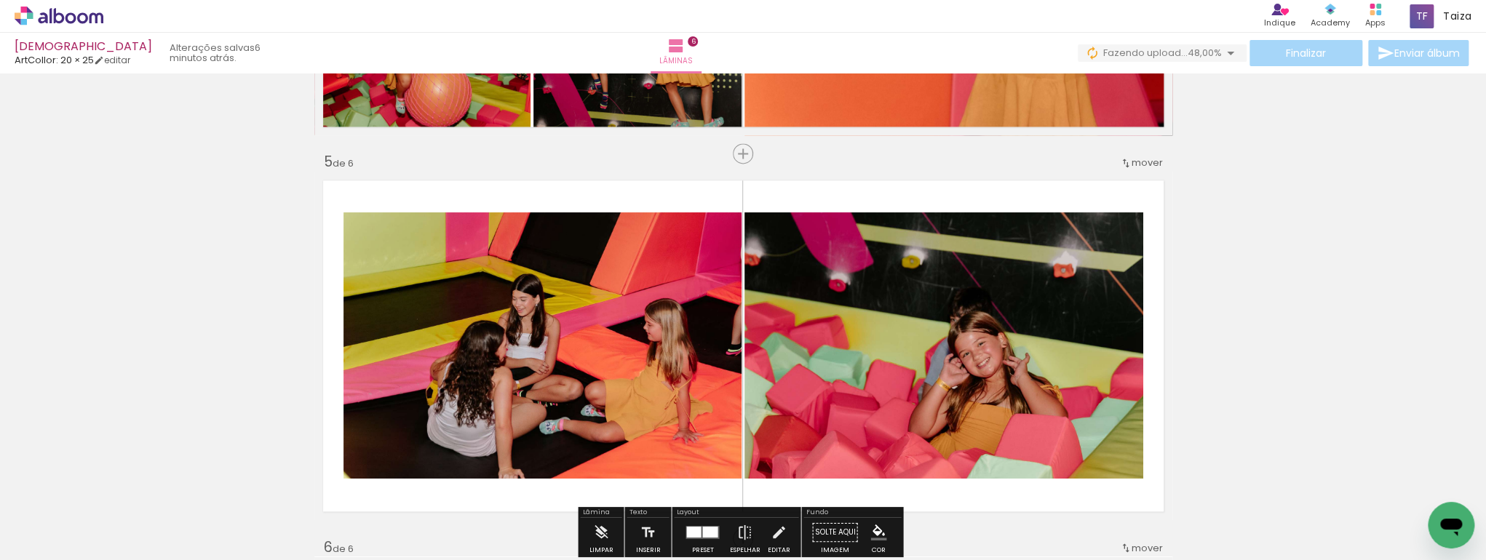
scroll to position [1639, 0]
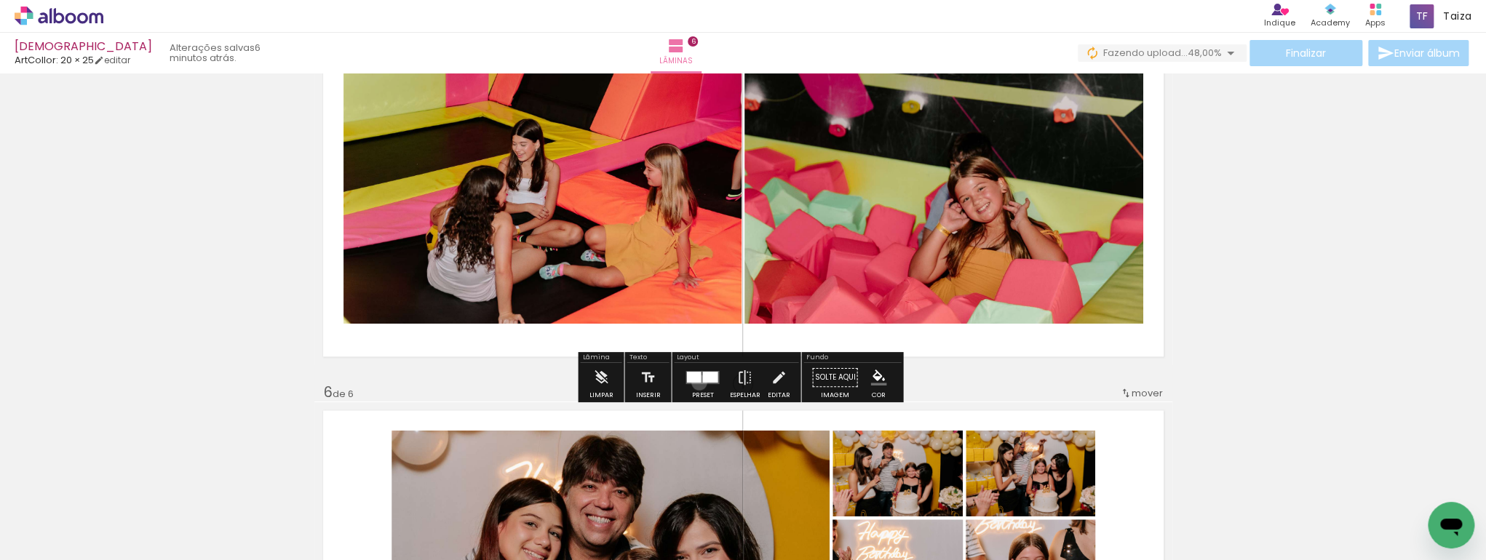
click at [696, 381] on div at bounding box center [693, 377] width 15 height 11
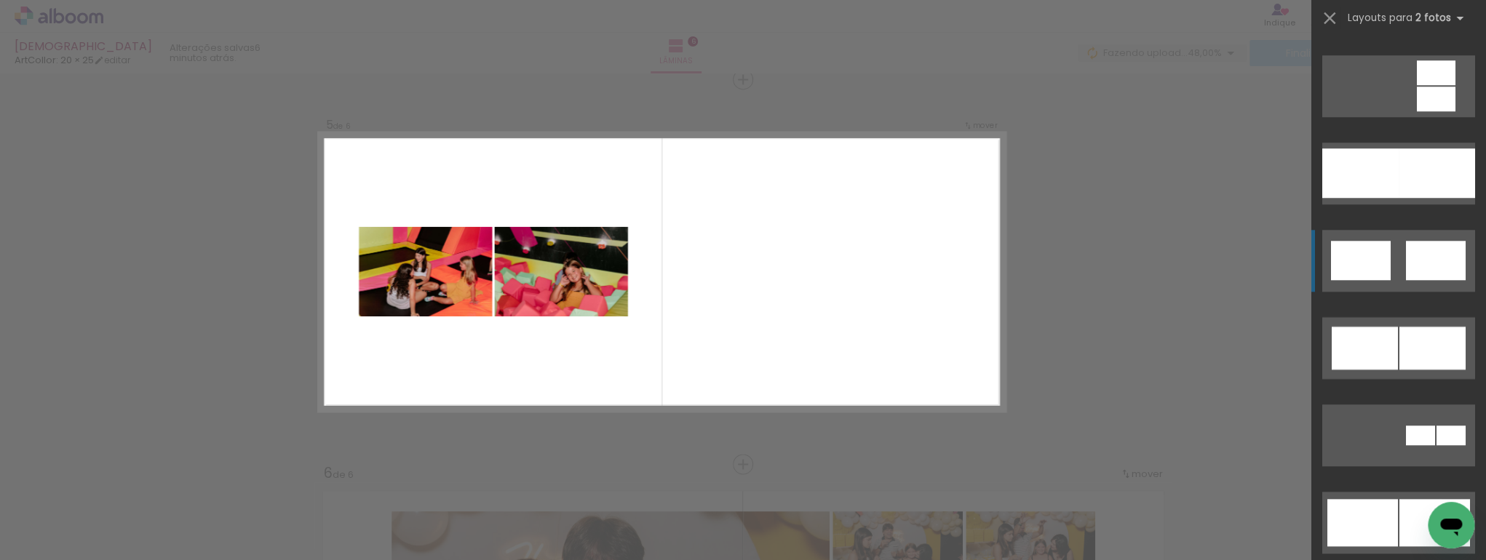
scroll to position [776, 0]
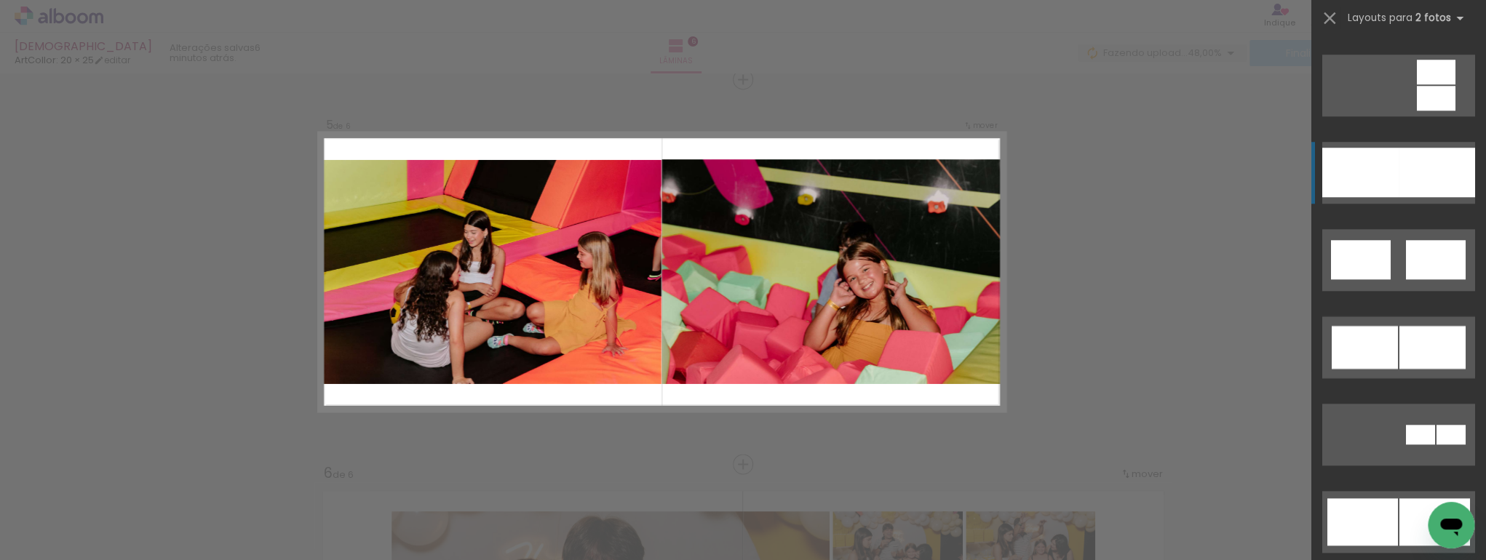
click at [1419, 167] on div at bounding box center [1437, 172] width 76 height 49
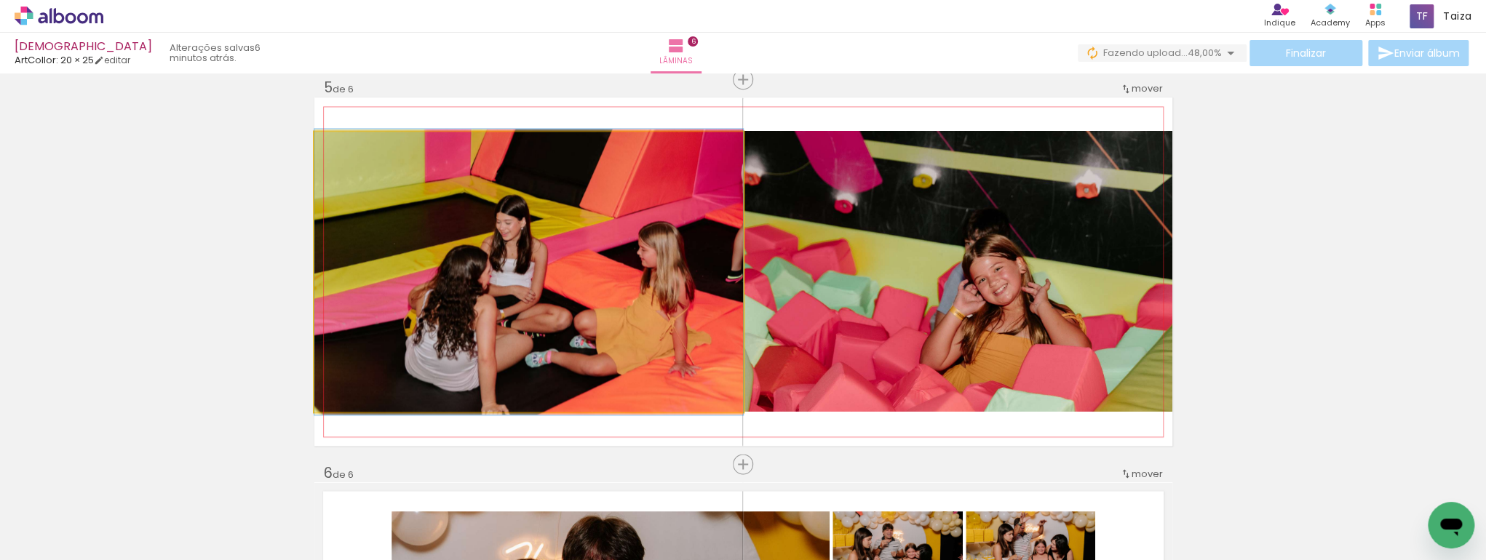
click at [549, 341] on quentale-photo at bounding box center [528, 272] width 429 height 280
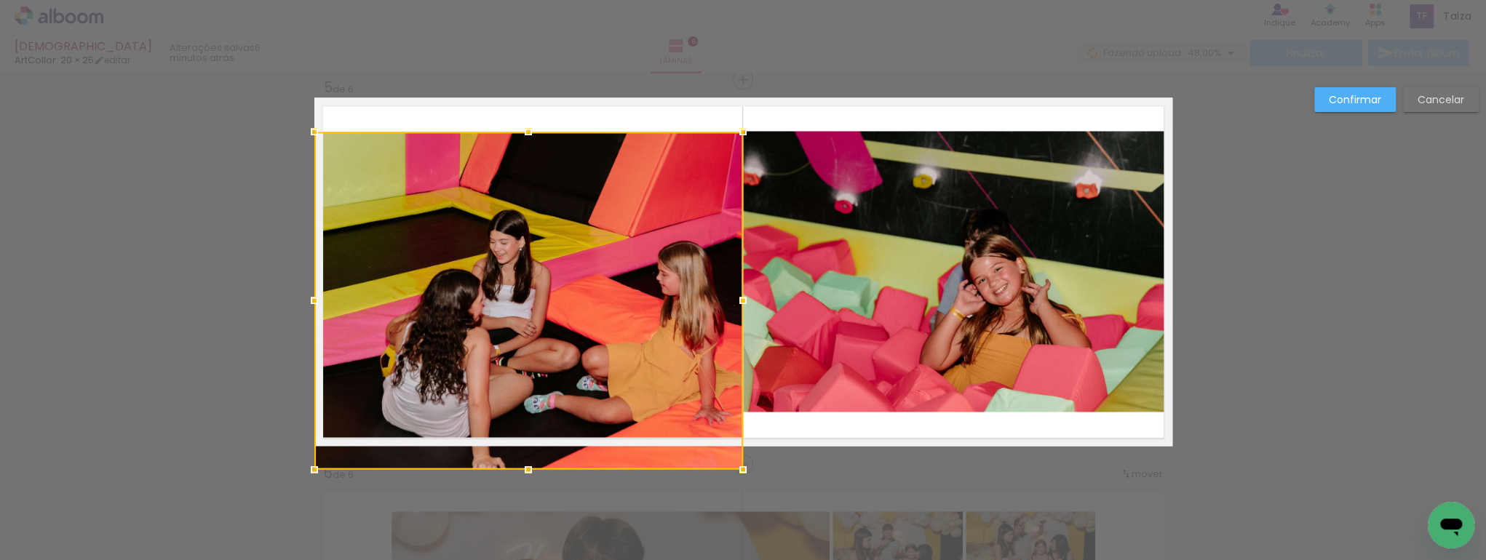
drag, startPoint x: 522, startPoint y: 412, endPoint x: 529, endPoint y: 461, distance: 50.0
click at [529, 461] on div at bounding box center [528, 469] width 29 height 29
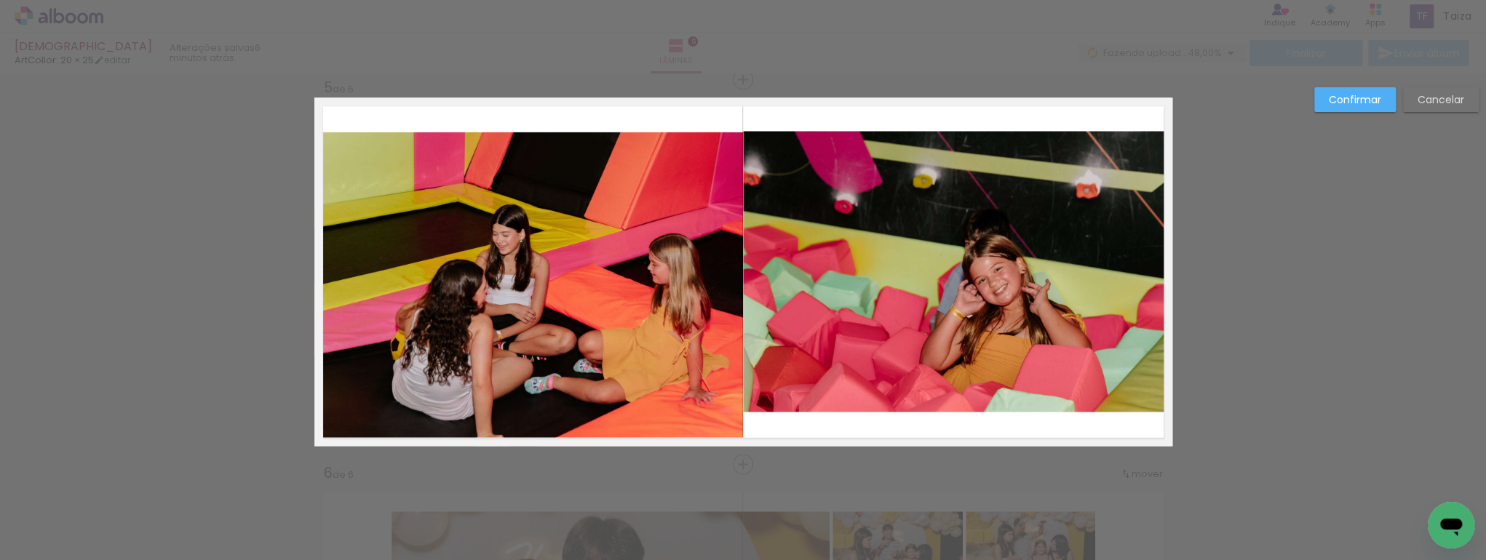
click at [515, 215] on quentale-photo at bounding box center [528, 289] width 429 height 314
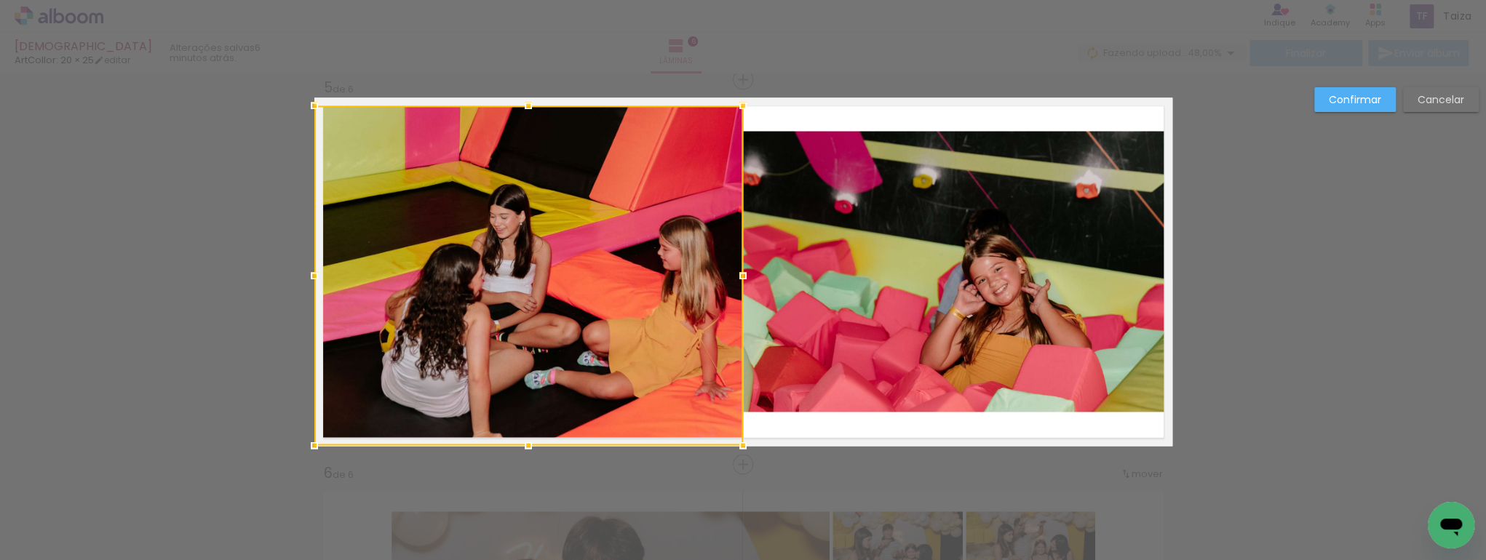
drag, startPoint x: 525, startPoint y: 110, endPoint x: 527, endPoint y: 81, distance: 29.1
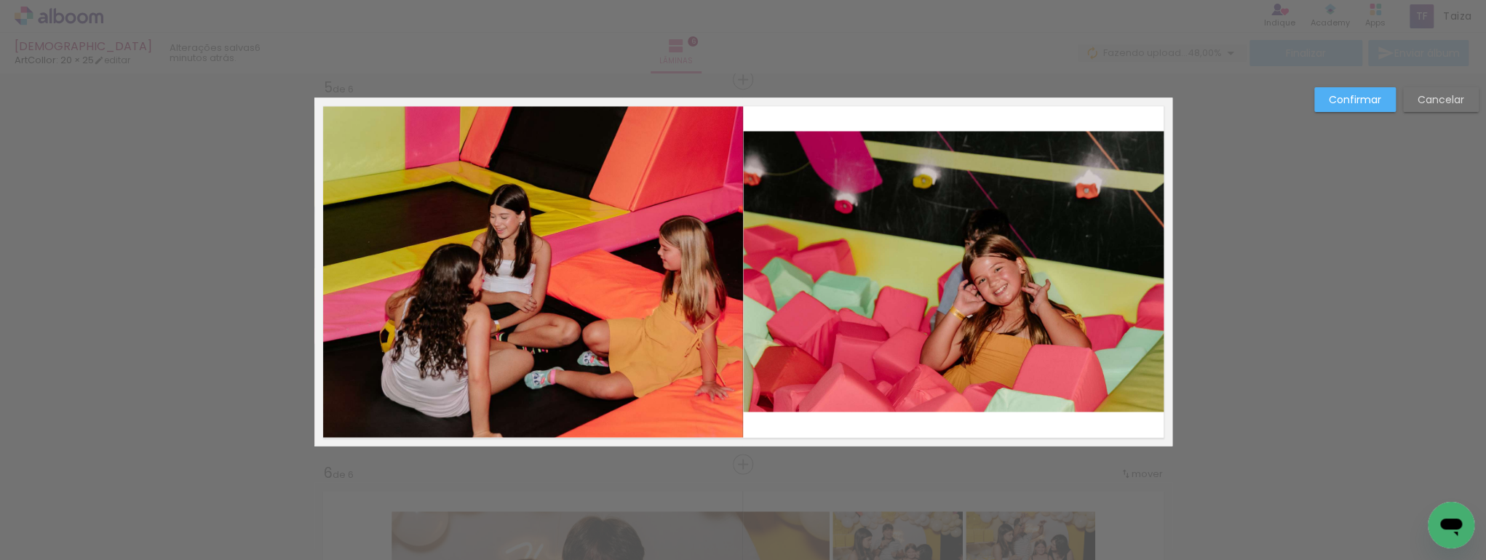
click at [531, 172] on quentale-photo at bounding box center [528, 276] width 429 height 340
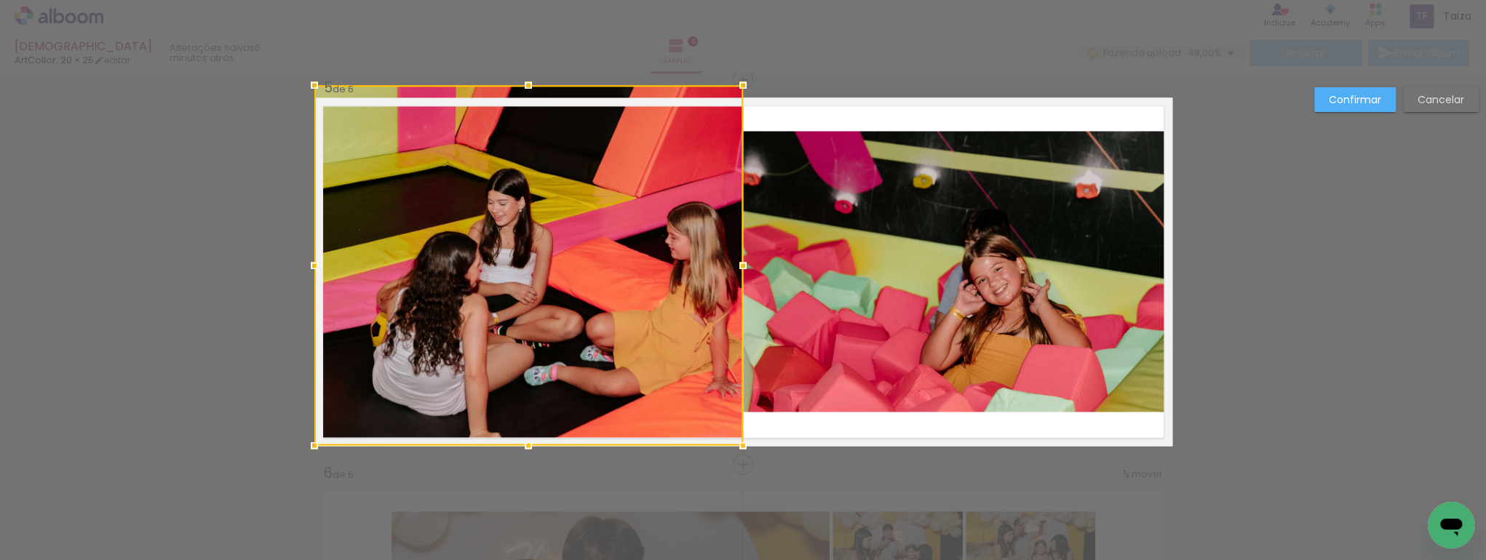
drag, startPoint x: 523, startPoint y: 101, endPoint x: 524, endPoint y: 83, distance: 18.3
click at [524, 83] on div at bounding box center [528, 85] width 29 height 29
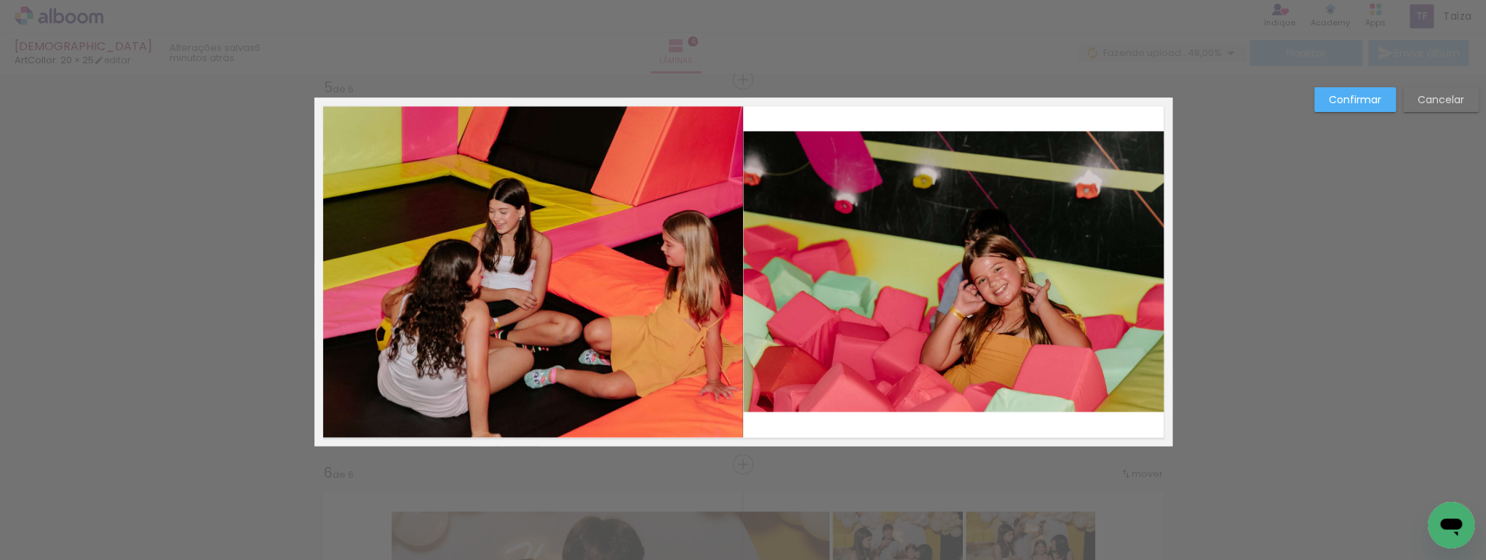
click at [1350, 108] on paper-button "Confirmar" at bounding box center [1355, 99] width 82 height 25
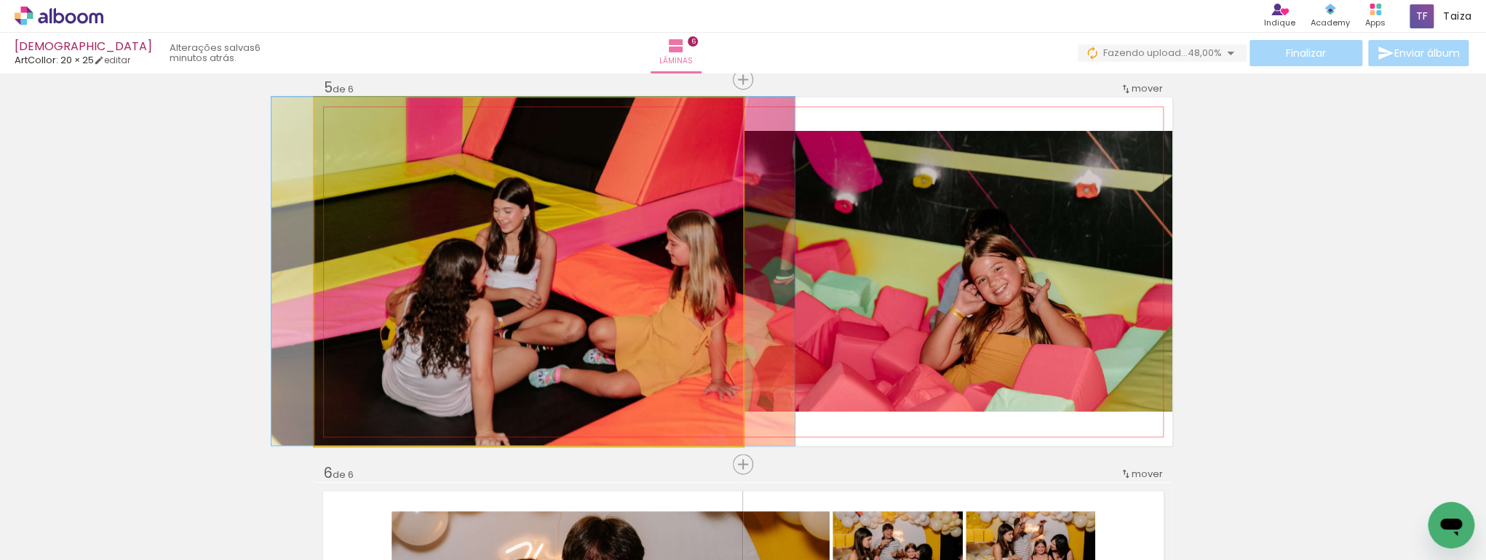
drag, startPoint x: 511, startPoint y: 380, endPoint x: 513, endPoint y: 291, distance: 88.8
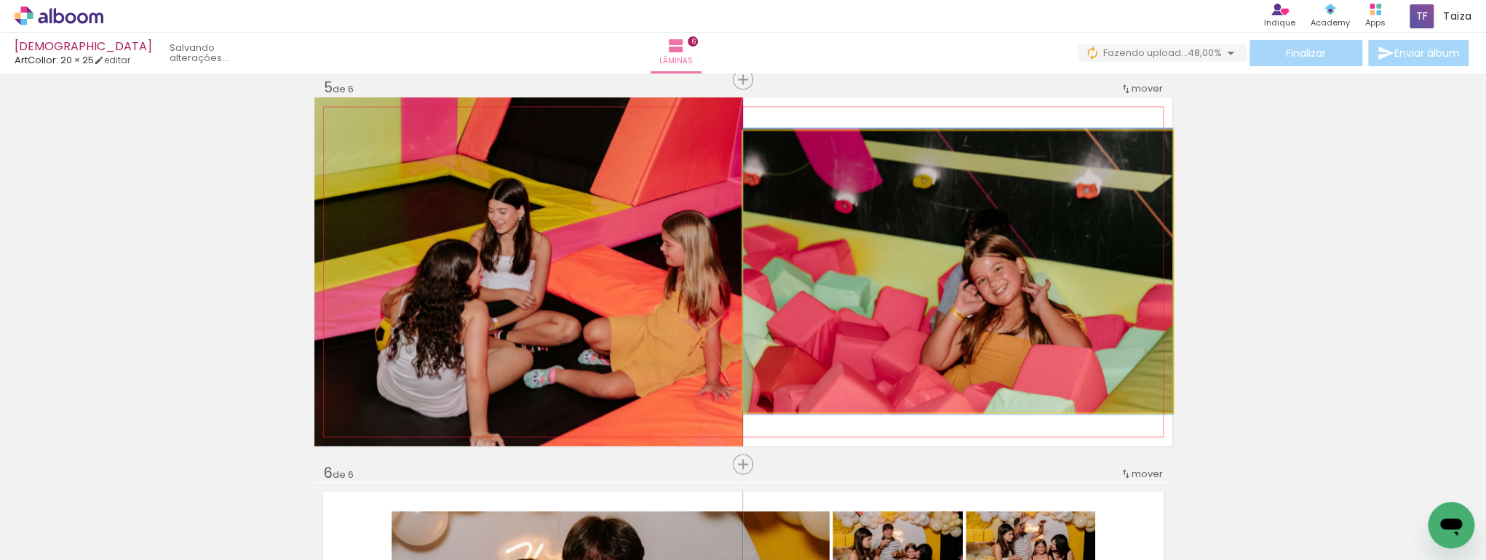
click at [908, 285] on quentale-photo at bounding box center [957, 271] width 429 height 281
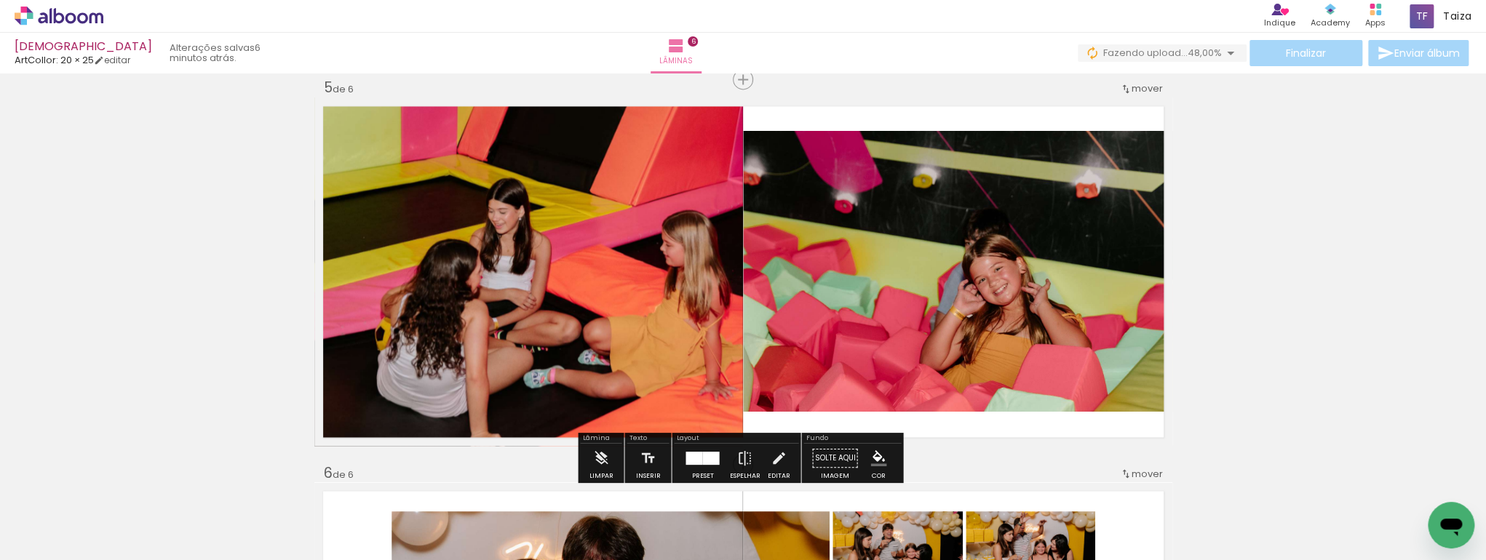
click at [950, 147] on quentale-photo at bounding box center [957, 271] width 429 height 281
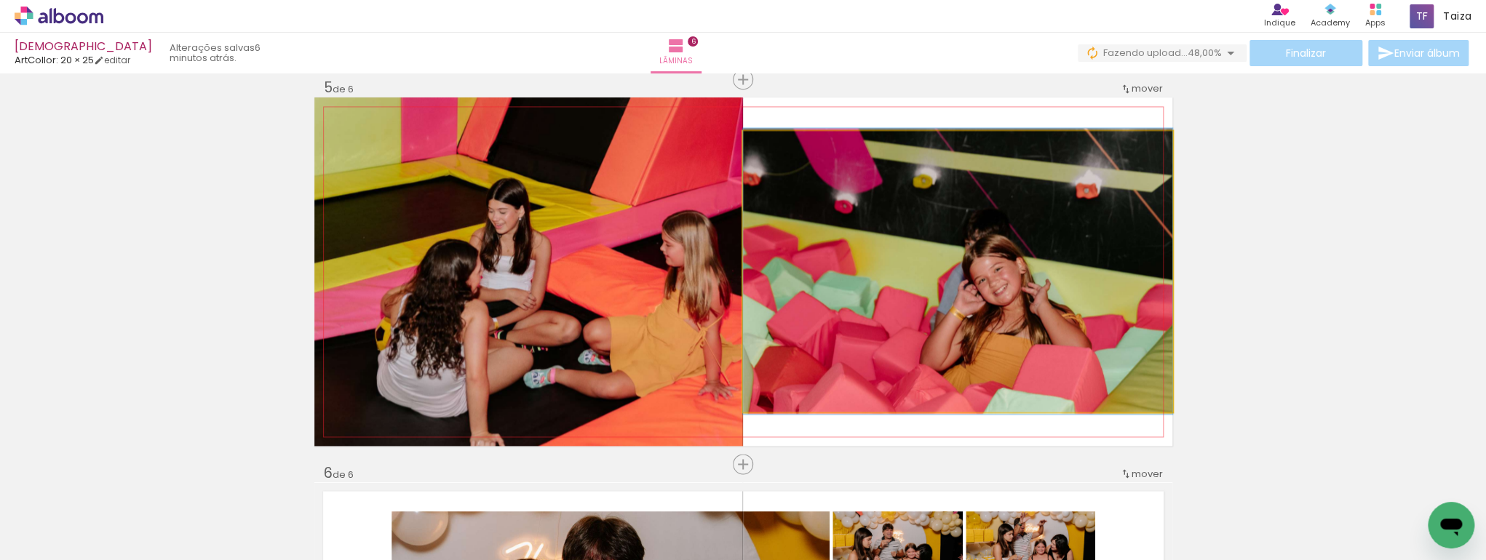
click at [950, 147] on quentale-photo at bounding box center [957, 271] width 429 height 281
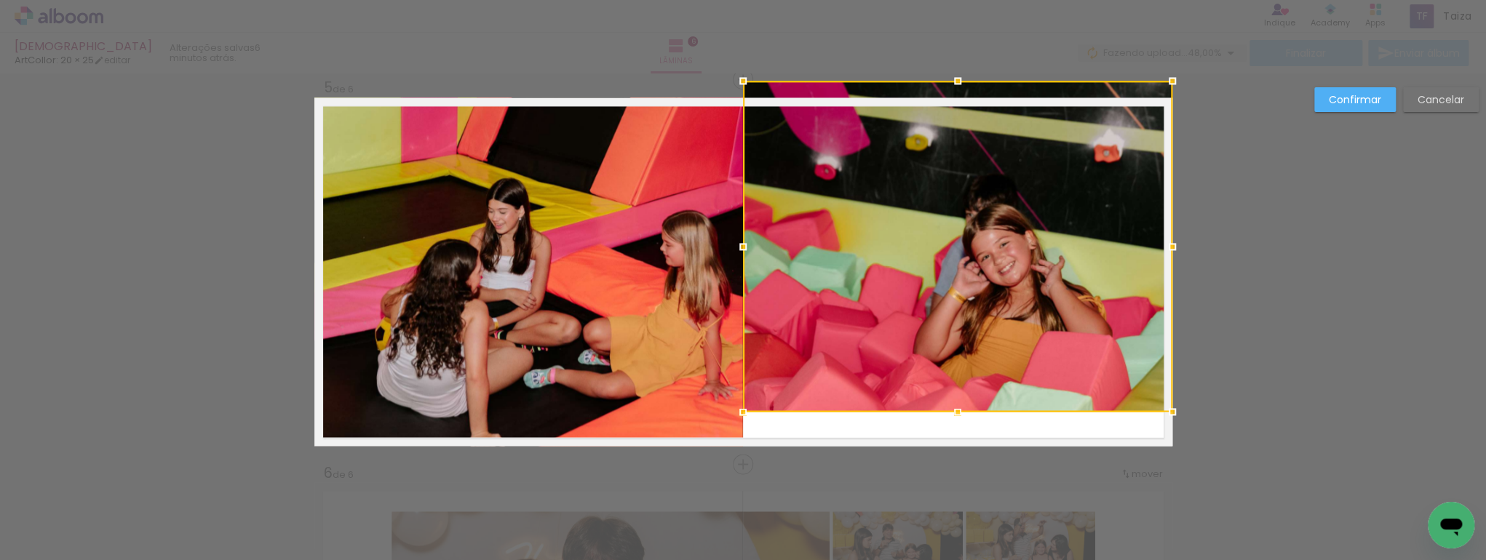
drag, startPoint x: 952, startPoint y: 133, endPoint x: 964, endPoint y: 94, distance: 41.0
click at [964, 94] on div at bounding box center [957, 246] width 429 height 331
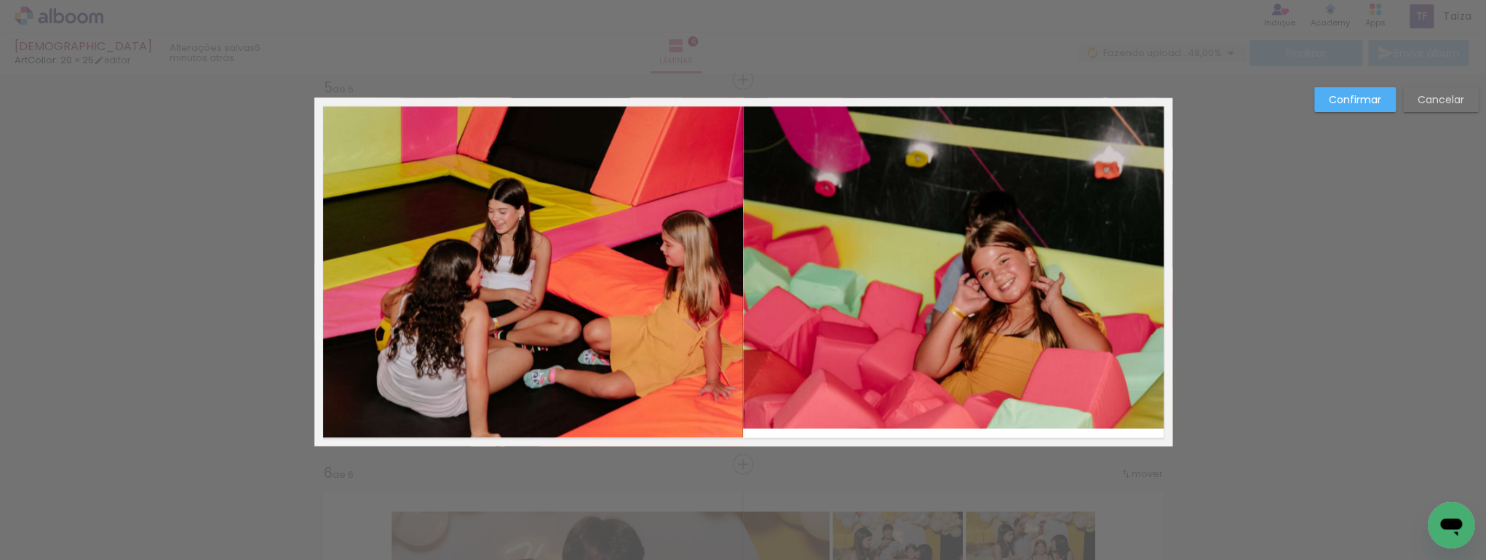
click at [993, 377] on quentale-photo at bounding box center [957, 263] width 429 height 331
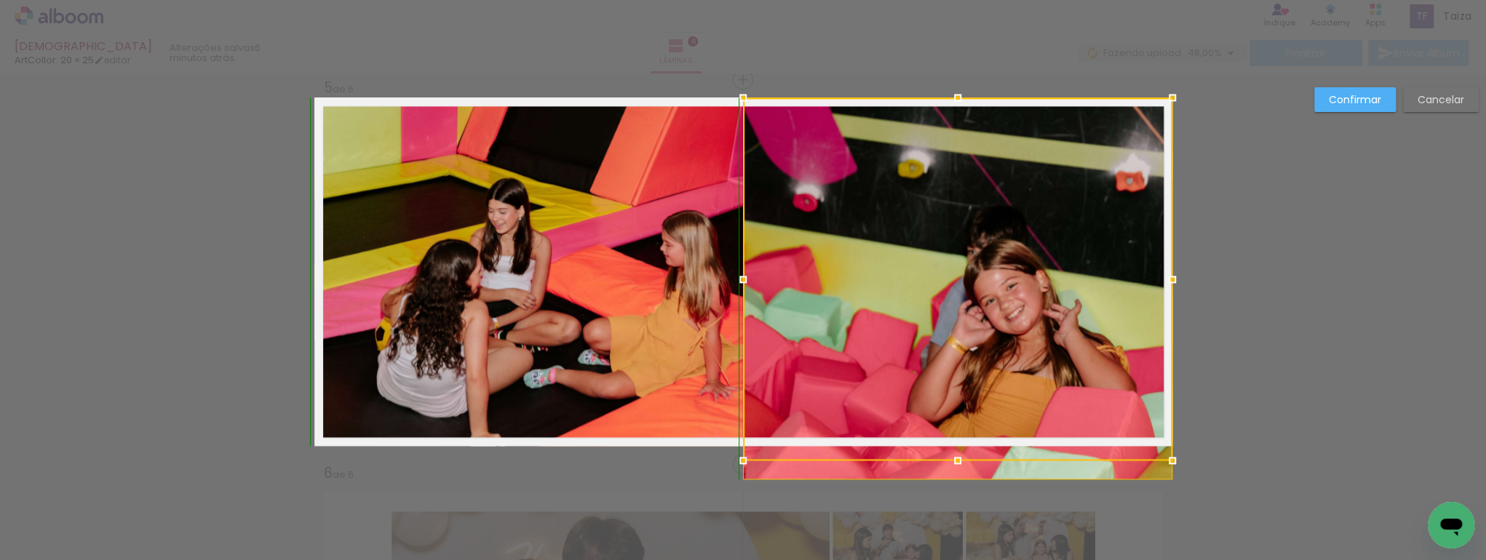
drag, startPoint x: 957, startPoint y: 413, endPoint x: 964, endPoint y: 443, distance: 31.3
click at [964, 443] on div at bounding box center [957, 279] width 429 height 363
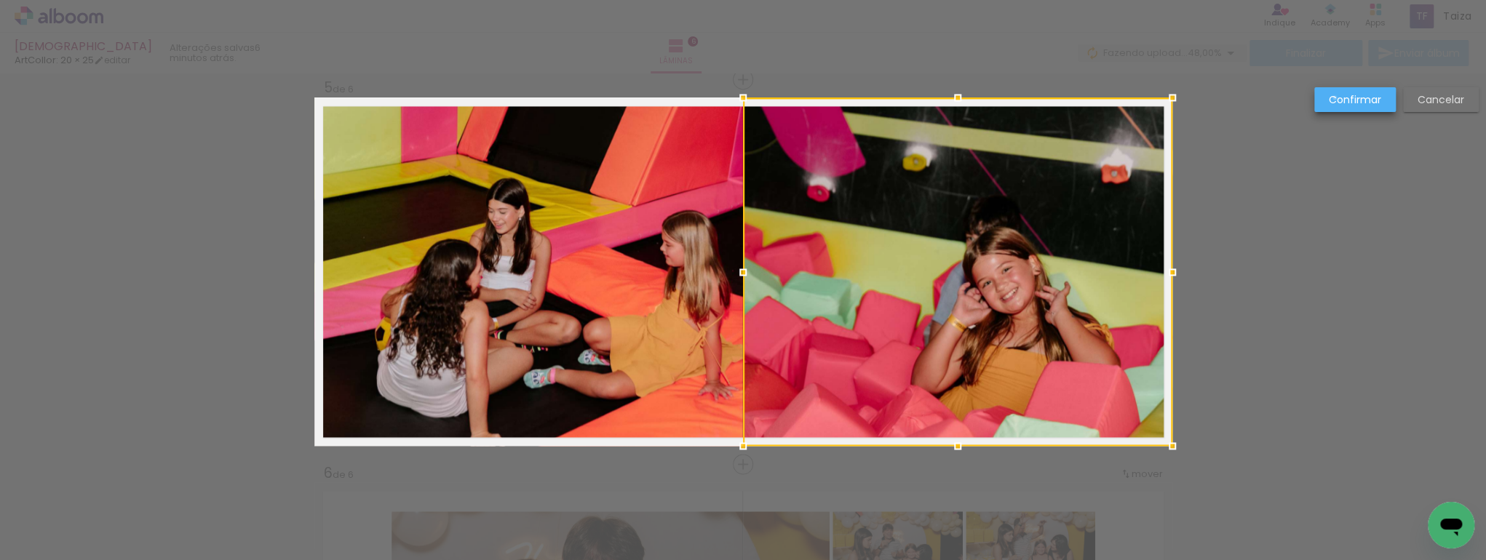
click at [0, 0] on slot "Confirmar" at bounding box center [0, 0] width 0 height 0
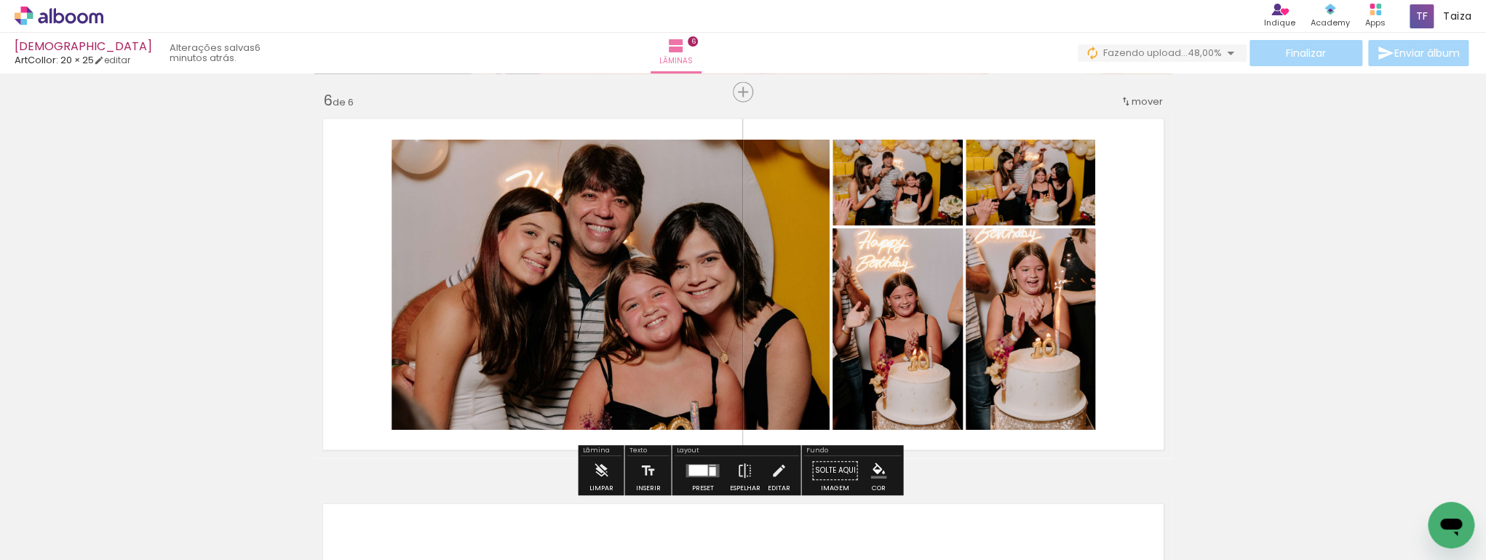
scroll to position [1946, 0]
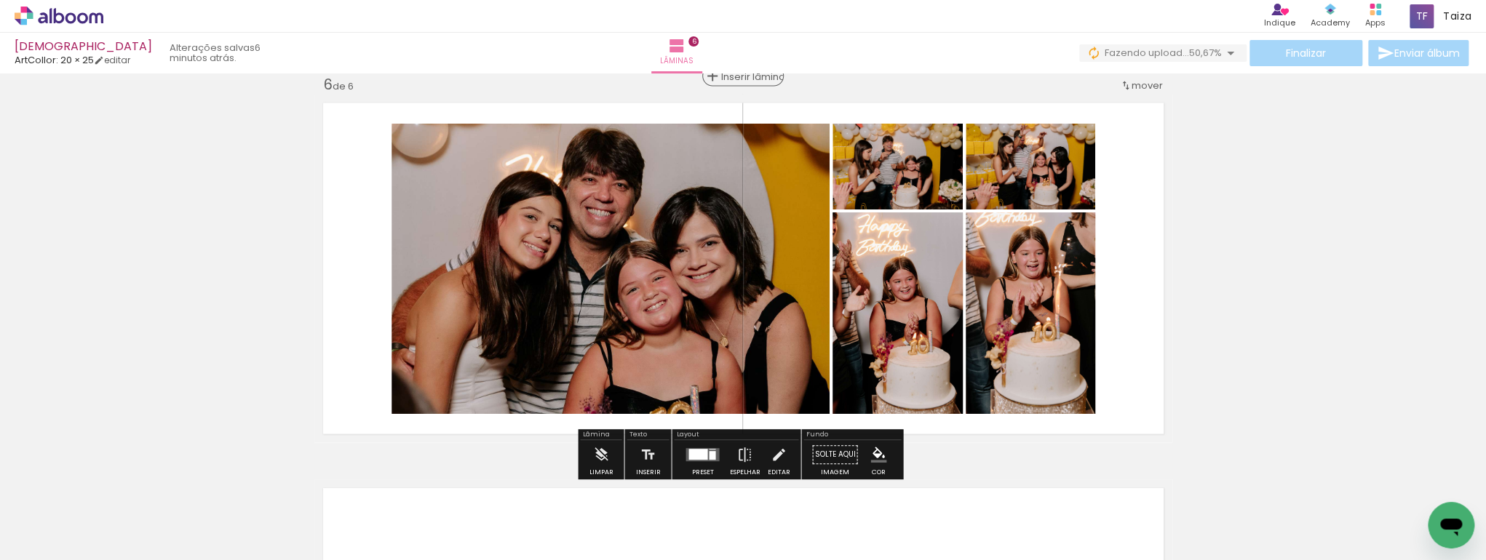
click at [741, 81] on span "Inserir lâmina" at bounding box center [749, 76] width 57 height 9
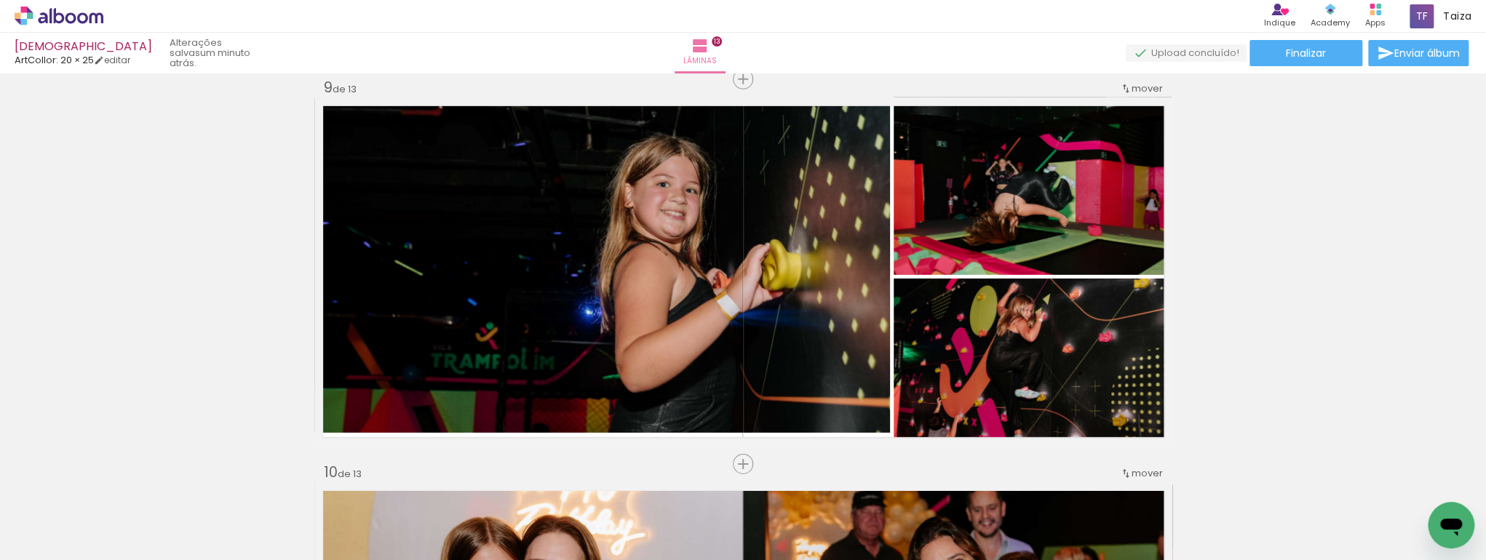
scroll to position [0, 1649]
